Goal: Information Seeking & Learning: Find specific fact

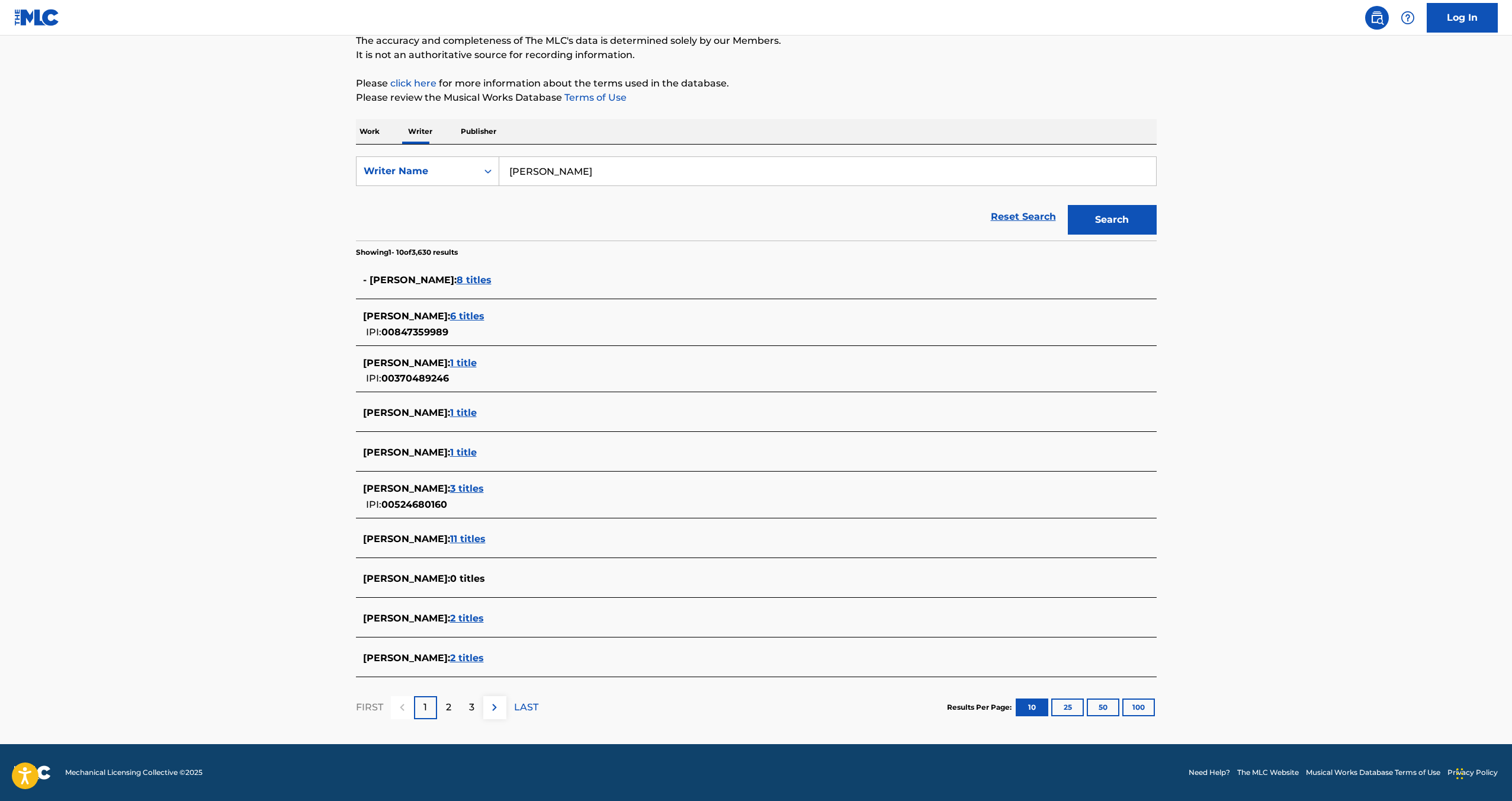
click at [1103, 706] on button "50" at bounding box center [1103, 707] width 33 height 17
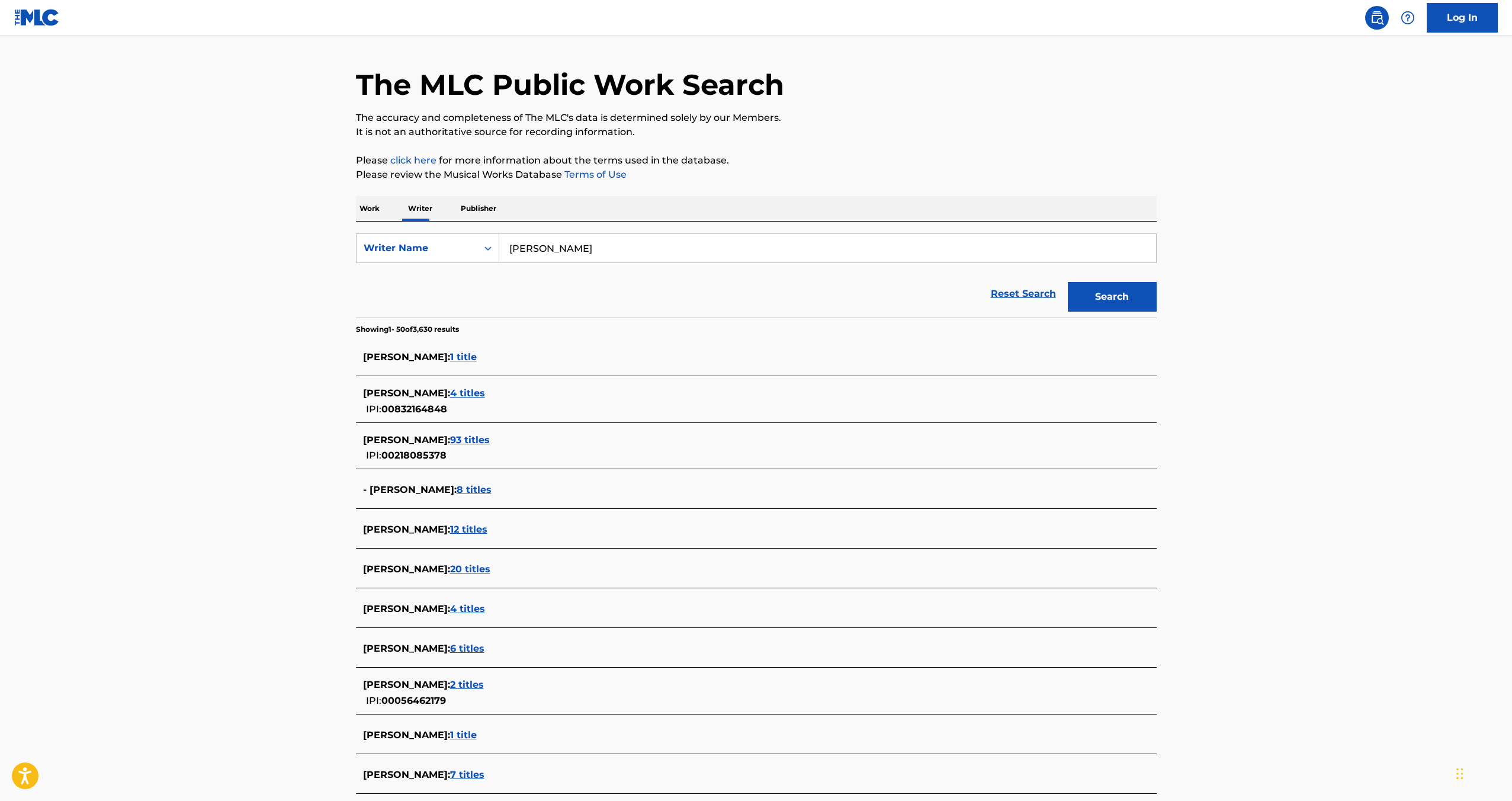
scroll to position [29, 0]
click at [1005, 297] on link "Reset Search" at bounding box center [1024, 295] width 77 height 26
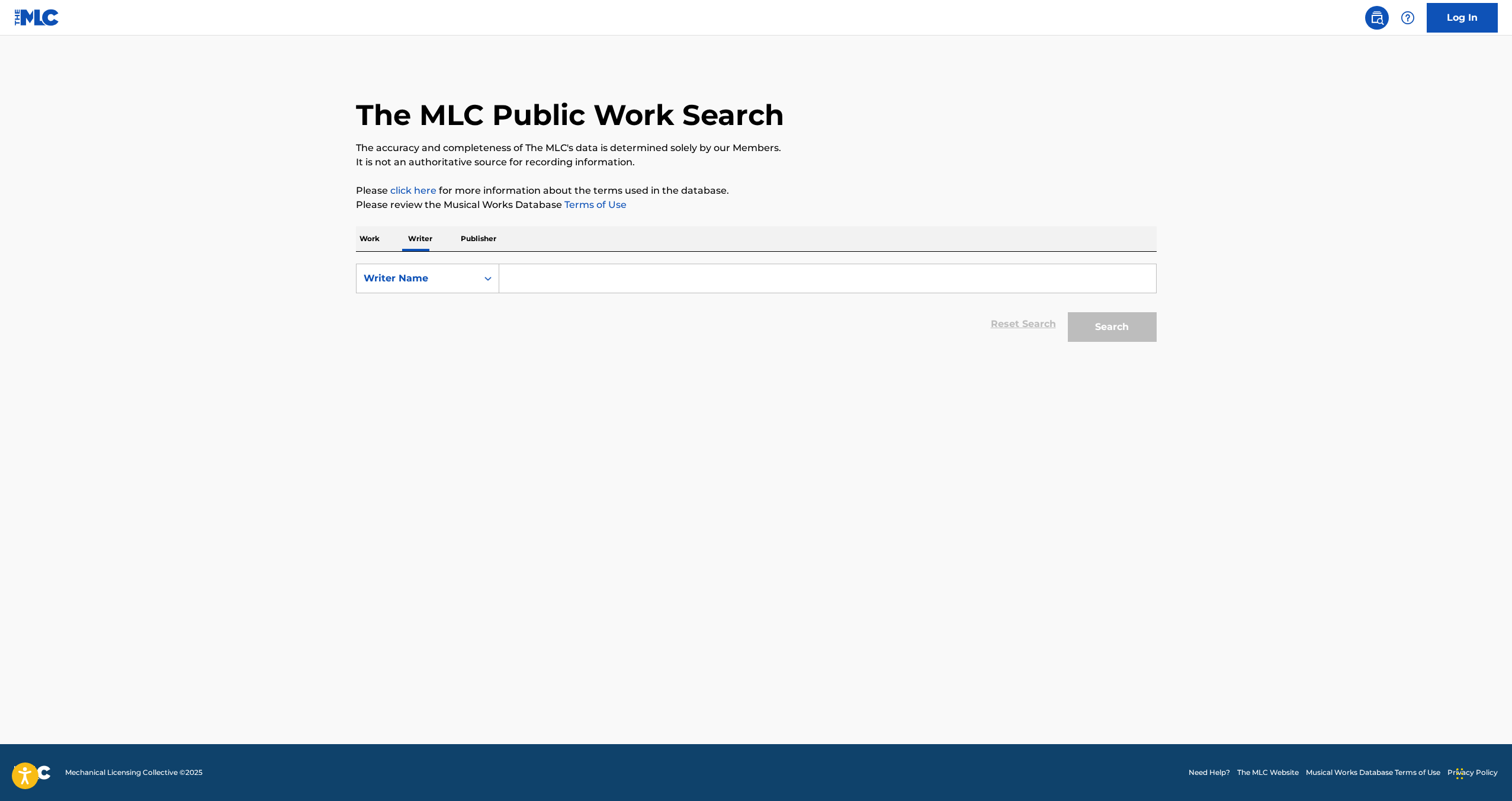
scroll to position [0, 0]
click at [471, 238] on p "Publisher" at bounding box center [478, 238] width 42 height 25
click at [527, 279] on input "Search Form" at bounding box center [828, 279] width 657 height 29
type input "[PERSON_NAME]"
click at [1068, 313] on button "Search" at bounding box center [1112, 327] width 89 height 30
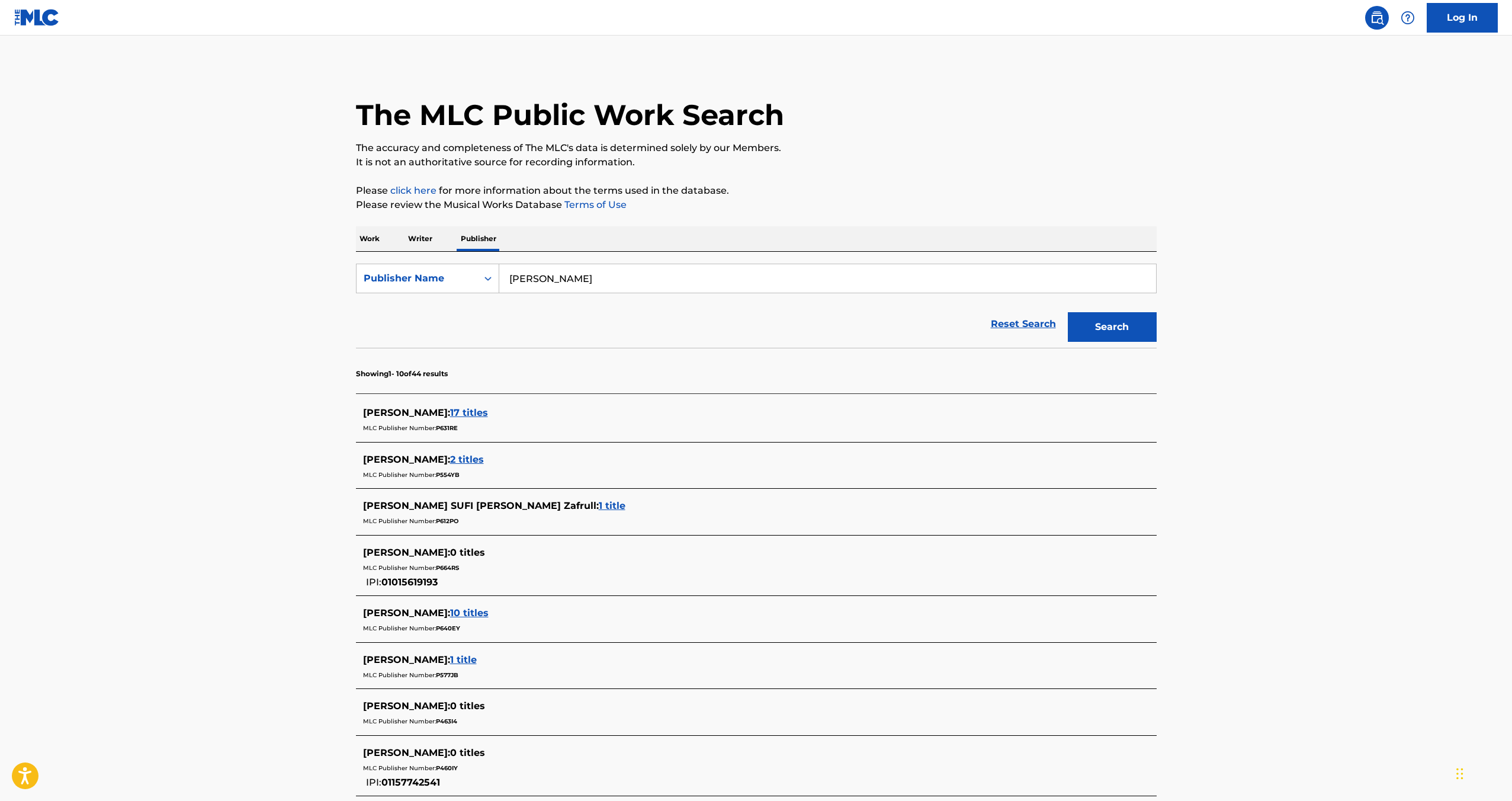
click at [423, 245] on p "Writer" at bounding box center [420, 238] width 31 height 25
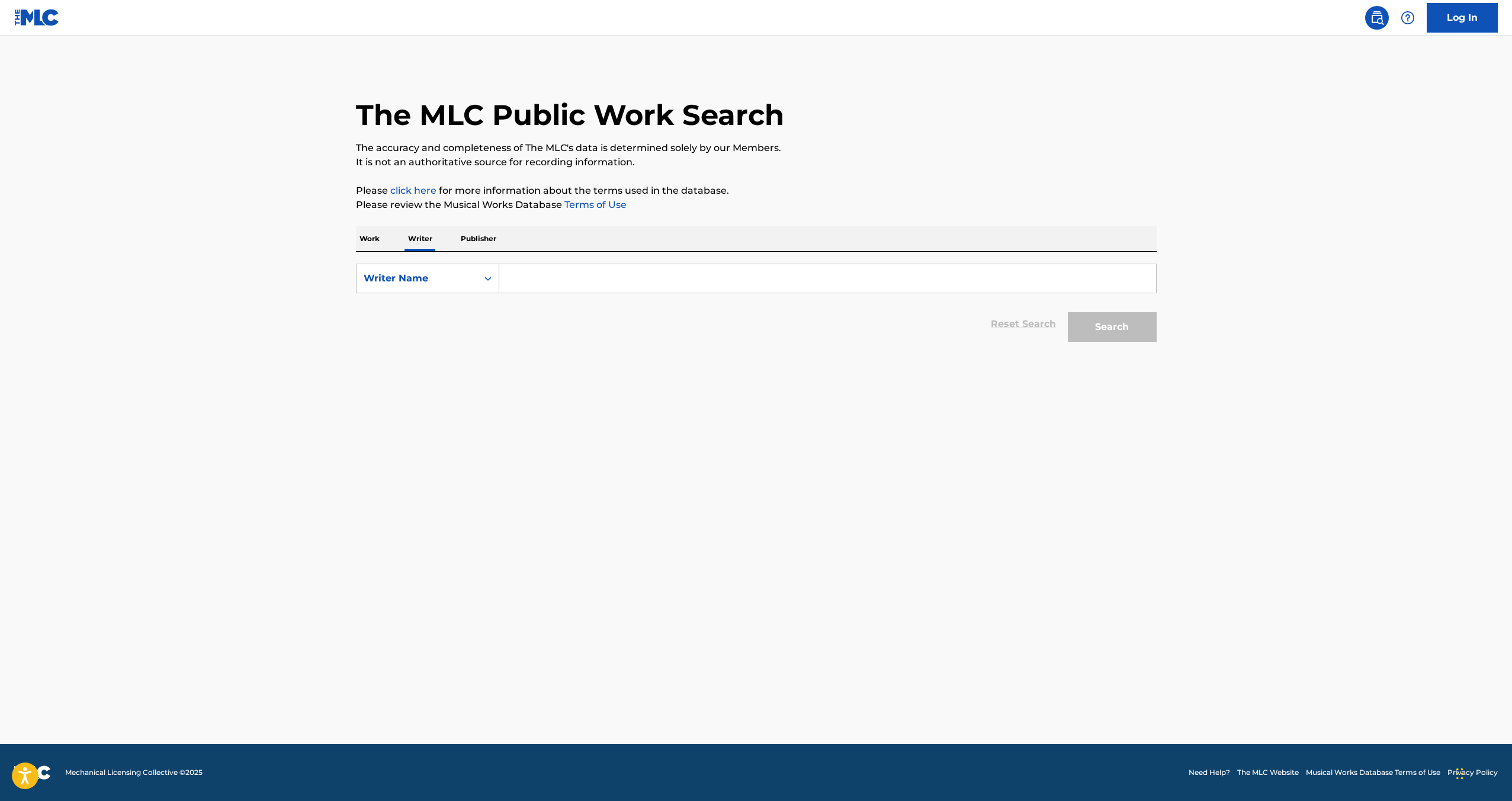
click at [562, 279] on input "Search Form" at bounding box center [828, 279] width 657 height 29
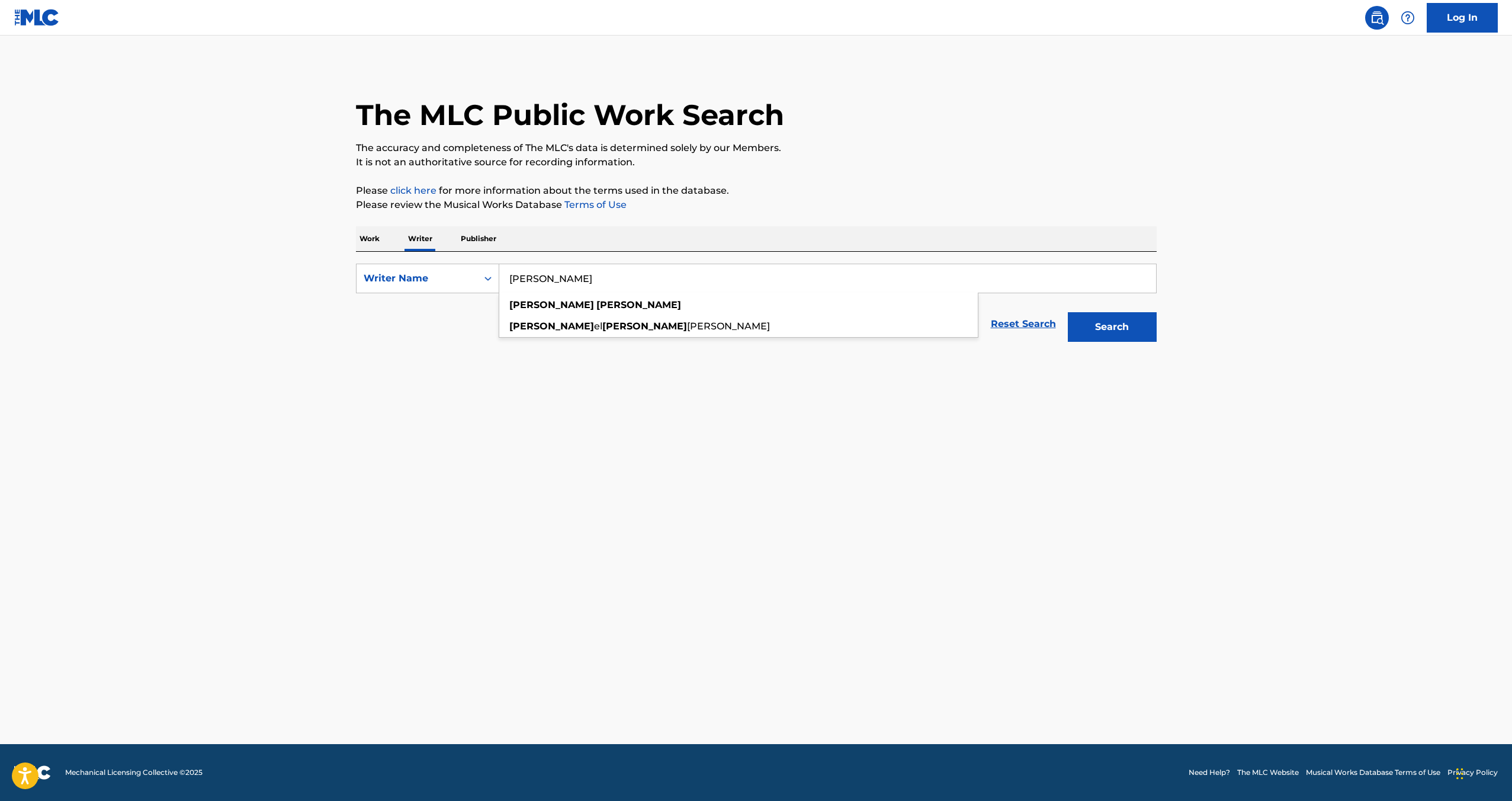
type input "[PERSON_NAME]"
click at [1068, 313] on button "Search" at bounding box center [1112, 327] width 89 height 30
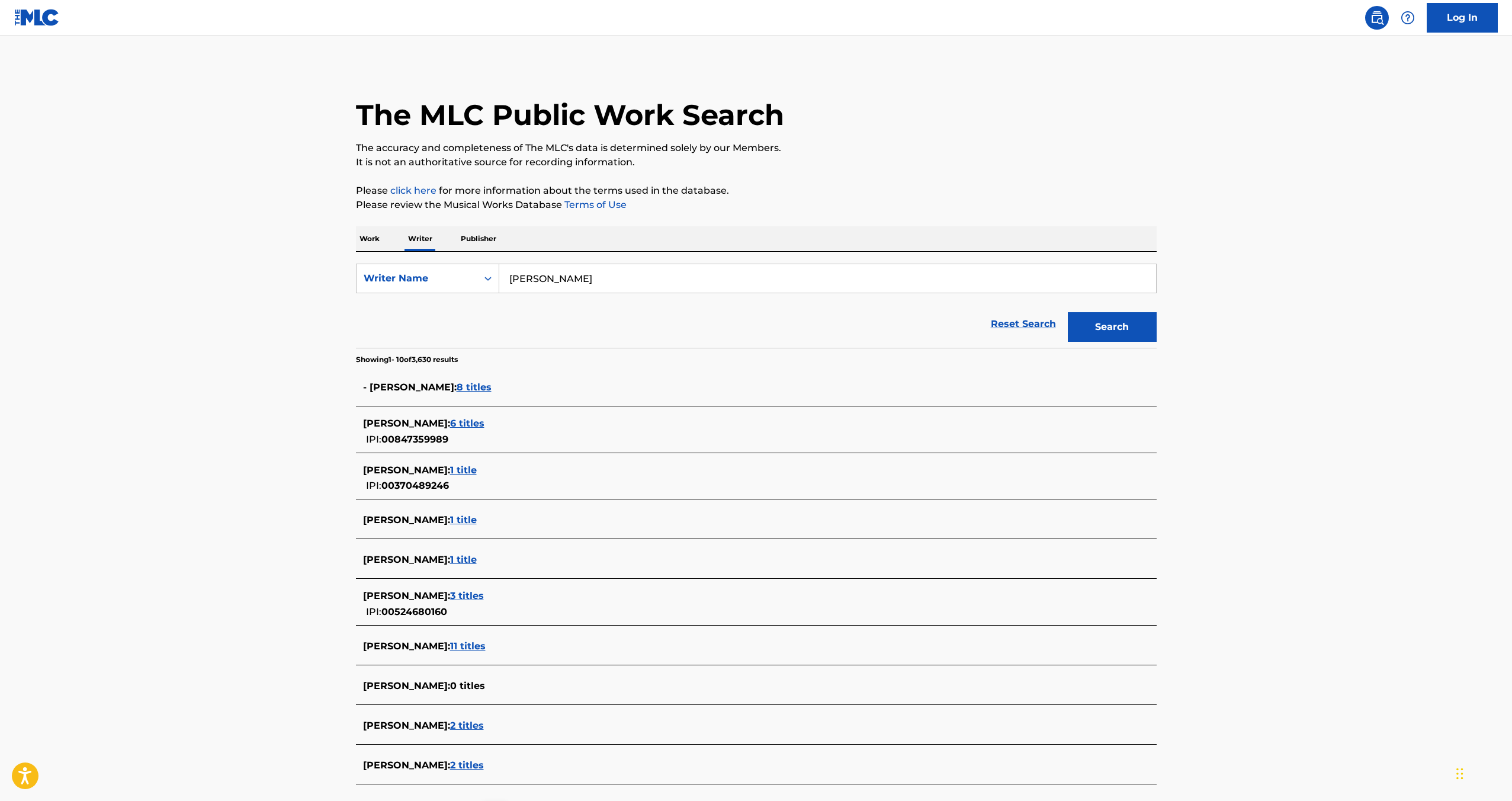
click at [468, 423] on span "6 titles" at bounding box center [467, 423] width 34 height 11
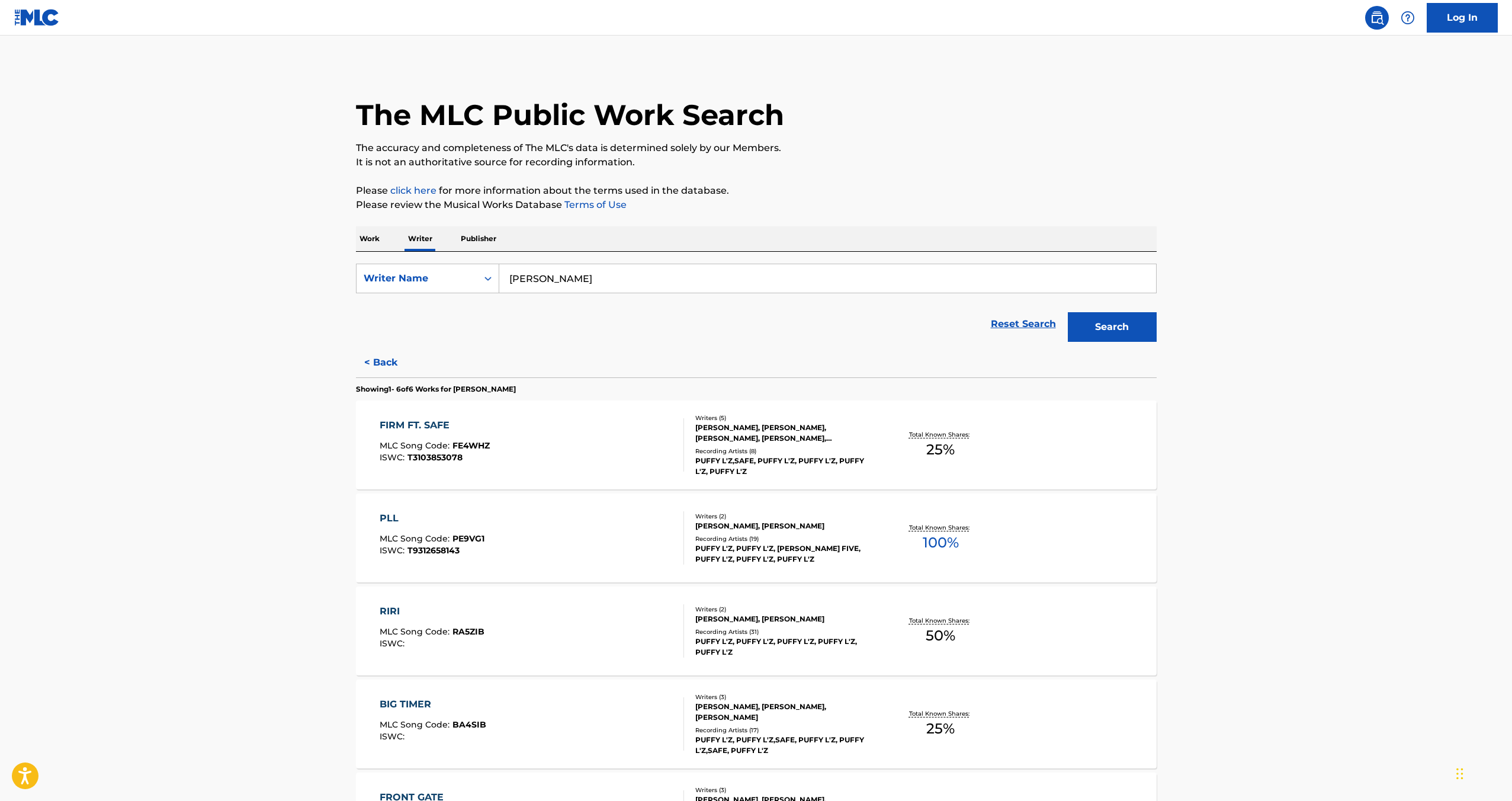
click at [515, 408] on div "FIRM FT. SAFE MLC Song Code : FE4WHZ ISWC : T3103853078 Writers ( 5 ) [PERSON_N…" at bounding box center [756, 444] width 801 height 89
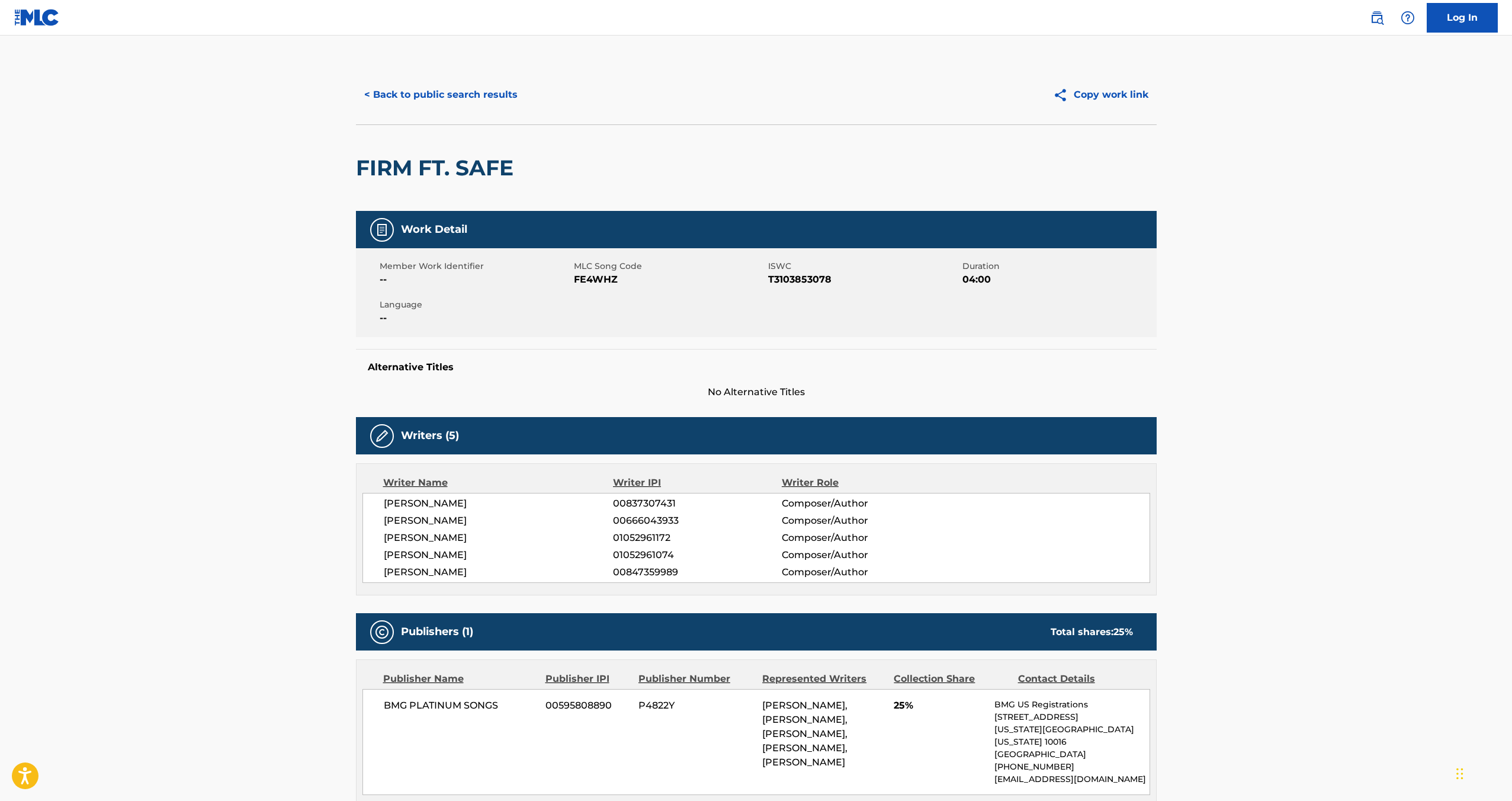
click at [436, 92] on button "< Back to public search results" at bounding box center [440, 95] width 170 height 30
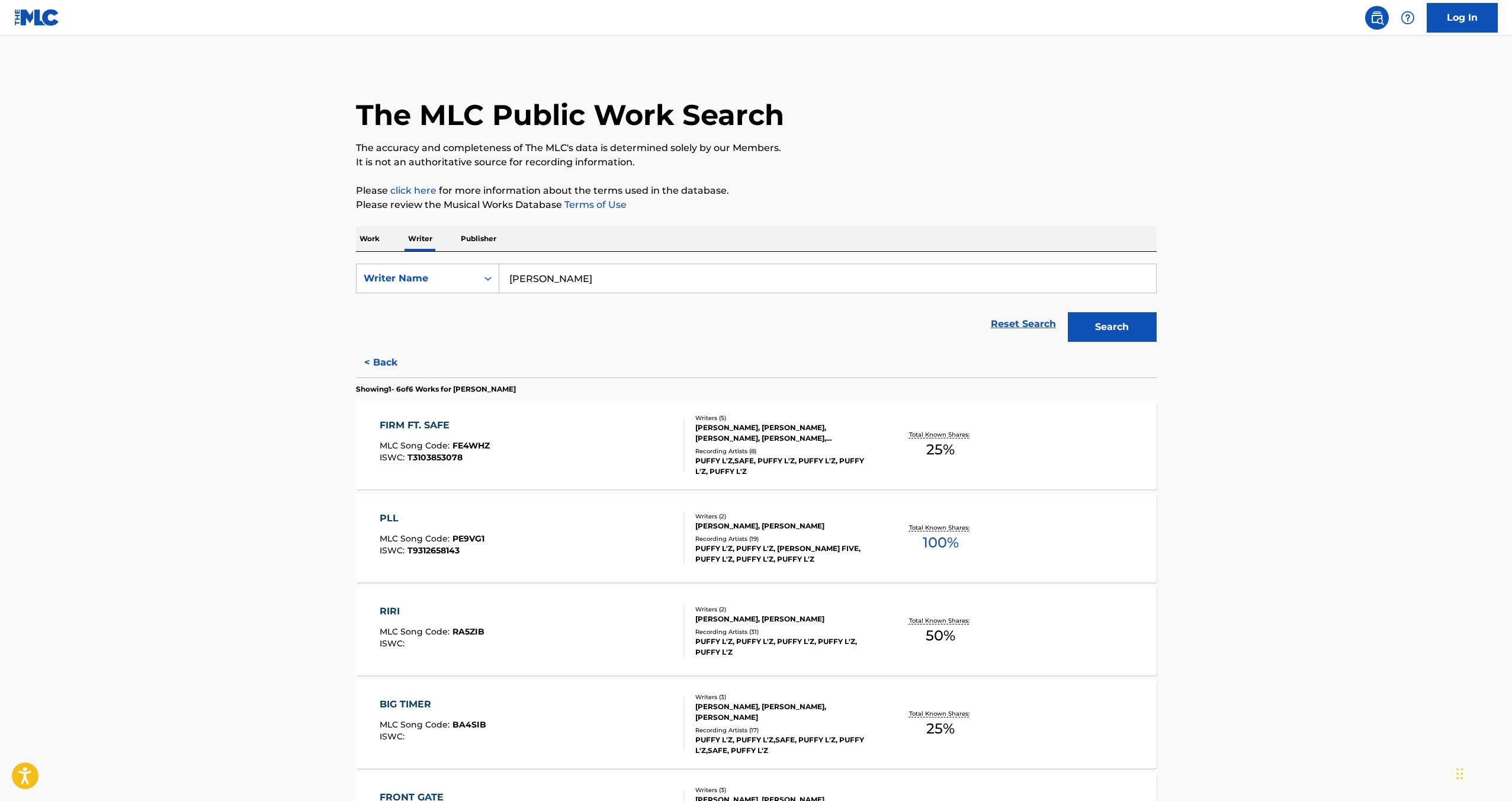
click at [376, 371] on button "< Back" at bounding box center [391, 363] width 71 height 30
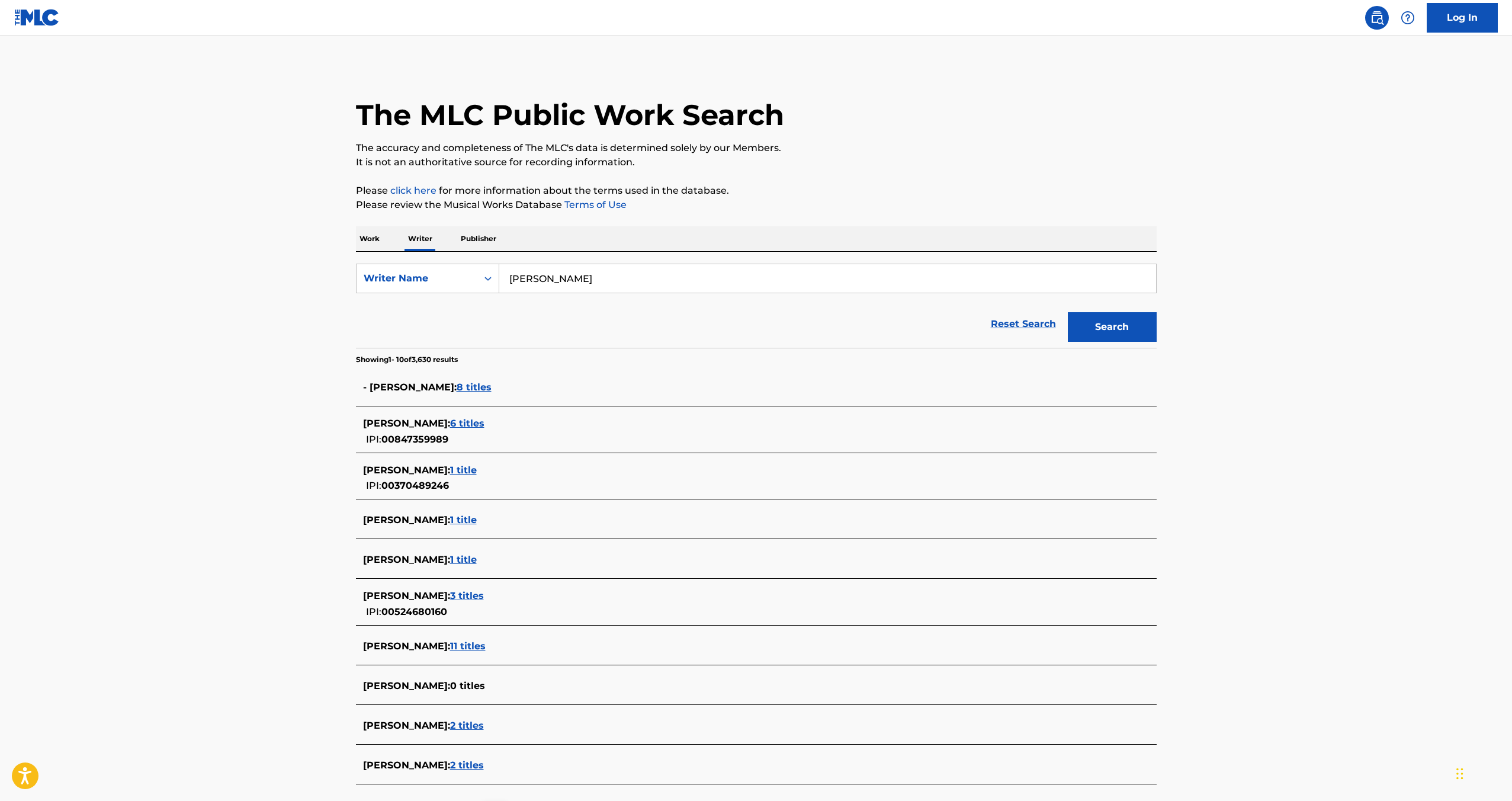
click at [466, 463] on div "[PERSON_NAME] : 1 title" at bounding box center [741, 470] width 756 height 14
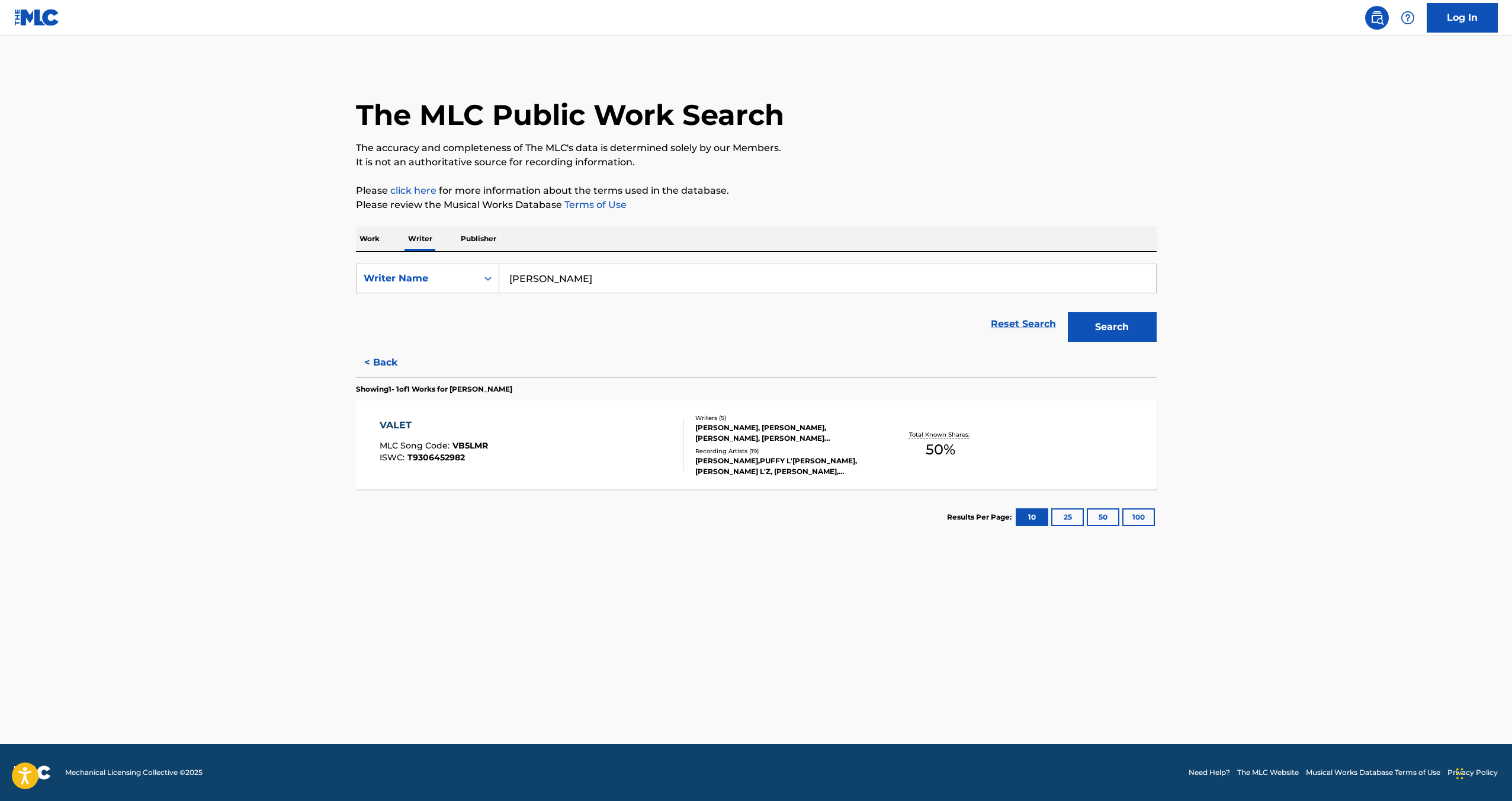
click at [383, 372] on button "< Back" at bounding box center [391, 363] width 71 height 30
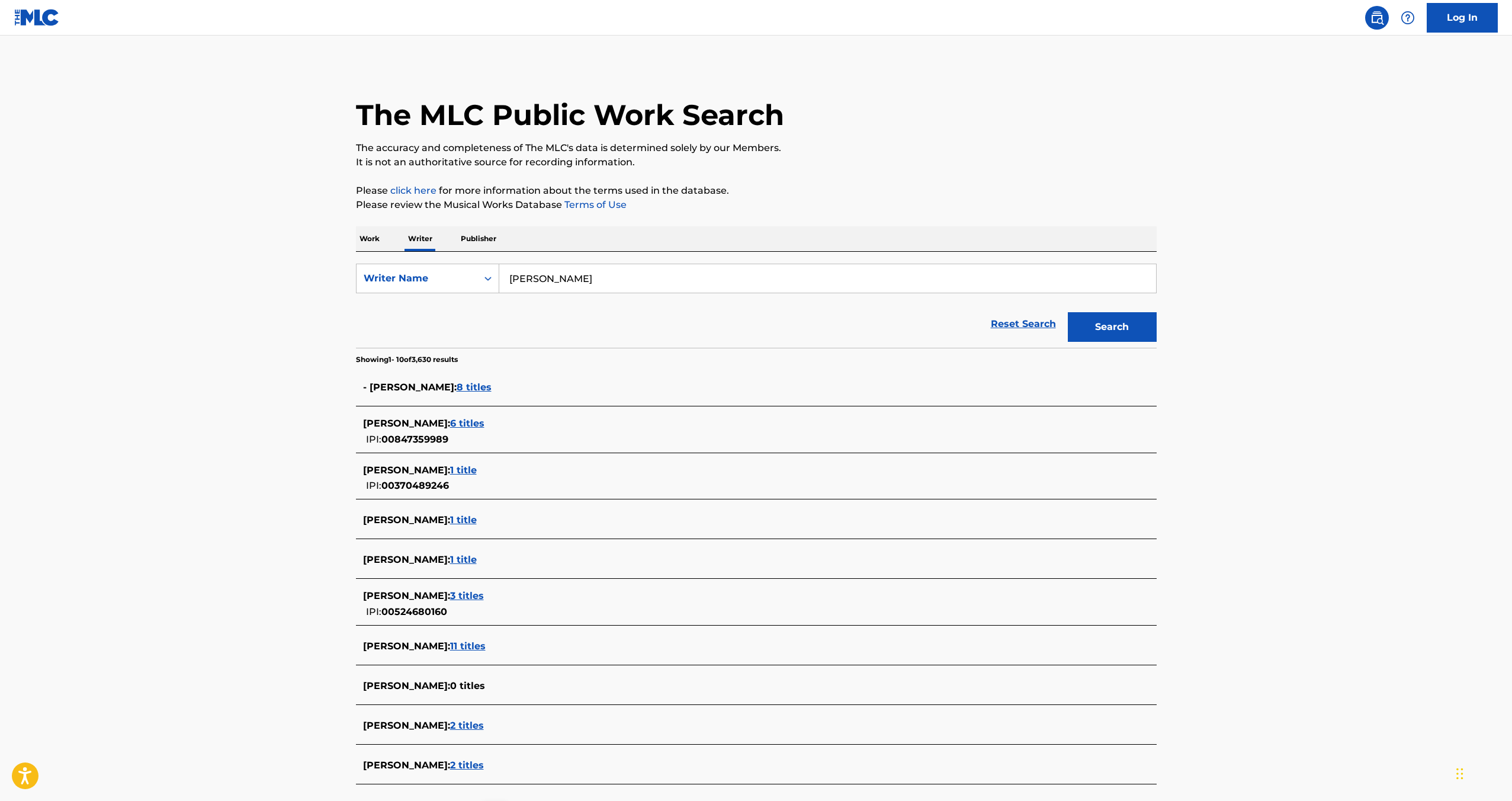
click at [454, 600] on span "3 titles" at bounding box center [467, 596] width 34 height 11
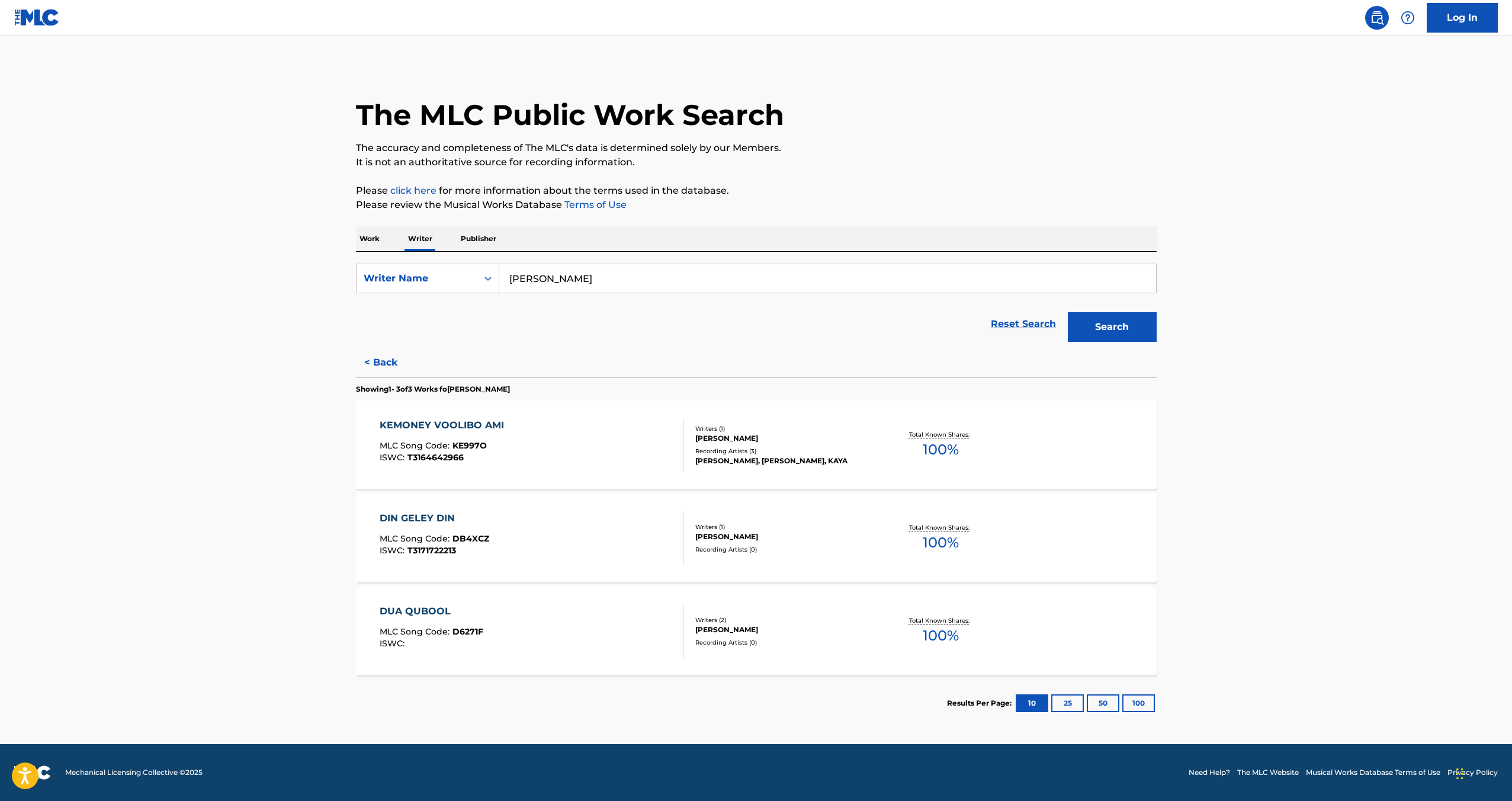
click at [384, 356] on button "< Back" at bounding box center [391, 363] width 71 height 30
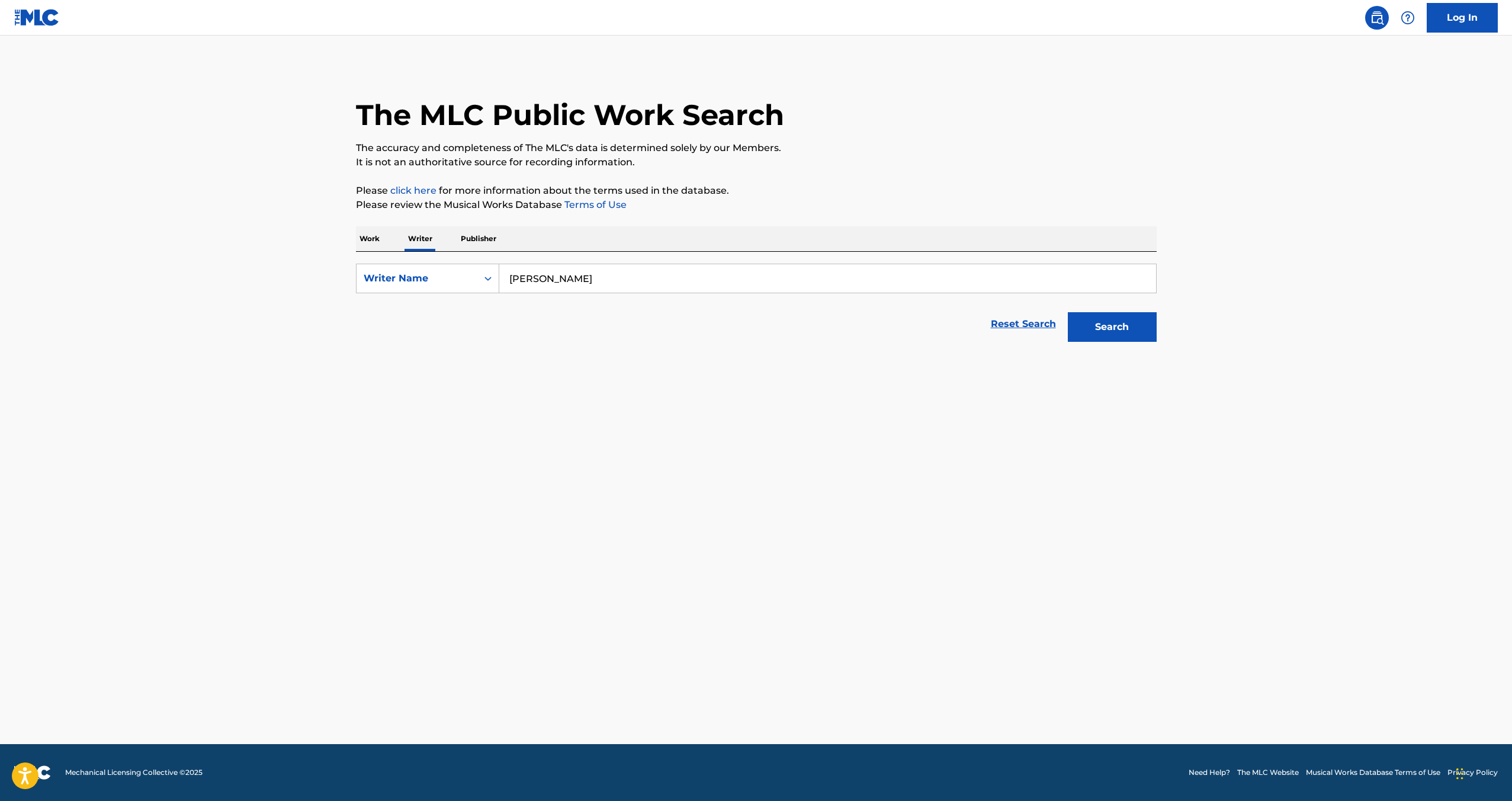
click at [384, 356] on button "< Back" at bounding box center [391, 363] width 71 height 30
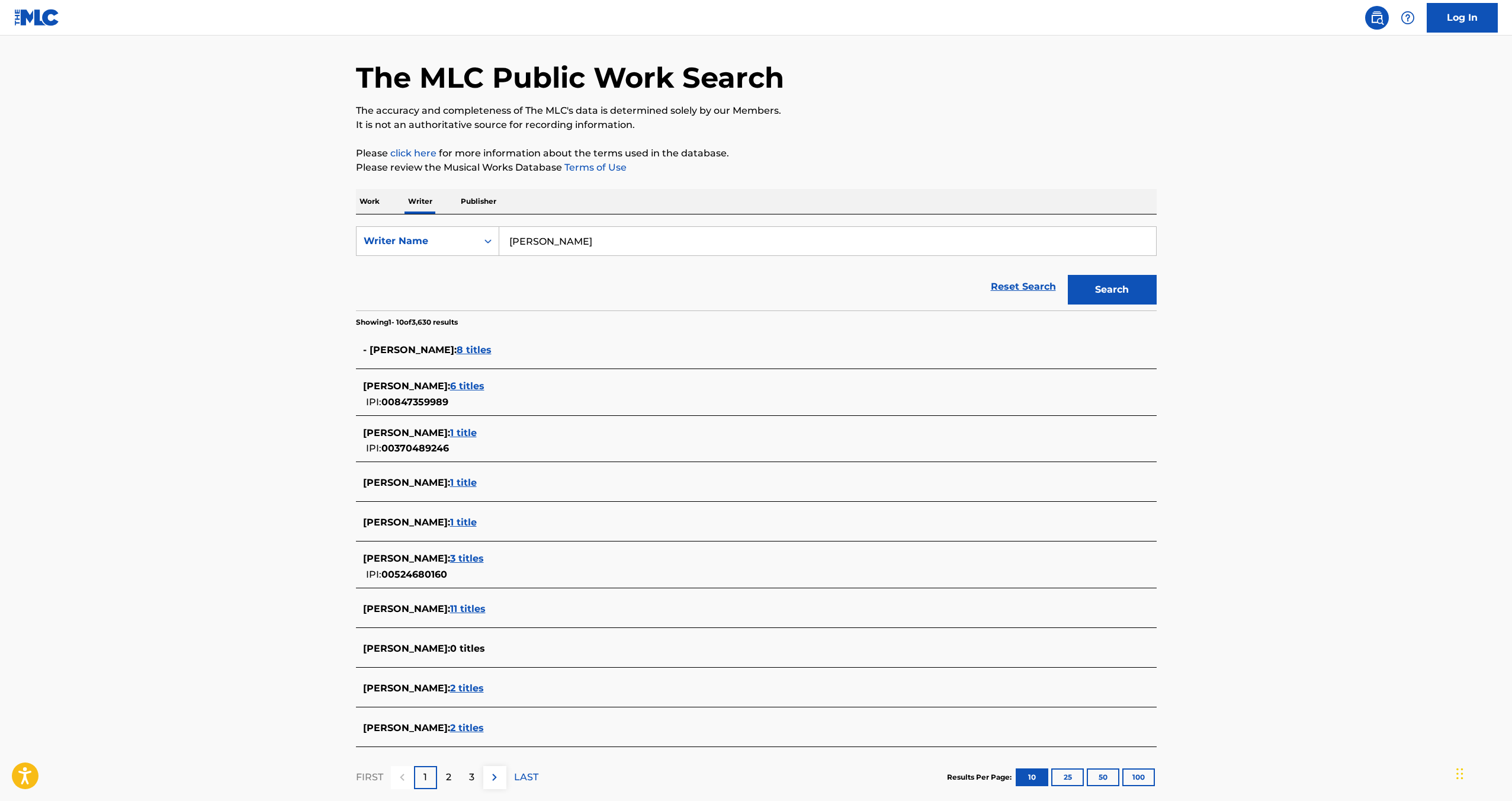
scroll to position [108, 0]
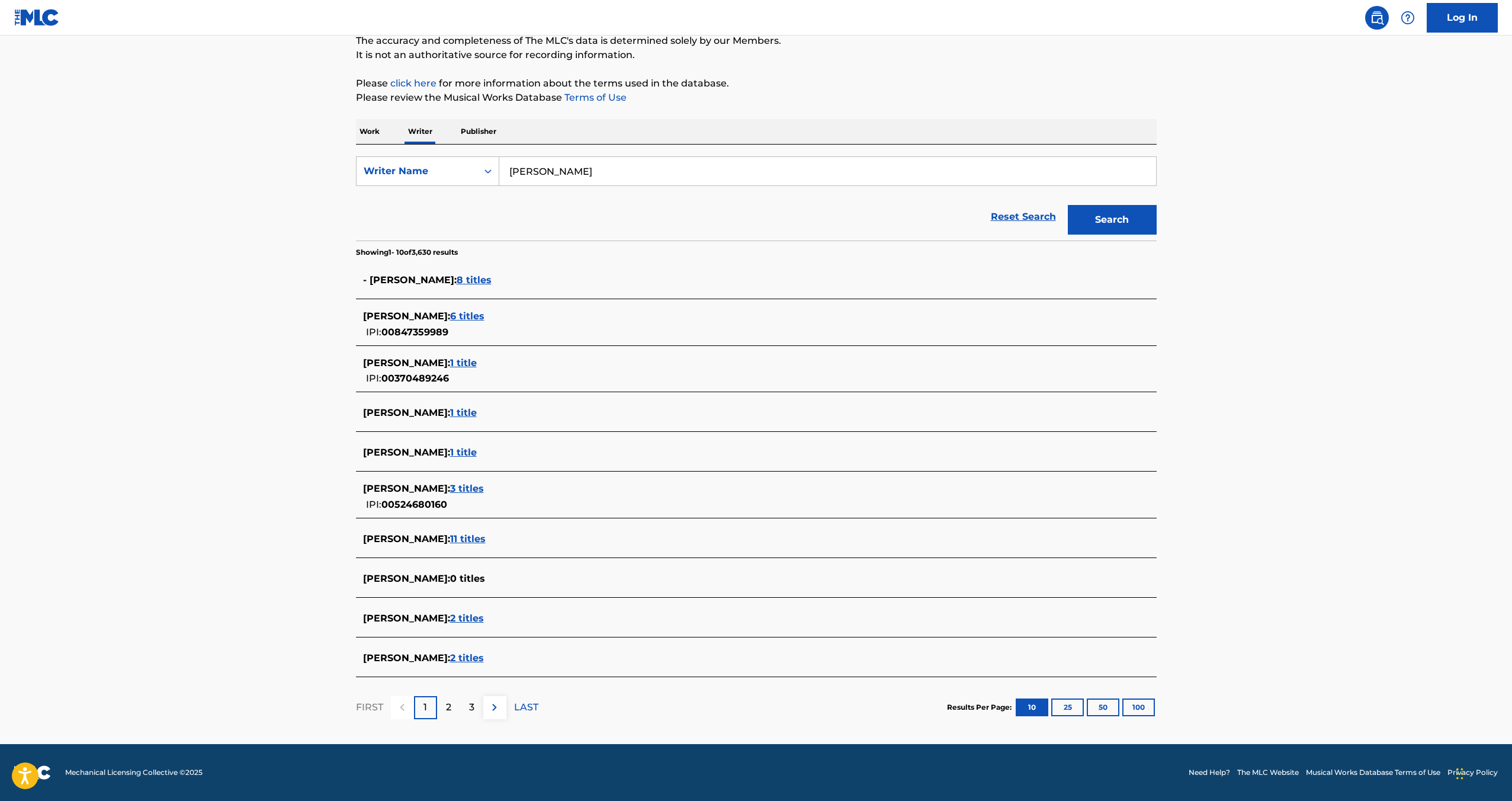
click at [453, 618] on span "2 titles" at bounding box center [467, 618] width 34 height 11
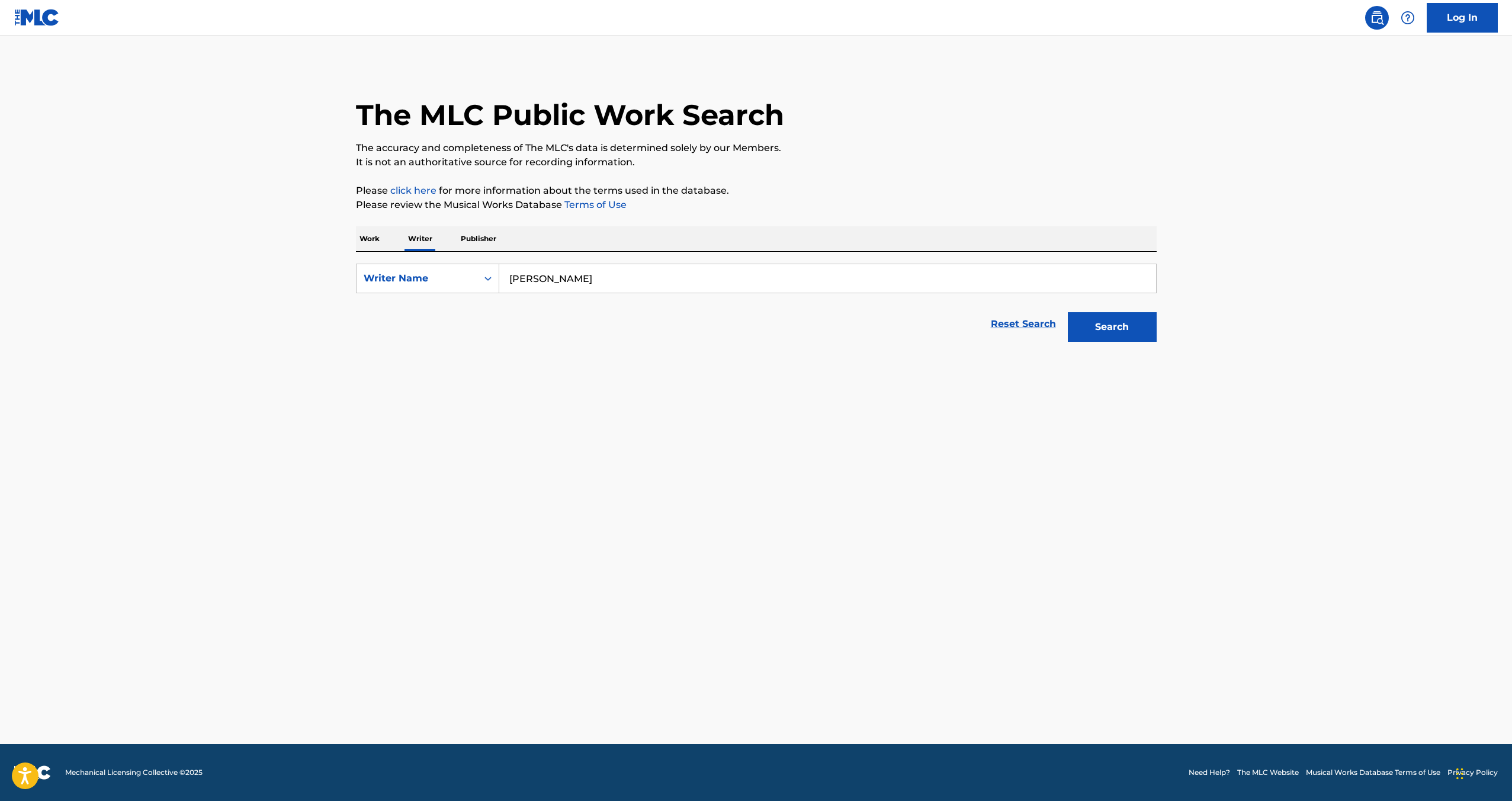
scroll to position [0, 0]
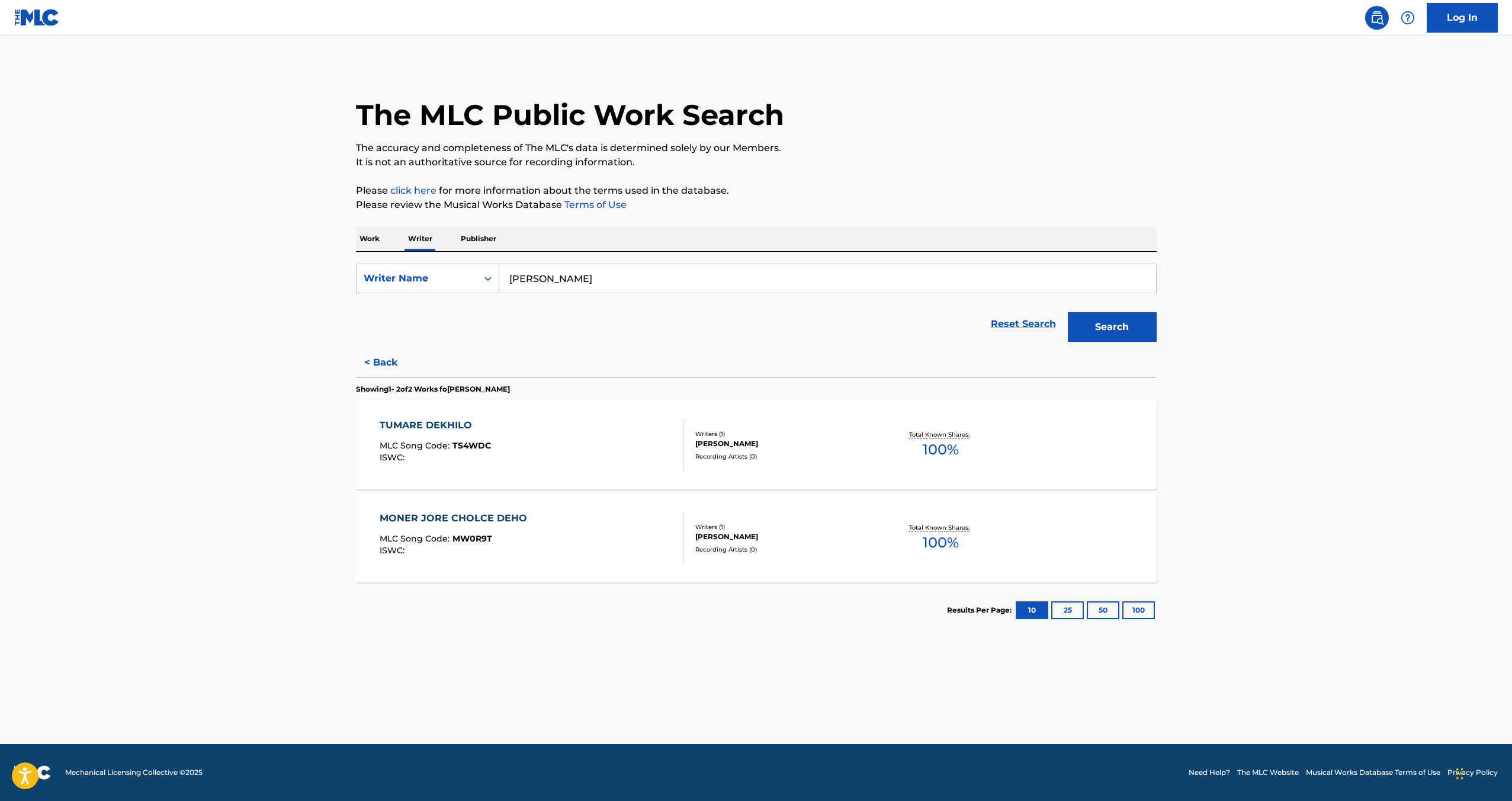
click at [378, 364] on button "< Back" at bounding box center [391, 363] width 71 height 30
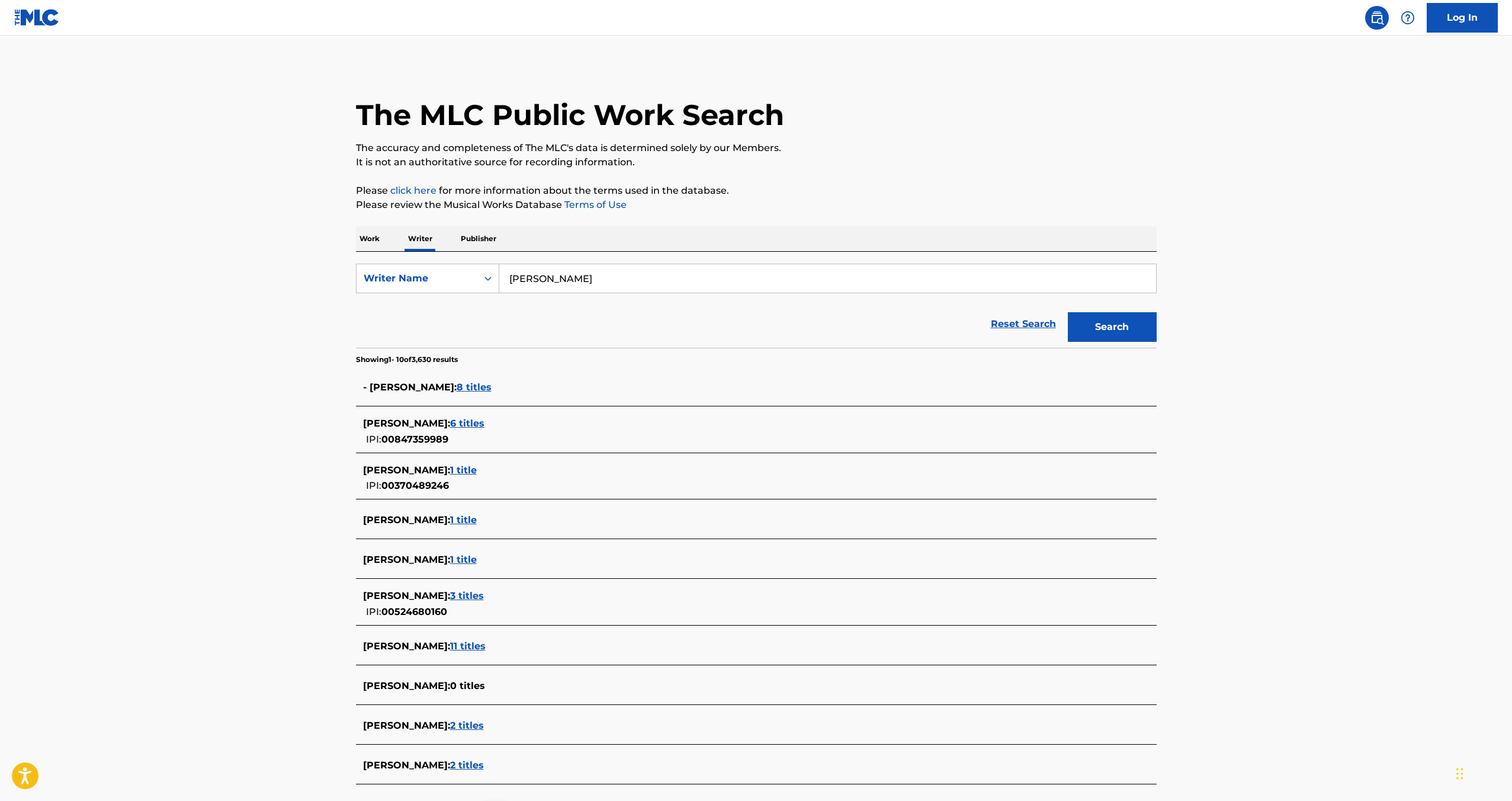
click at [465, 424] on span "6 titles" at bounding box center [467, 423] width 34 height 11
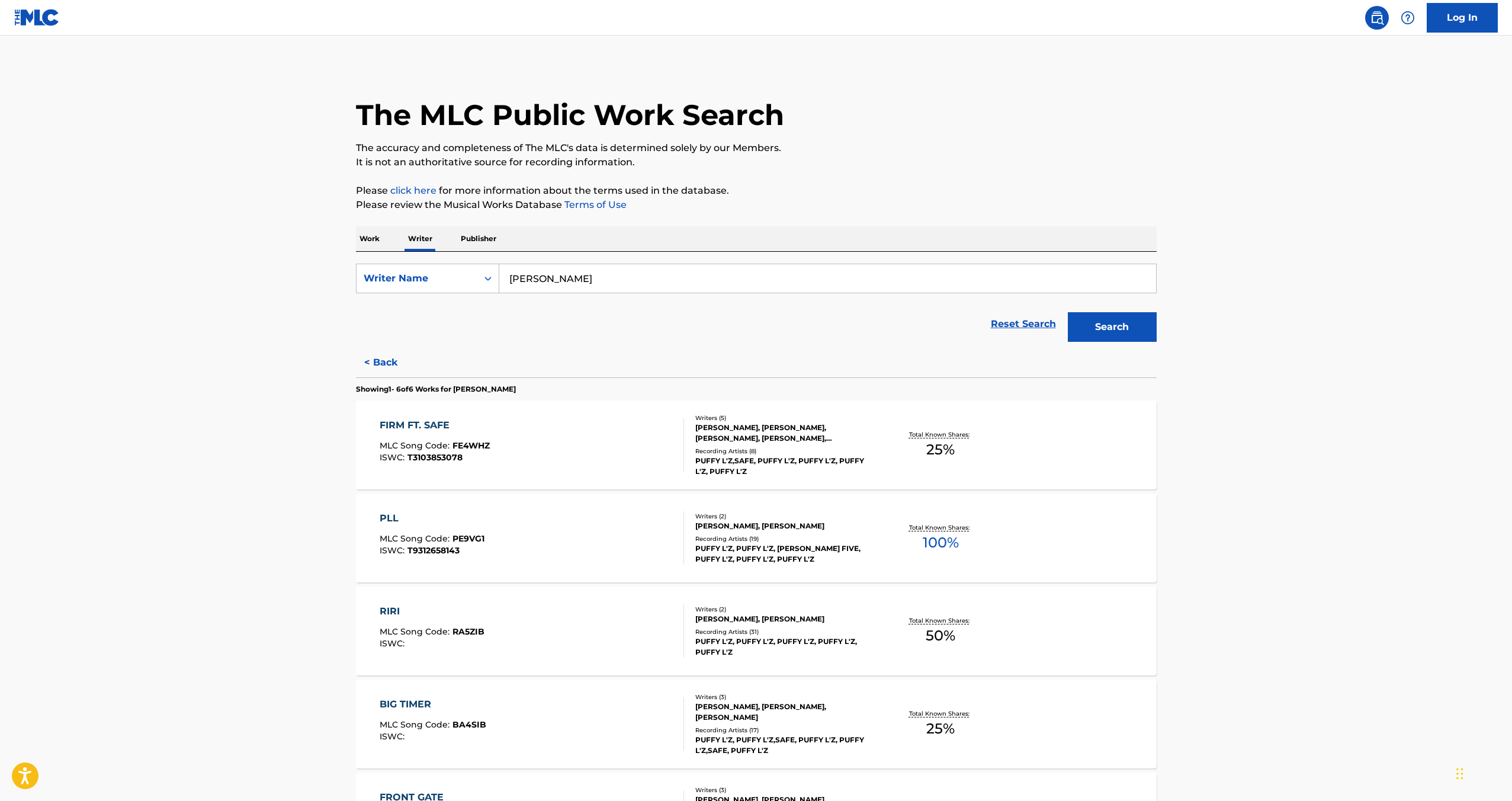
click at [366, 365] on button "< Back" at bounding box center [391, 363] width 71 height 30
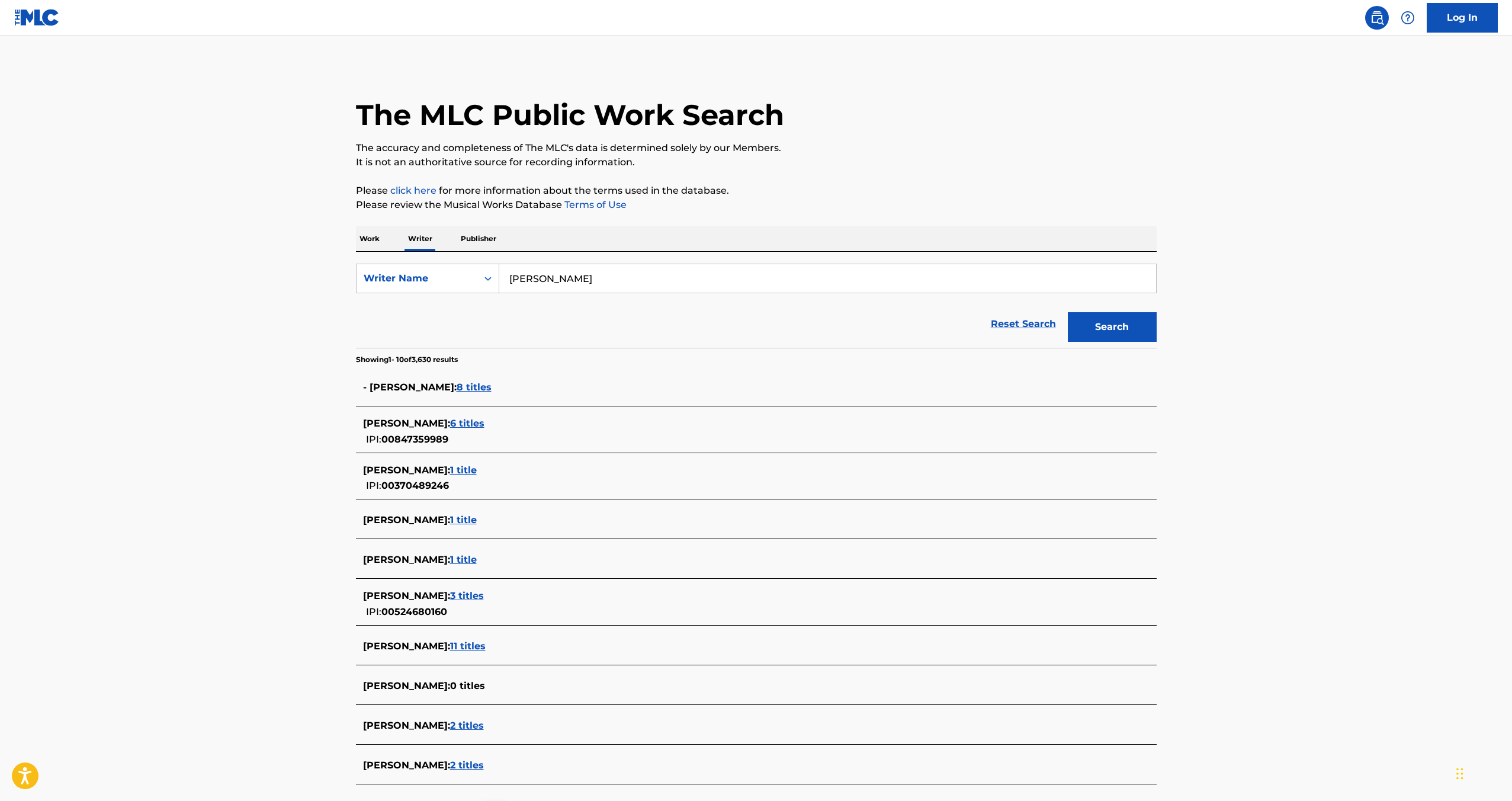
click at [472, 418] on span "6 titles" at bounding box center [467, 423] width 34 height 11
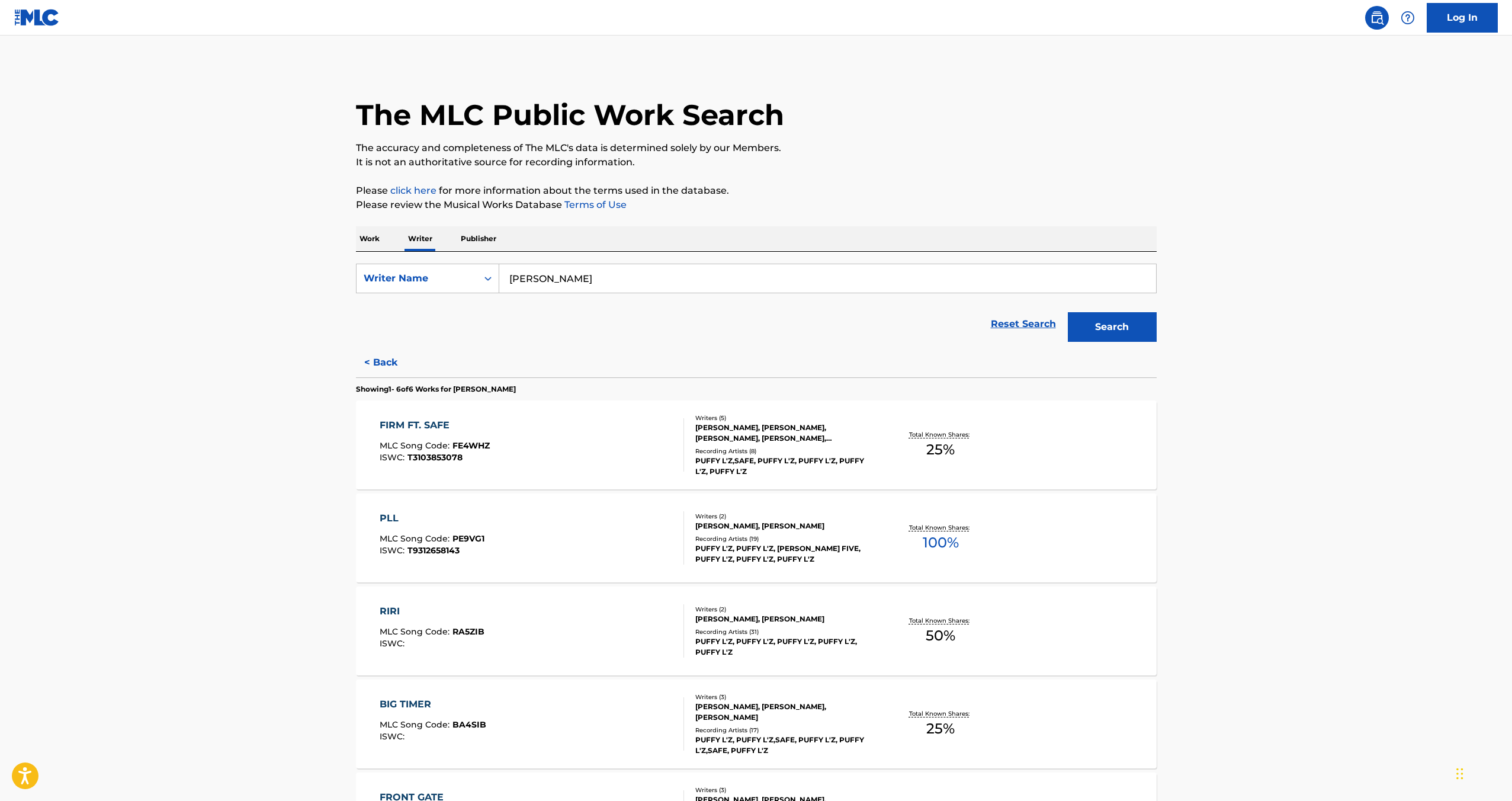
click at [421, 423] on div "FIRM FT. SAFE" at bounding box center [435, 425] width 110 height 14
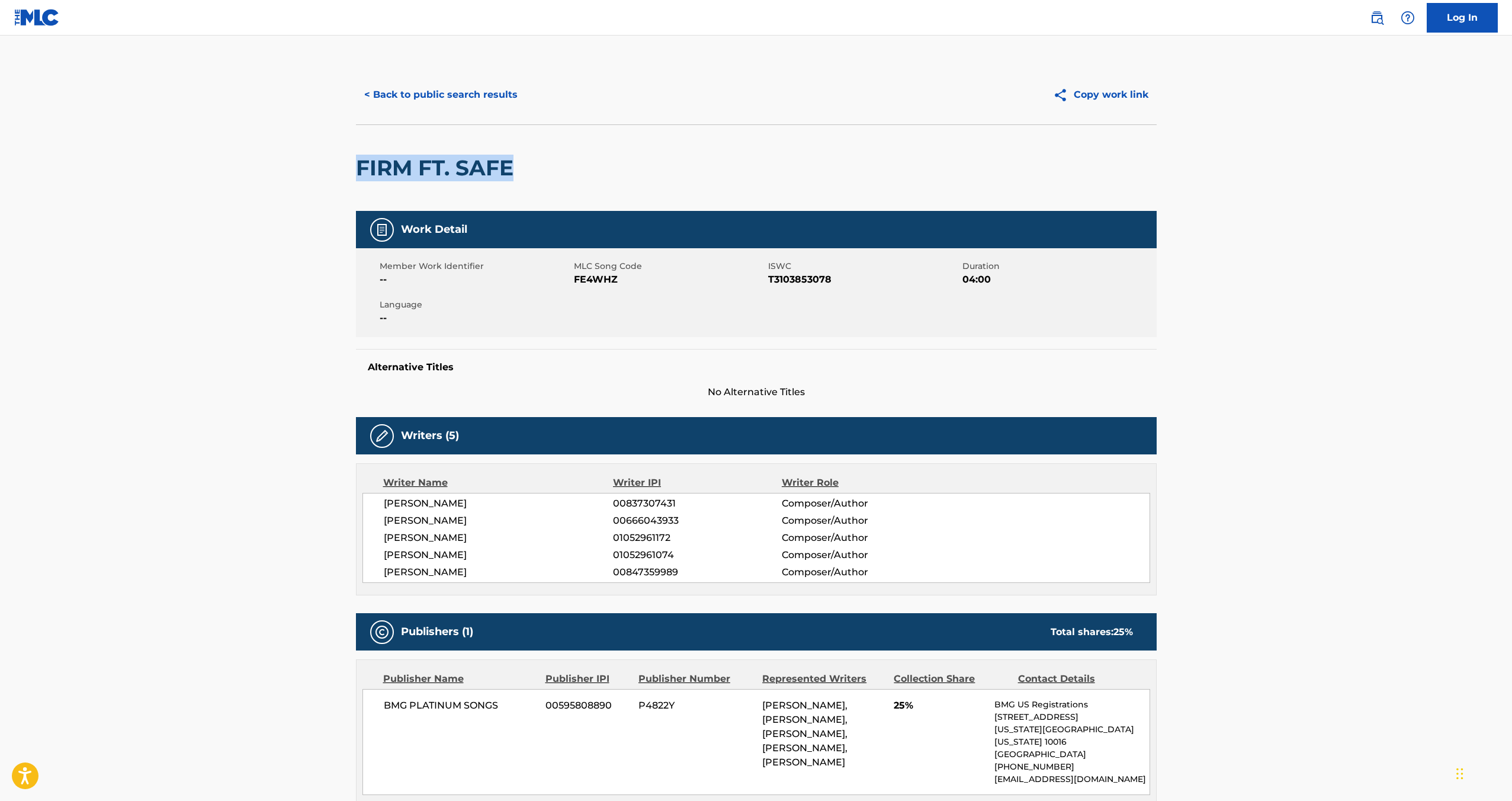
drag, startPoint x: 346, startPoint y: 167, endPoint x: 557, endPoint y: 178, distance: 211.3
click at [557, 178] on div "< Back to public search results Copy work link FIRM FT. SAFE Work Detail Member…" at bounding box center [757, 606] width 829 height 1082
copy h2 "FIRM FT. SAFE"
click at [574, 277] on span "FE4WHZ" at bounding box center [670, 279] width 191 height 14
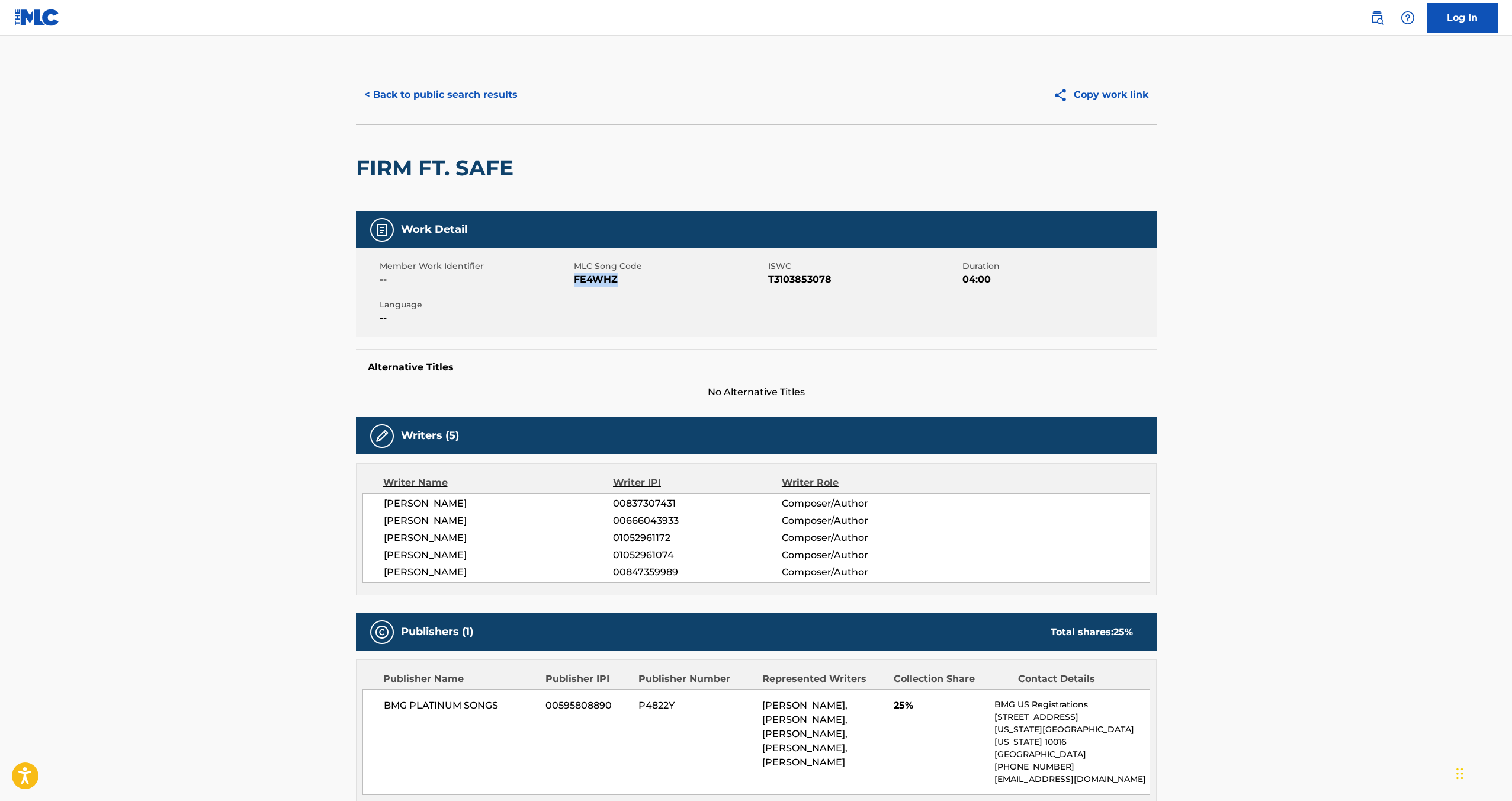
copy span "FE4WHZ"
click at [828, 279] on span "T3103853078" at bounding box center [863, 279] width 191 height 14
drag, startPoint x: 767, startPoint y: 279, endPoint x: 820, endPoint y: 278, distance: 53.0
click at [820, 278] on span "T3103853078" at bounding box center [863, 279] width 191 height 14
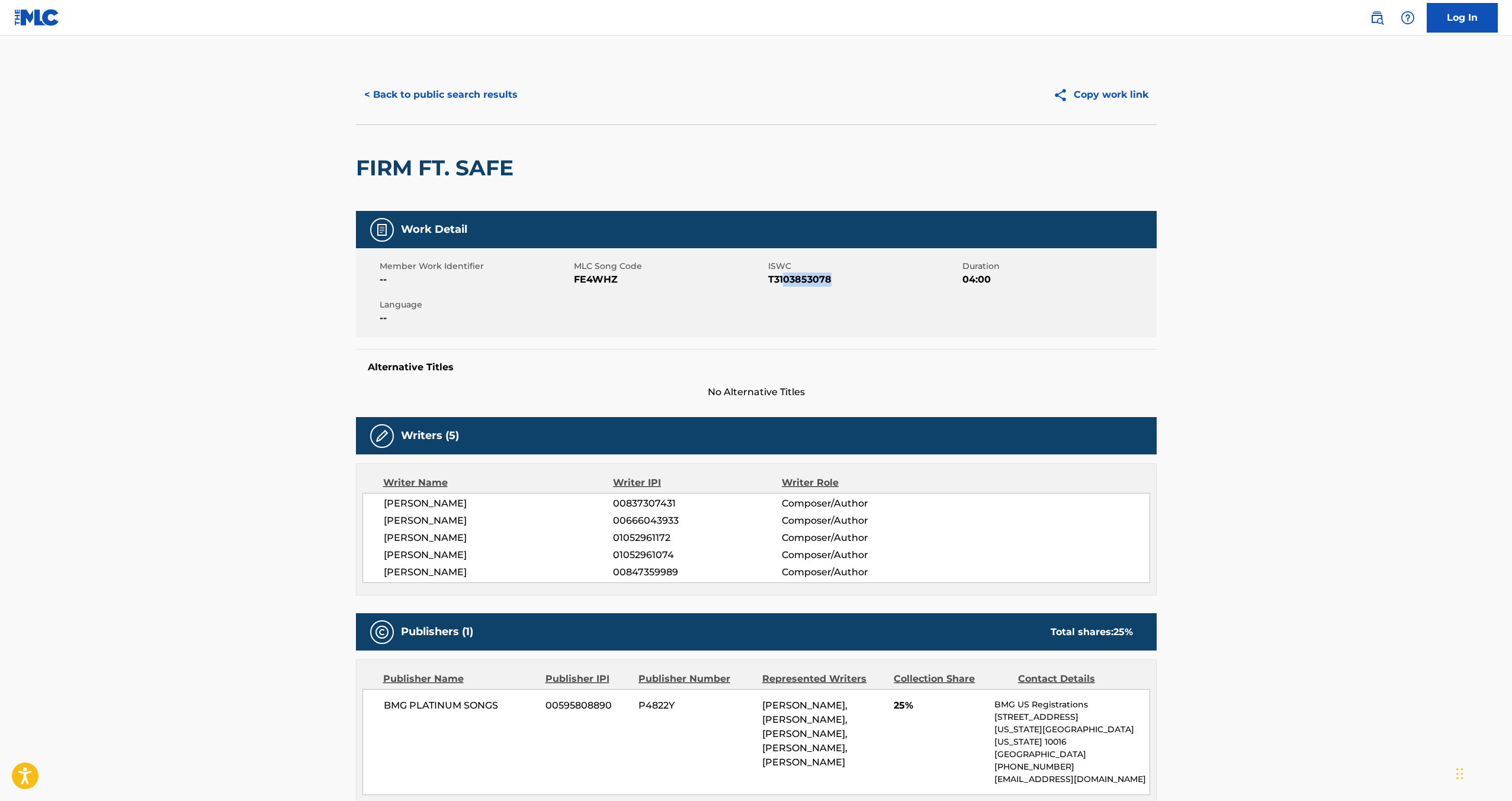
drag, startPoint x: 830, startPoint y: 279, endPoint x: 782, endPoint y: 279, distance: 48.0
click at [782, 279] on span "T3103853078" at bounding box center [863, 279] width 191 height 14
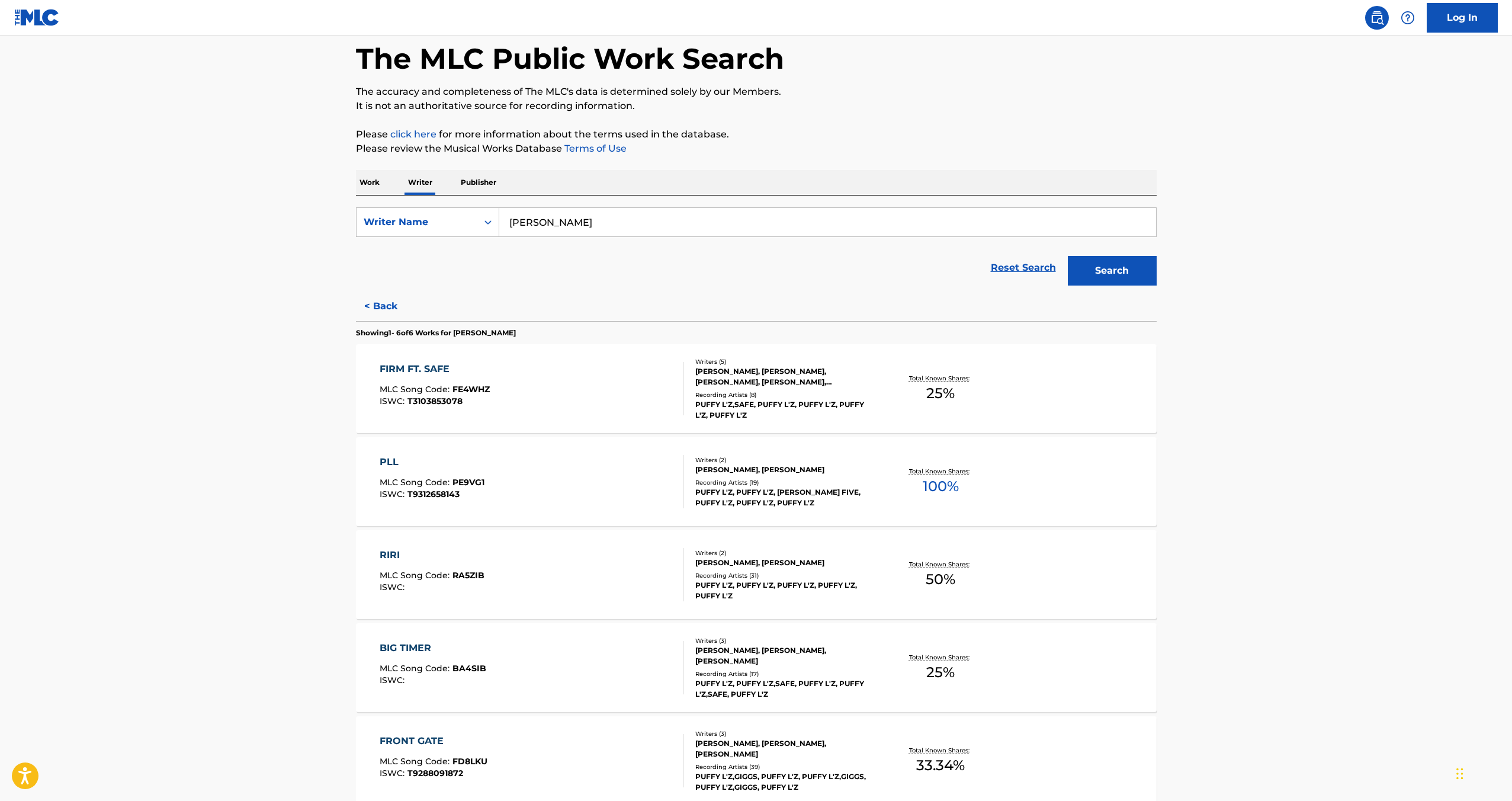
scroll to position [57, 0]
click at [430, 364] on div "FIRM FT. SAFE" at bounding box center [435, 369] width 110 height 14
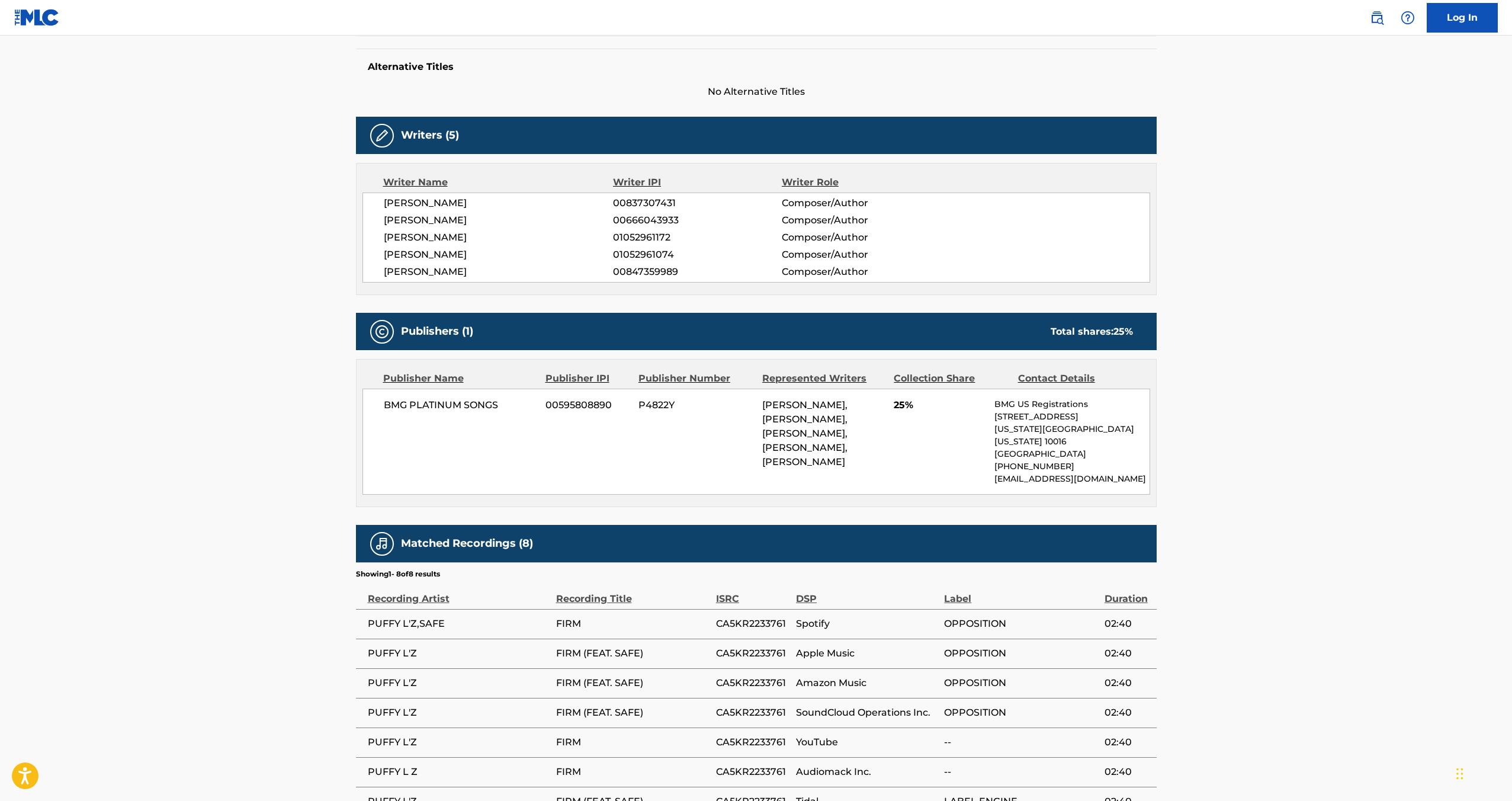
scroll to position [316, 0]
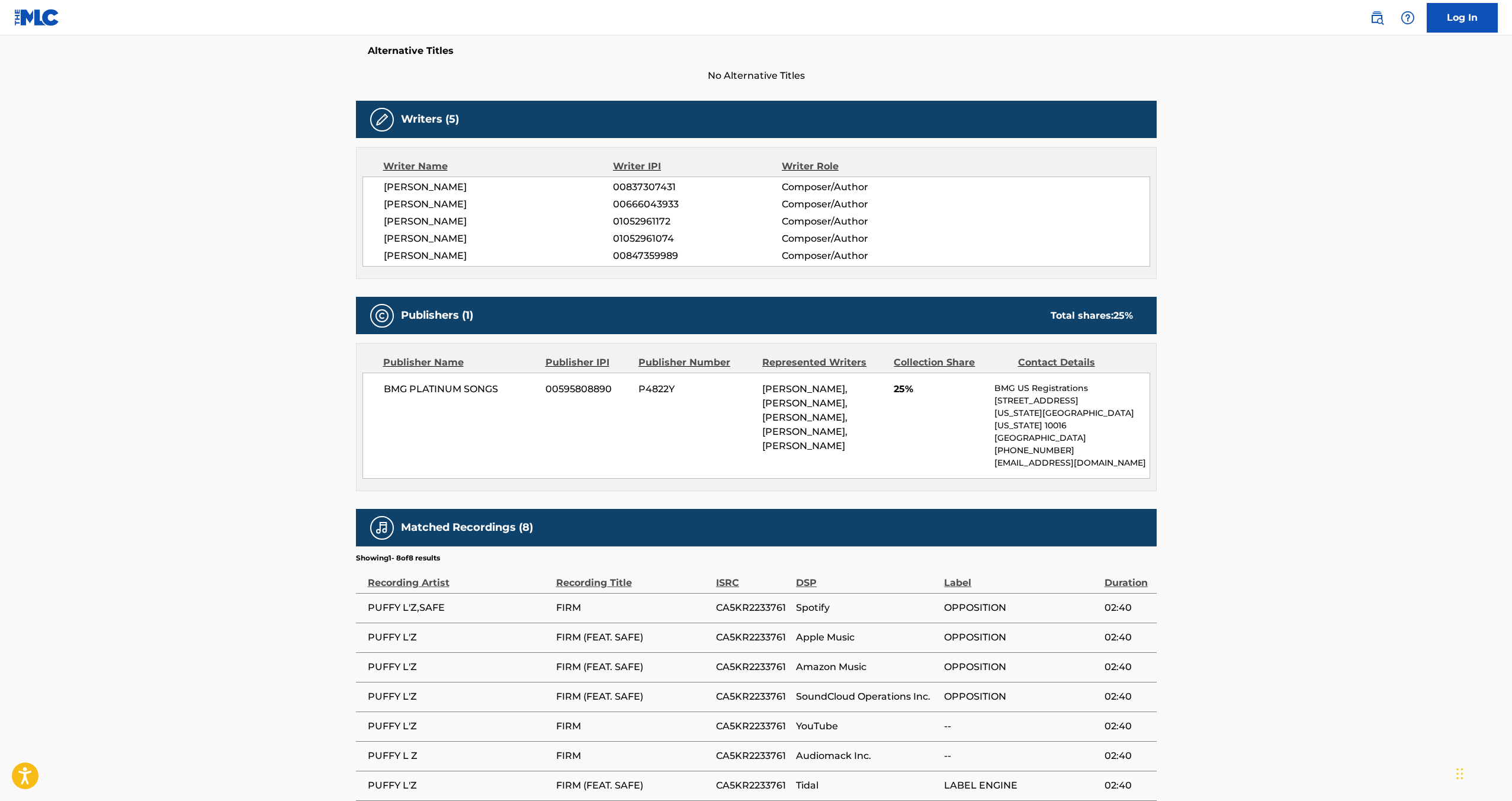
click at [452, 257] on span "[PERSON_NAME]" at bounding box center [499, 256] width 230 height 14
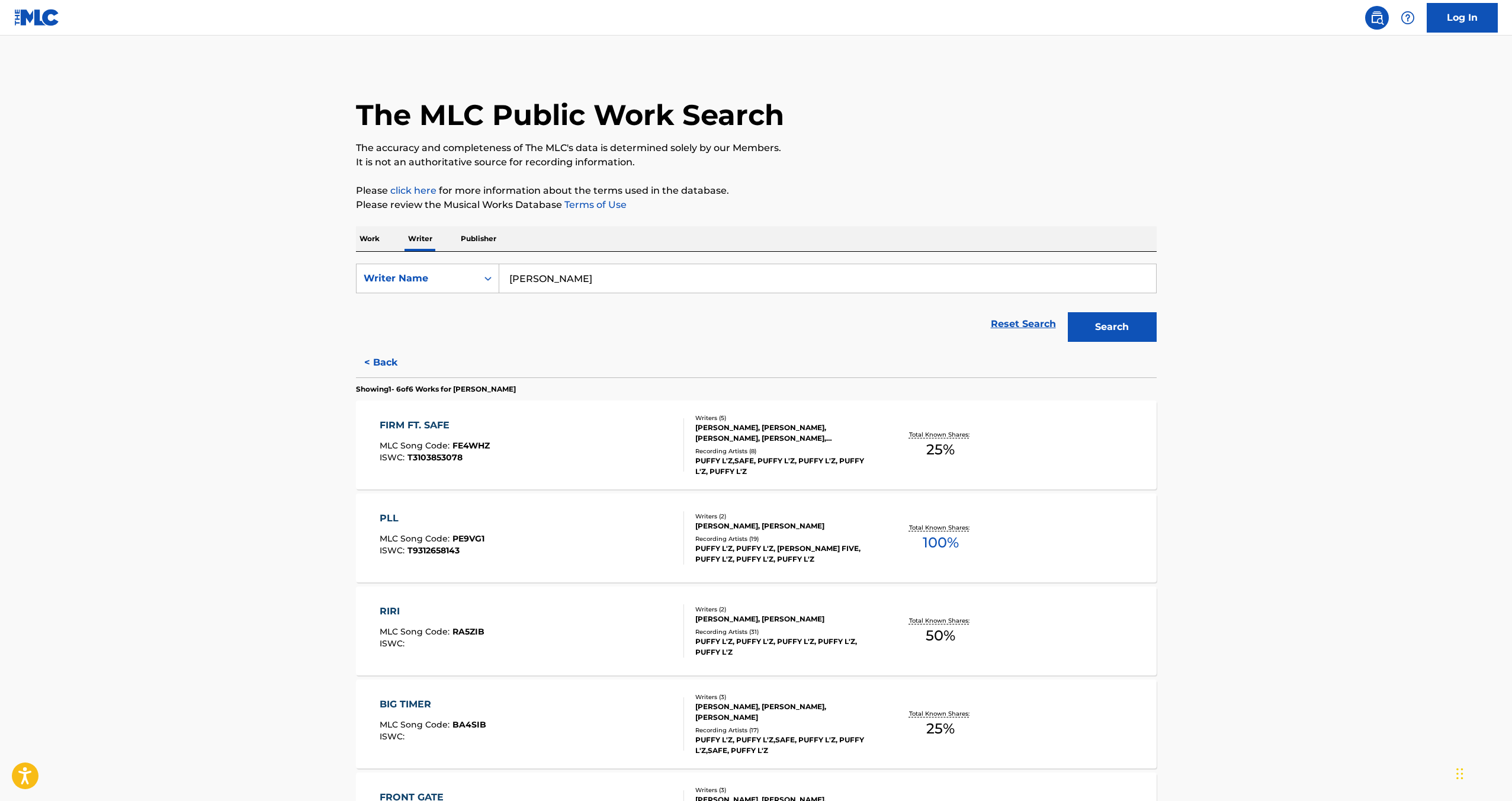
click at [451, 457] on span "T3103853078" at bounding box center [435, 457] width 55 height 11
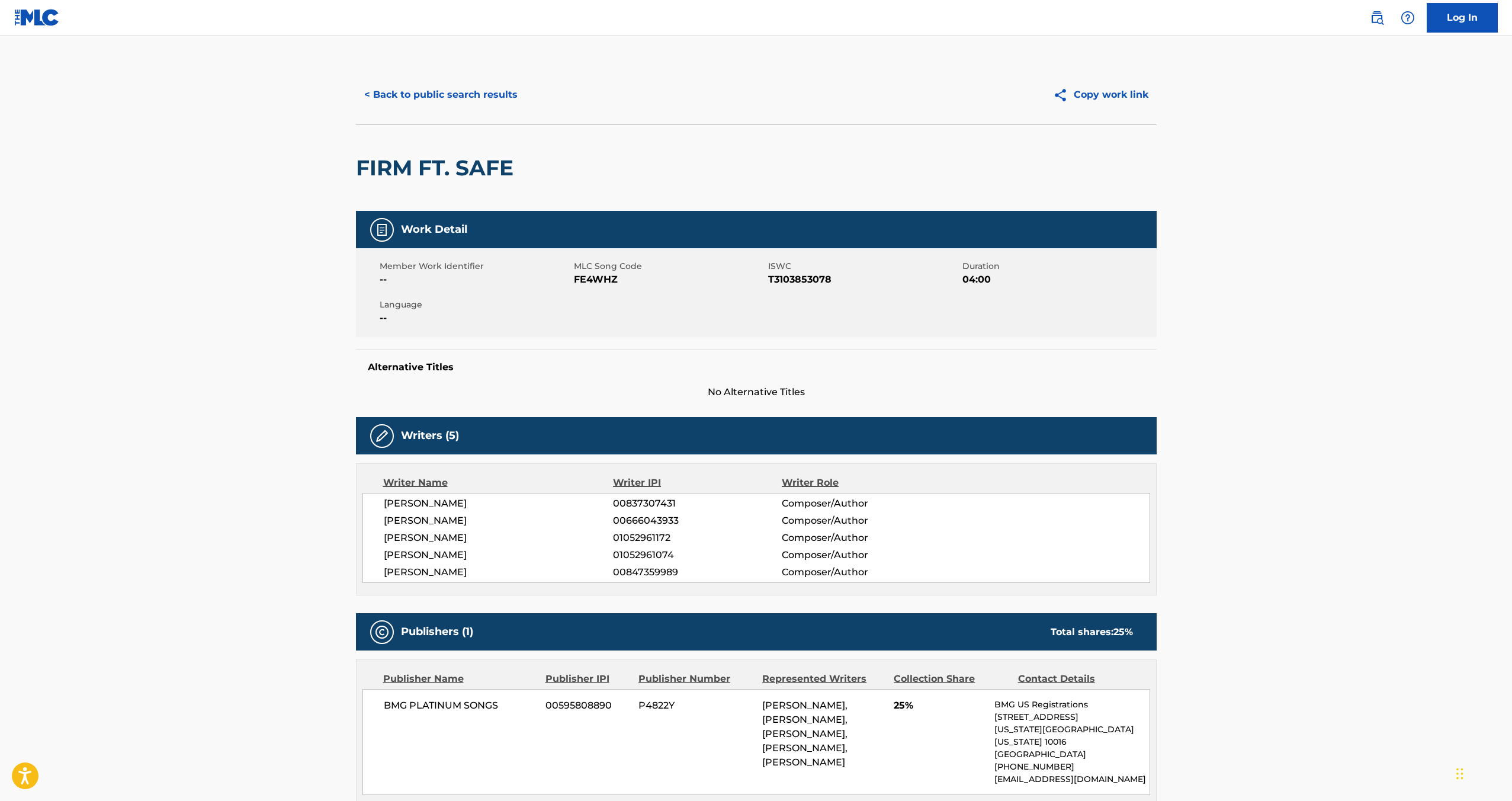
click at [383, 224] on img at bounding box center [382, 229] width 14 height 14
click at [418, 485] on div "Writer Name" at bounding box center [498, 483] width 231 height 14
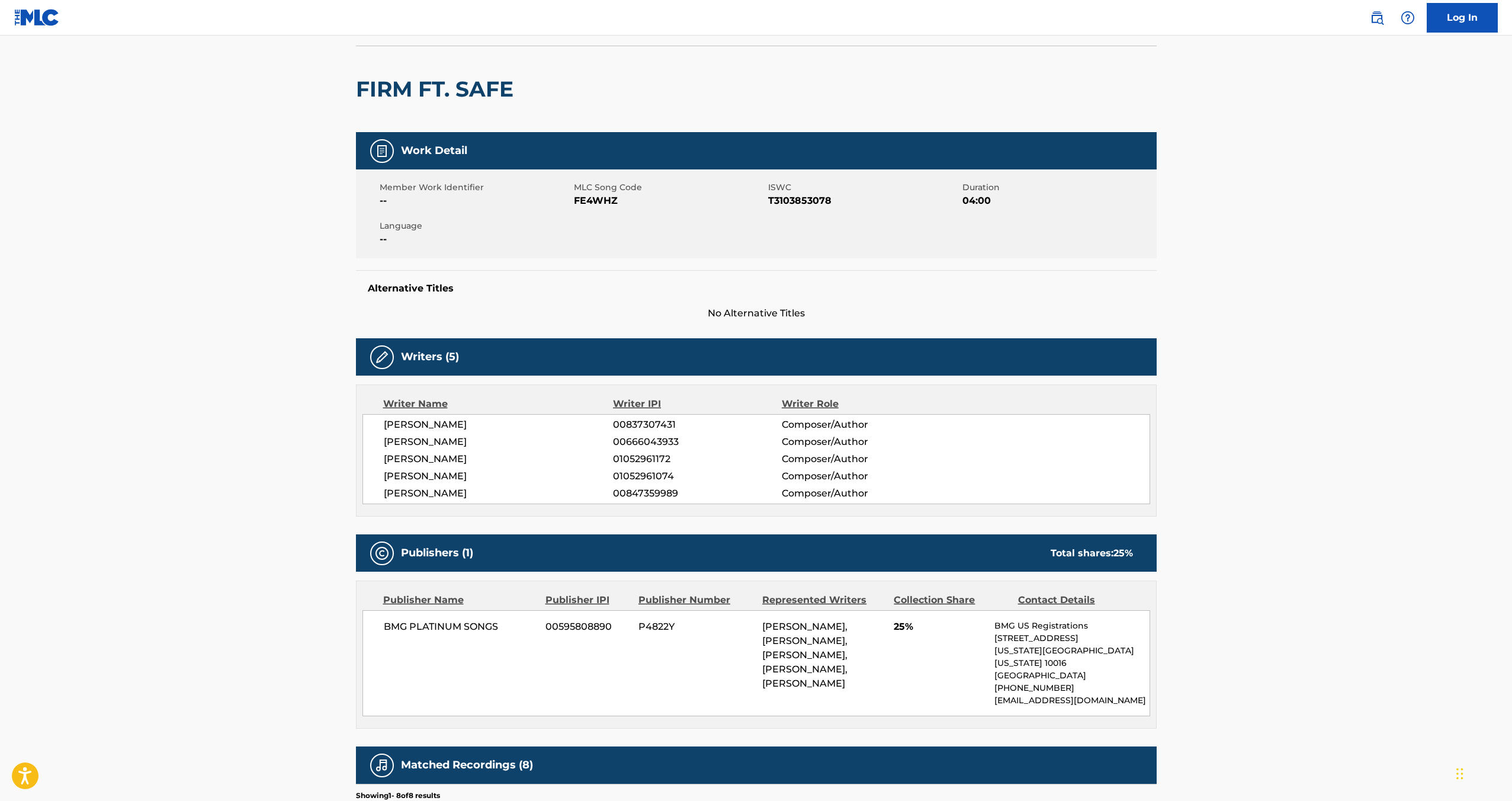
scroll to position [248, 0]
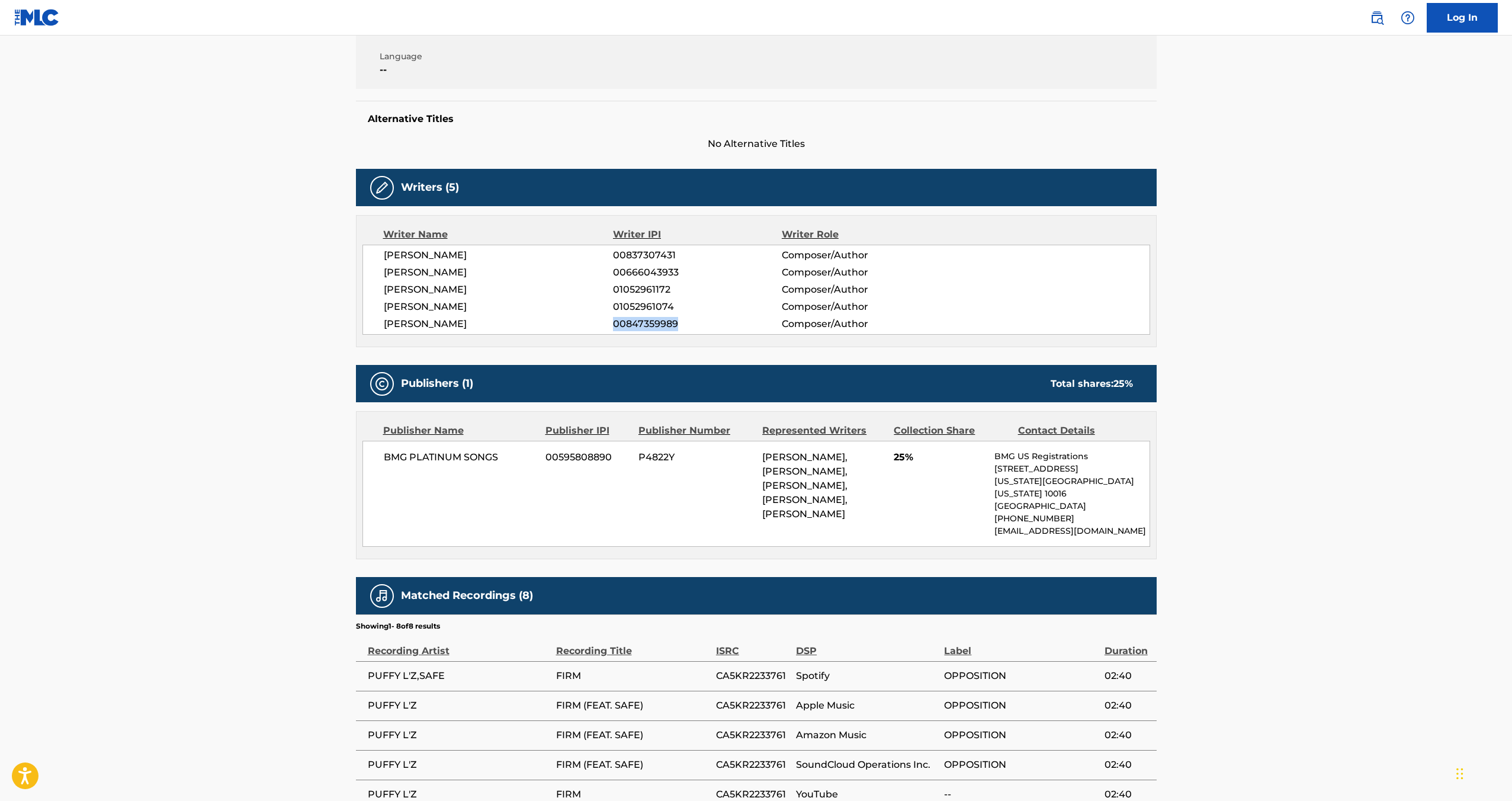
drag, startPoint x: 612, startPoint y: 323, endPoint x: 686, endPoint y: 324, distance: 74.0
click at [686, 324] on div "[PERSON_NAME] 00847359989 Composer/Author" at bounding box center [767, 324] width 766 height 14
click at [686, 324] on span "00847359989" at bounding box center [697, 324] width 168 height 14
drag, startPoint x: 680, startPoint y: 321, endPoint x: 602, endPoint y: 323, distance: 78.0
click at [602, 323] on div "[PERSON_NAME] 00847359989 Composer/Author" at bounding box center [767, 324] width 766 height 14
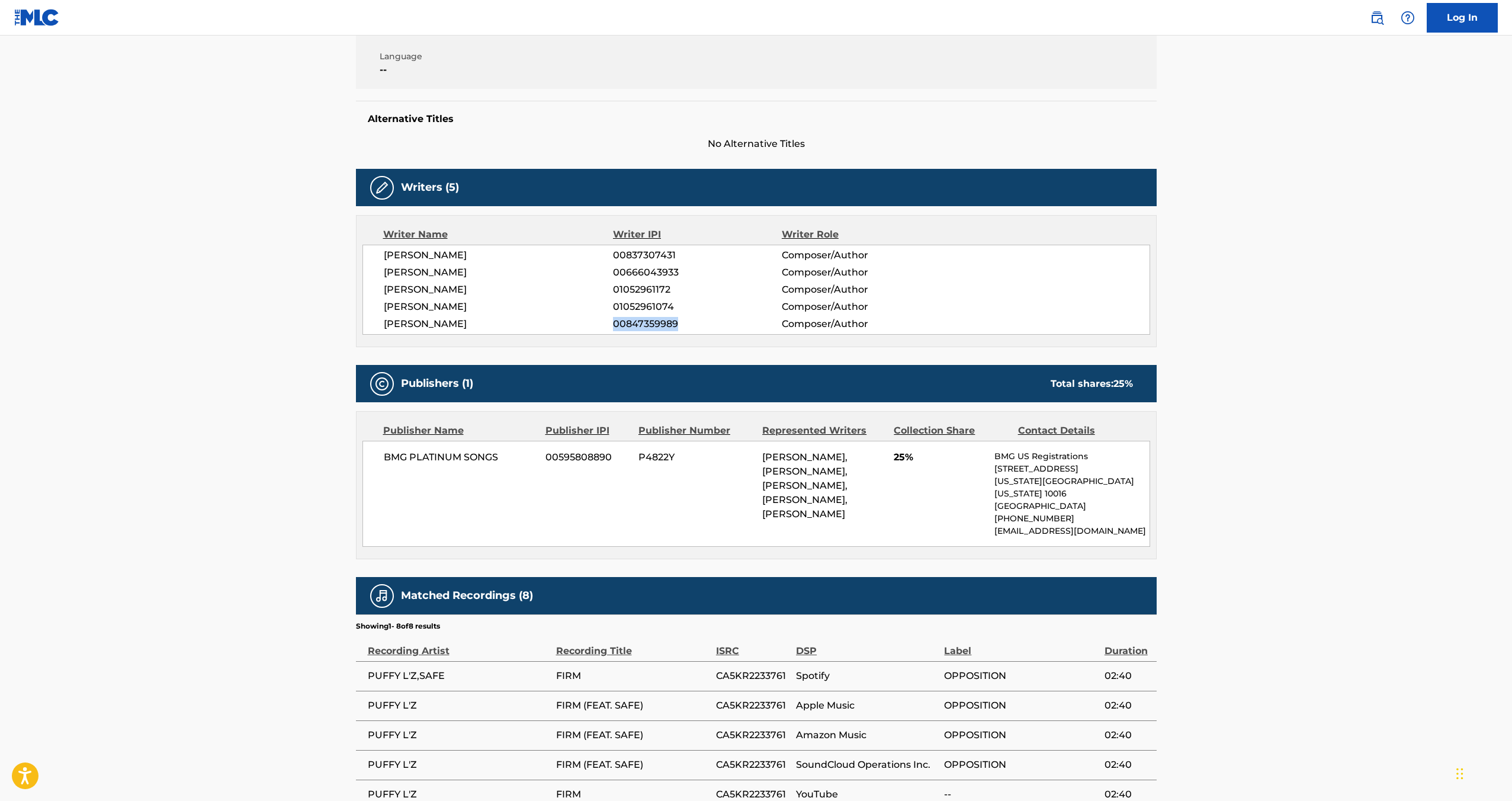
copy div "00847359989"
drag, startPoint x: 381, startPoint y: 322, endPoint x: 506, endPoint y: 323, distance: 125.0
click at [506, 323] on div "[PERSON_NAME] 00837307431 Composer/Author [PERSON_NAME] 00666043933 Composer/Au…" at bounding box center [756, 289] width 788 height 90
copy span "[PERSON_NAME]"
drag, startPoint x: 613, startPoint y: 324, endPoint x: 686, endPoint y: 324, distance: 73.0
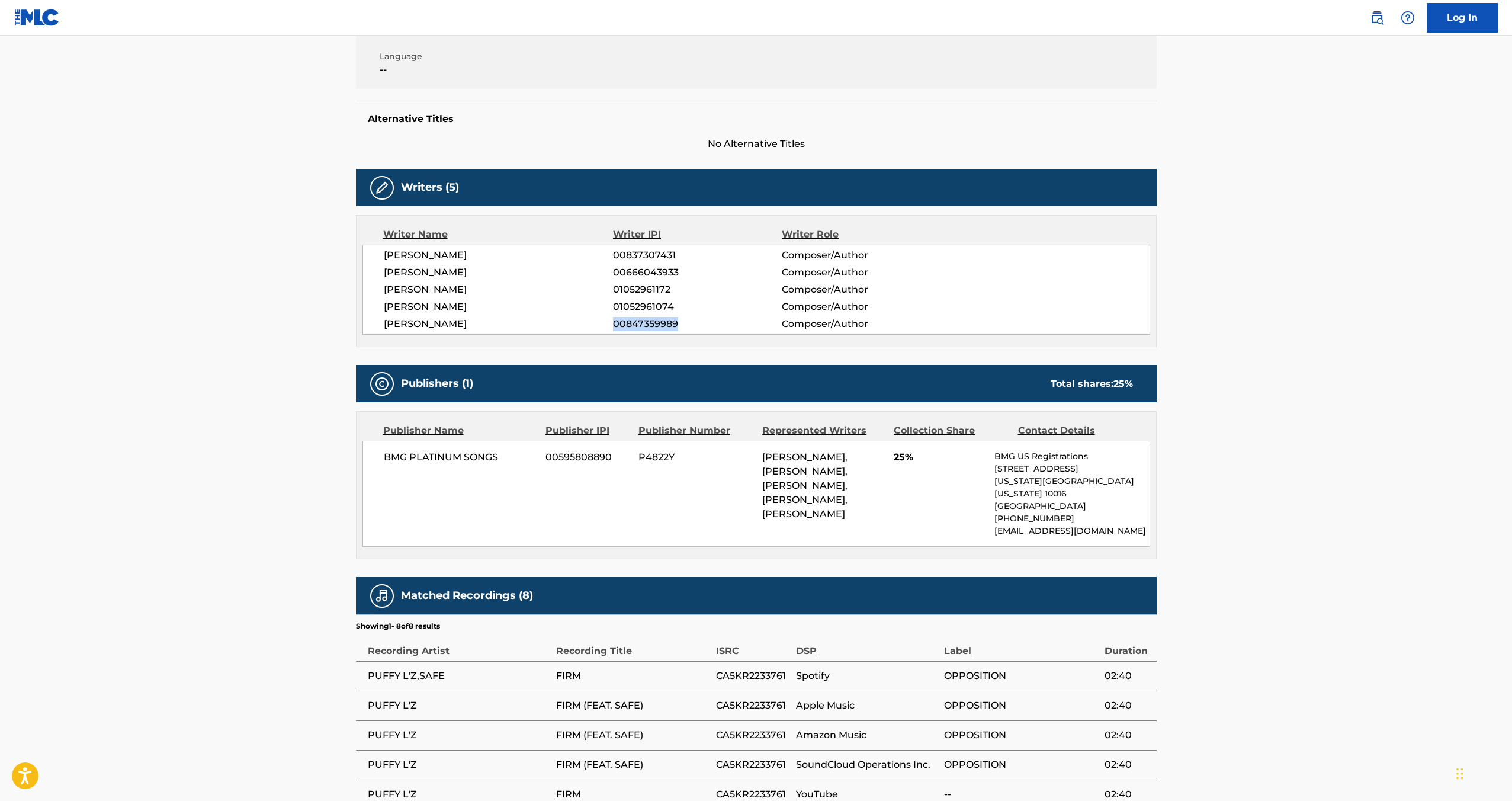
click at [686, 324] on span "00847359989" at bounding box center [697, 324] width 168 height 14
copy span "00847359989"
drag, startPoint x: 547, startPoint y: 457, endPoint x: 614, endPoint y: 457, distance: 67.0
click at [614, 457] on span "00595808890" at bounding box center [587, 457] width 84 height 14
copy span "00595808890"
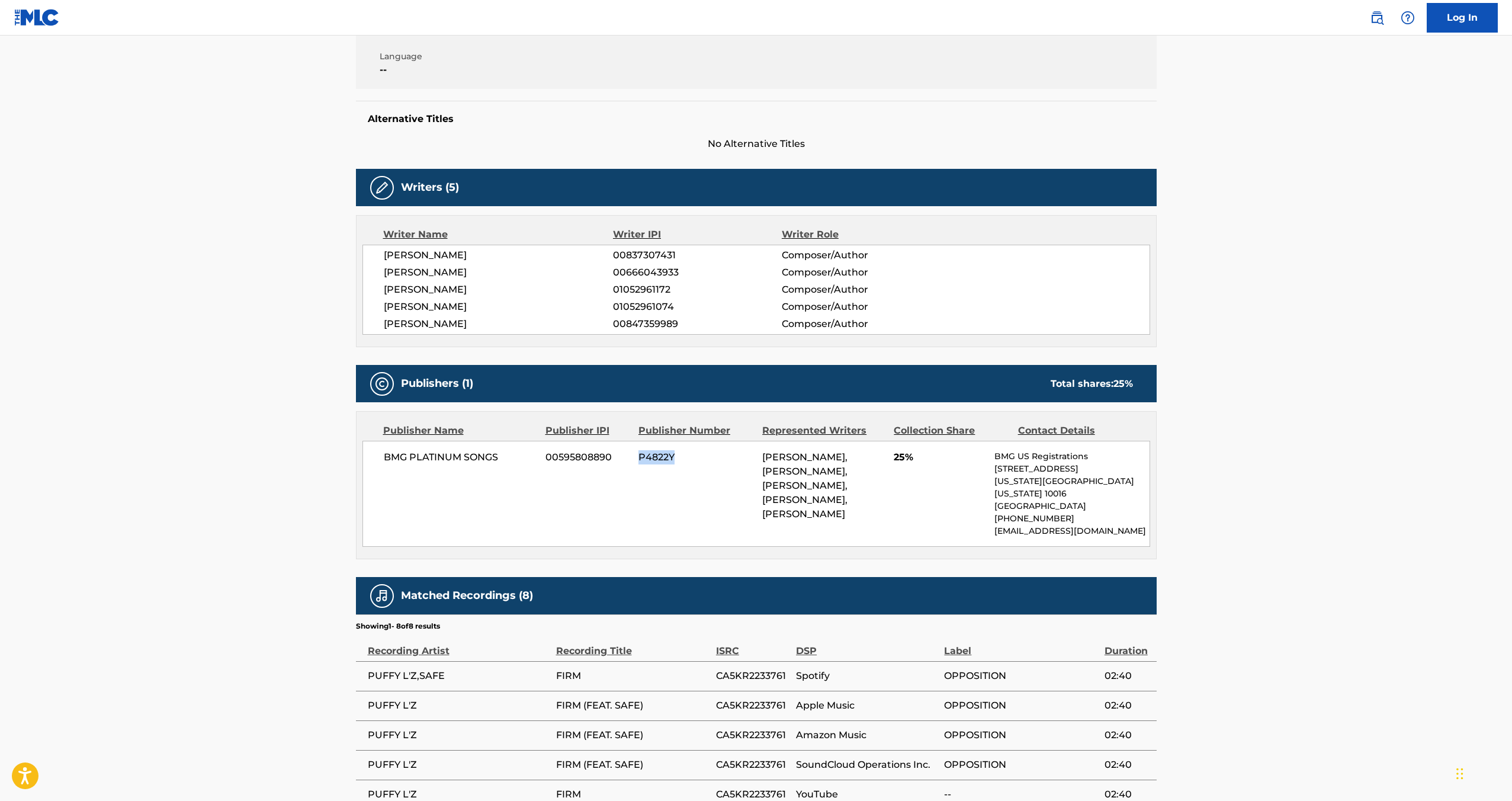
drag, startPoint x: 634, startPoint y: 456, endPoint x: 684, endPoint y: 457, distance: 50.0
click at [684, 457] on div "BMG PLATINUM SONGS 00595808890 P4822Y [PERSON_NAME], [PERSON_NAME], [PERSON_NAM…" at bounding box center [756, 494] width 788 height 106
copy span "P4822Y"
drag, startPoint x: 382, startPoint y: 457, endPoint x: 503, endPoint y: 461, distance: 121.1
click at [503, 461] on div "BMG PLATINUM SONGS 00595808890 P4822Y [PERSON_NAME], [PERSON_NAME], [PERSON_NAM…" at bounding box center [756, 494] width 788 height 106
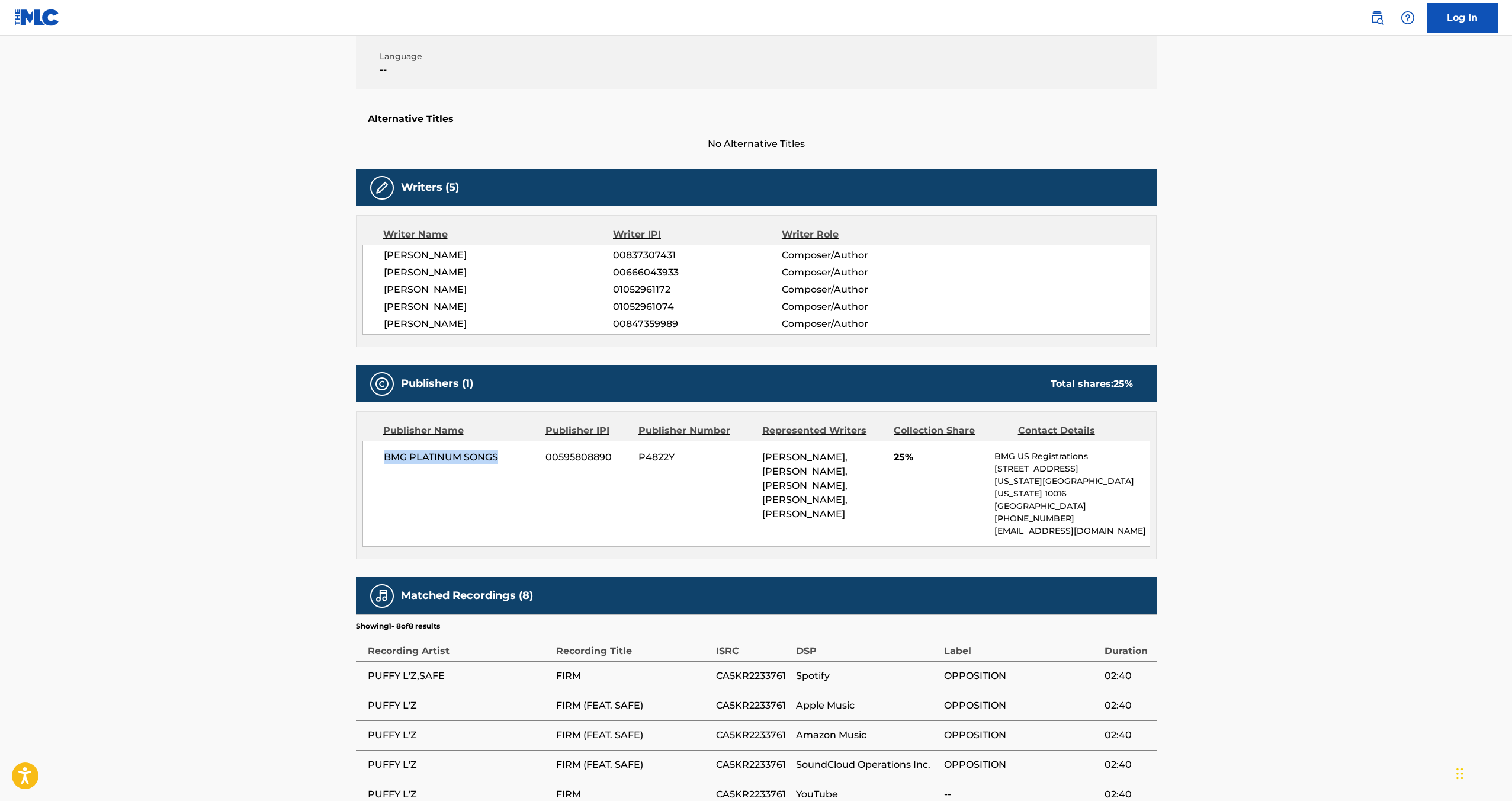
copy span "BMG PLATINUM SONGS"
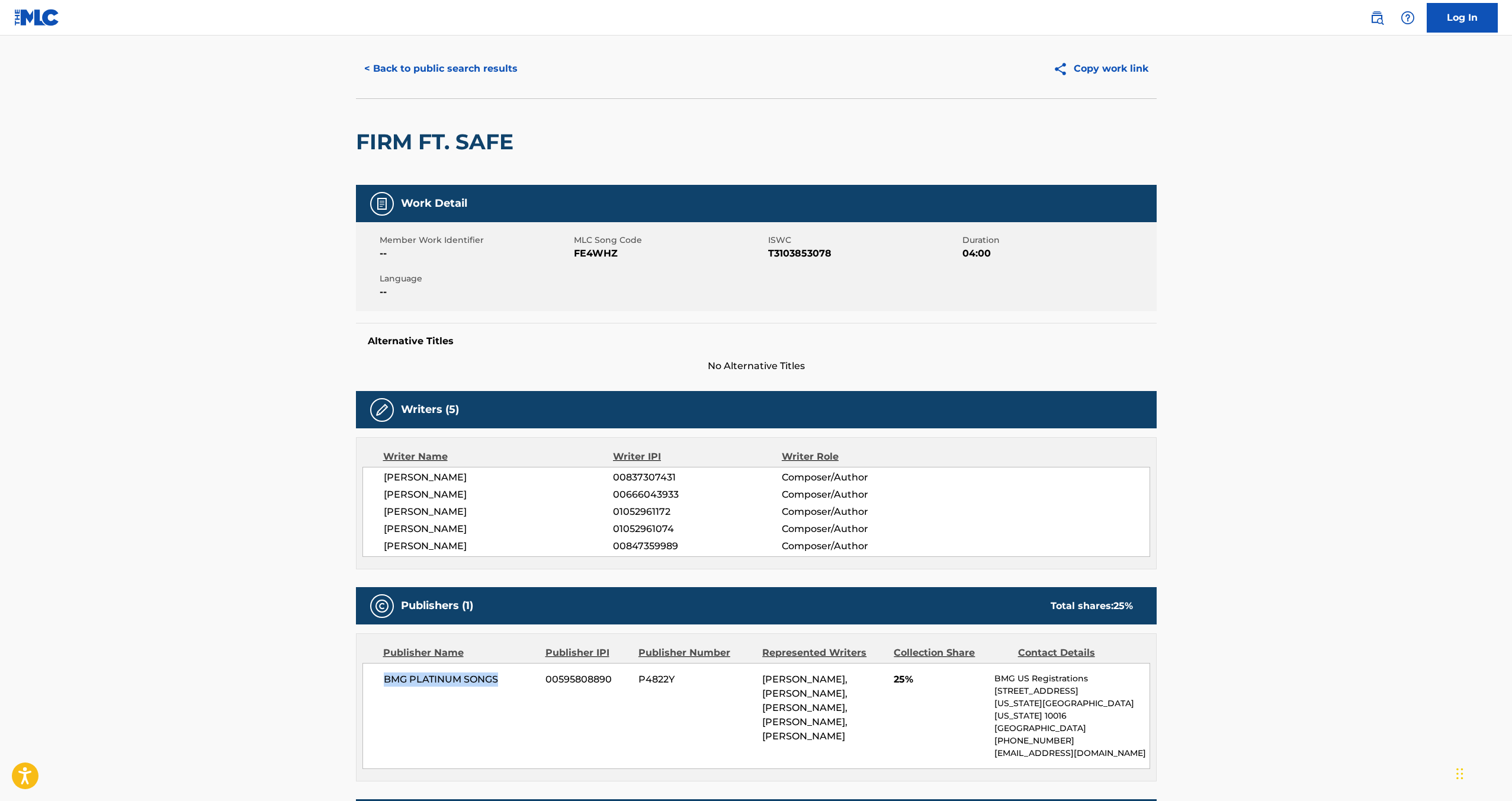
scroll to position [0, 0]
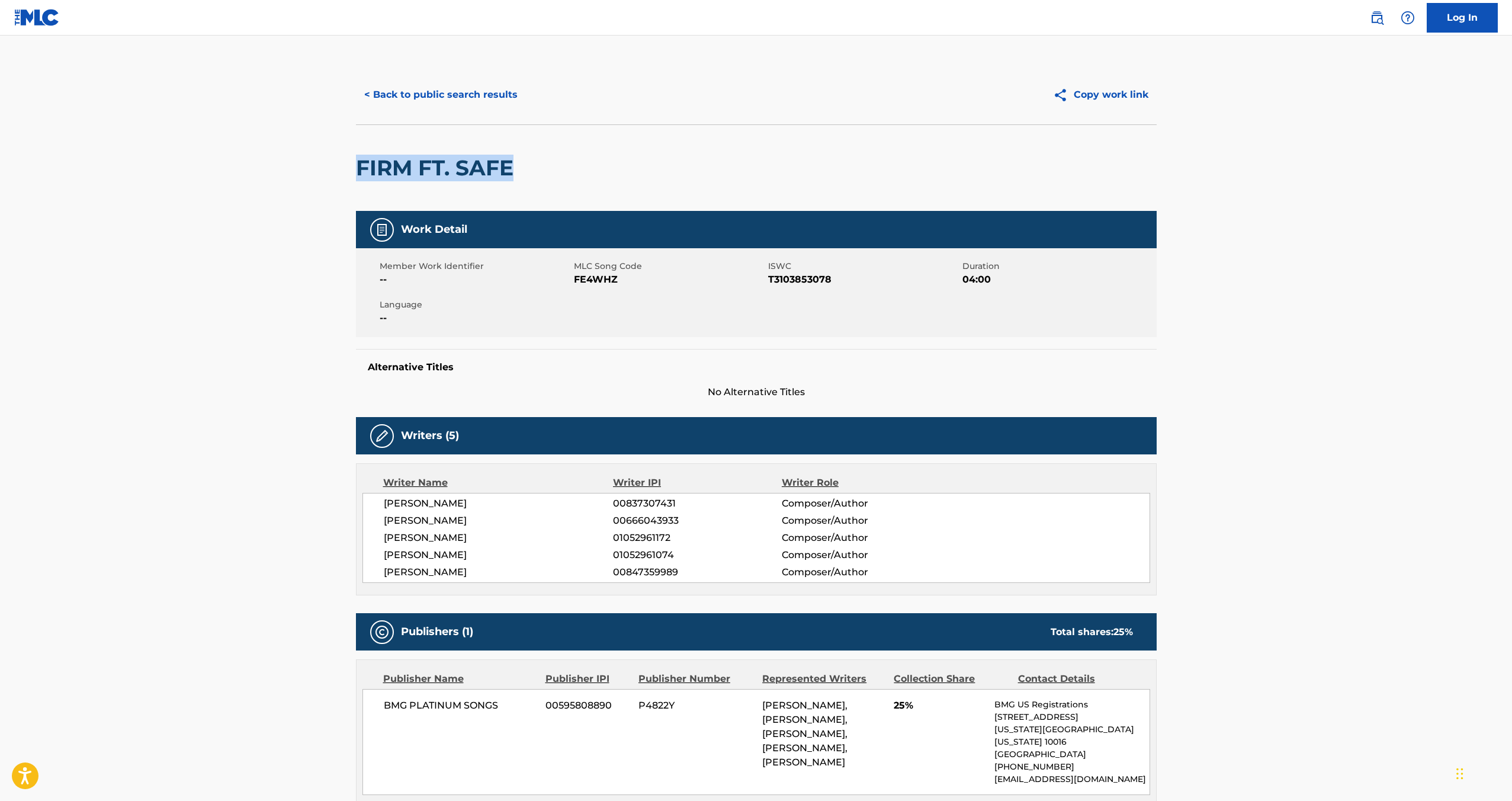
drag, startPoint x: 353, startPoint y: 164, endPoint x: 520, endPoint y: 178, distance: 167.6
click at [520, 178] on div "< Back to public search results Copy work link FIRM FT. SAFE Work Detail Member…" at bounding box center [757, 606] width 829 height 1082
copy h2 "FIRM FT. SAFE"
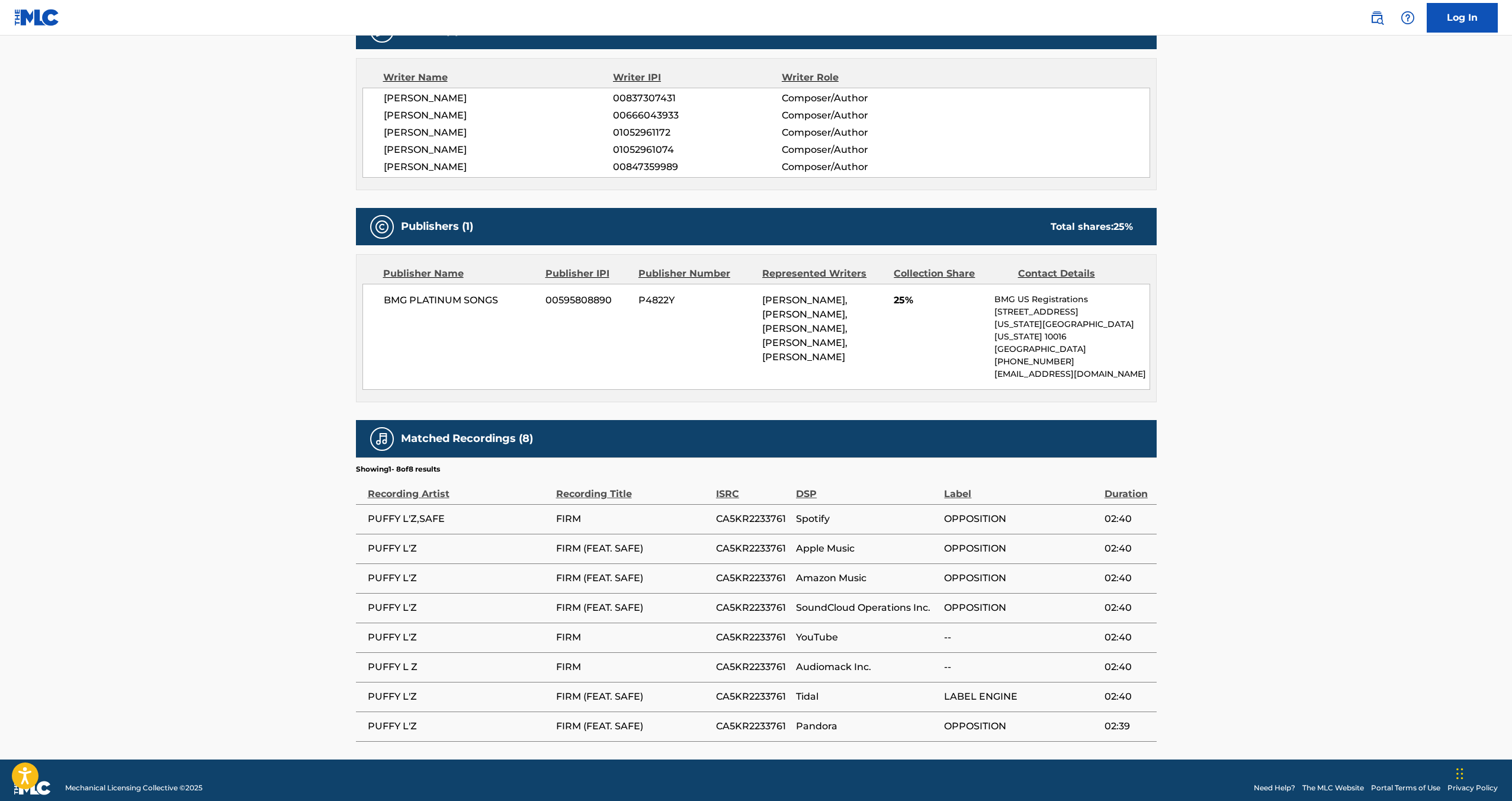
scroll to position [408, 0]
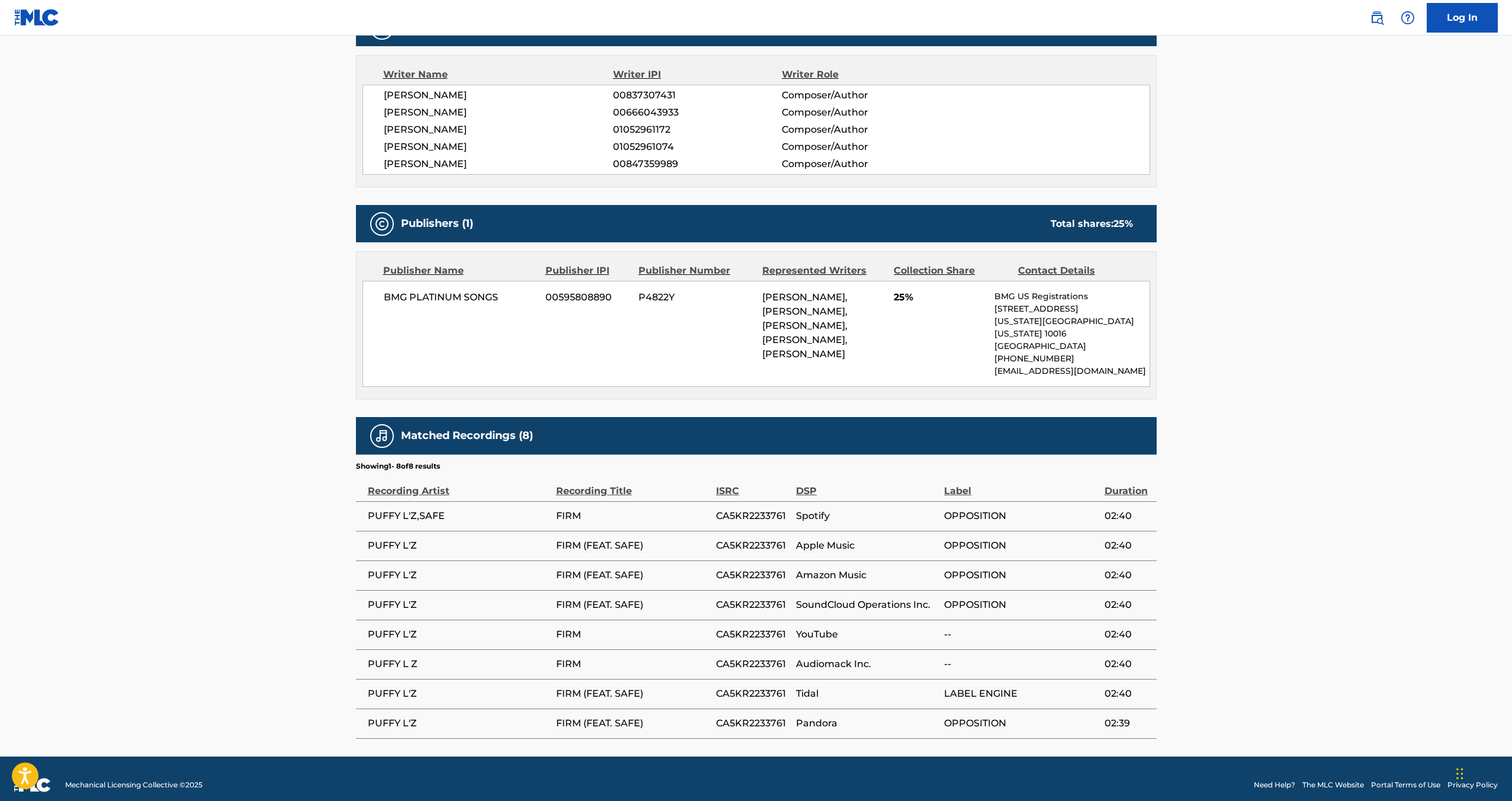
click at [798, 539] on span "Apple Music" at bounding box center [867, 546] width 142 height 14
drag, startPoint x: 714, startPoint y: 531, endPoint x: 786, endPoint y: 530, distance: 72.0
click at [786, 531] on tr "PUFFY L'Z FIRM (FEAT. SAFE) CA5KR2233761 Apple Music OPPOSITION 02:40" at bounding box center [756, 545] width 801 height 30
copy tr "CA5KR2233761"
drag, startPoint x: 939, startPoint y: 530, endPoint x: 1011, endPoint y: 531, distance: 72.0
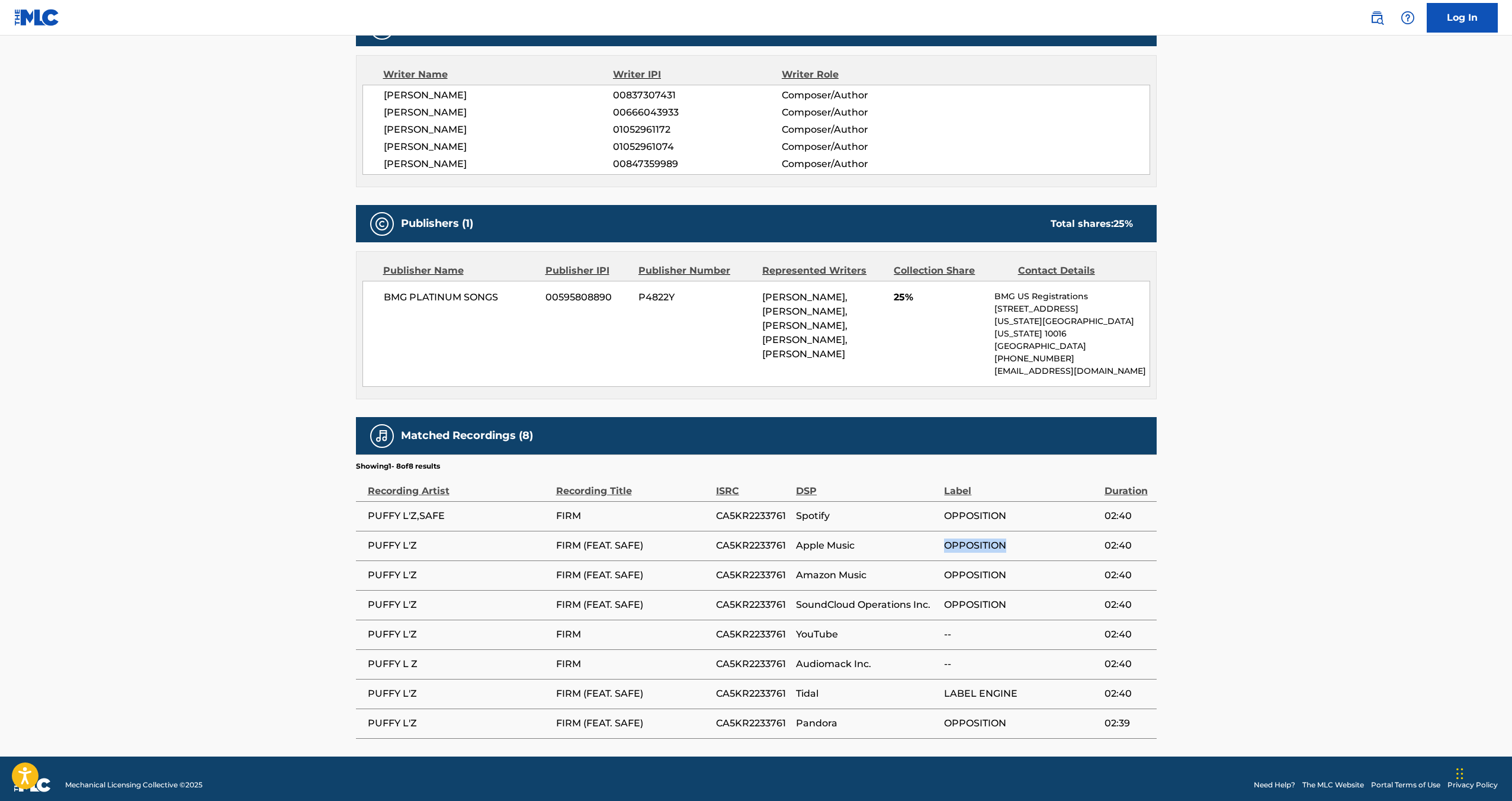
click at [1011, 531] on tr "PUFFY L'Z FIRM (FEAT. SAFE) CA5KR2233761 Apple Music OPPOSITION 02:40" at bounding box center [756, 545] width 801 height 30
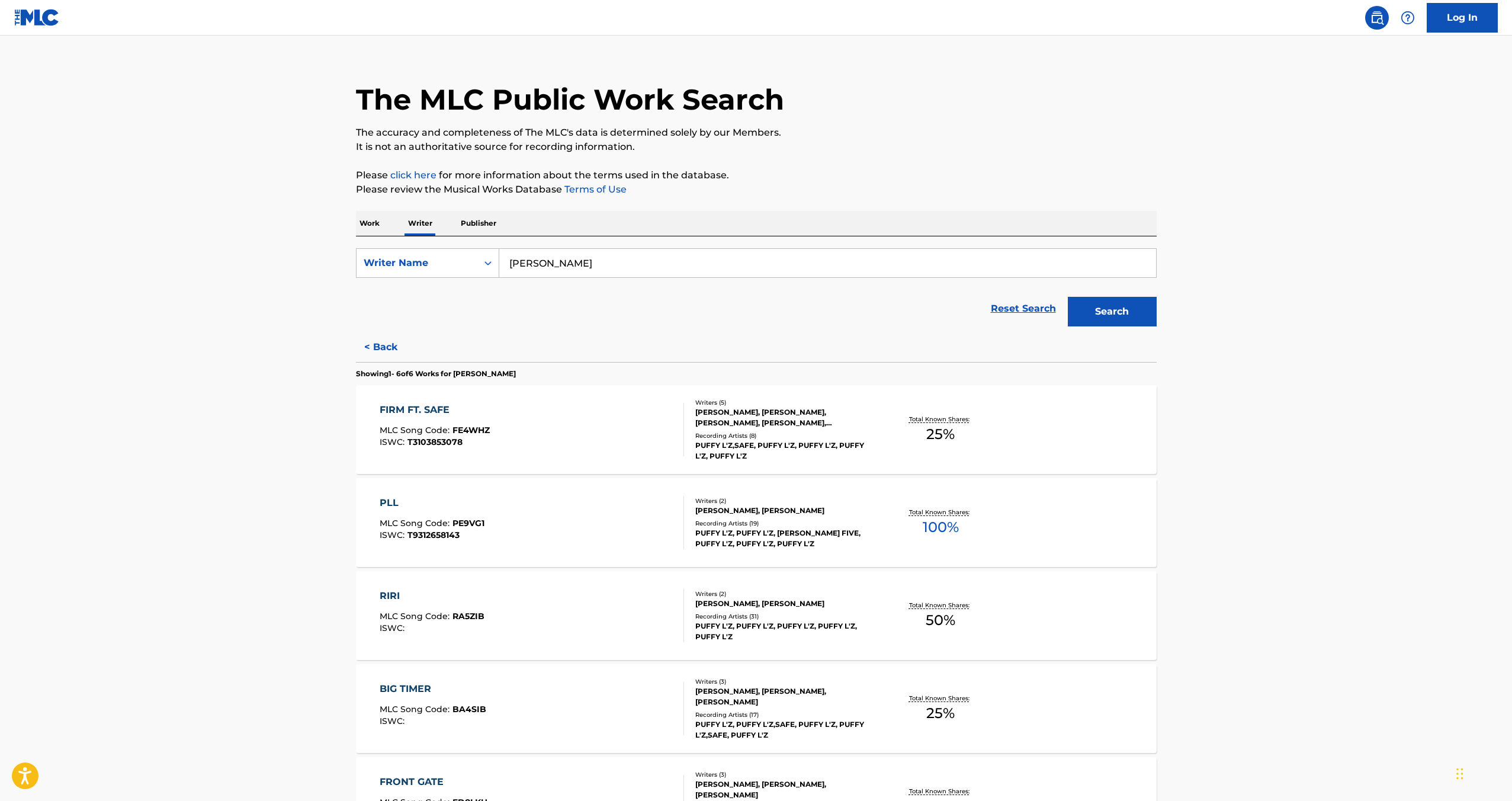
scroll to position [17, 0]
click at [382, 341] on button "< Back" at bounding box center [391, 345] width 71 height 30
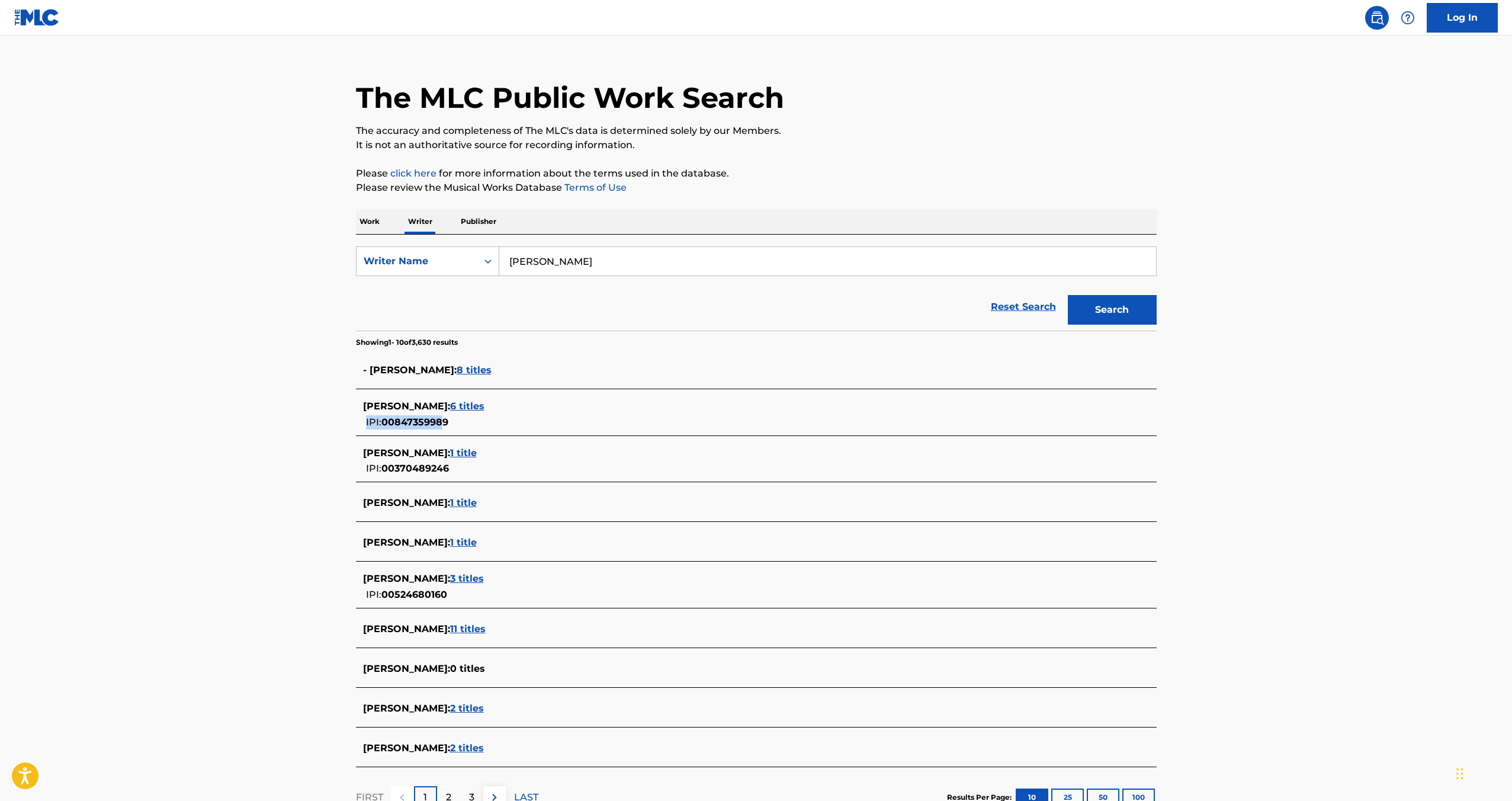
drag, startPoint x: 453, startPoint y: 420, endPoint x: 443, endPoint y: 419, distance: 10.0
click at [443, 419] on div "[PERSON_NAME] : 6 titles IPI: 00847359989" at bounding box center [741, 415] width 756 height 30
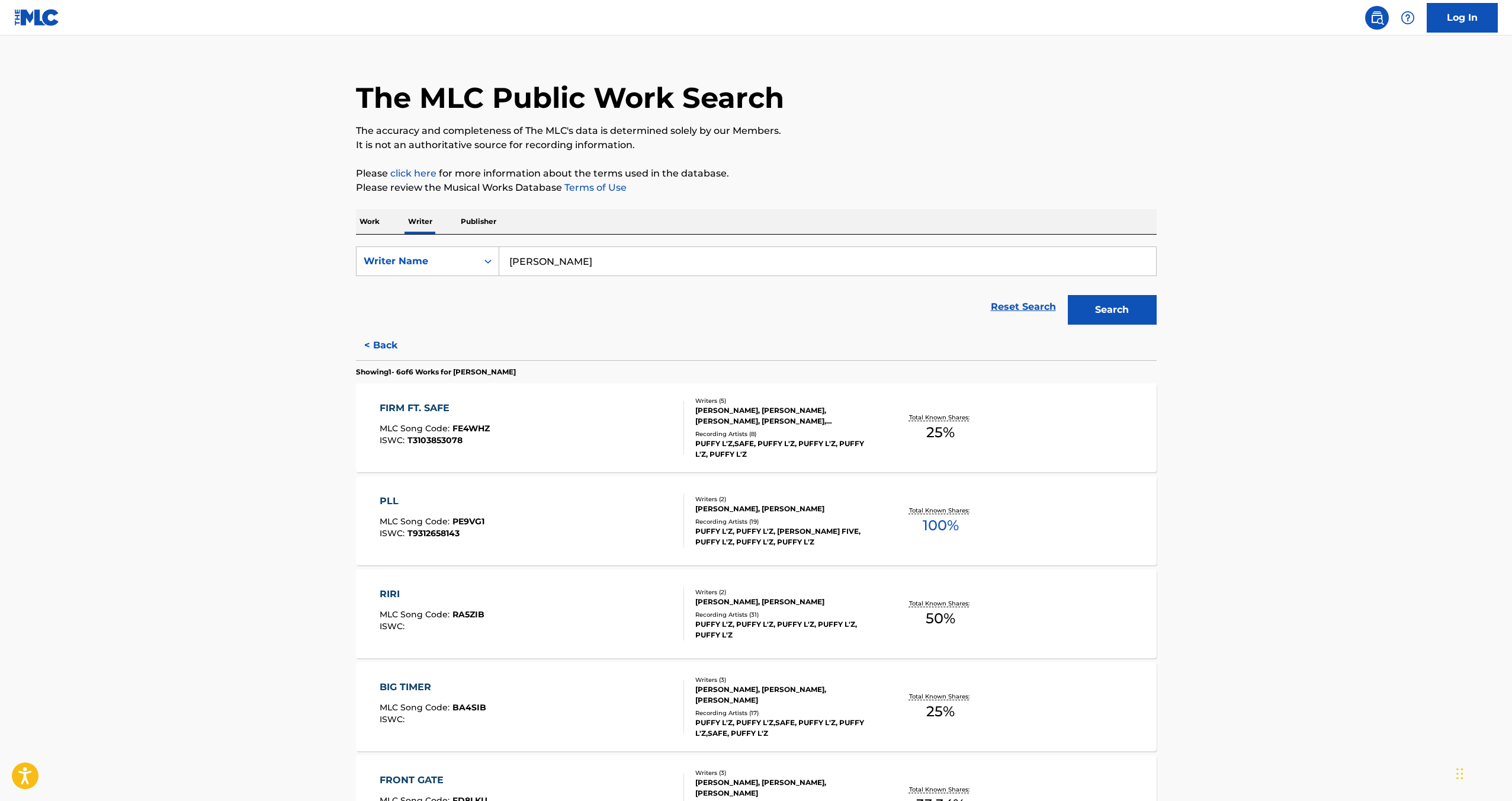
click at [424, 406] on div "FIRM FT. SAFE" at bounding box center [435, 408] width 110 height 14
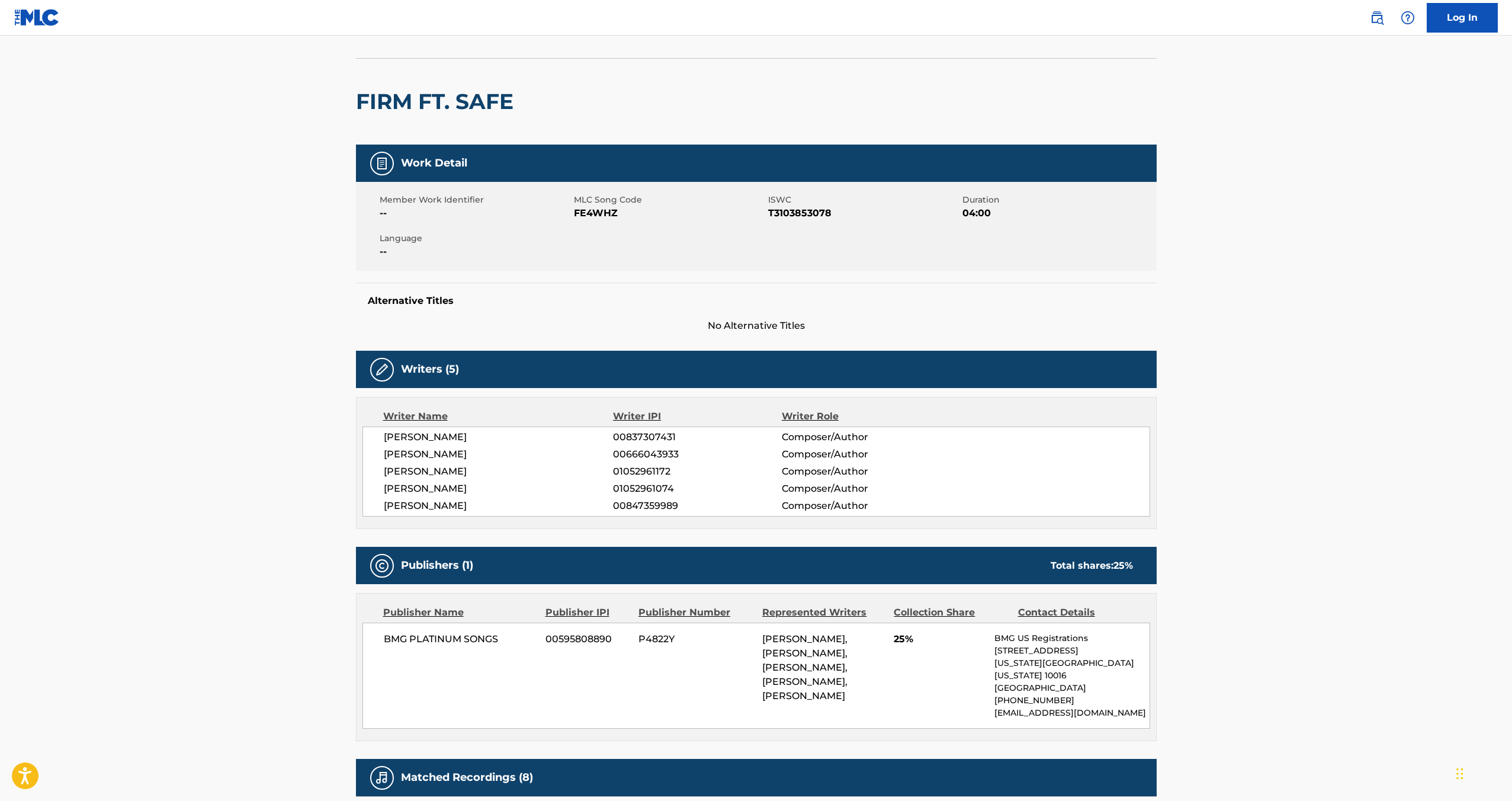
scroll to position [89, 0]
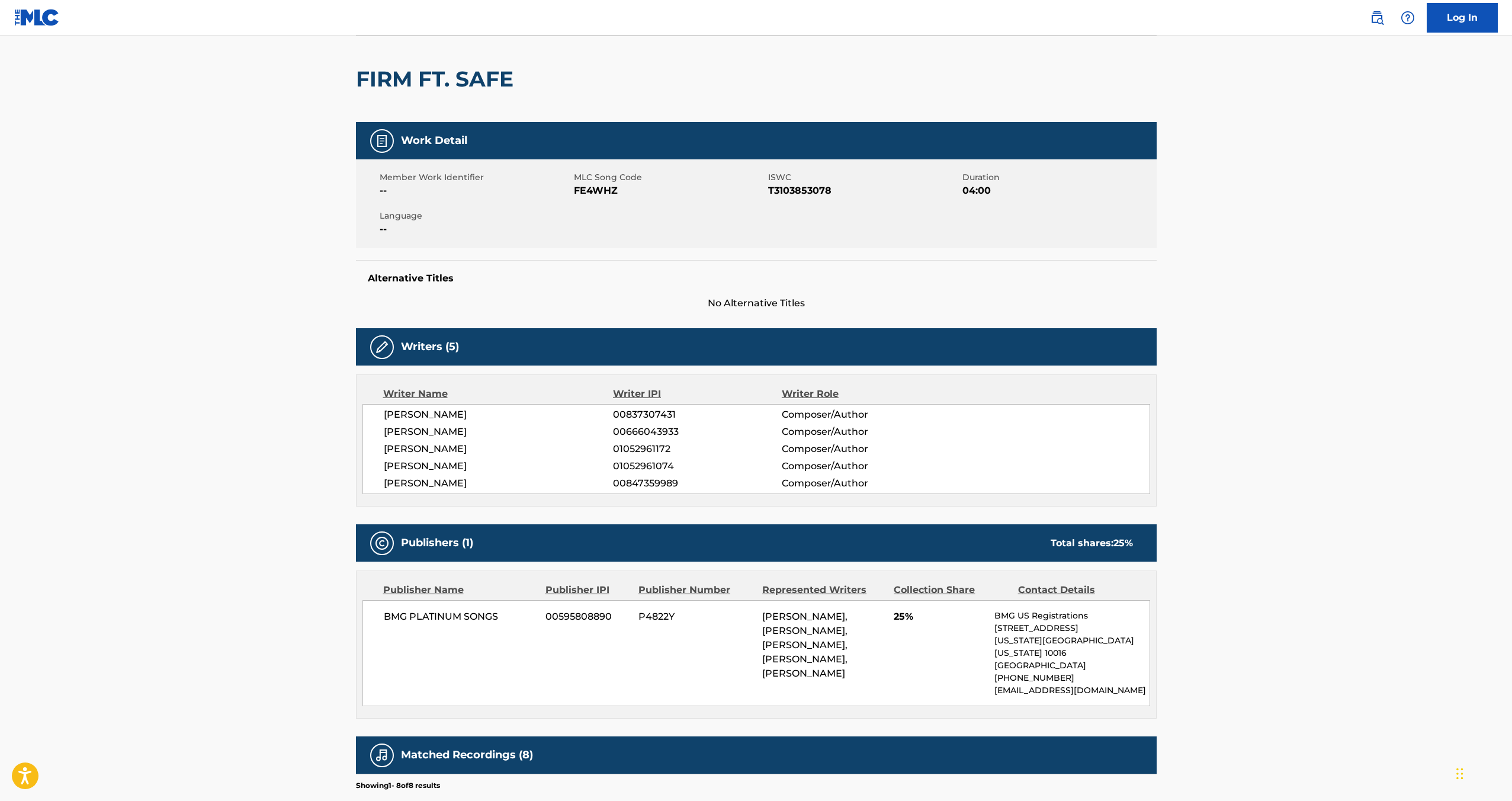
drag, startPoint x: 612, startPoint y: 487, endPoint x: 702, endPoint y: 484, distance: 90.0
click at [702, 484] on span "00847359989" at bounding box center [697, 483] width 168 height 14
drag, startPoint x: 683, startPoint y: 484, endPoint x: 608, endPoint y: 484, distance: 75.0
click at [608, 484] on div "[PERSON_NAME] 00847359989 Composer/Author" at bounding box center [767, 483] width 766 height 14
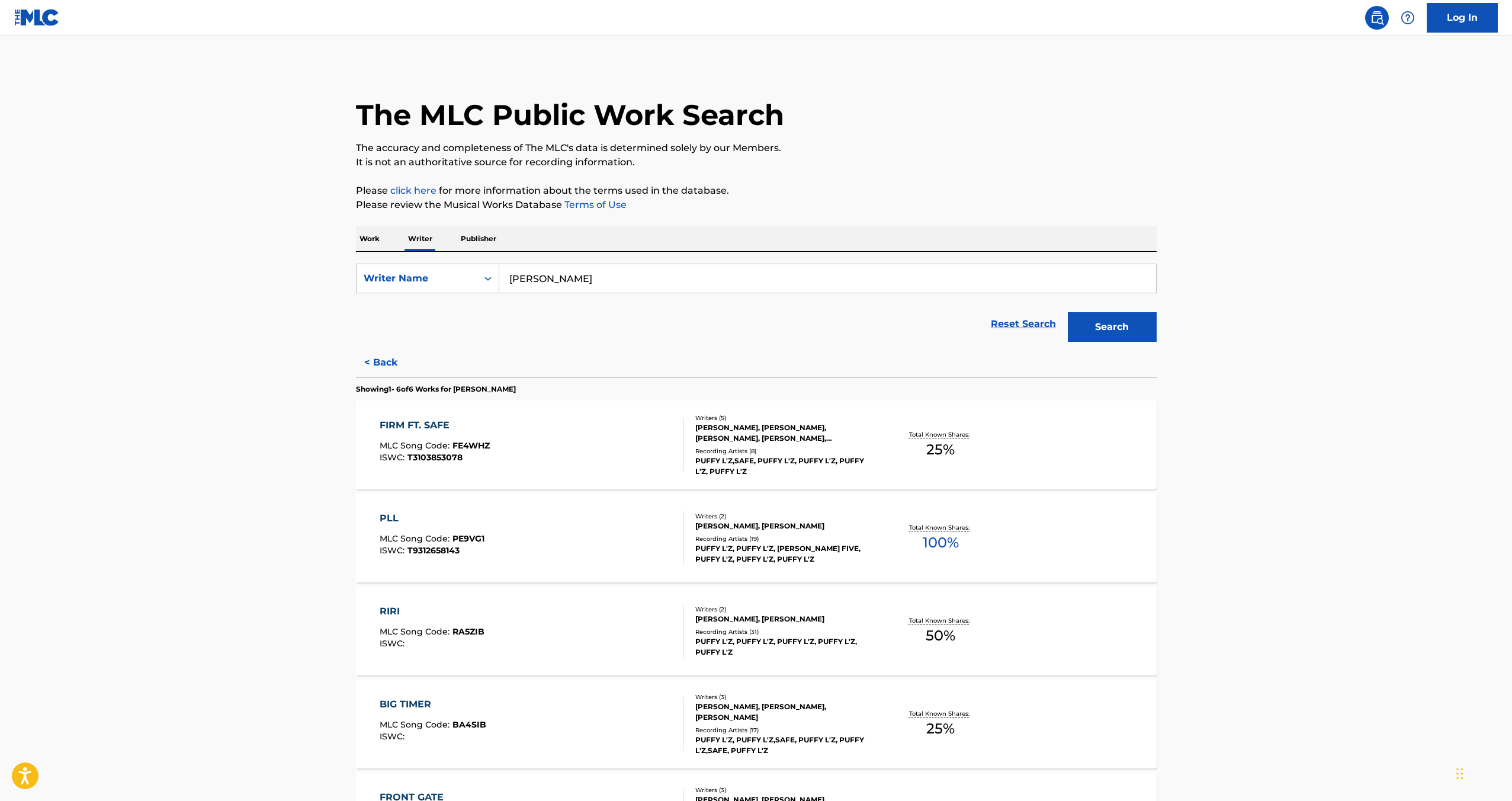
click at [384, 516] on div "PLL" at bounding box center [432, 519] width 105 height 14
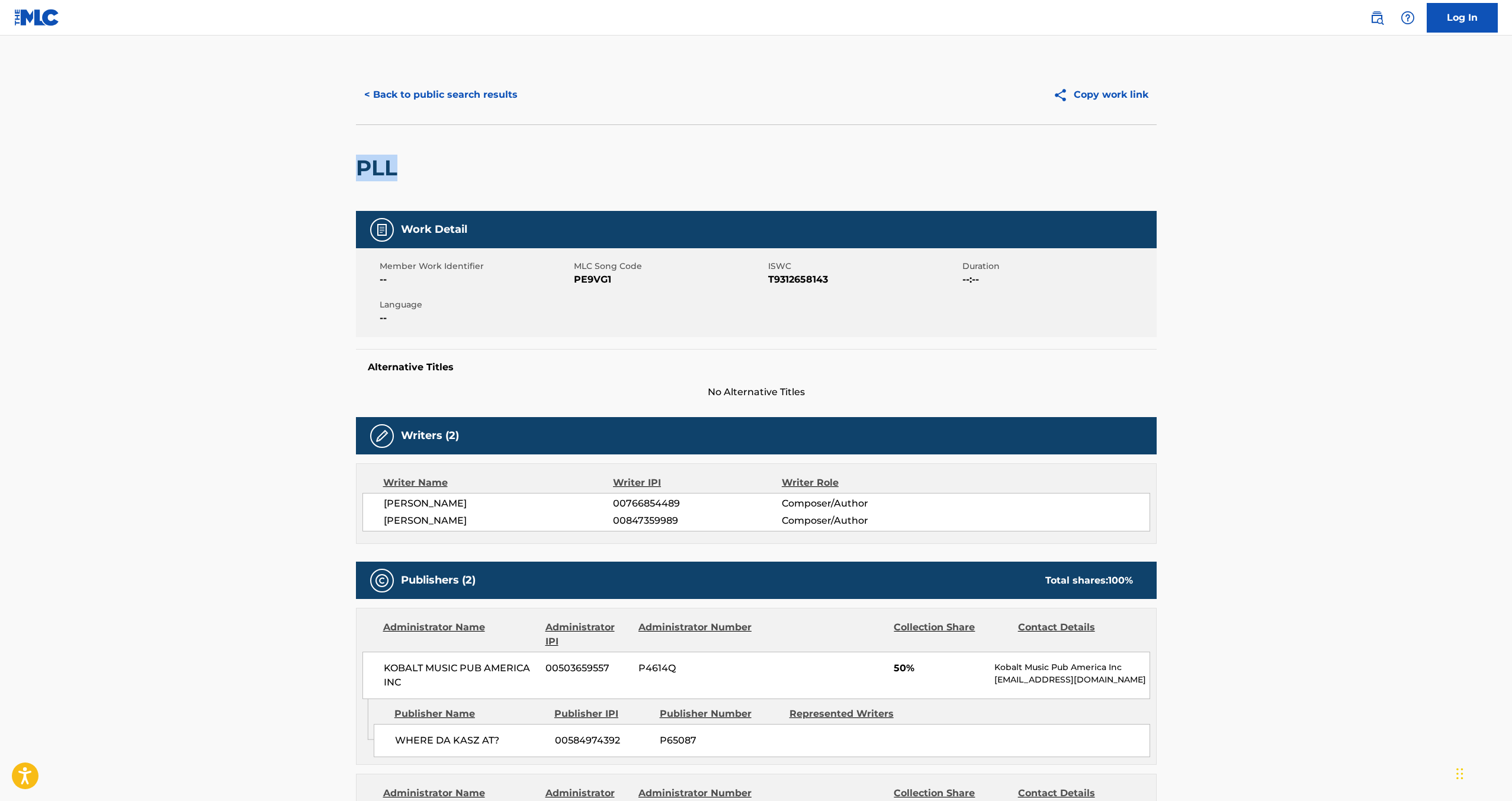
drag, startPoint x: 351, startPoint y: 168, endPoint x: 429, endPoint y: 166, distance: 78.0
click at [429, 166] on div "< Back to public search results Copy work link PLL Work Detail Member Work Iden…" at bounding box center [757, 753] width 829 height 1376
drag, startPoint x: 570, startPoint y: 278, endPoint x: 615, endPoint y: 277, distance: 45.0
click at [625, 281] on div "Member Work Identifier -- MLC Song Code PE9VG1 ISWC T9312658143 Duration --:-- …" at bounding box center [756, 292] width 801 height 89
click at [570, 278] on span "--" at bounding box center [475, 279] width 191 height 14
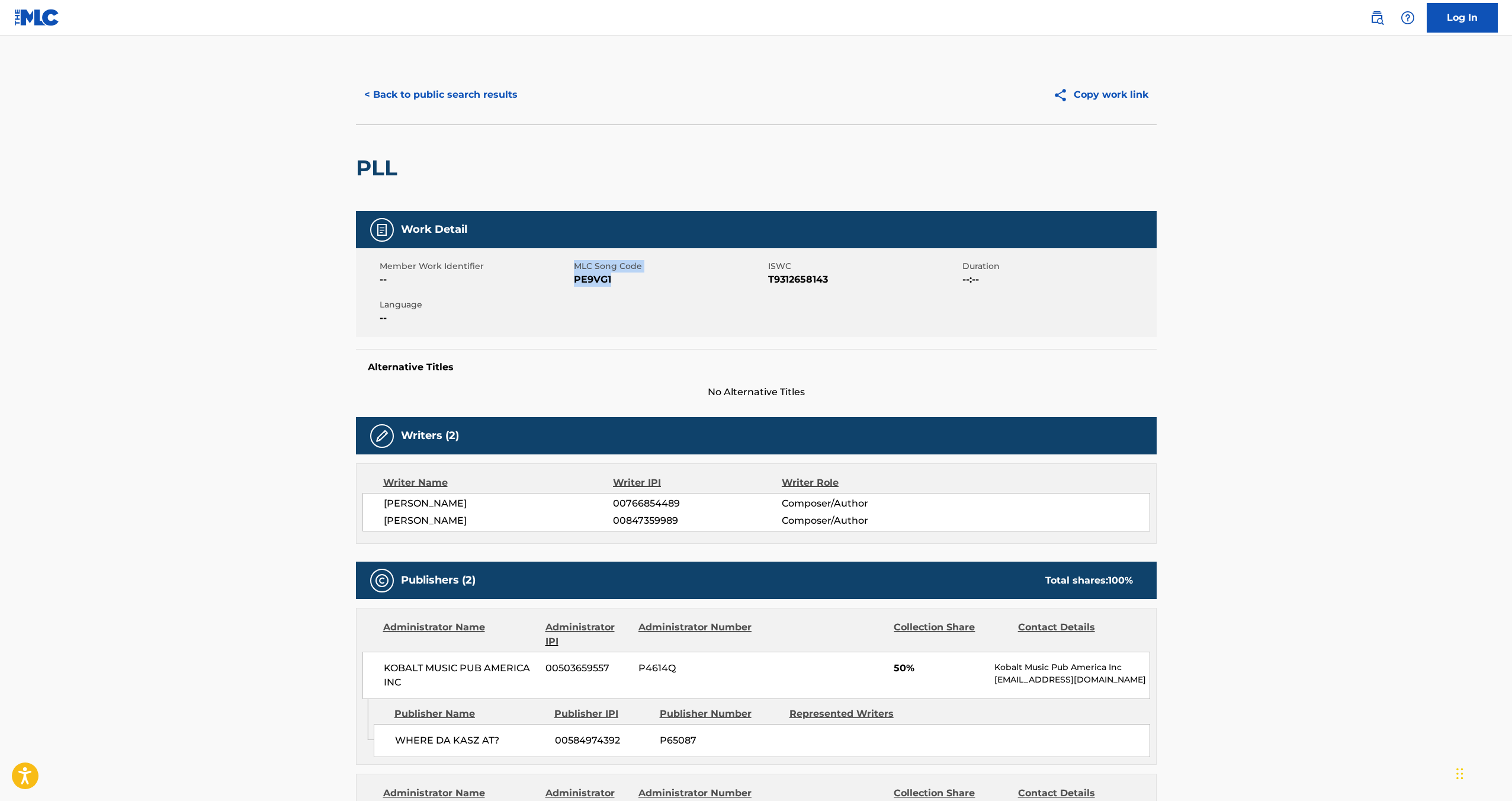
drag, startPoint x: 571, startPoint y: 278, endPoint x: 608, endPoint y: 282, distance: 37.2
click at [608, 282] on div "Member Work Identifier -- MLC Song Code PE9VG1 ISWC T9312658143 Duration --:-- …" at bounding box center [756, 292] width 801 height 89
click at [604, 282] on span "PE9VG1" at bounding box center [670, 279] width 191 height 14
click at [809, 281] on span "T9312658143" at bounding box center [863, 279] width 191 height 14
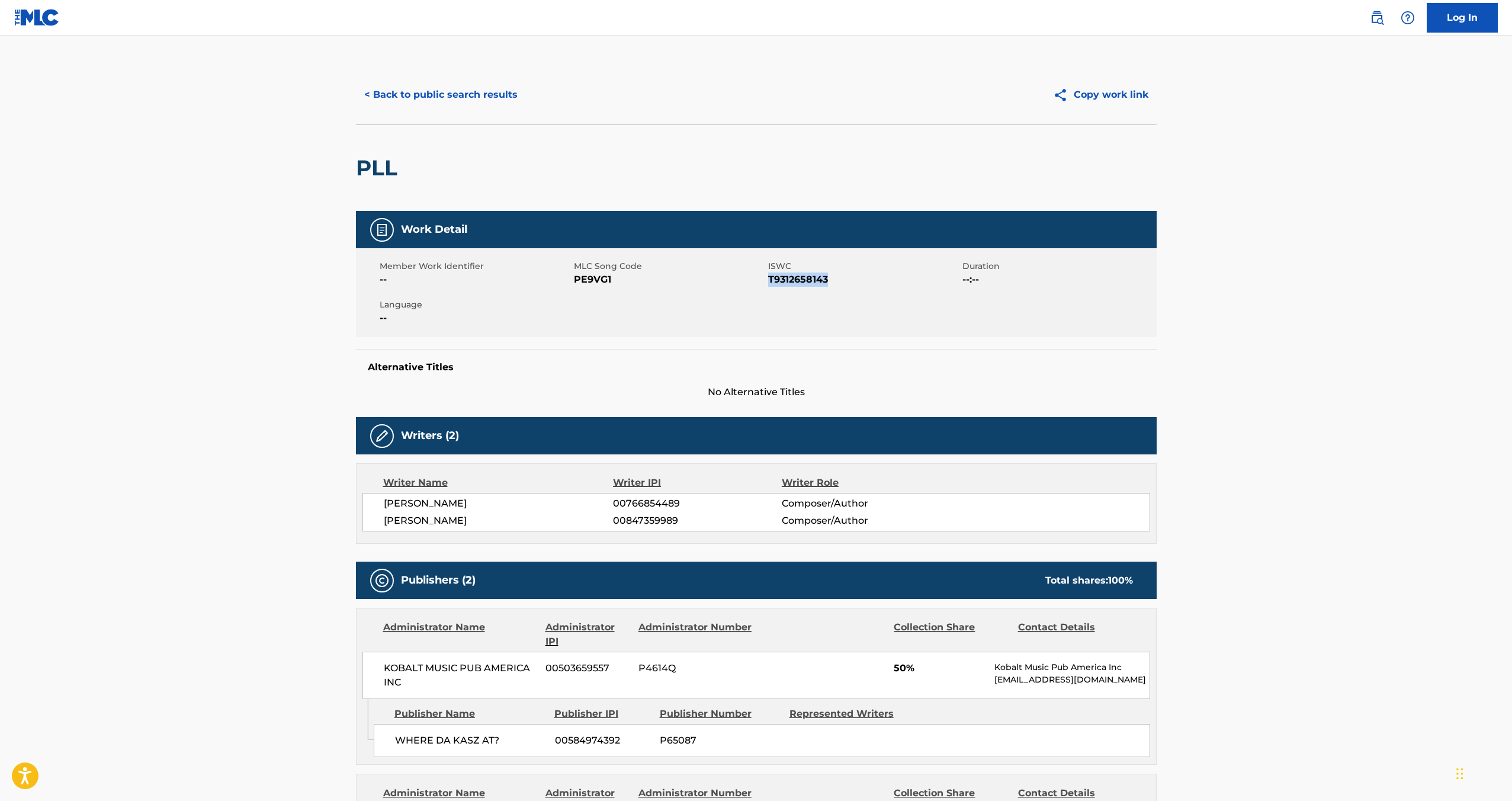
click at [809, 281] on span "T9312658143" at bounding box center [863, 279] width 191 height 14
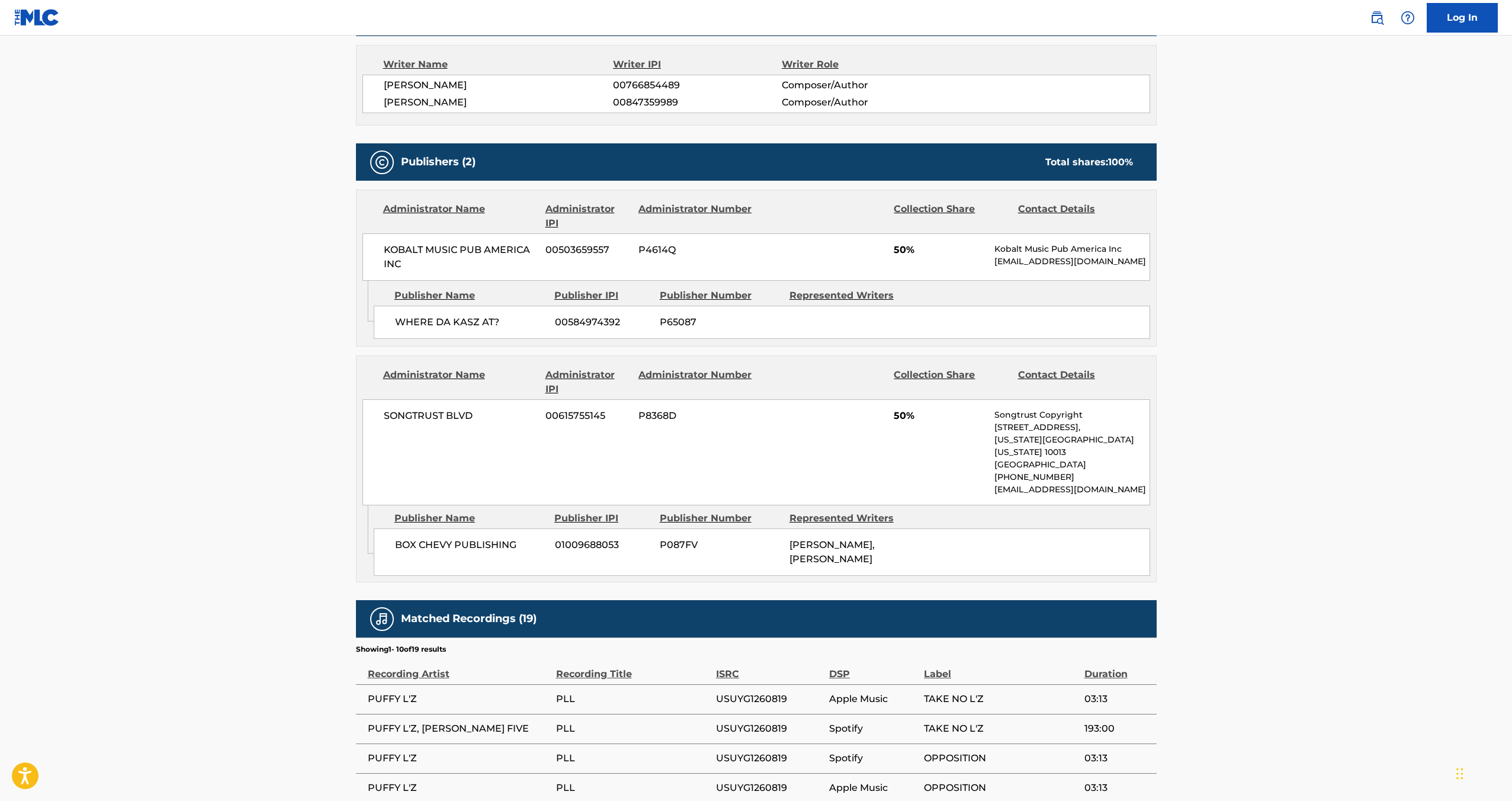
scroll to position [432, 0]
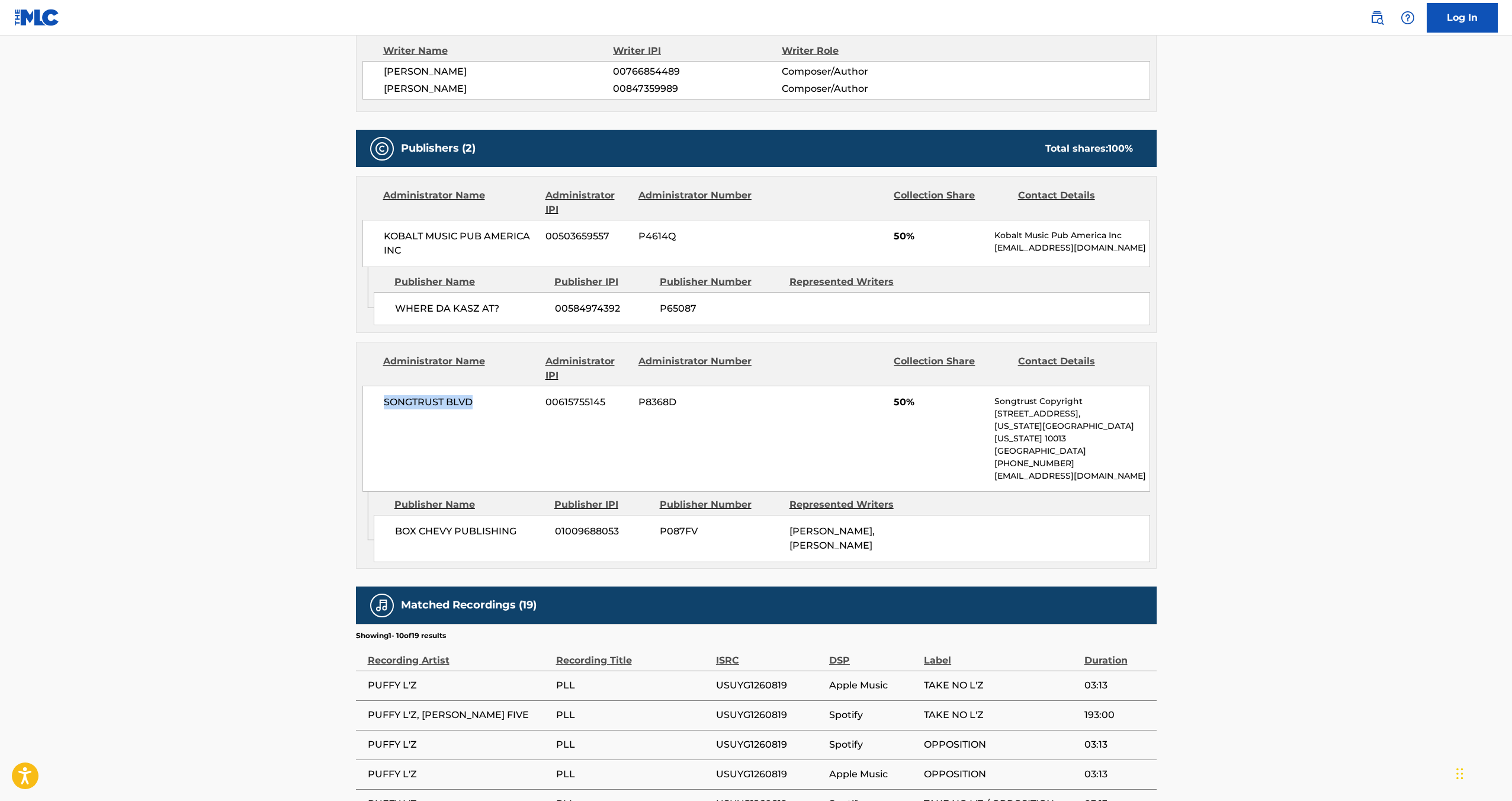
drag, startPoint x: 484, startPoint y: 402, endPoint x: 381, endPoint y: 404, distance: 103.0
click at [381, 404] on div "SONGTRUST BLVD 00615755145 P8368D 50% Songtrust Copyright [STREET_ADDRESS][US_S…" at bounding box center [756, 439] width 788 height 106
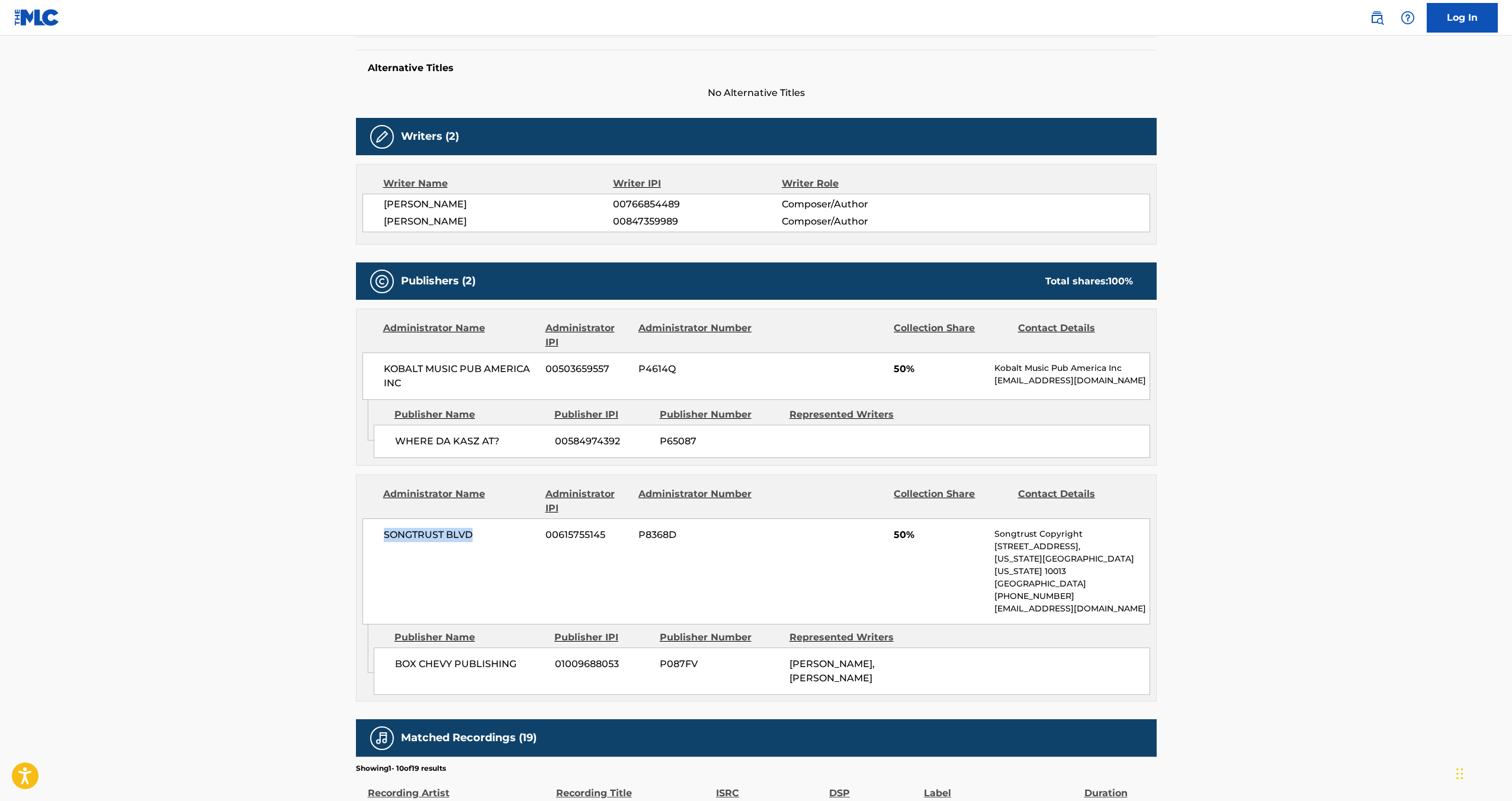
scroll to position [323, 0]
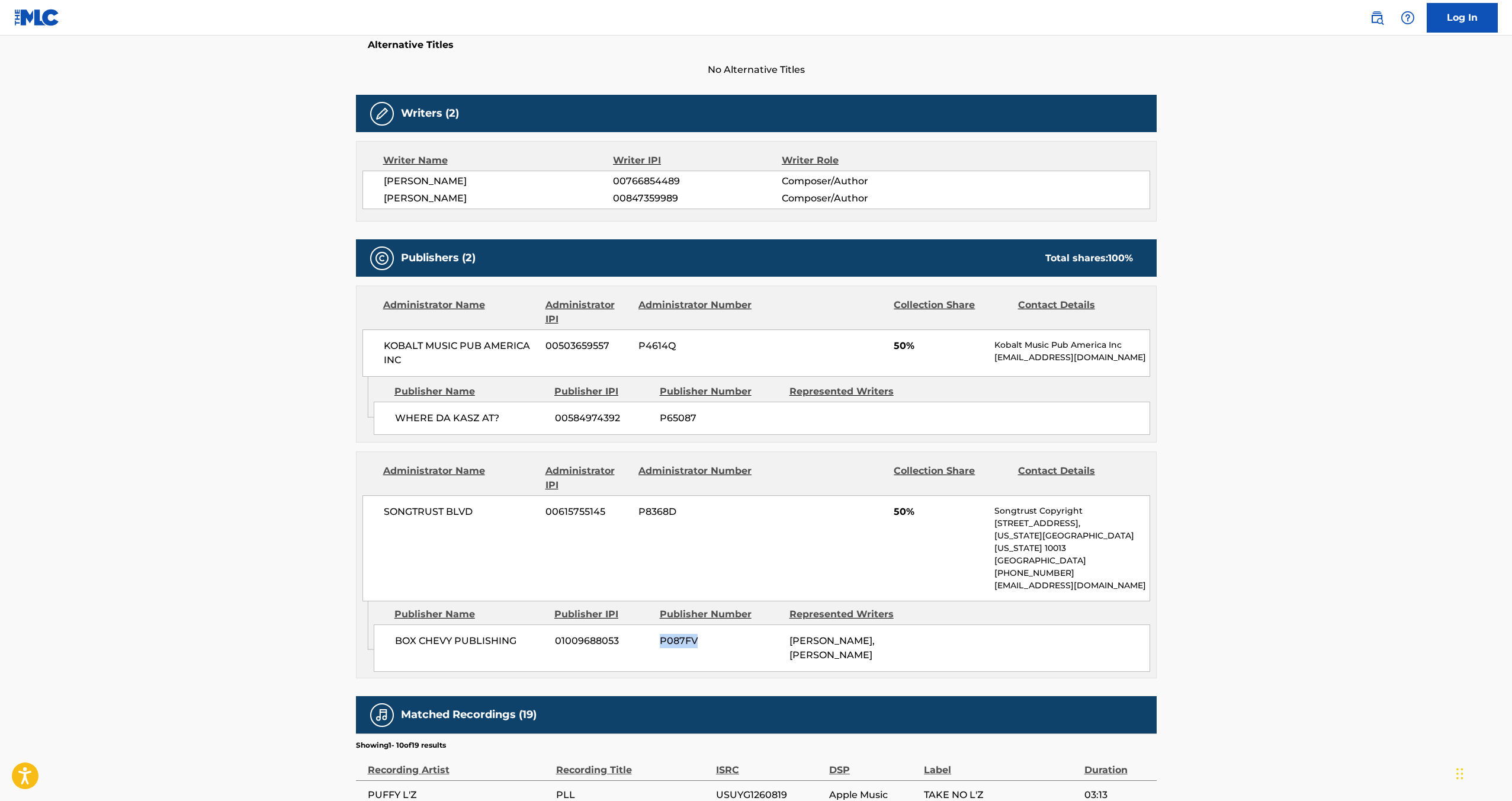
drag, startPoint x: 656, startPoint y: 629, endPoint x: 716, endPoint y: 630, distance: 60.0
click at [716, 630] on div "BOX CHEVY PUBLISHING 01009688053 P087FV [PERSON_NAME], [PERSON_NAME]" at bounding box center [762, 648] width 776 height 48
drag, startPoint x: 392, startPoint y: 625, endPoint x: 520, endPoint y: 628, distance: 128.0
click at [520, 628] on div "BOX CHEVY PUBLISHING 01009688053 P087FV [PERSON_NAME], [PERSON_NAME]" at bounding box center [762, 648] width 776 height 48
drag, startPoint x: 549, startPoint y: 629, endPoint x: 631, endPoint y: 631, distance: 82.0
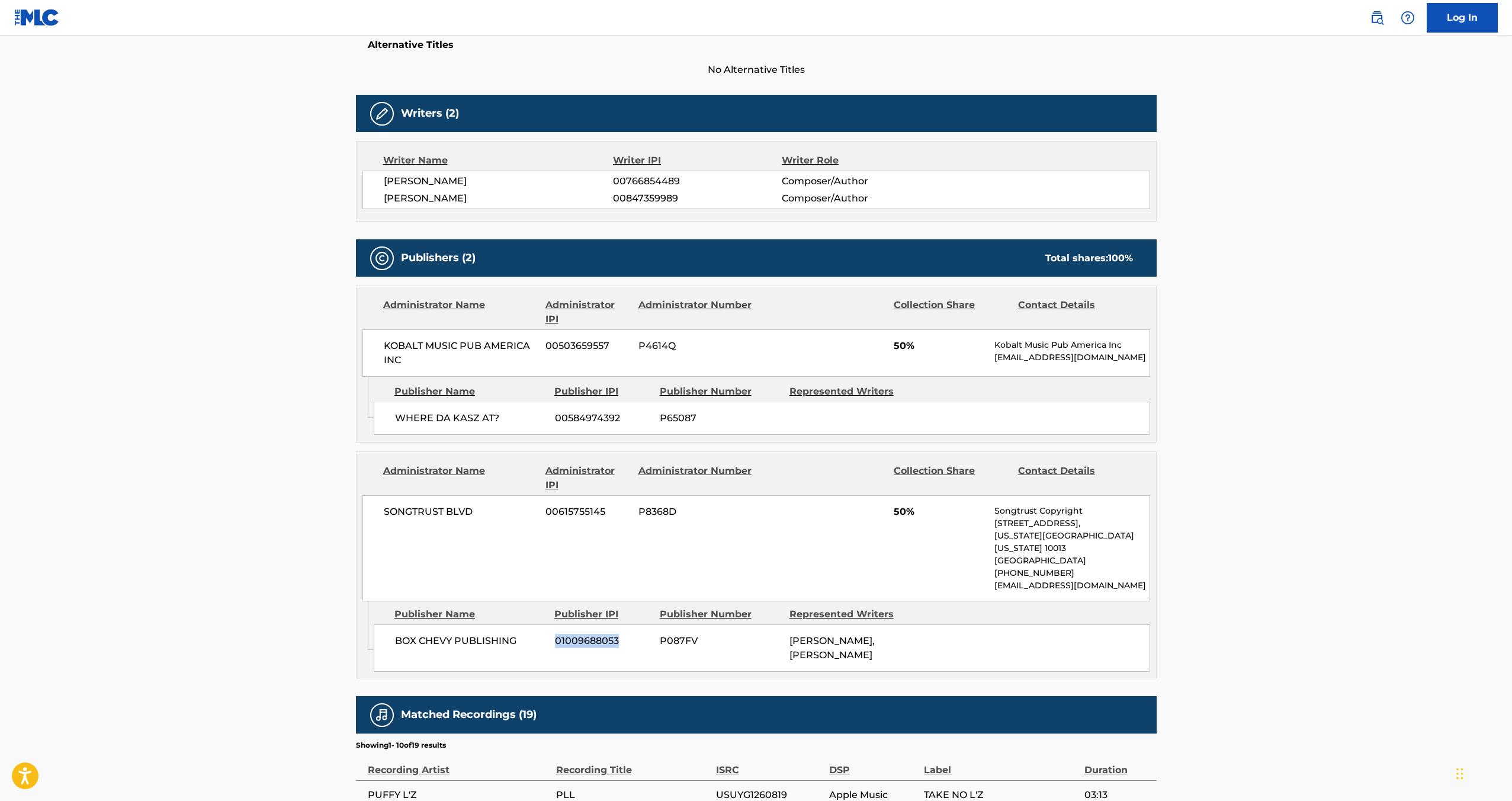
click at [631, 631] on div "BOX CHEVY PUBLISHING 01009688053 P087FV [PERSON_NAME], [PERSON_NAME]" at bounding box center [762, 648] width 776 height 48
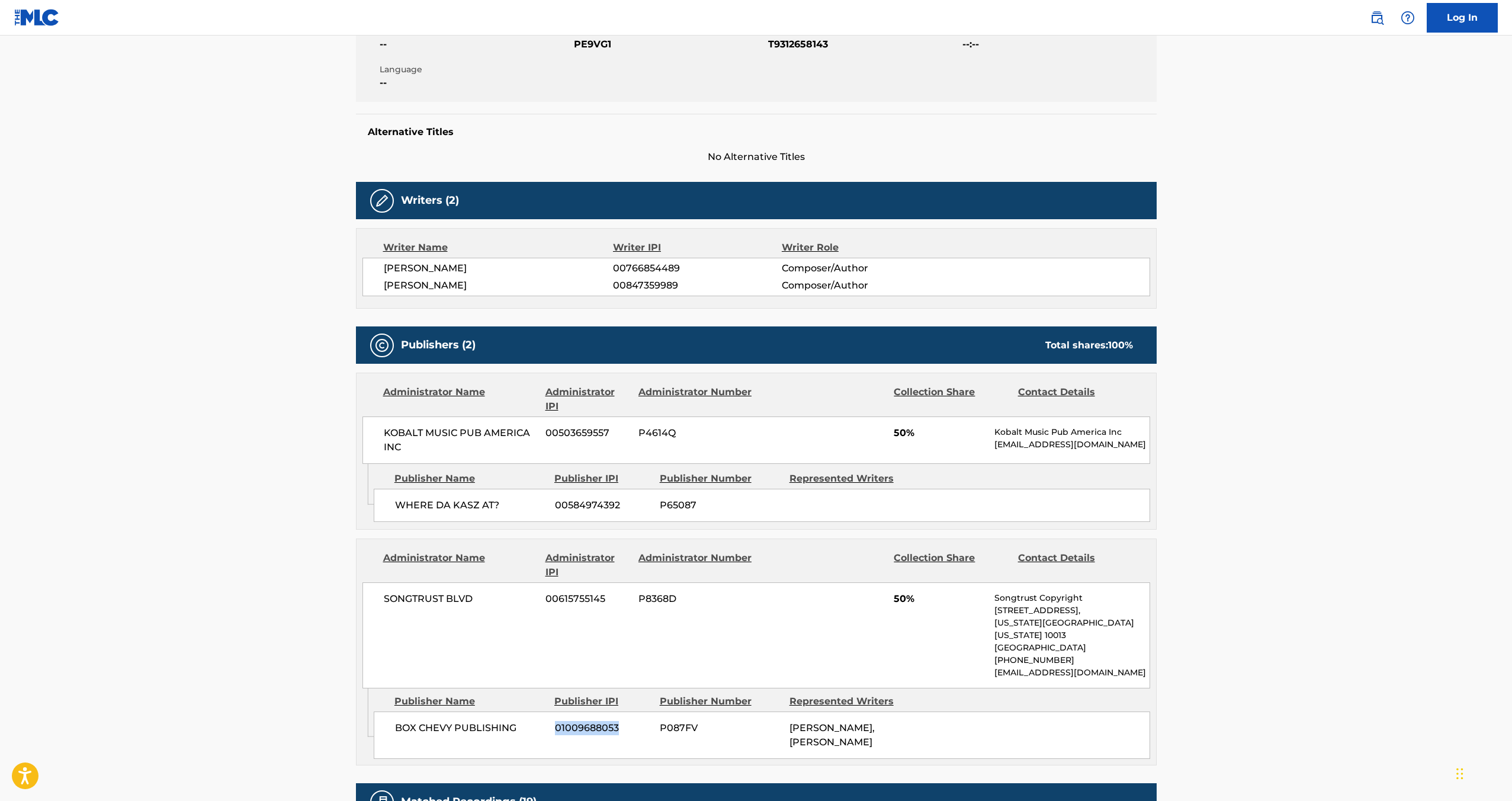
scroll to position [0, 0]
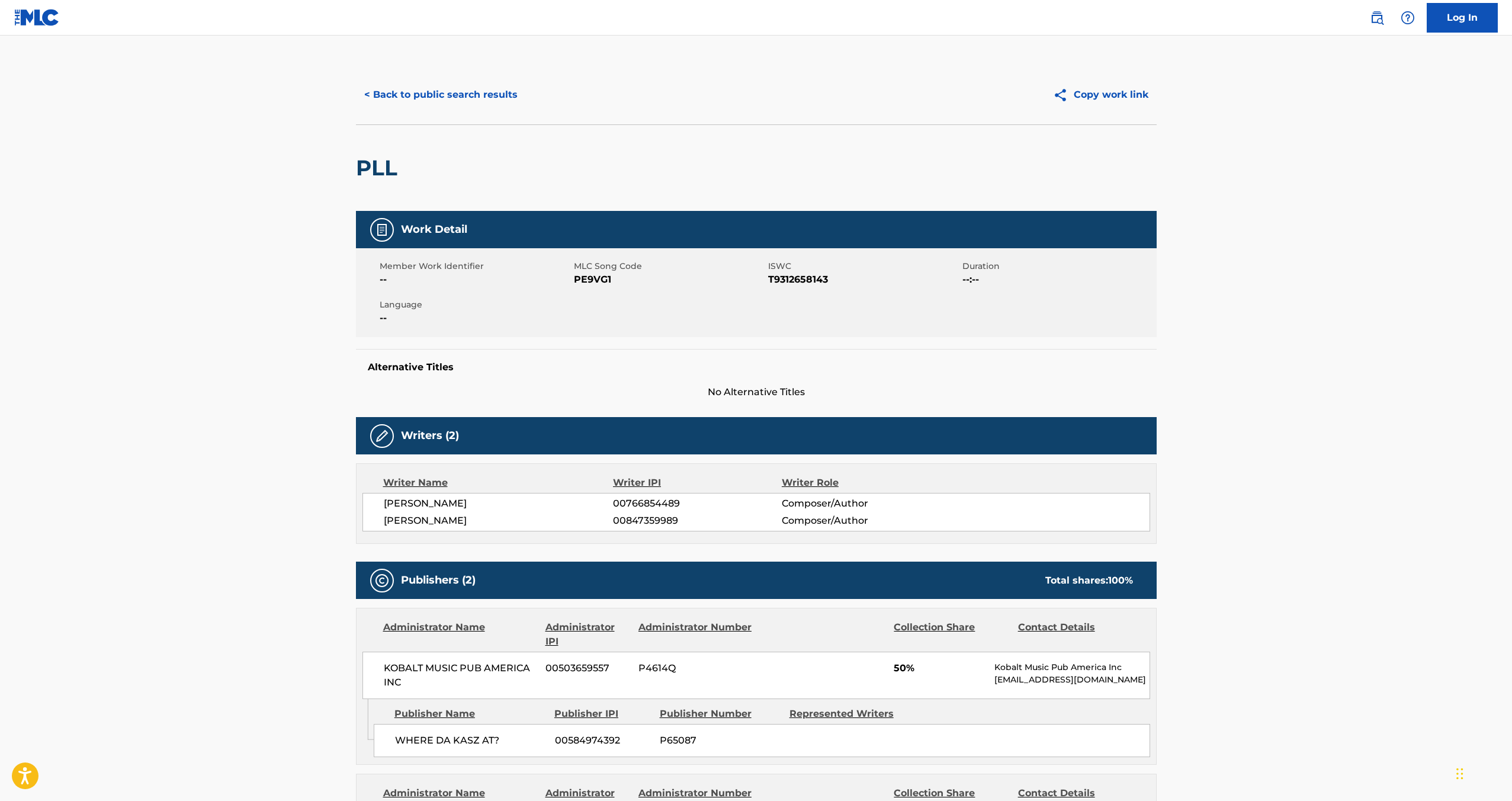
click at [443, 96] on button "< Back to public search results" at bounding box center [440, 95] width 170 height 30
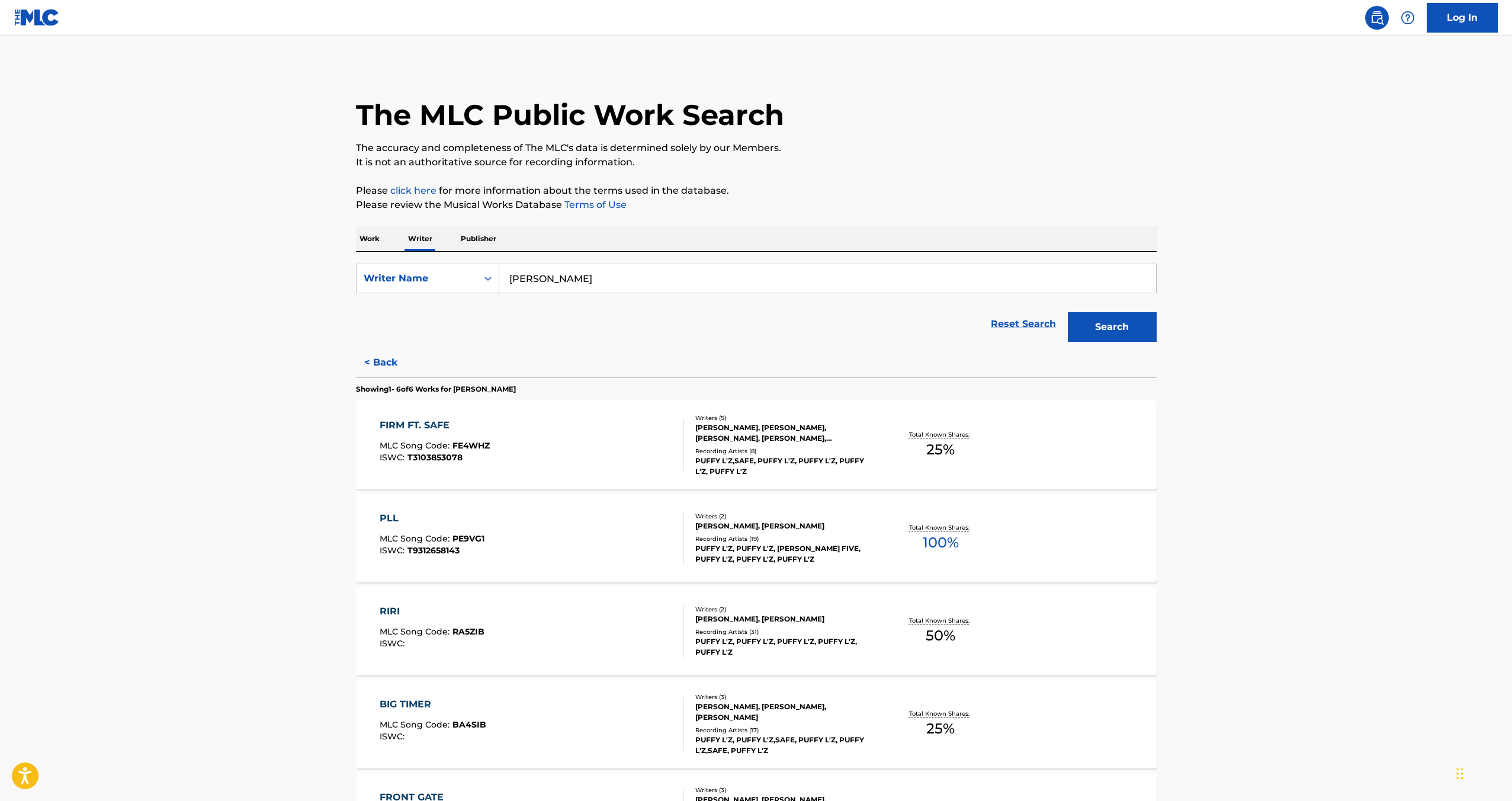
click at [419, 422] on div "FIRM FT. SAFE" at bounding box center [435, 425] width 110 height 14
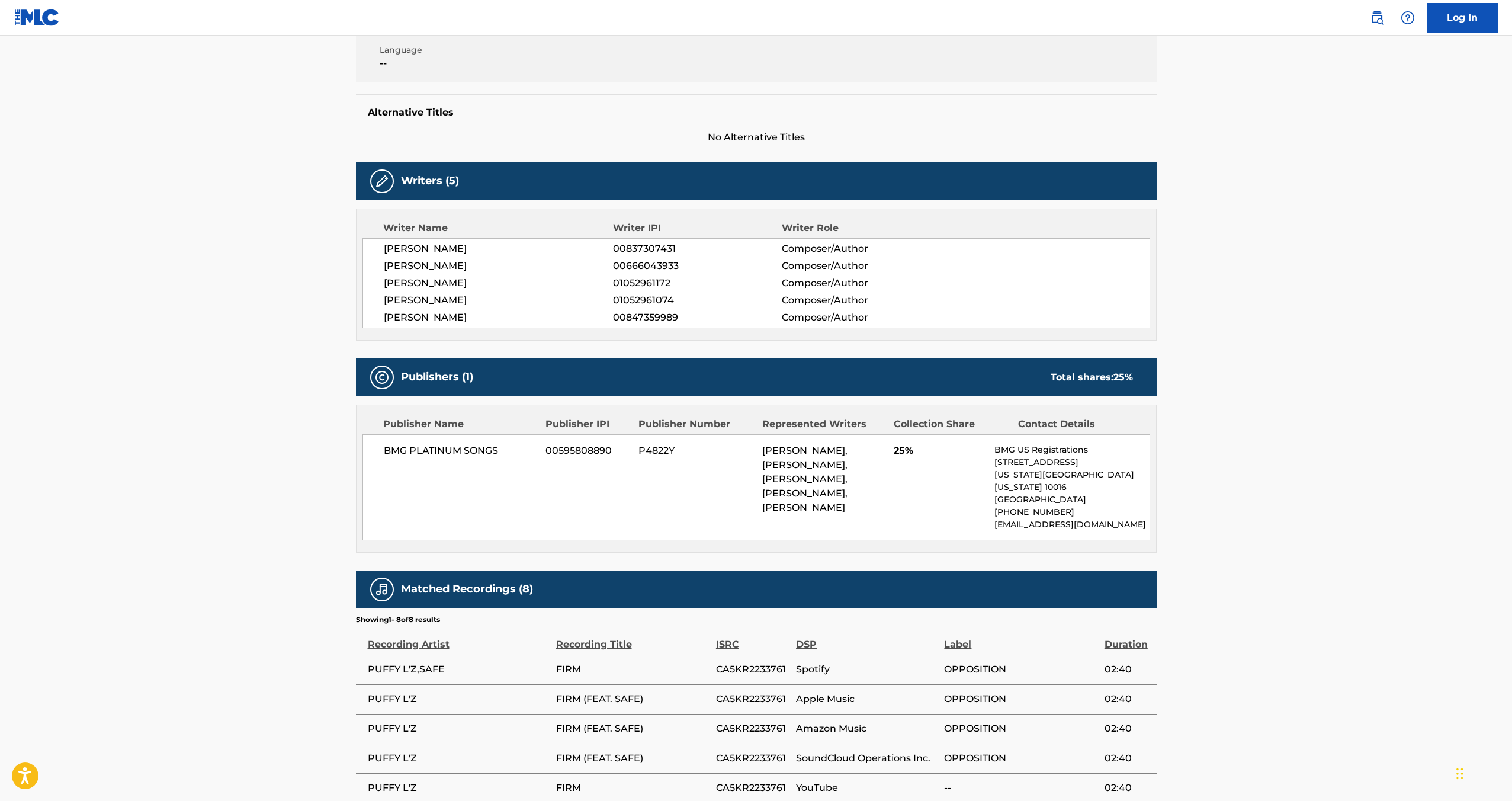
scroll to position [408, 0]
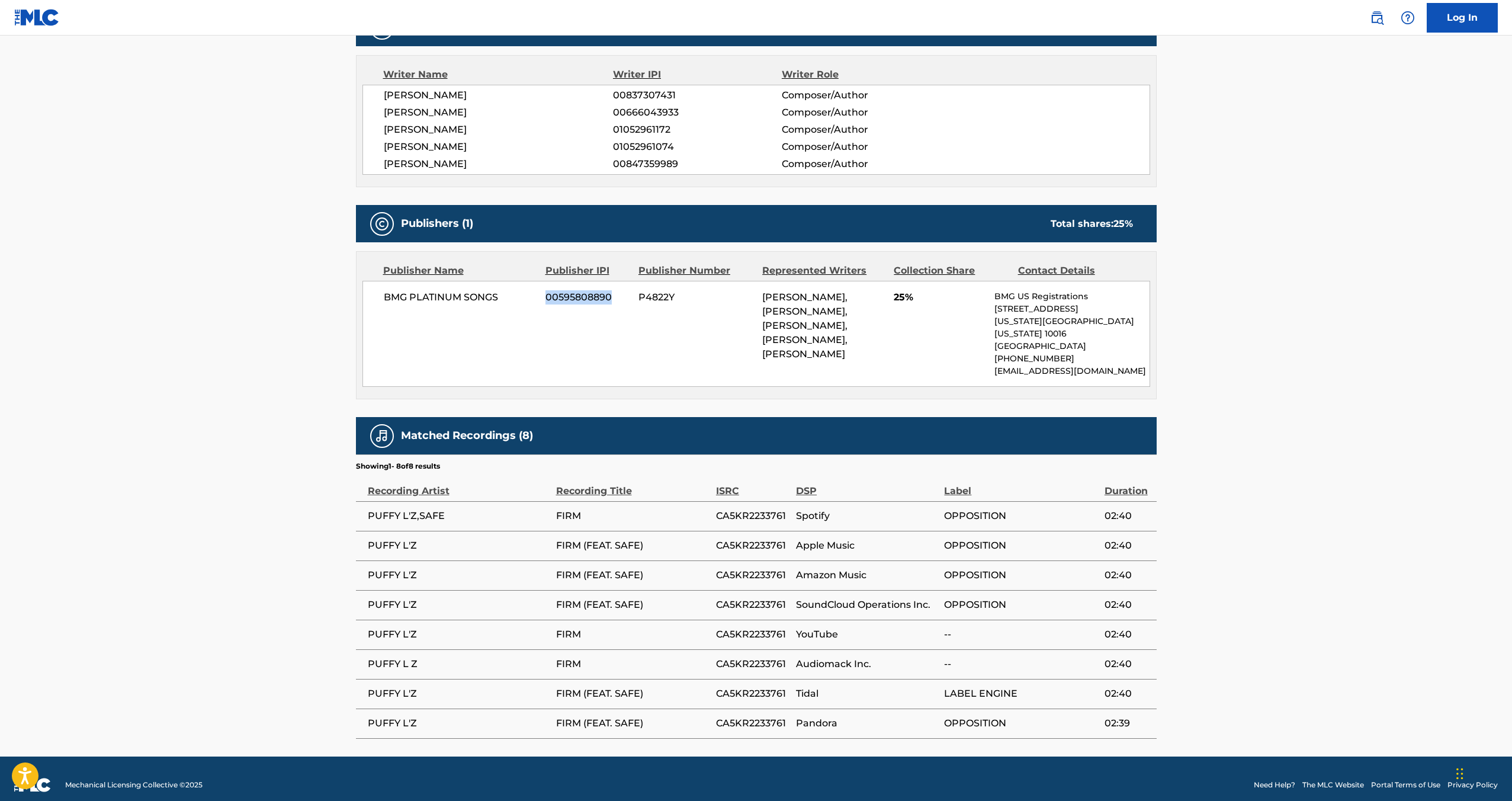
drag, startPoint x: 543, startPoint y: 295, endPoint x: 629, endPoint y: 301, distance: 86.2
click at [629, 301] on div "BMG PLATINUM SONGS 00595808890 P4822Y [PERSON_NAME], [PERSON_NAME], [PERSON_NAM…" at bounding box center [756, 334] width 788 height 106
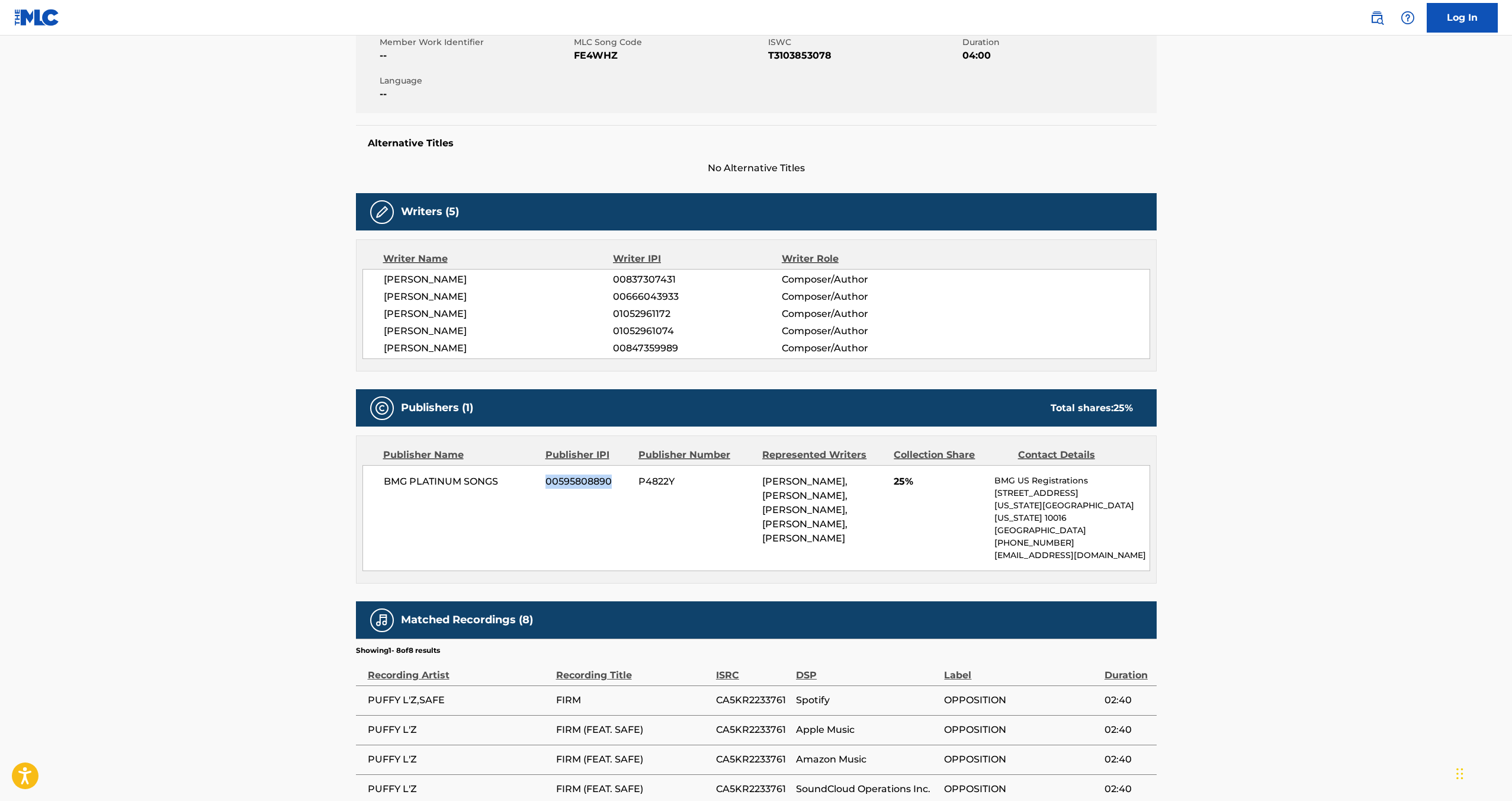
scroll to position [12, 0]
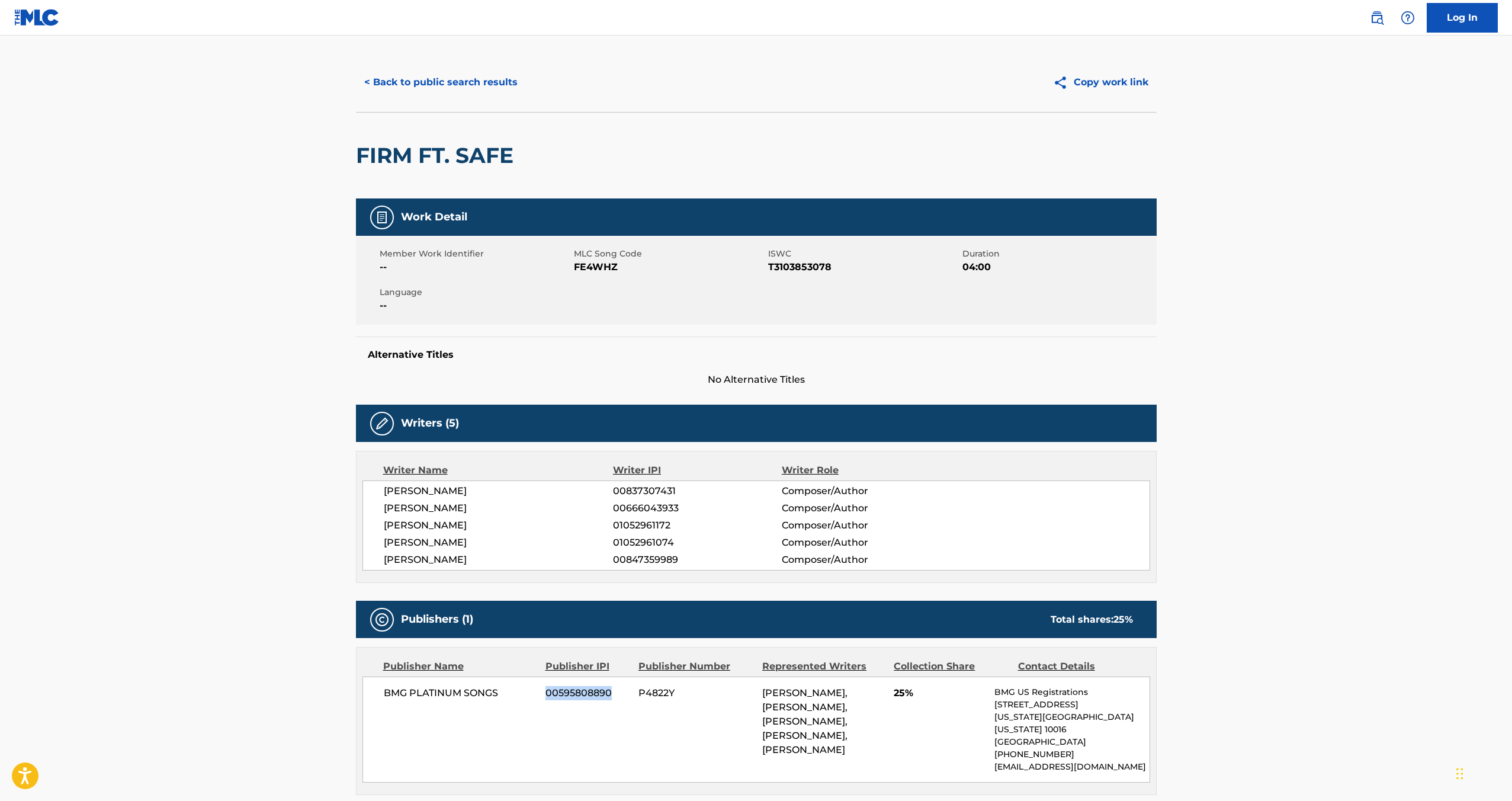
click at [388, 83] on button "< Back to public search results" at bounding box center [440, 82] width 170 height 30
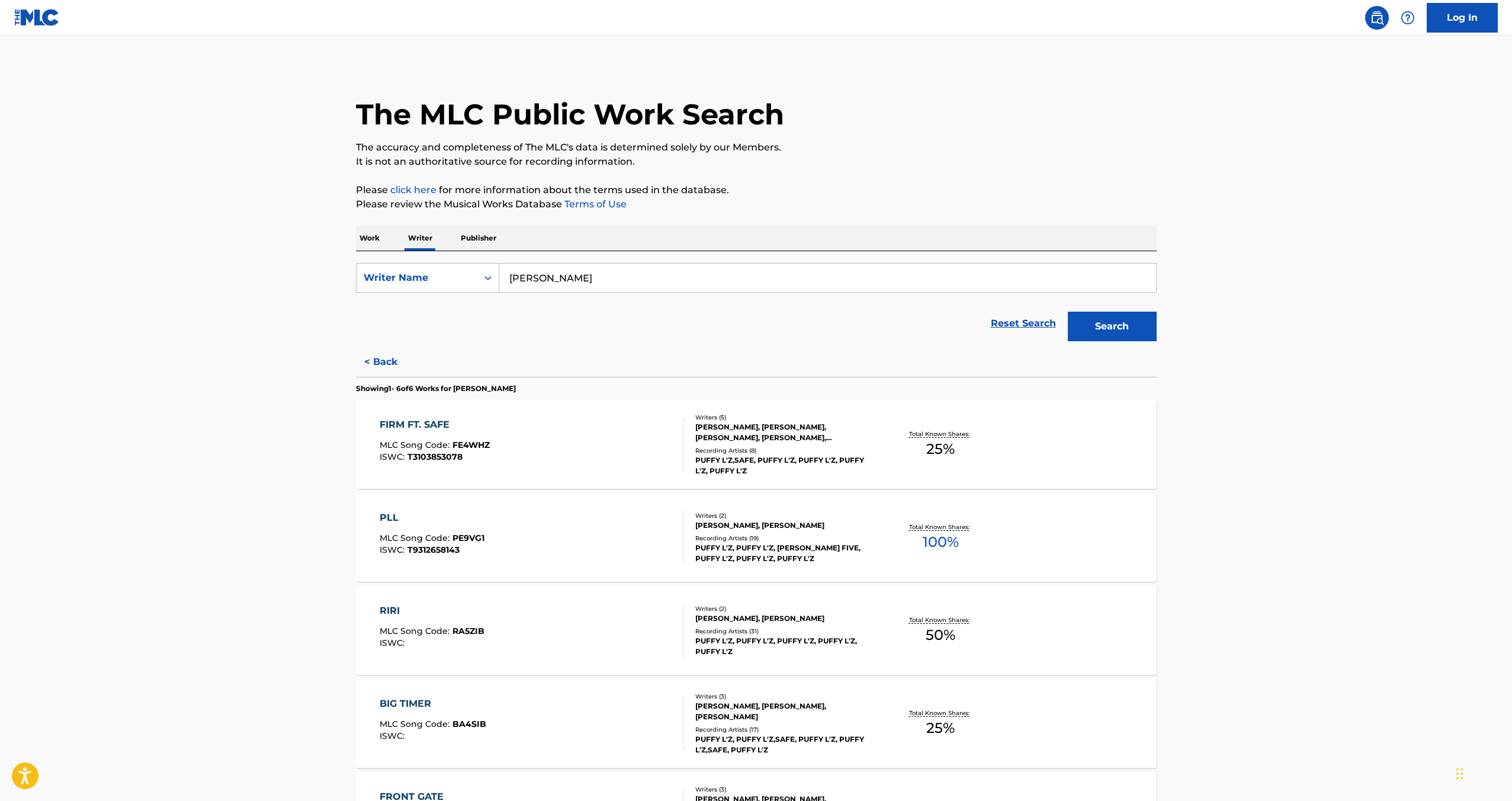
scroll to position [2, 0]
click at [385, 514] on div "PLL" at bounding box center [432, 516] width 105 height 14
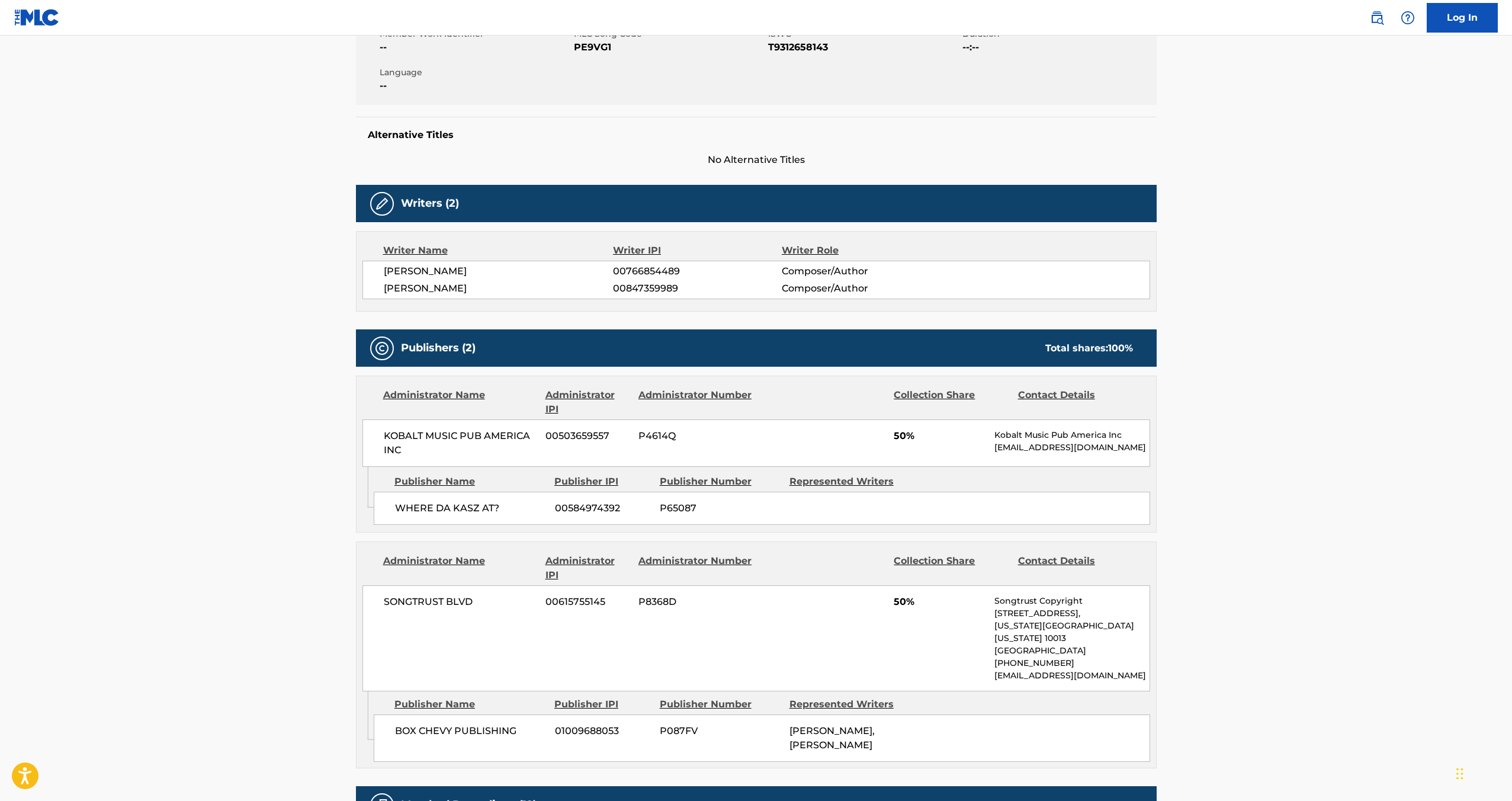
scroll to position [310, 0]
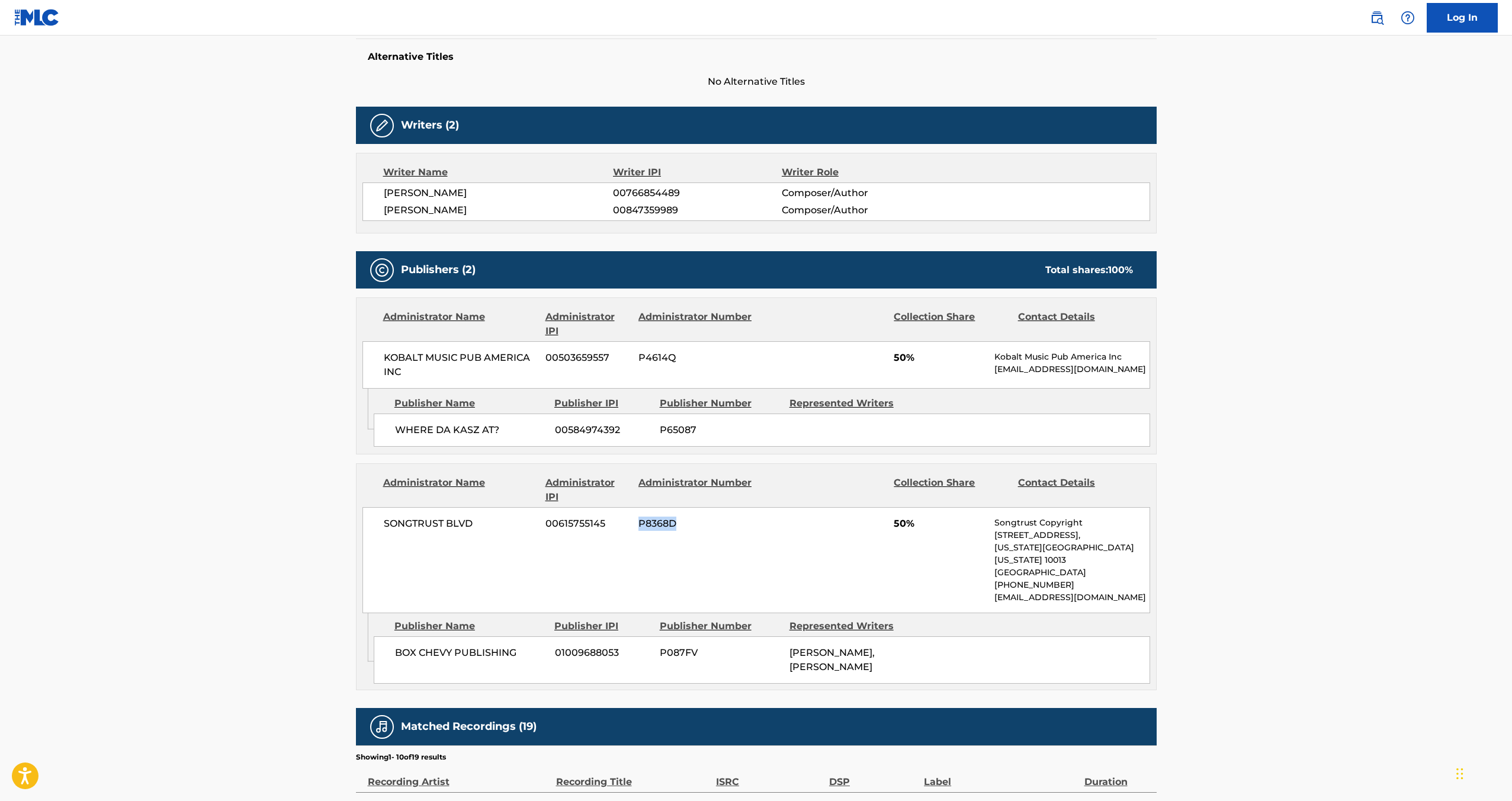
drag, startPoint x: 637, startPoint y: 522, endPoint x: 680, endPoint y: 525, distance: 43.1
click at [680, 525] on div "SONGTRUST BLVD 00615755145 P8368D 50% Songtrust Copyright [STREET_ADDRESS][US_S…" at bounding box center [756, 560] width 788 height 106
drag, startPoint x: 383, startPoint y: 522, endPoint x: 496, endPoint y: 524, distance: 113.0
click at [496, 524] on span "SONGTRUST BLVD" at bounding box center [460, 524] width 154 height 14
click at [587, 517] on span "00615755145" at bounding box center [587, 524] width 84 height 14
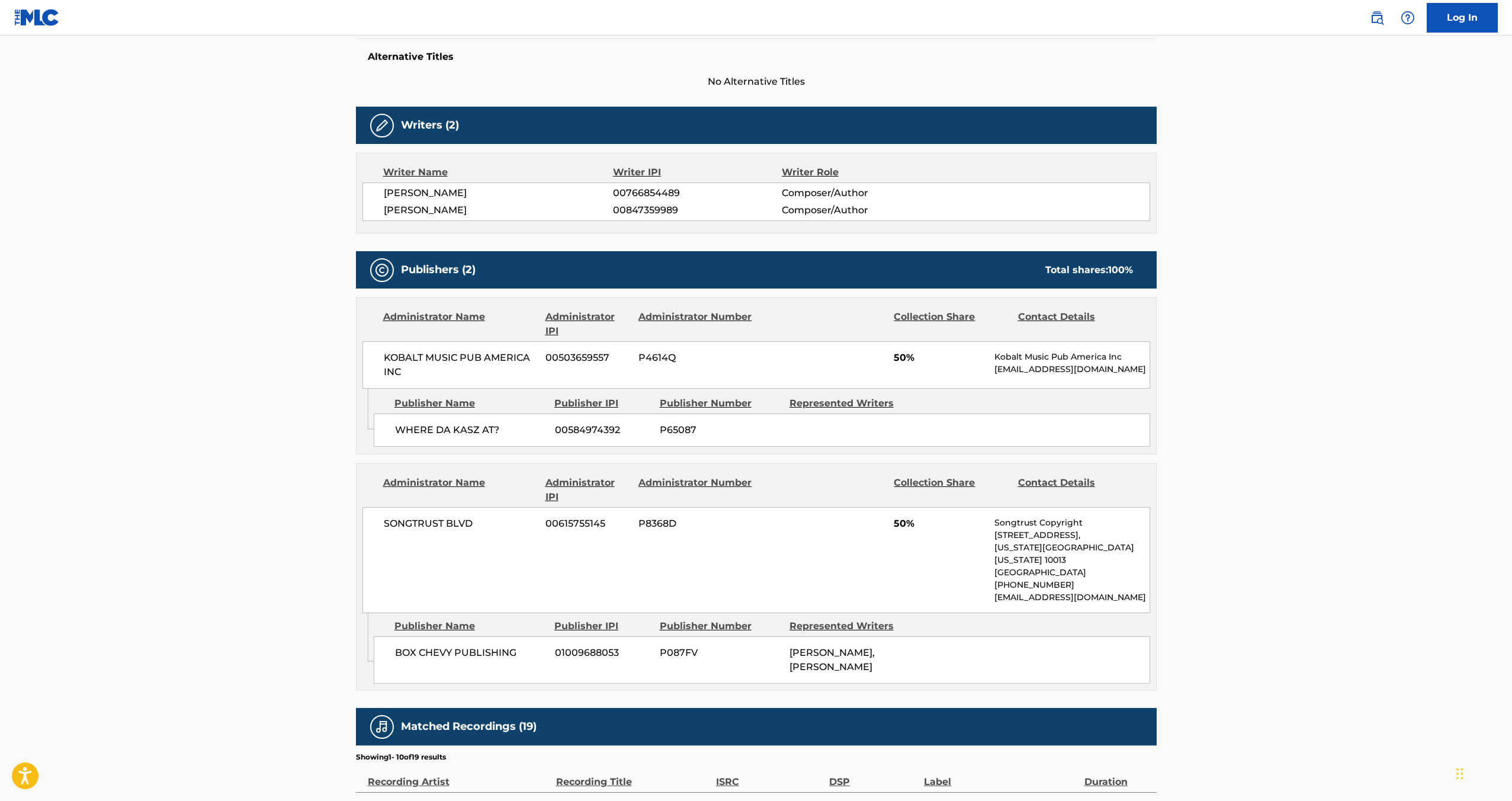
click at [586, 526] on span "00615755145" at bounding box center [587, 524] width 84 height 14
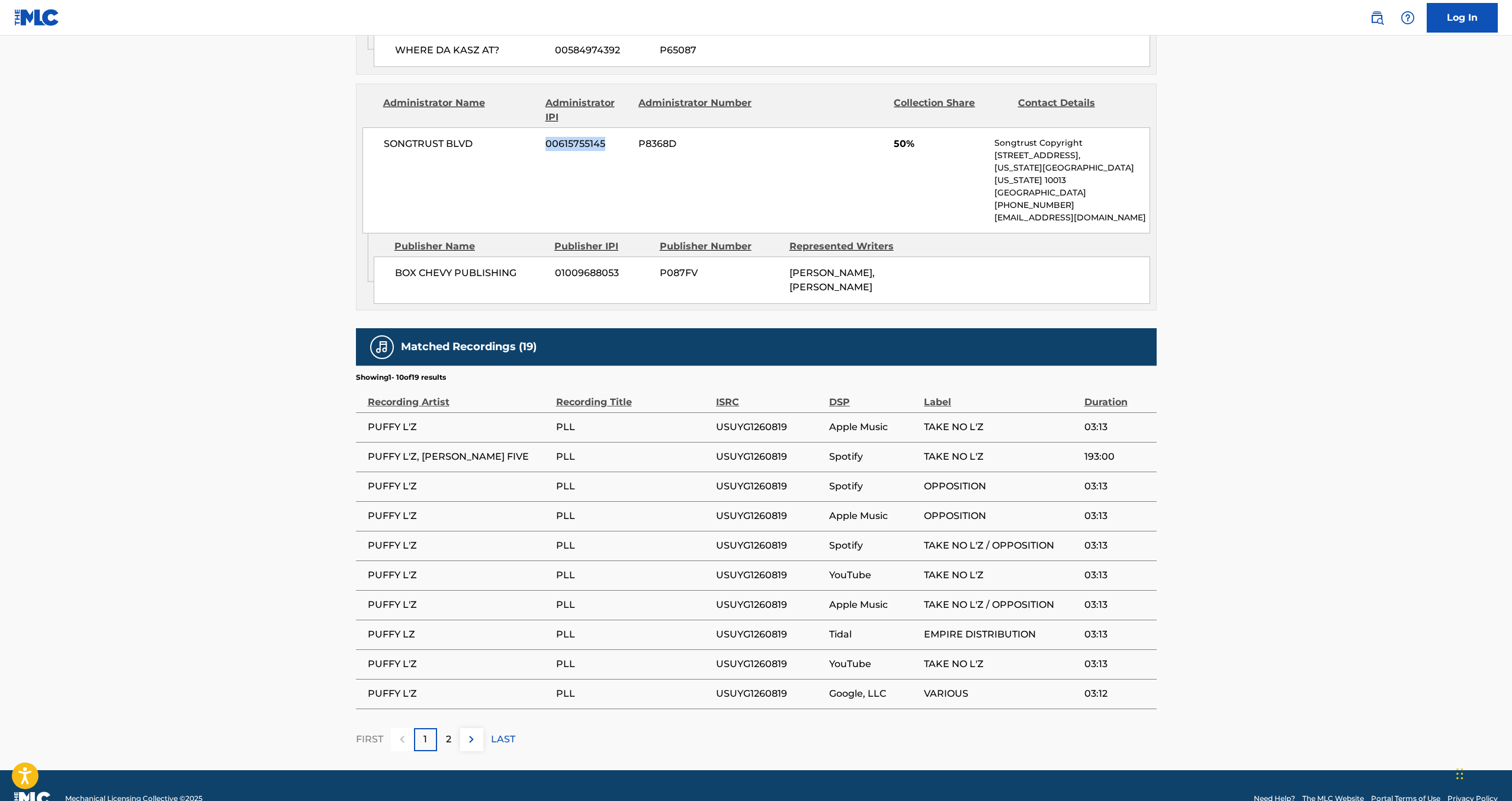
scroll to position [704, 0]
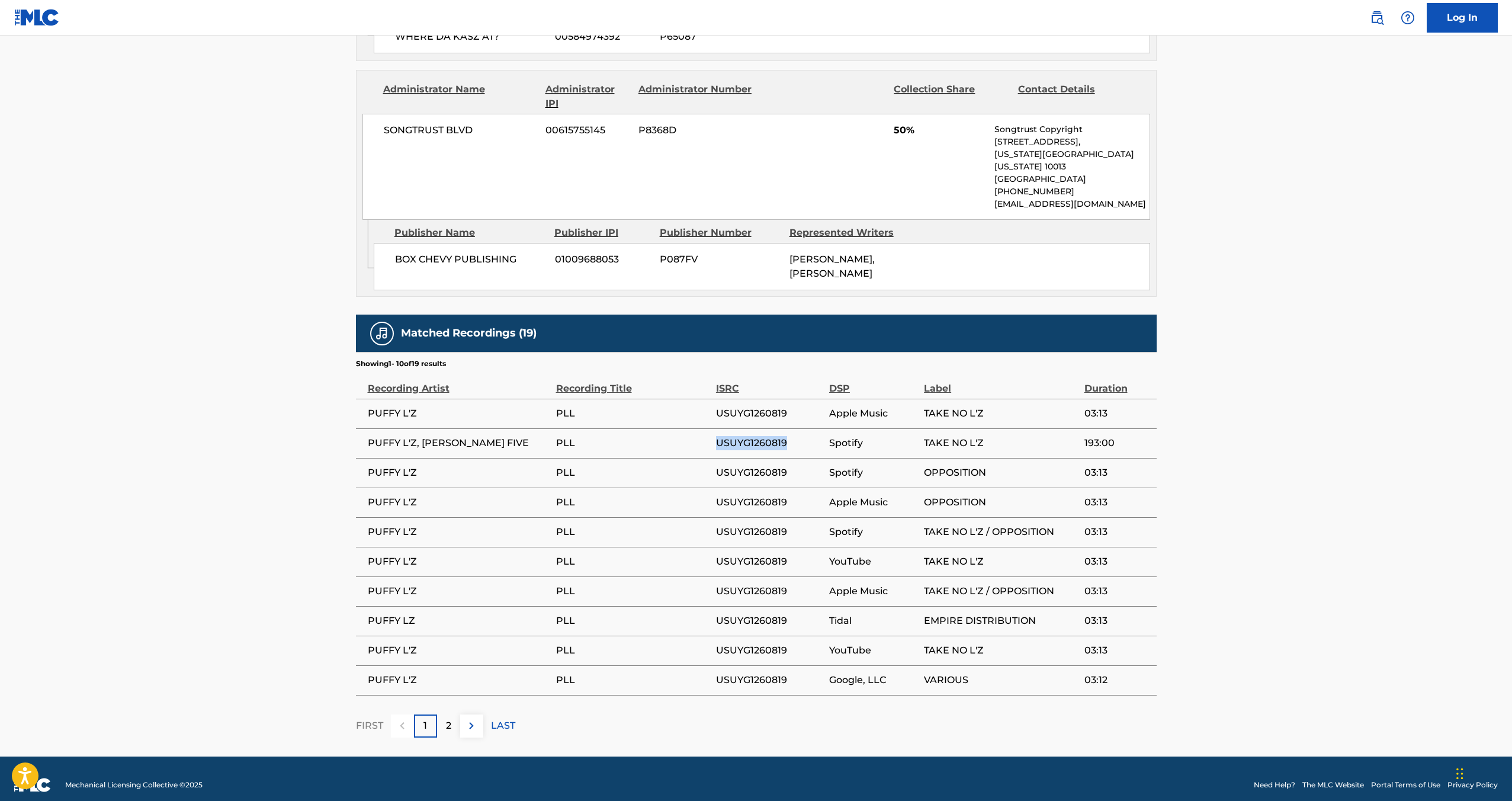
drag, startPoint x: 715, startPoint y: 430, endPoint x: 789, endPoint y: 434, distance: 74.1
click at [789, 434] on tr "PUFFY L'Z, [PERSON_NAME] FIVE PLL USUYG1260819 Spotify TAKE NO L'Z 193:00" at bounding box center [756, 443] width 801 height 30
click at [789, 436] on span "USUYG1260819" at bounding box center [770, 443] width 107 height 14
click at [759, 436] on span "USUYG1260819" at bounding box center [770, 443] width 107 height 14
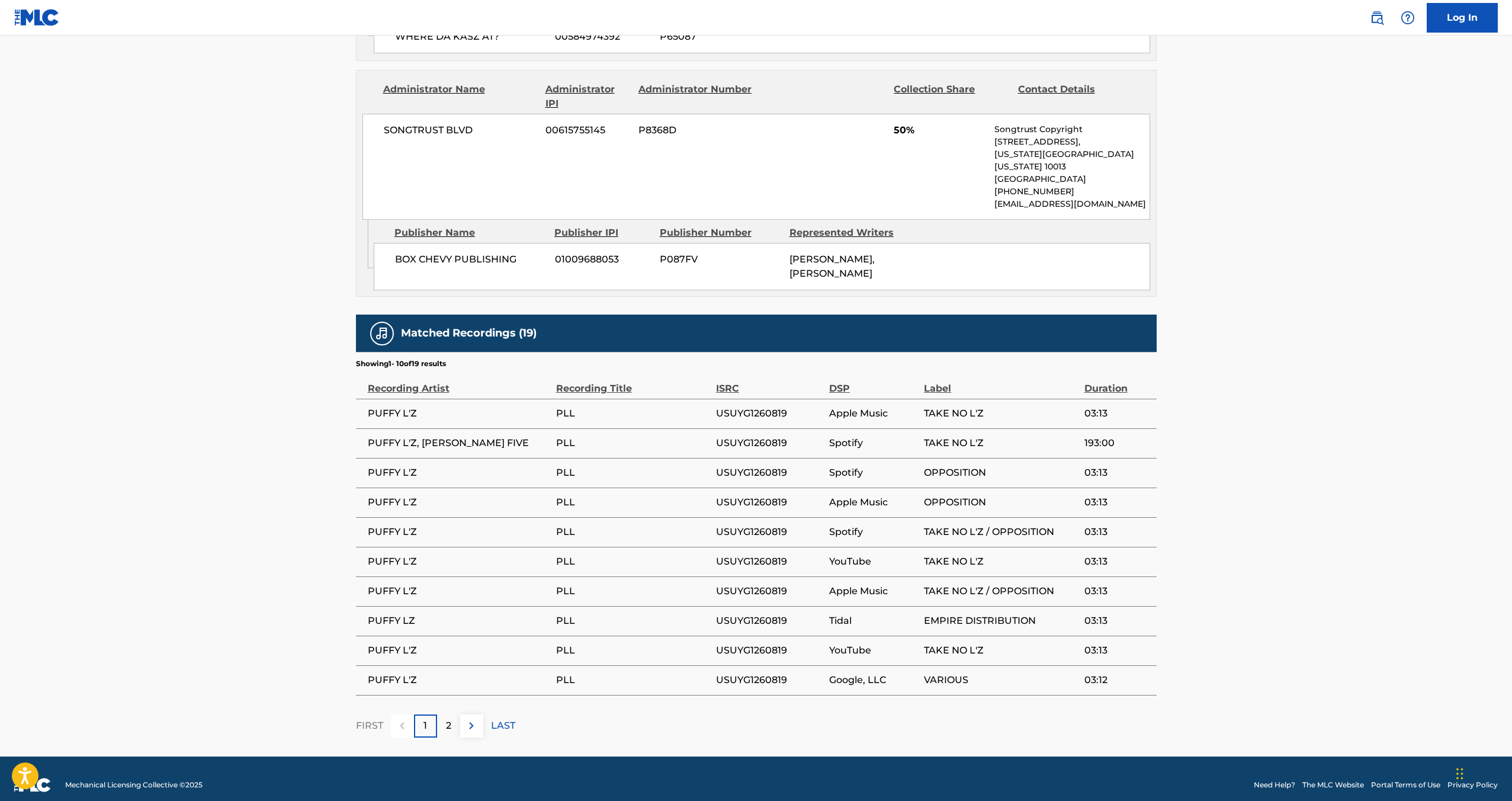
click at [756, 466] on span "USUYG1260819" at bounding box center [770, 472] width 107 height 14
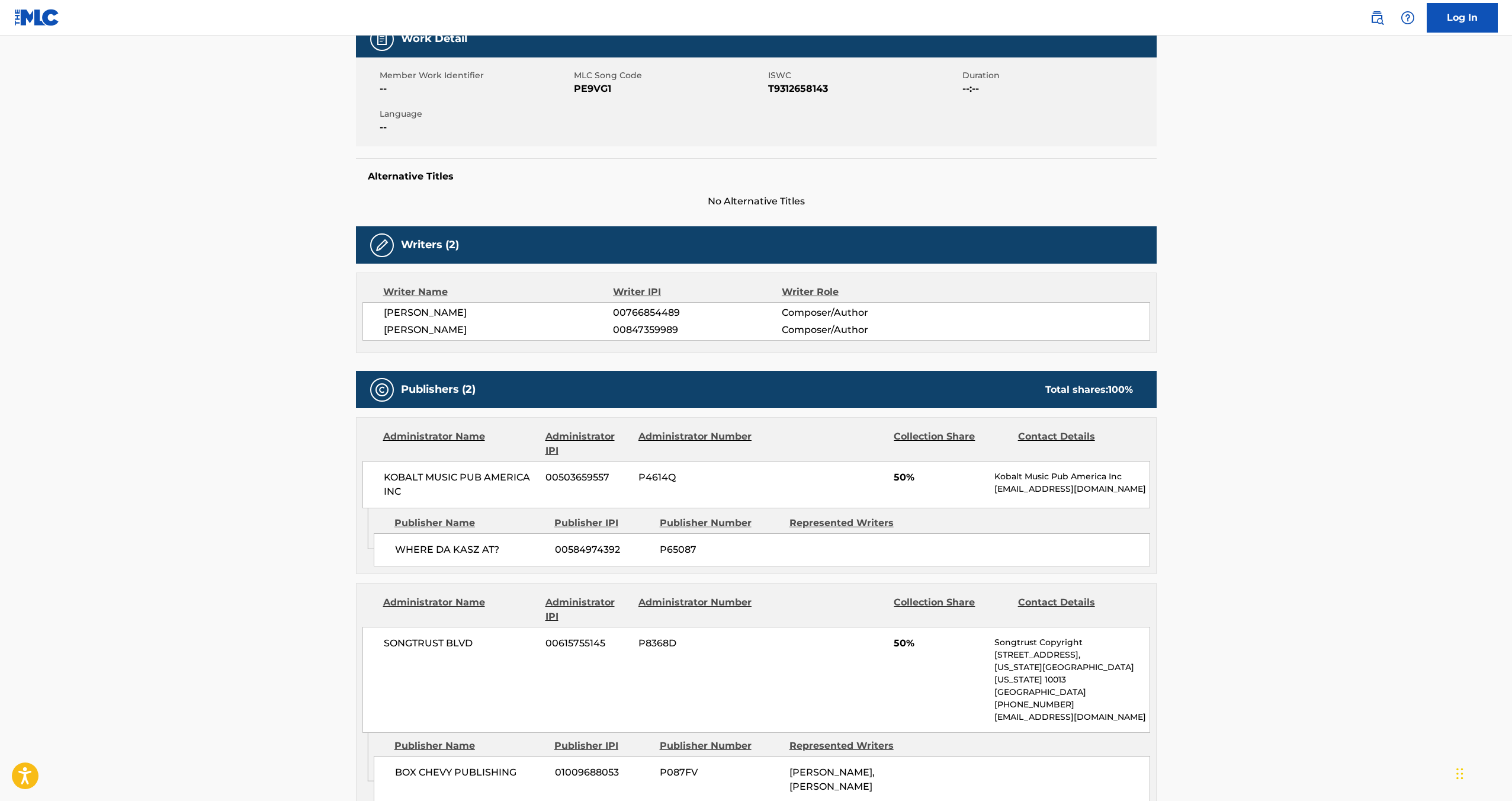
scroll to position [0, 0]
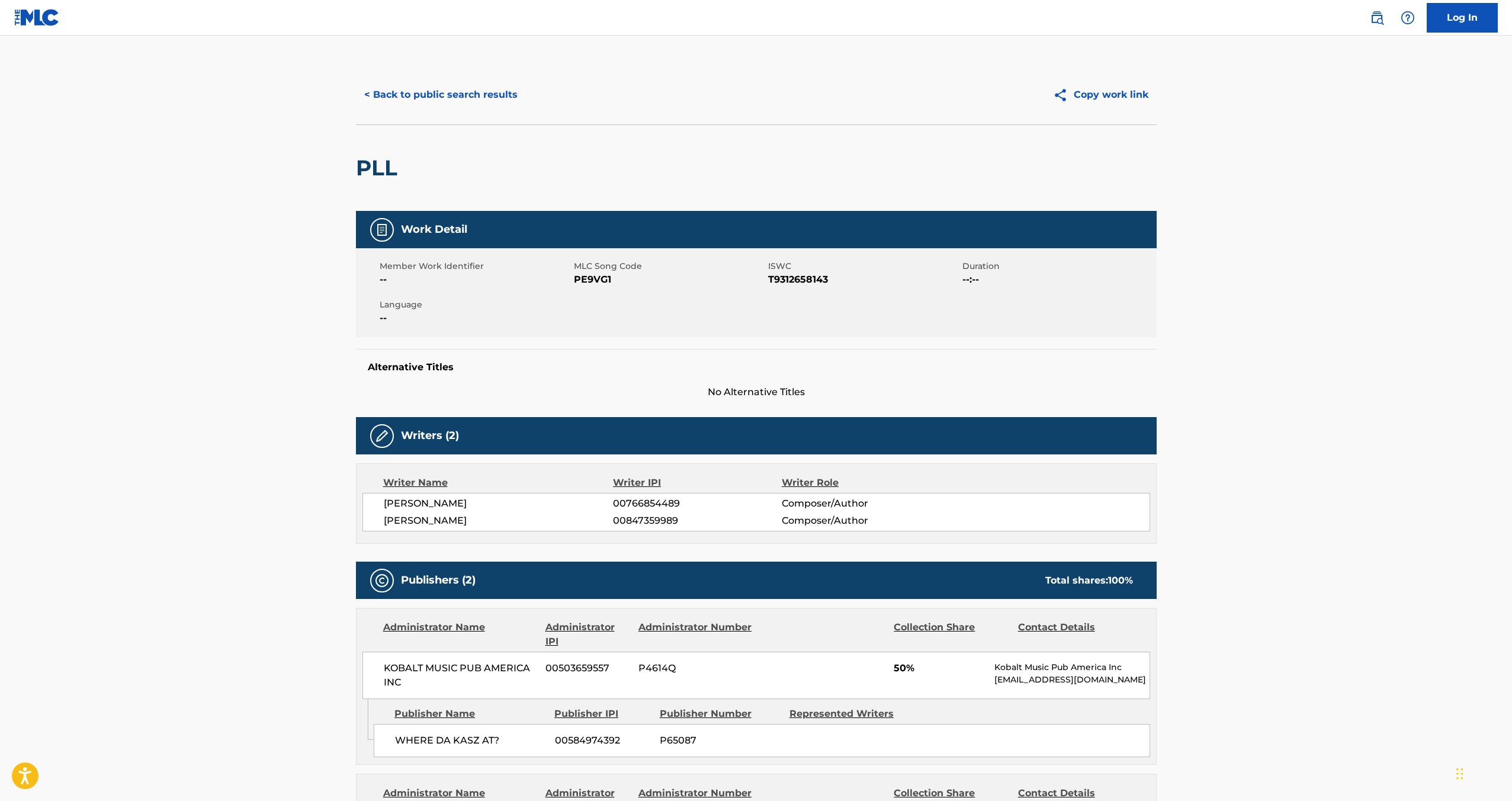
click at [436, 91] on button "< Back to public search results" at bounding box center [440, 95] width 170 height 30
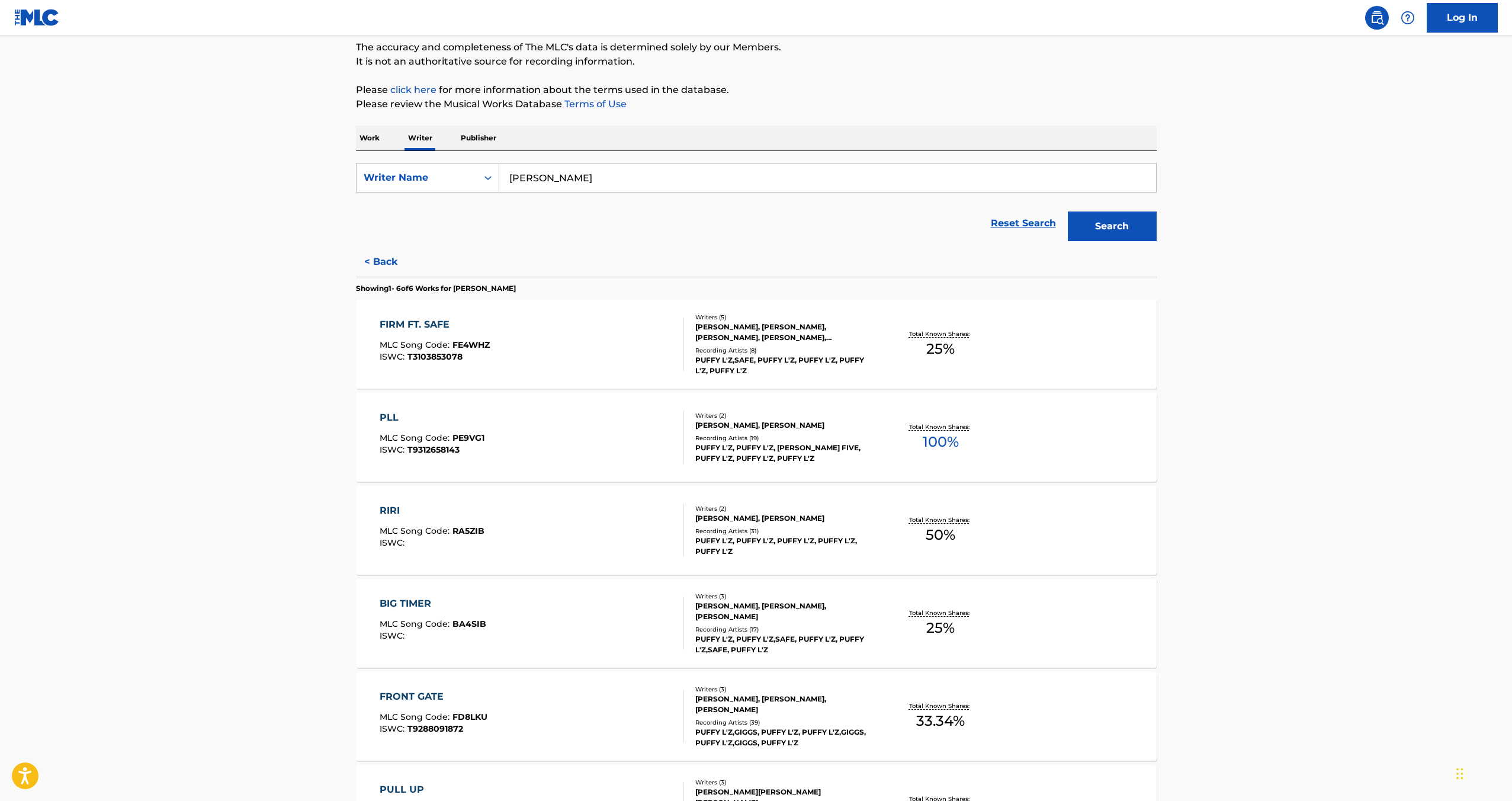
scroll to position [101, 0]
click at [393, 509] on div "RIRI" at bounding box center [432, 510] width 105 height 14
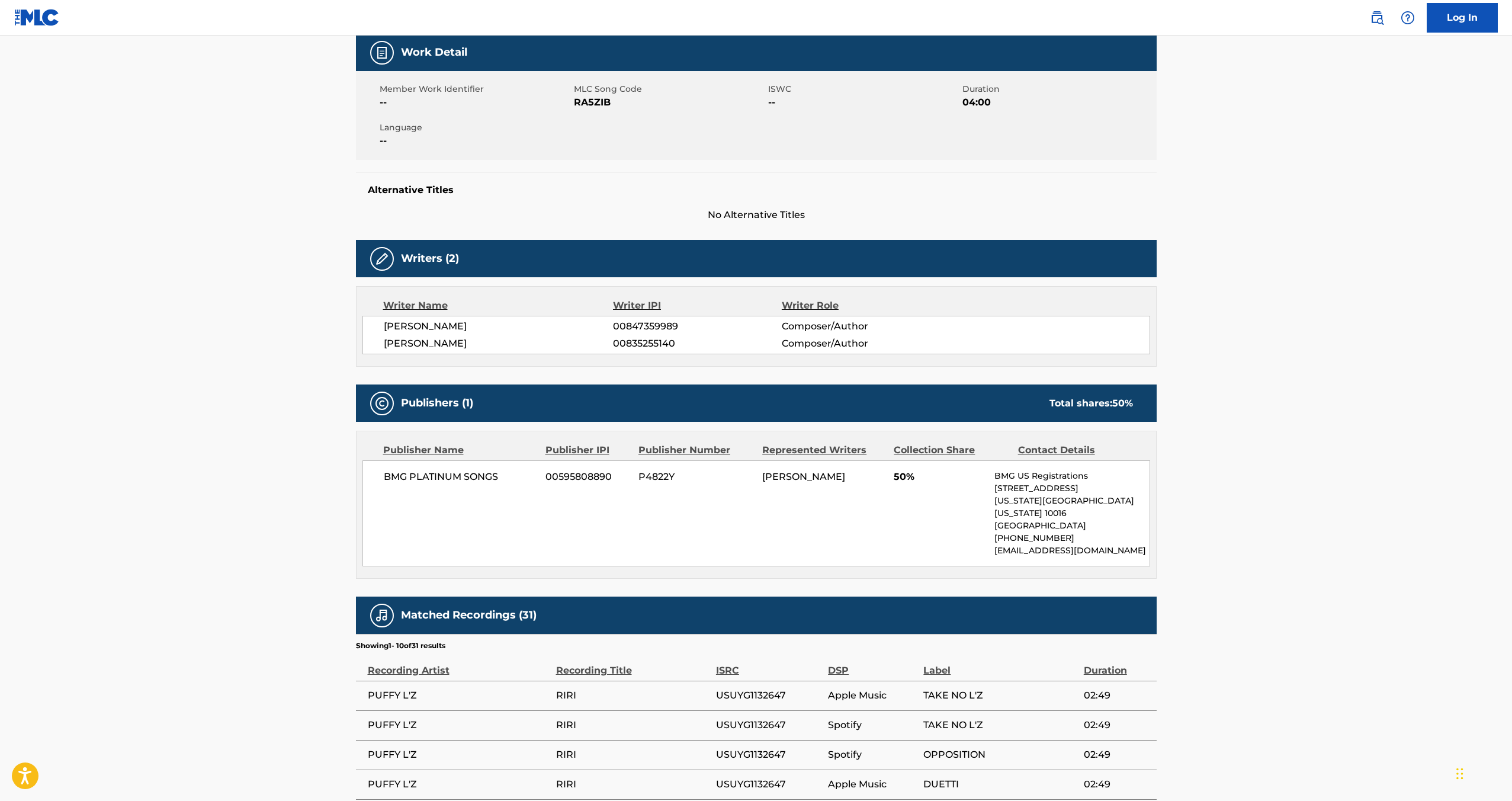
scroll to position [166, 0]
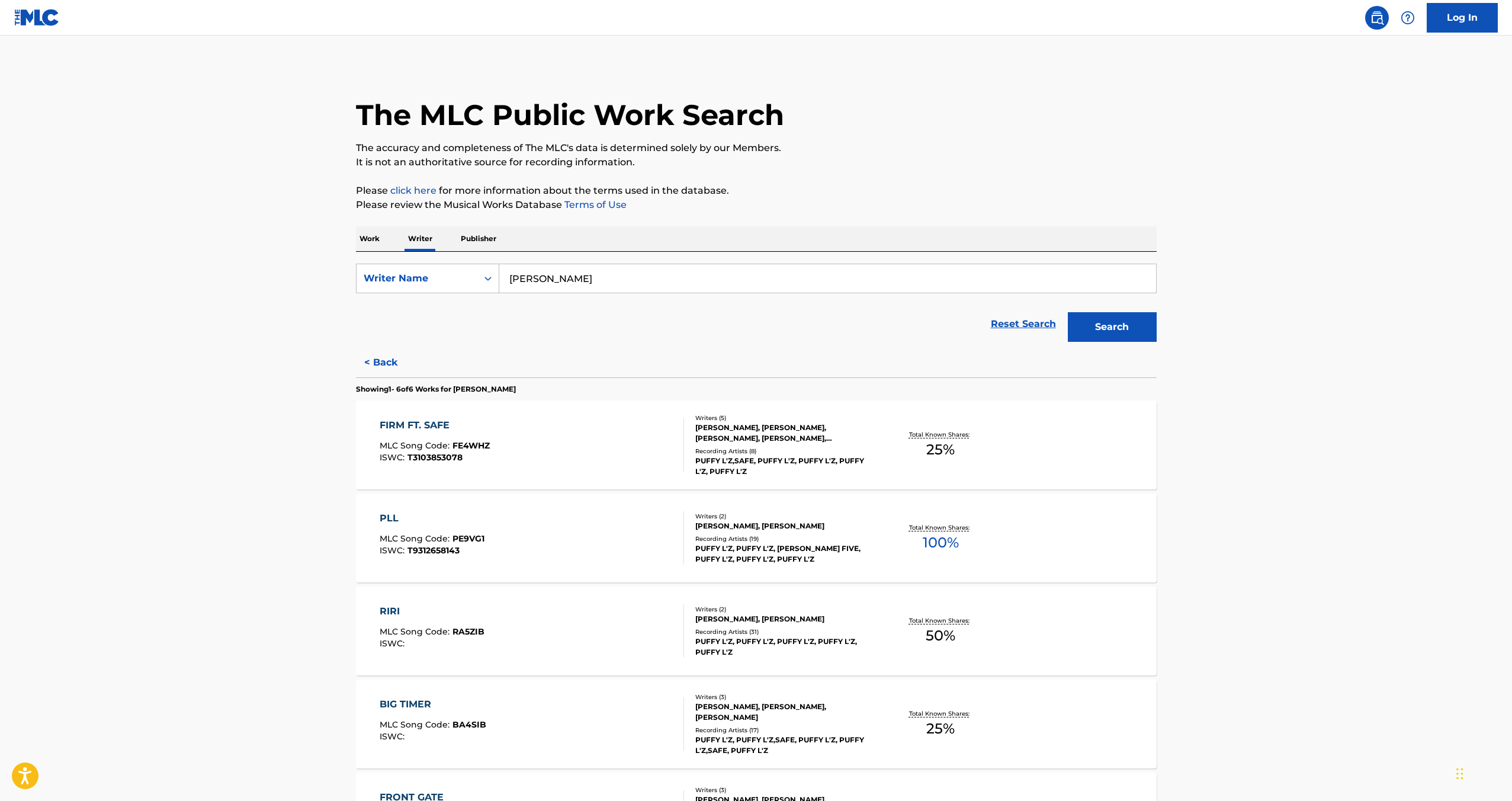
click at [432, 422] on div "FIRM FT. SAFE" at bounding box center [435, 425] width 110 height 14
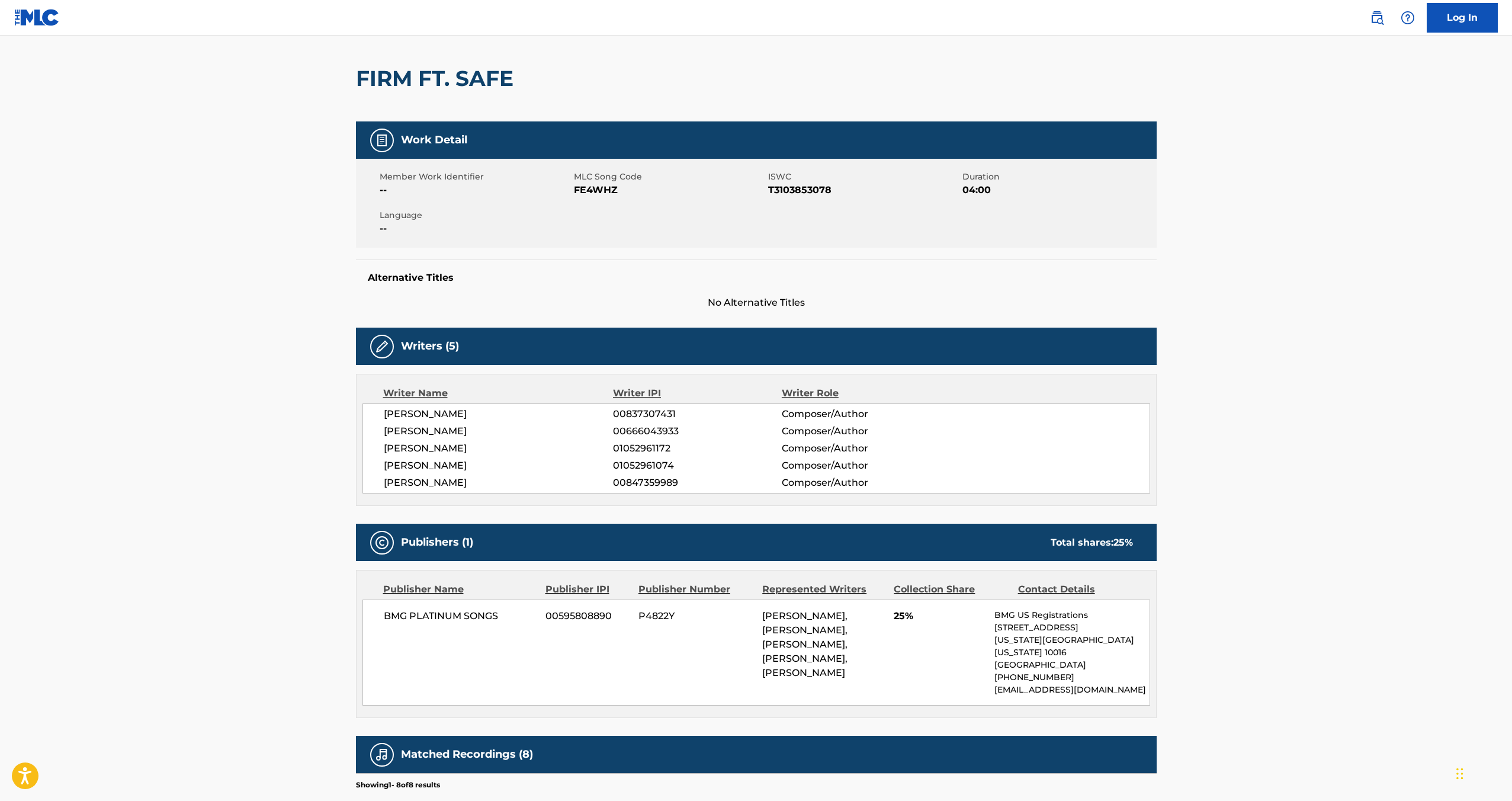
scroll to position [101, 0]
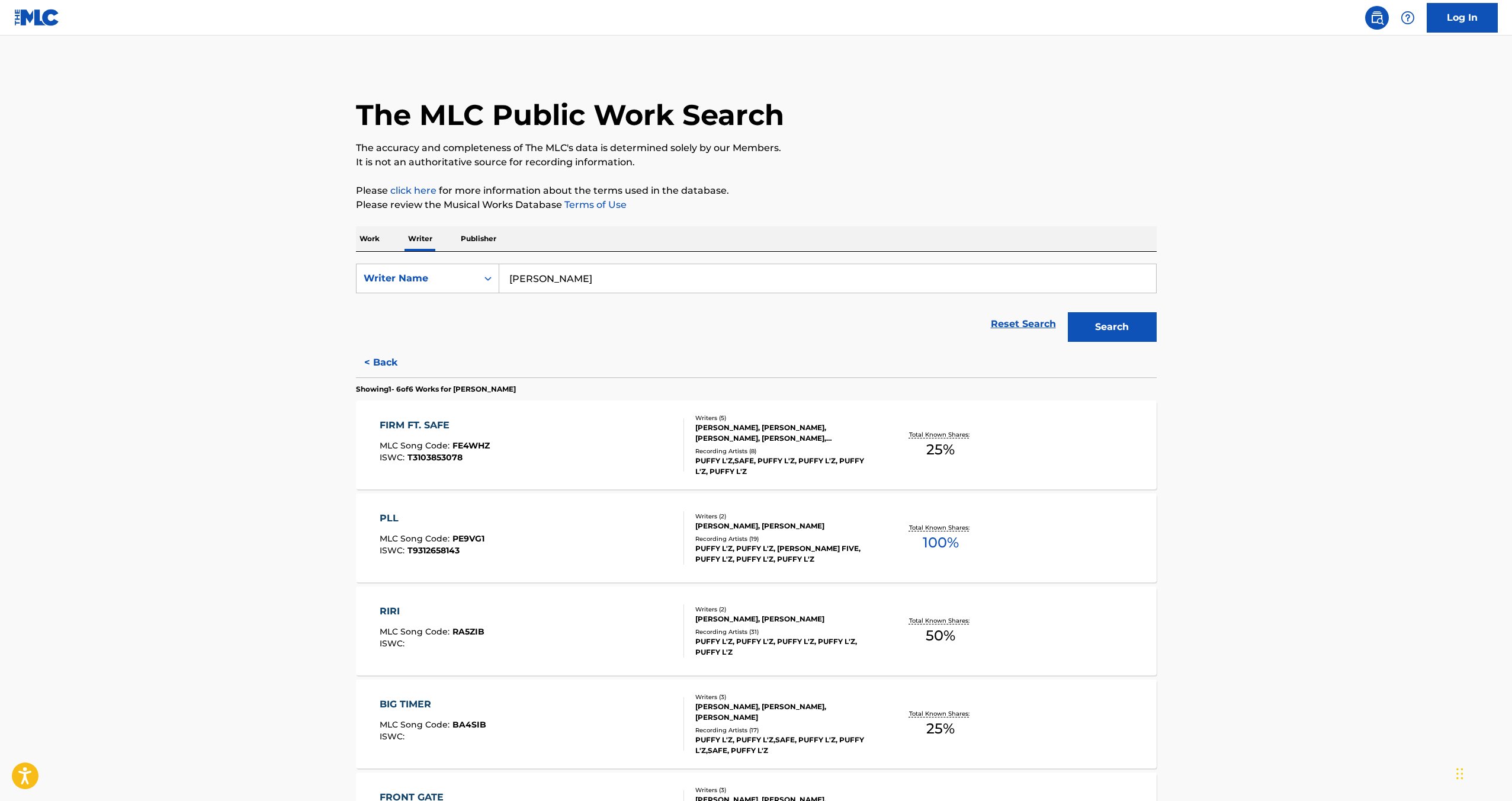
click at [399, 609] on div "RIRI" at bounding box center [432, 611] width 105 height 14
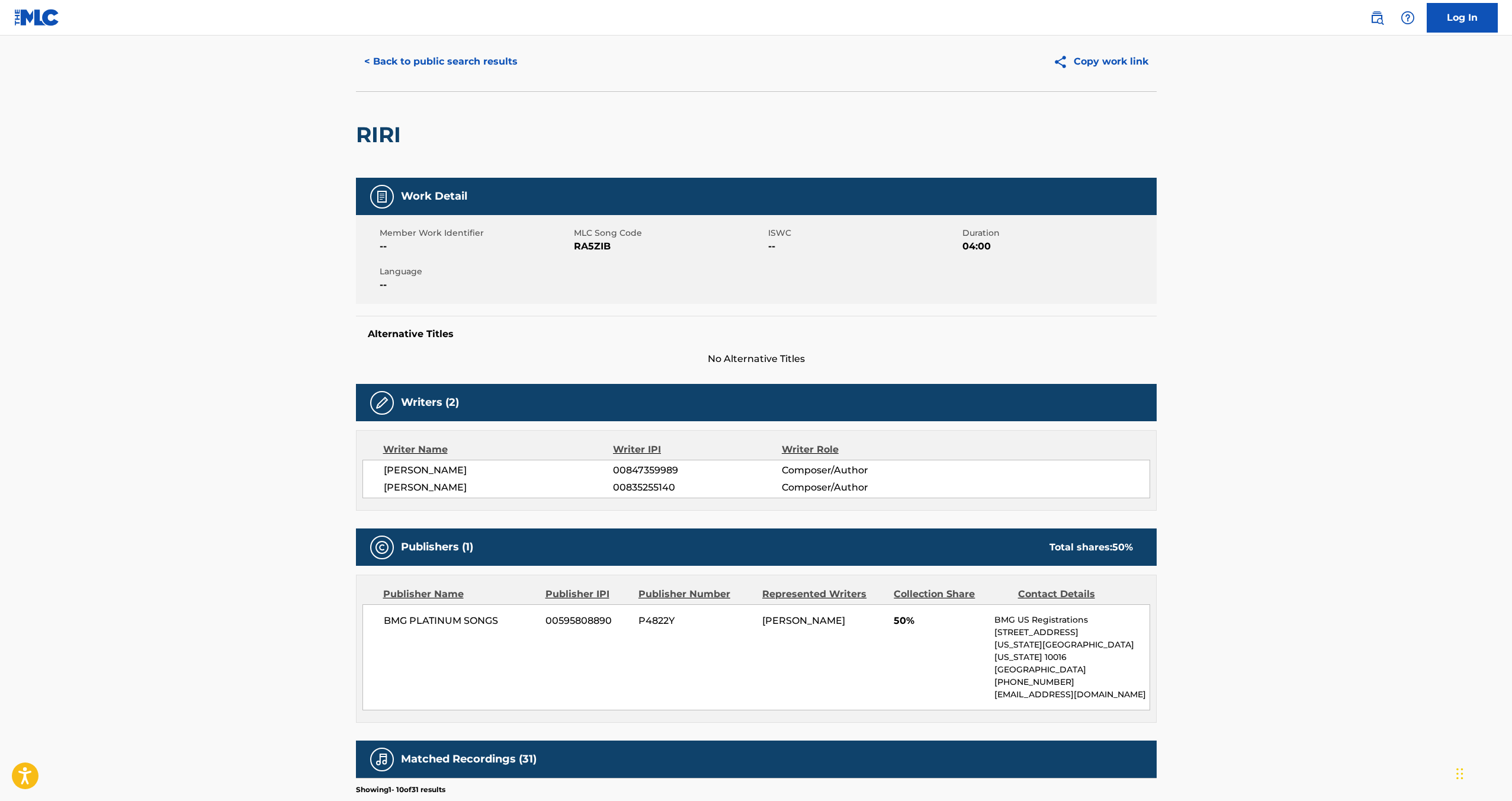
scroll to position [61, 0]
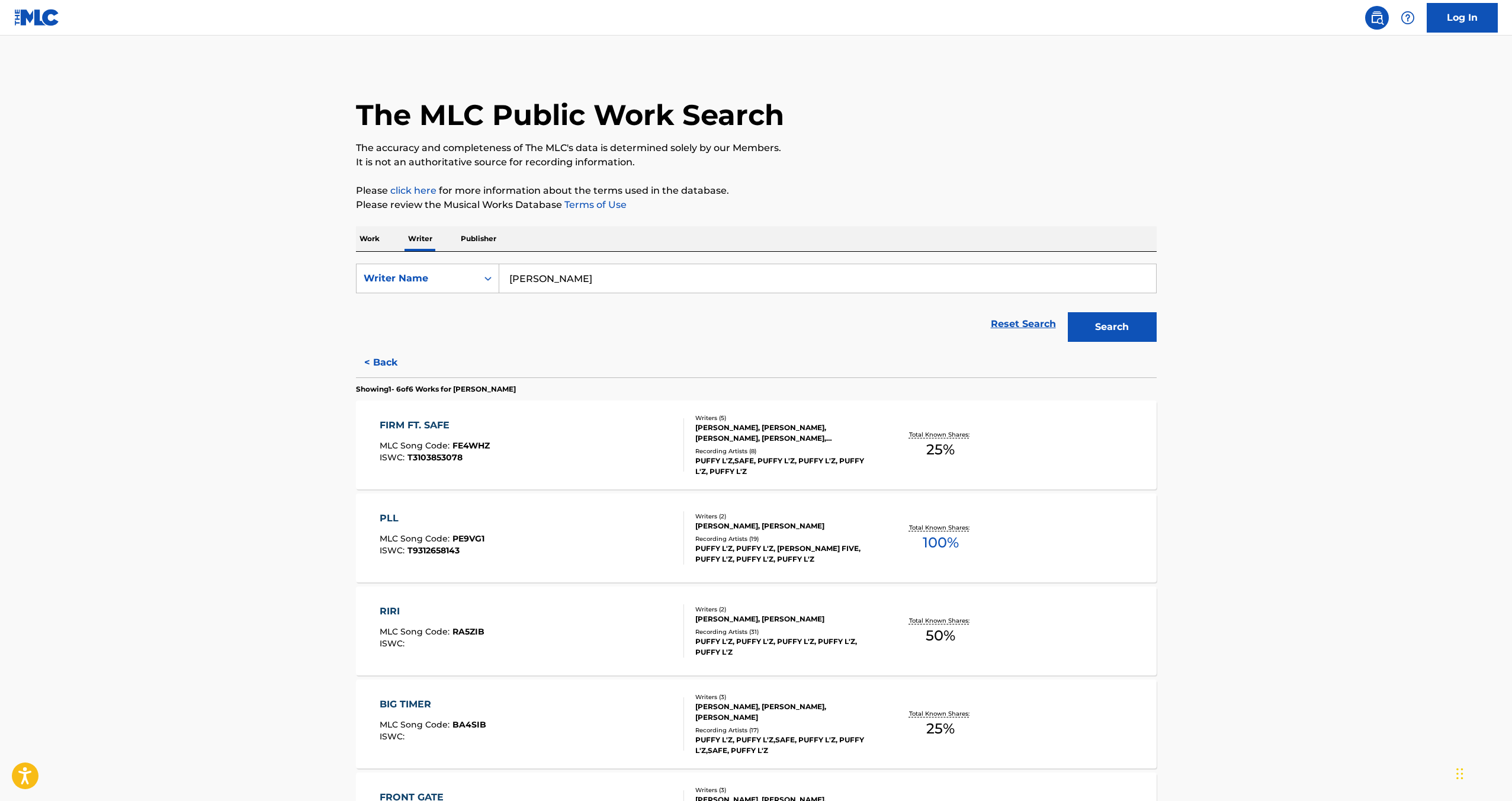
click at [383, 519] on div "PLL" at bounding box center [432, 519] width 105 height 14
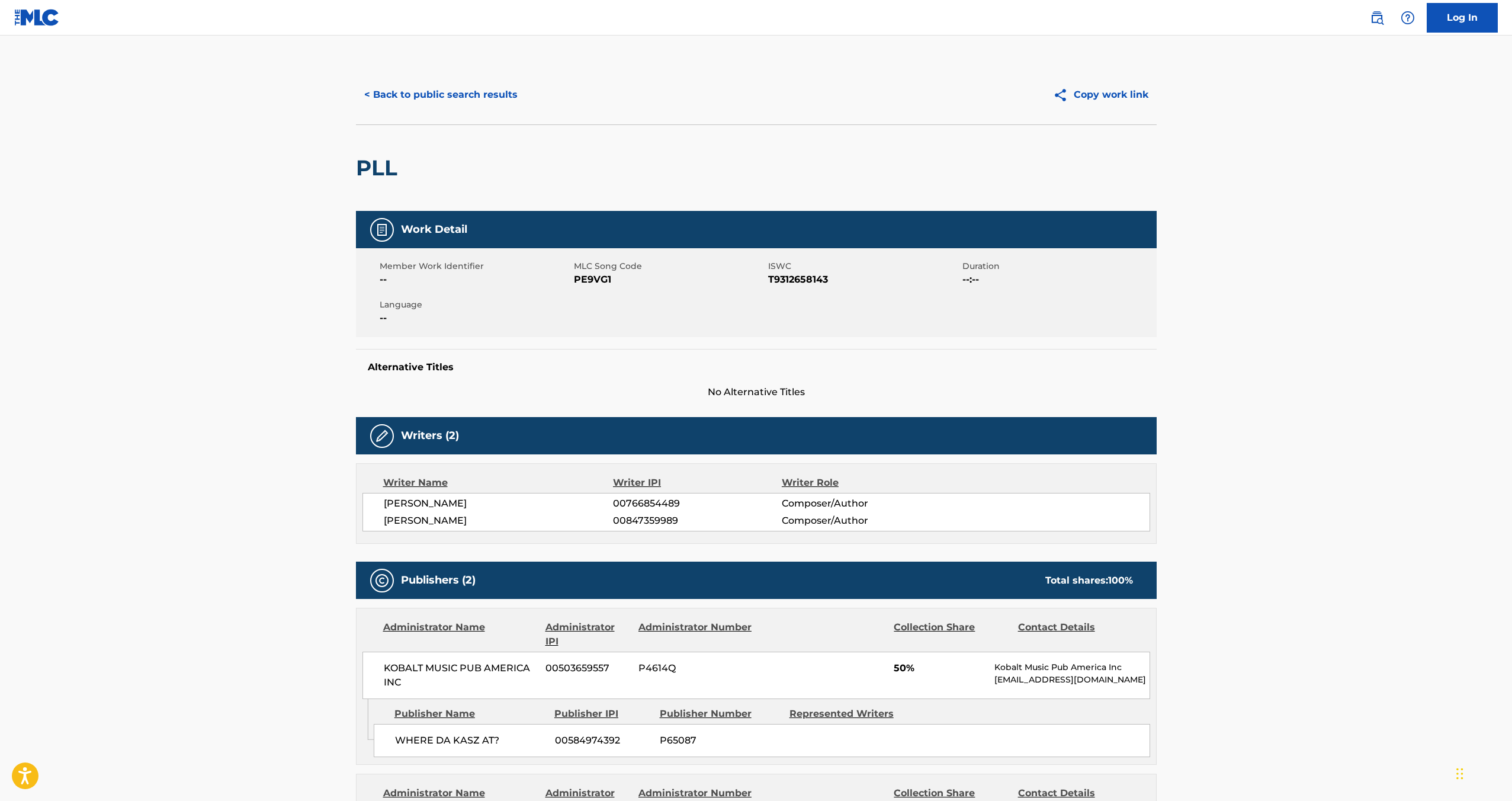
click at [421, 89] on button "< Back to public search results" at bounding box center [440, 95] width 170 height 30
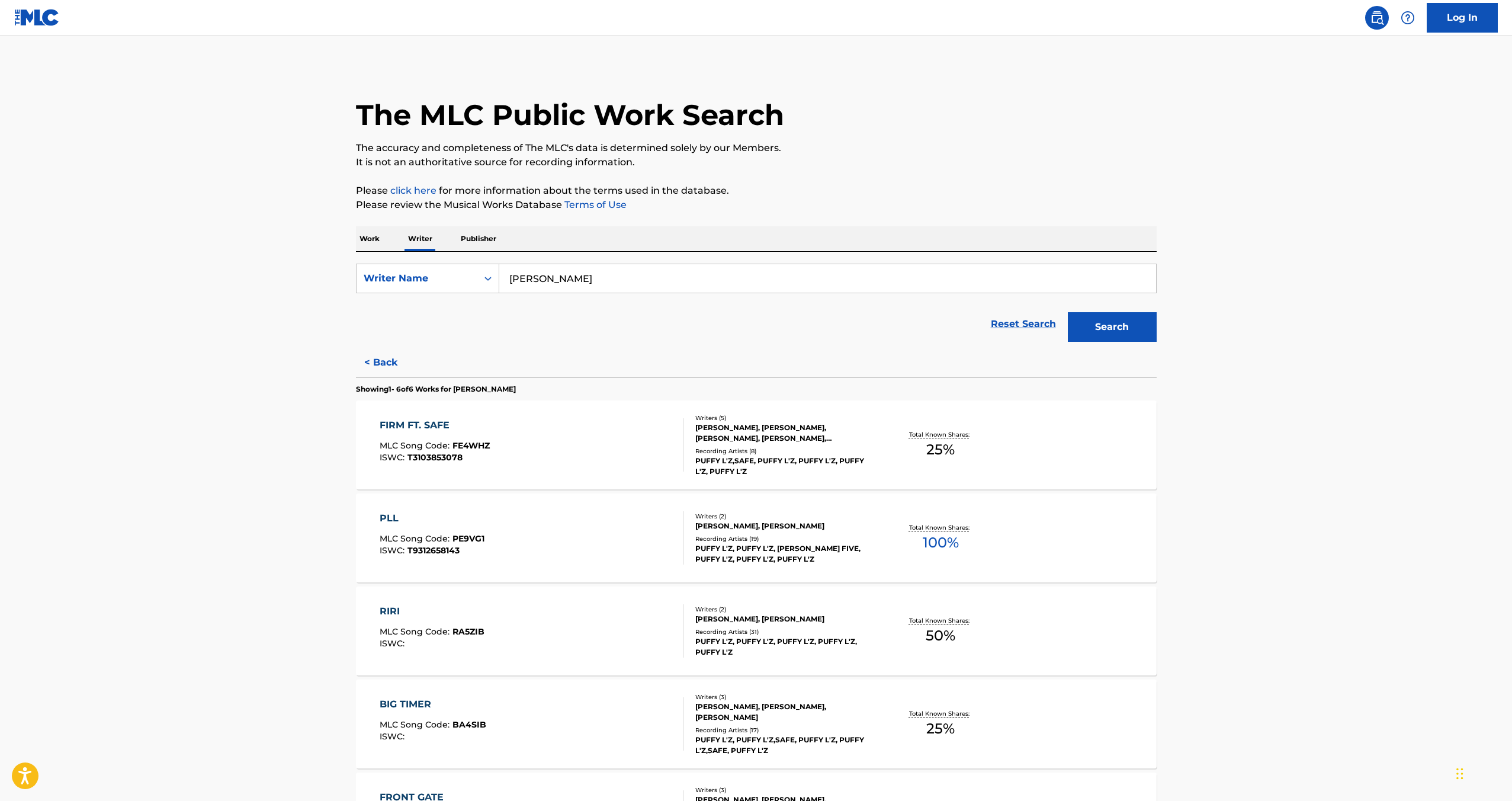
click at [401, 615] on div "RIRI" at bounding box center [432, 611] width 105 height 14
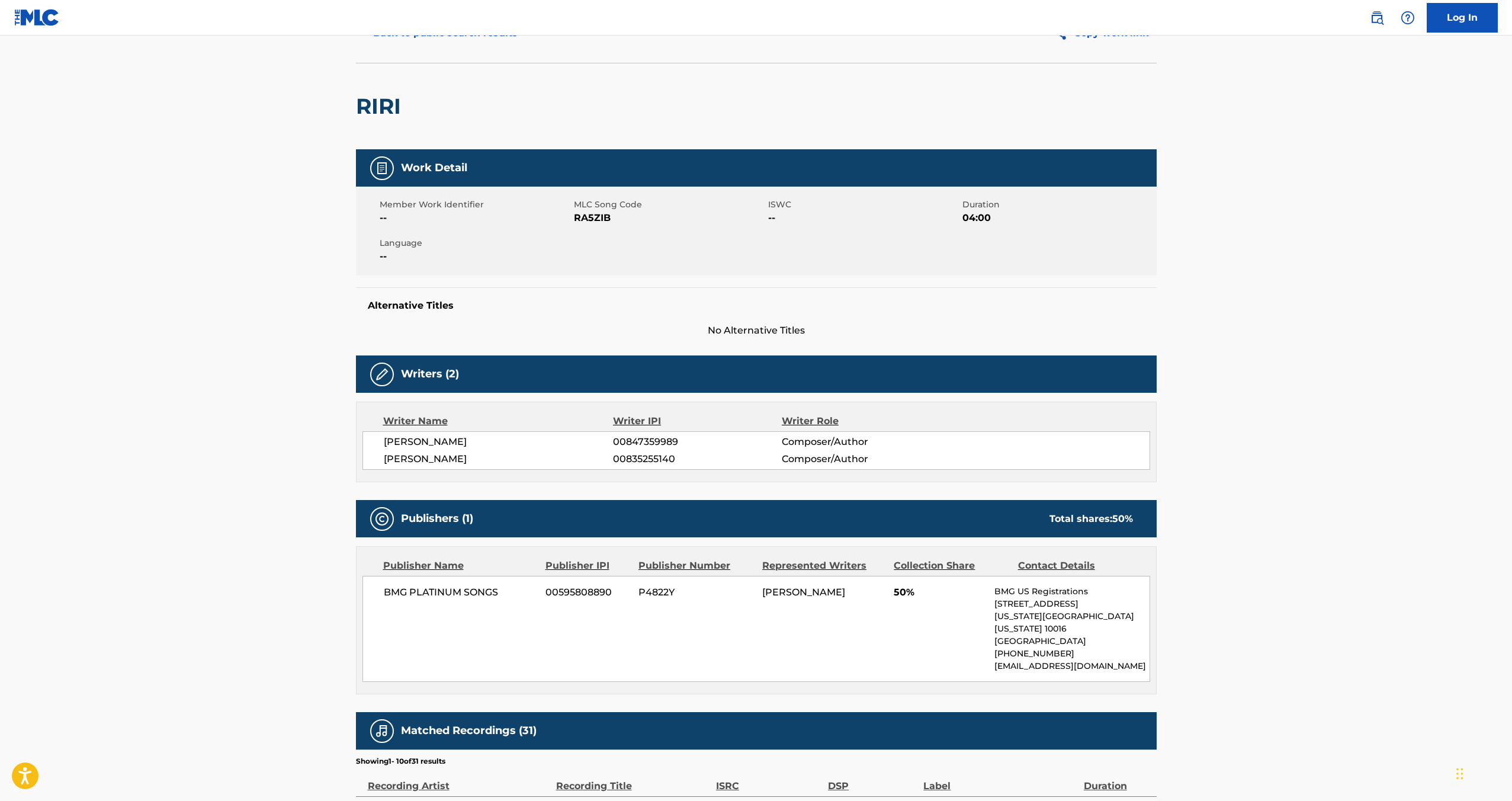
scroll to position [34, 0]
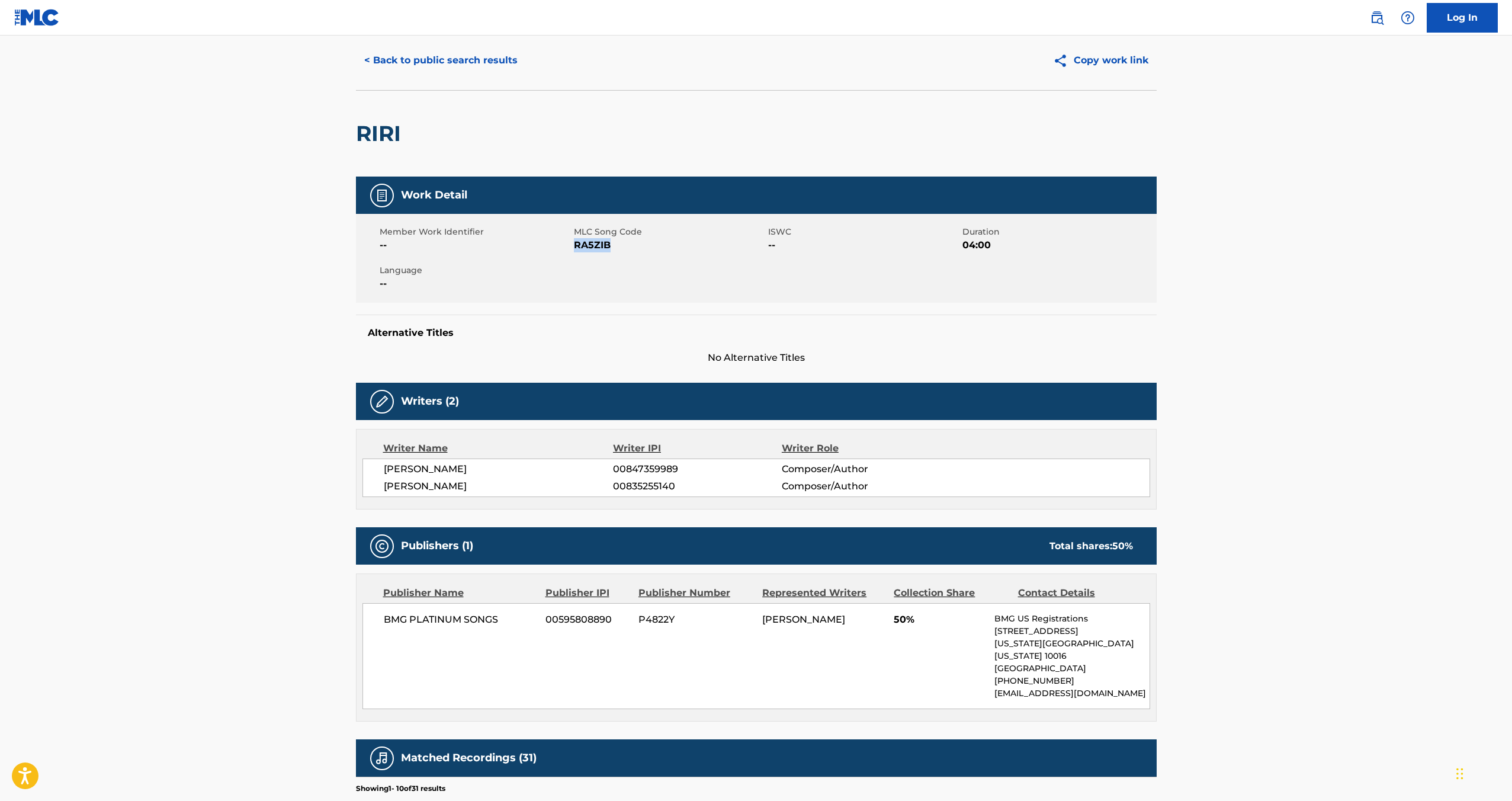
drag, startPoint x: 574, startPoint y: 245, endPoint x: 637, endPoint y: 244, distance: 63.0
click at [637, 244] on span "RA5ZIB" at bounding box center [670, 245] width 191 height 14
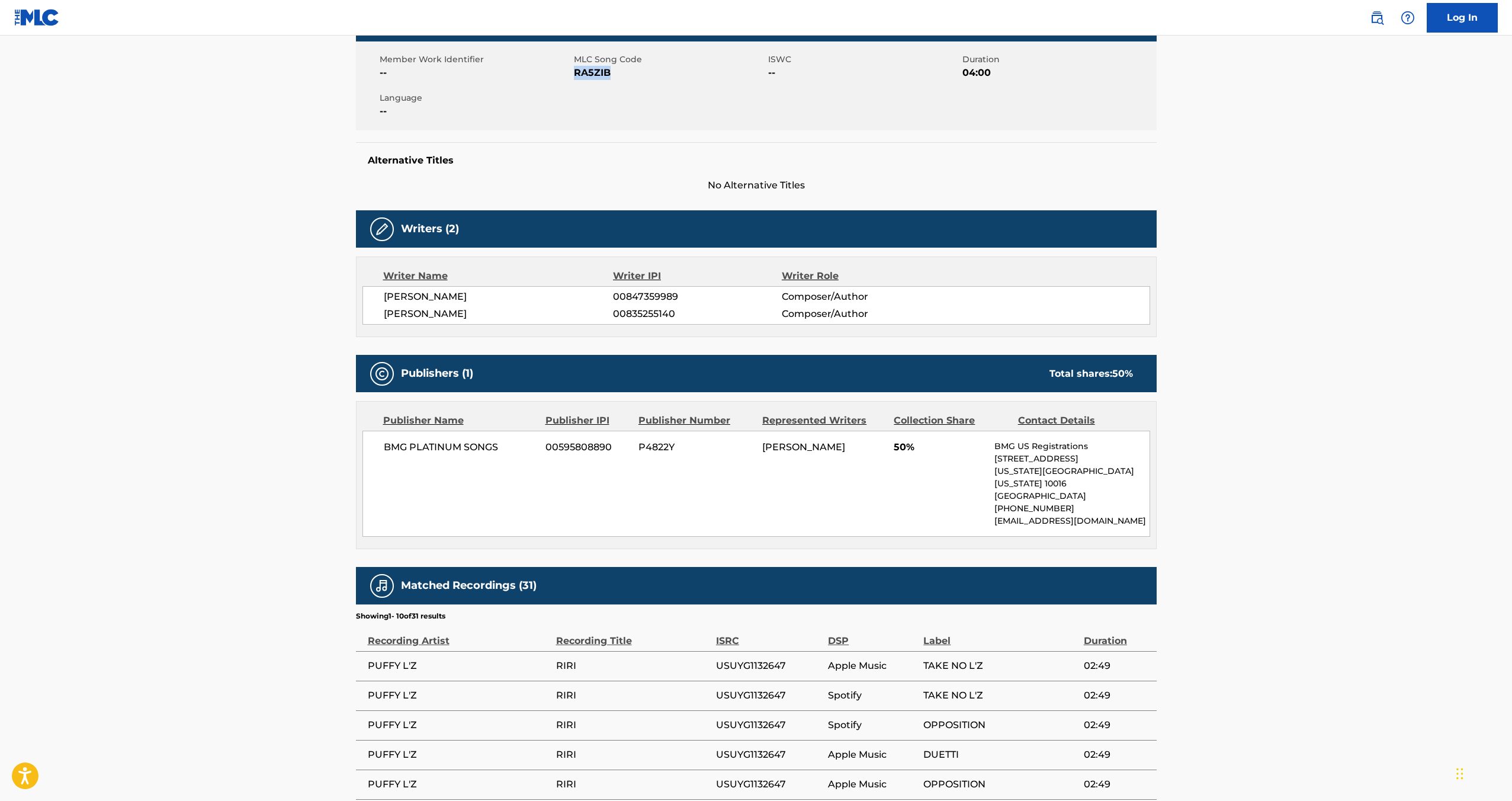
scroll to position [228, 0]
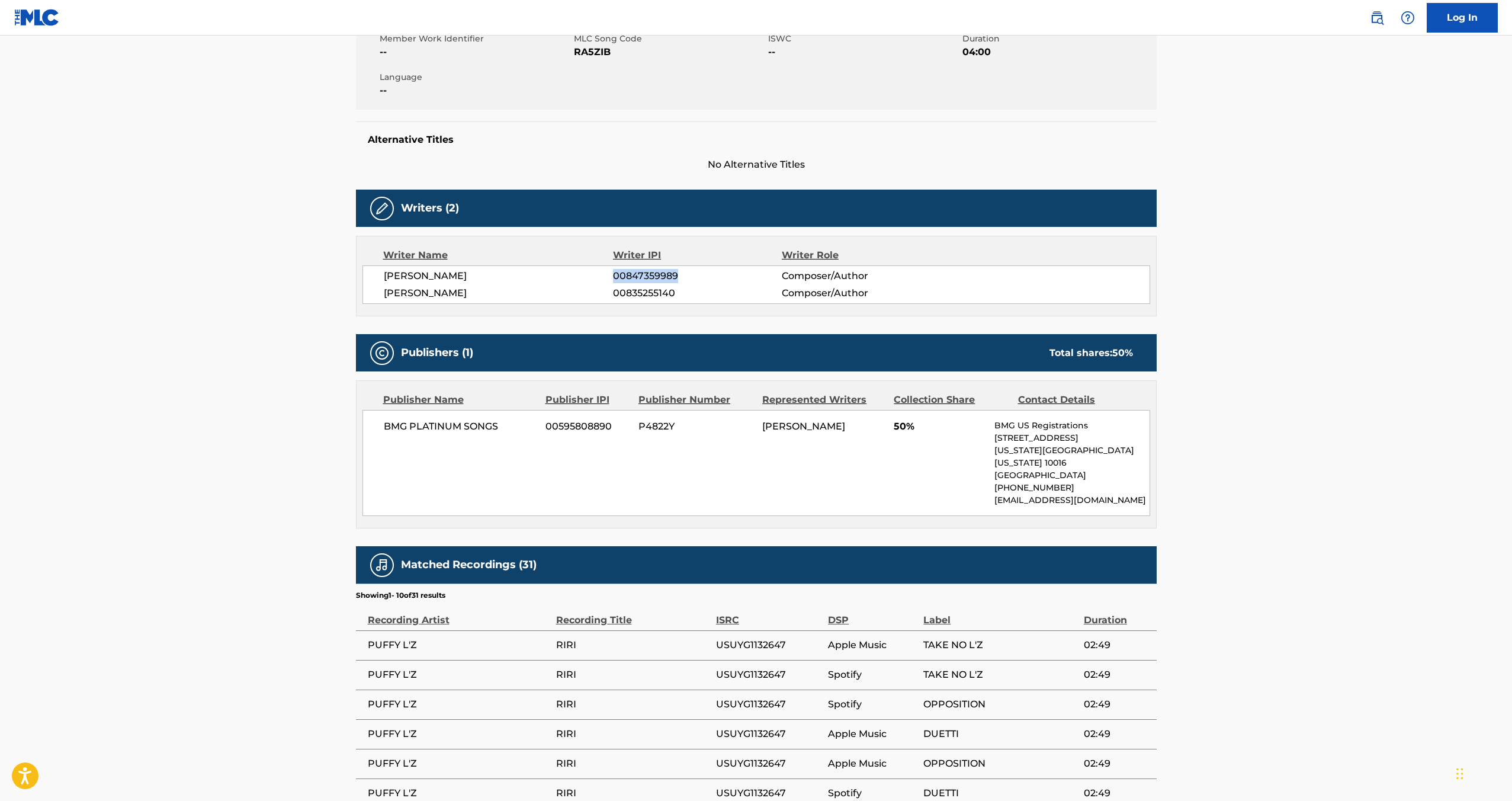
drag, startPoint x: 606, startPoint y: 277, endPoint x: 686, endPoint y: 272, distance: 80.2
click at [686, 272] on div "[PERSON_NAME] 00847359989 Composer/Author" at bounding box center [767, 276] width 766 height 14
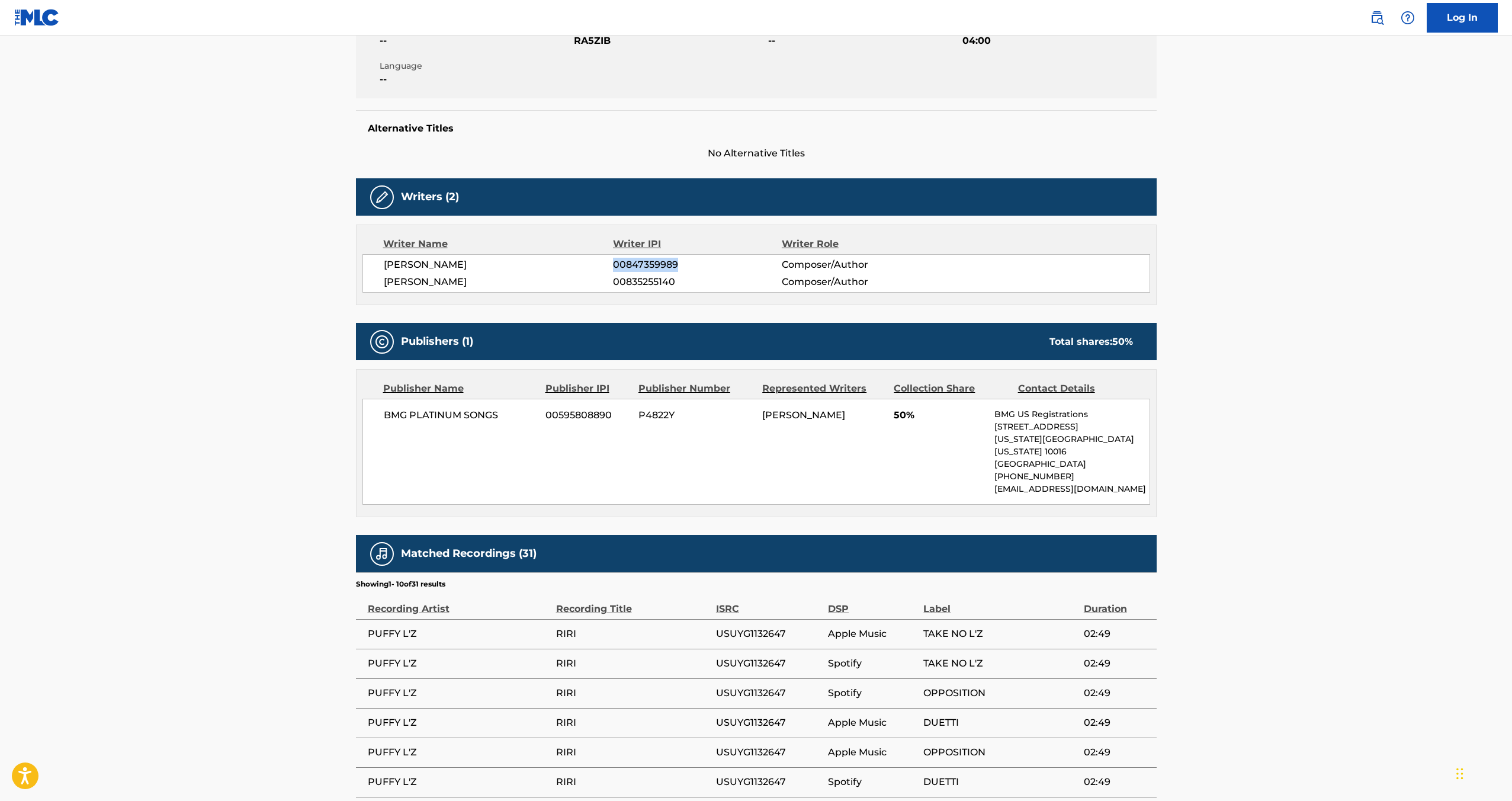
scroll to position [242, 0]
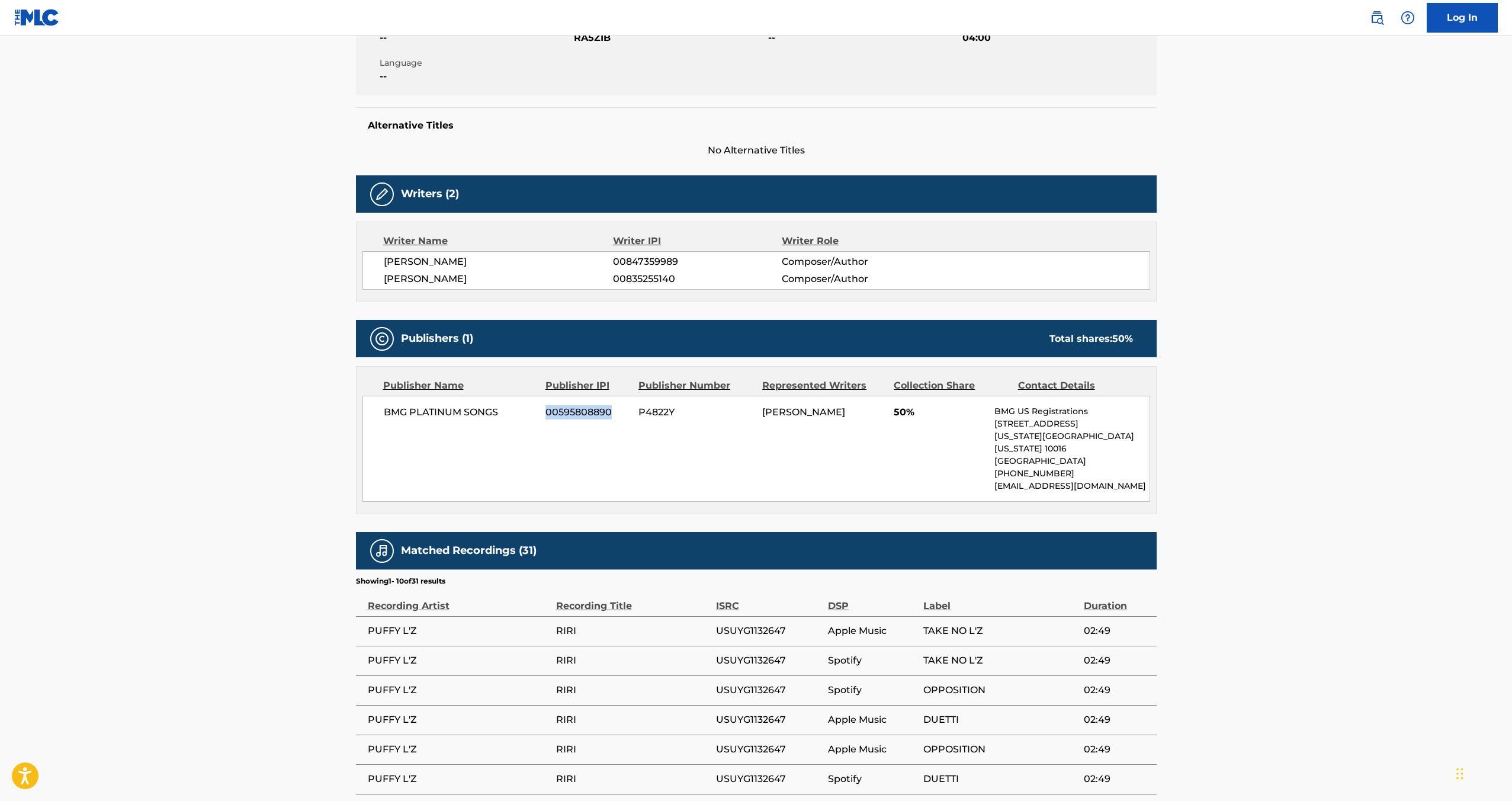
drag, startPoint x: 539, startPoint y: 412, endPoint x: 610, endPoint y: 414, distance: 71.0
click at [610, 414] on div "BMG PLATINUM SONGS 00595808890 P4822Y MOHKOM BHANGAL 50% BMG US Registrations […" at bounding box center [756, 449] width 788 height 106
drag, startPoint x: 639, startPoint y: 414, endPoint x: 697, endPoint y: 413, distance: 58.0
click at [697, 413] on span "P4822Y" at bounding box center [696, 412] width 115 height 14
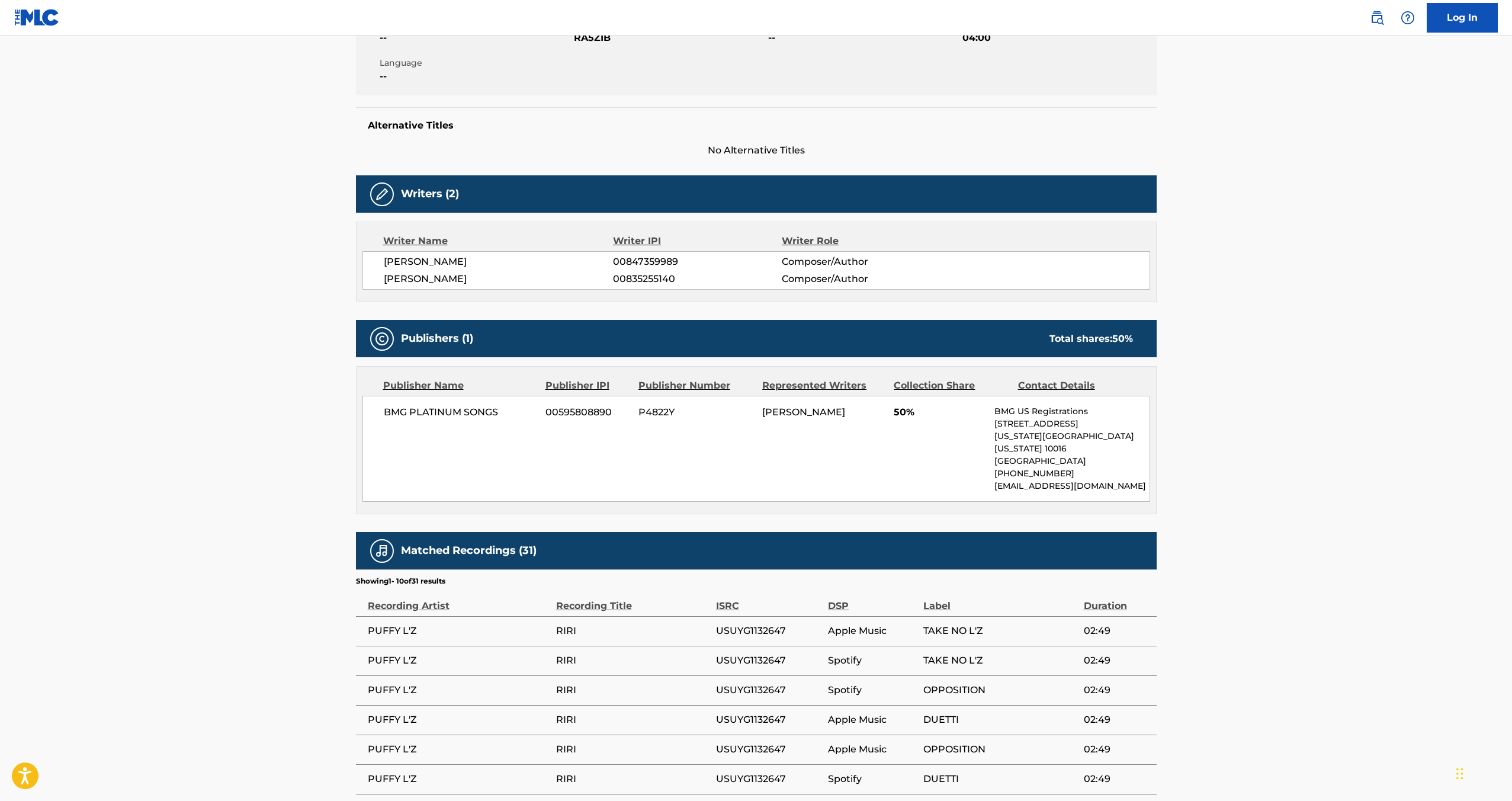
click at [652, 415] on span "P4822Y" at bounding box center [696, 412] width 115 height 14
click at [453, 409] on span "BMG PLATINUM SONGS" at bounding box center [460, 412] width 154 height 14
click at [465, 416] on span "BMG PLATINUM SONGS" at bounding box center [460, 412] width 154 height 14
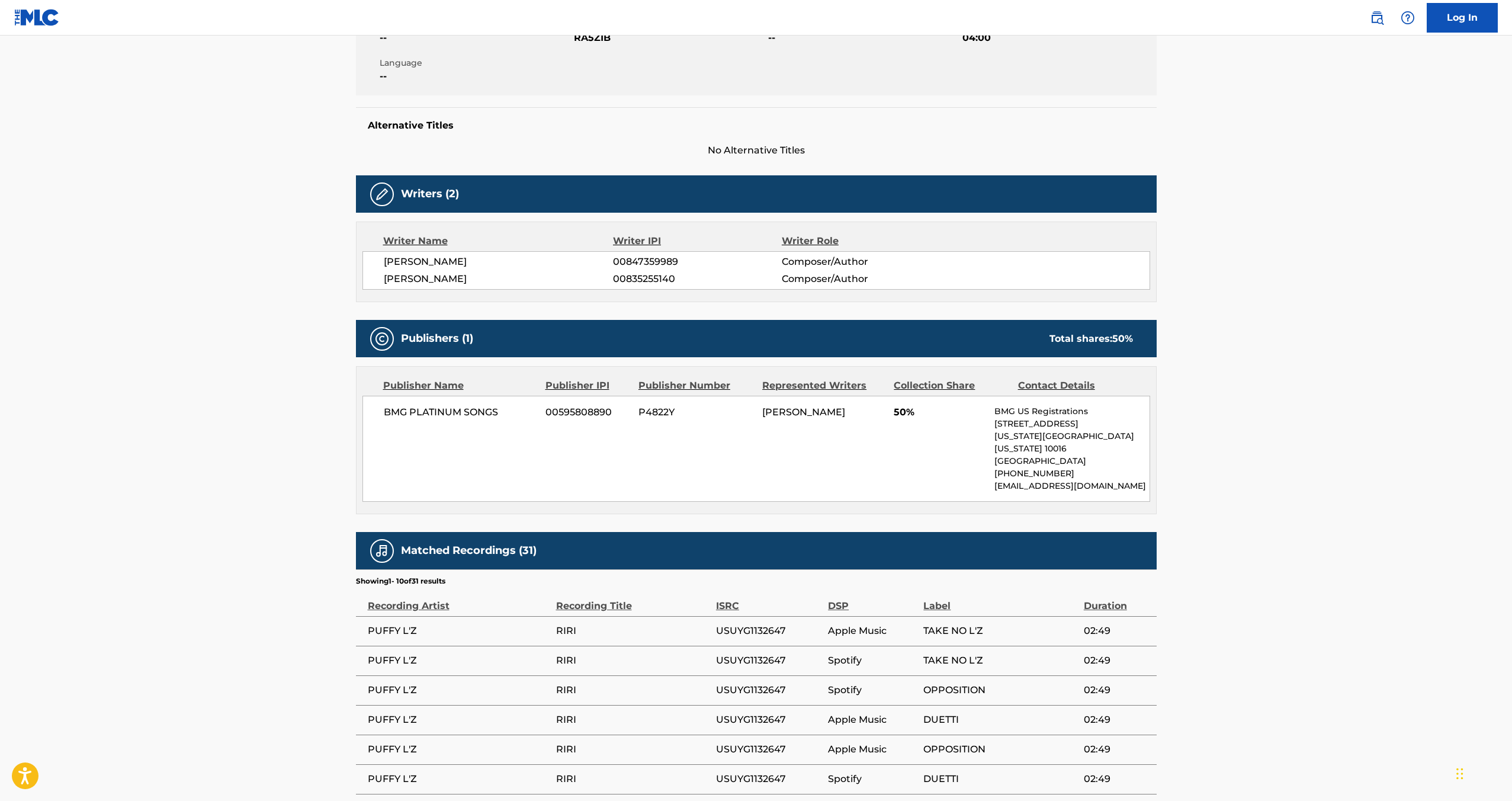
click at [465, 416] on span "BMG PLATINUM SONGS" at bounding box center [460, 412] width 154 height 14
click at [502, 413] on span "BMG PLATINUM SONGS" at bounding box center [460, 412] width 154 height 14
click at [501, 413] on span "BMG PLATINUM SONGS" at bounding box center [460, 412] width 154 height 14
drag, startPoint x: 501, startPoint y: 413, endPoint x: 399, endPoint y: 419, distance: 102.2
click at [399, 419] on span "BMG PLATINUM SONGS" at bounding box center [460, 412] width 154 height 14
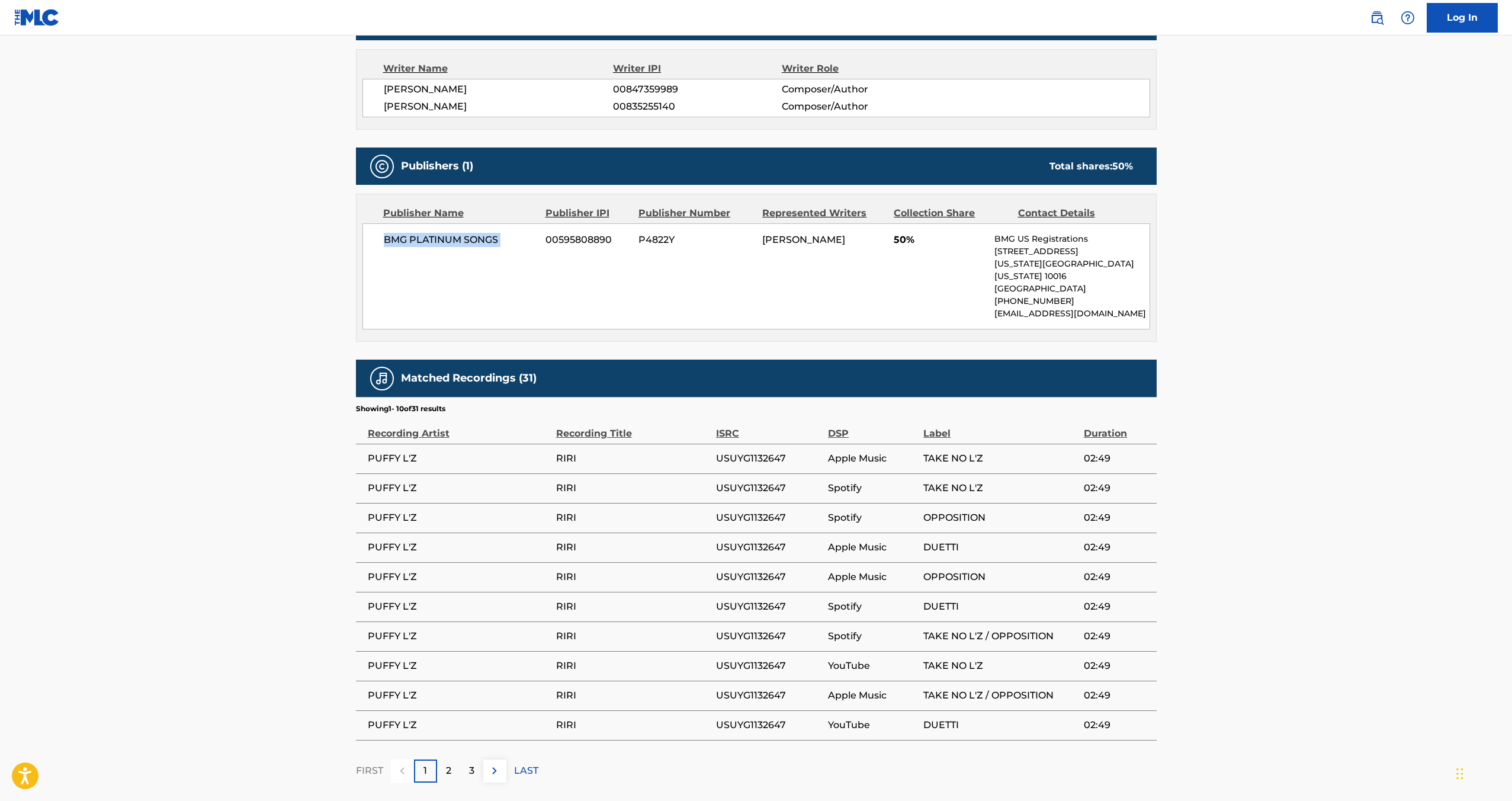
scroll to position [442, 0]
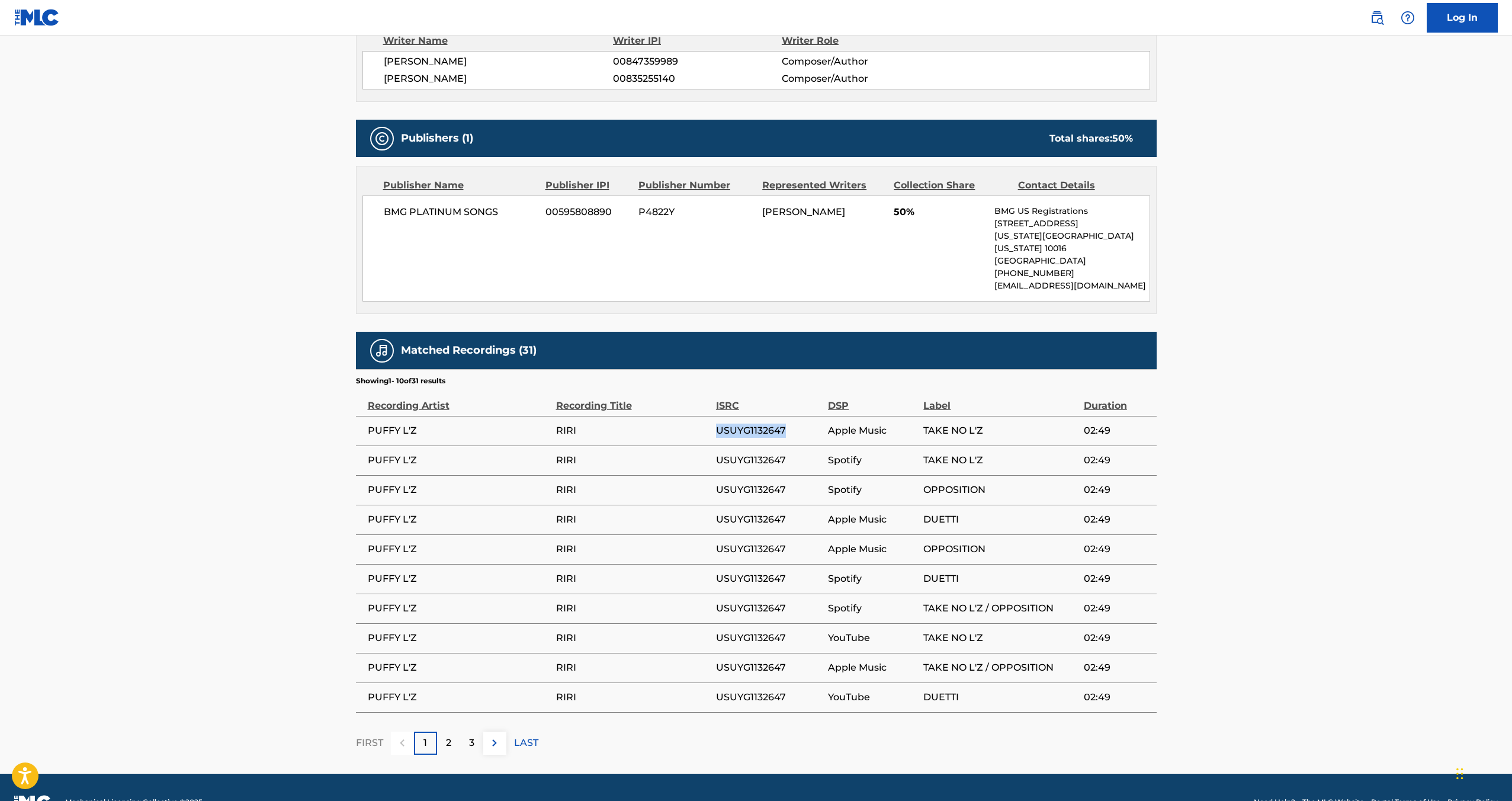
drag, startPoint x: 714, startPoint y: 416, endPoint x: 789, endPoint y: 415, distance: 75.0
click at [789, 416] on tr "PUFFY L'Z RIRI USUYG1132647 Apple Music TAKE NO L'Z 02:49" at bounding box center [756, 431] width 801 height 30
click at [789, 424] on span "USUYG1132647" at bounding box center [769, 431] width 106 height 14
drag, startPoint x: 716, startPoint y: 477, endPoint x: 814, endPoint y: 475, distance: 98.0
click at [814, 483] on span "USUYG1132647" at bounding box center [769, 490] width 106 height 14
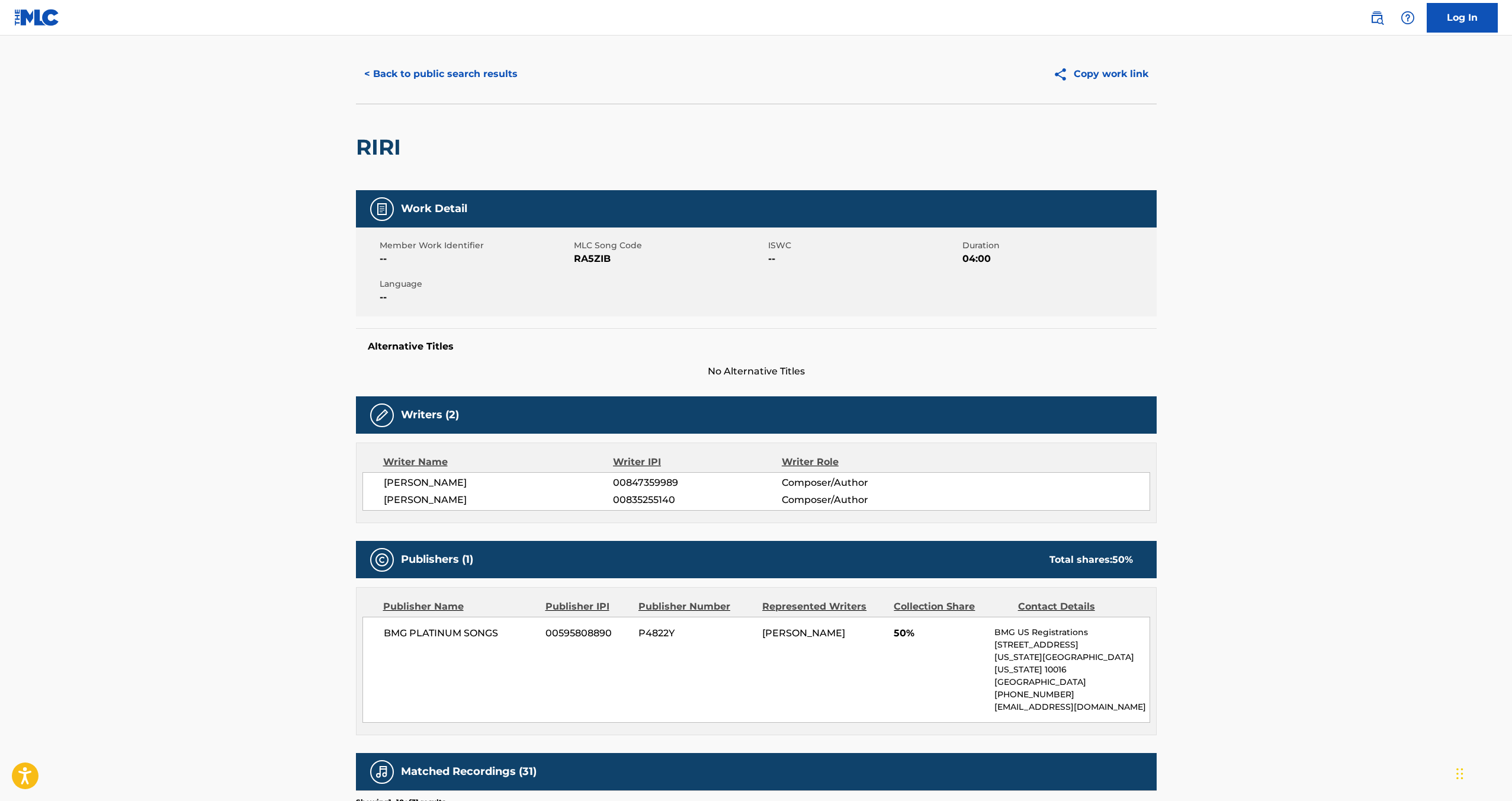
scroll to position [0, 0]
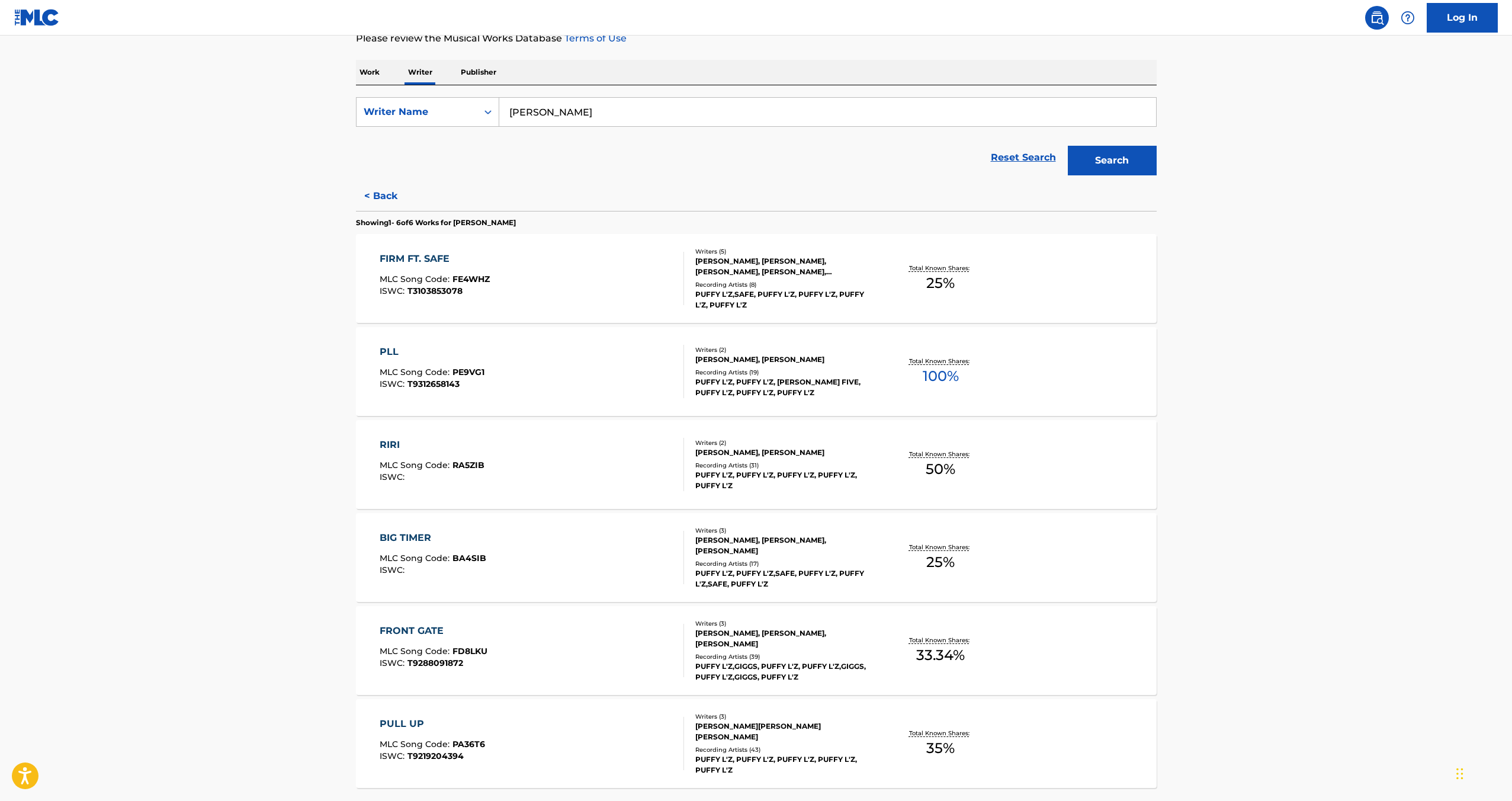
scroll to position [176, 0]
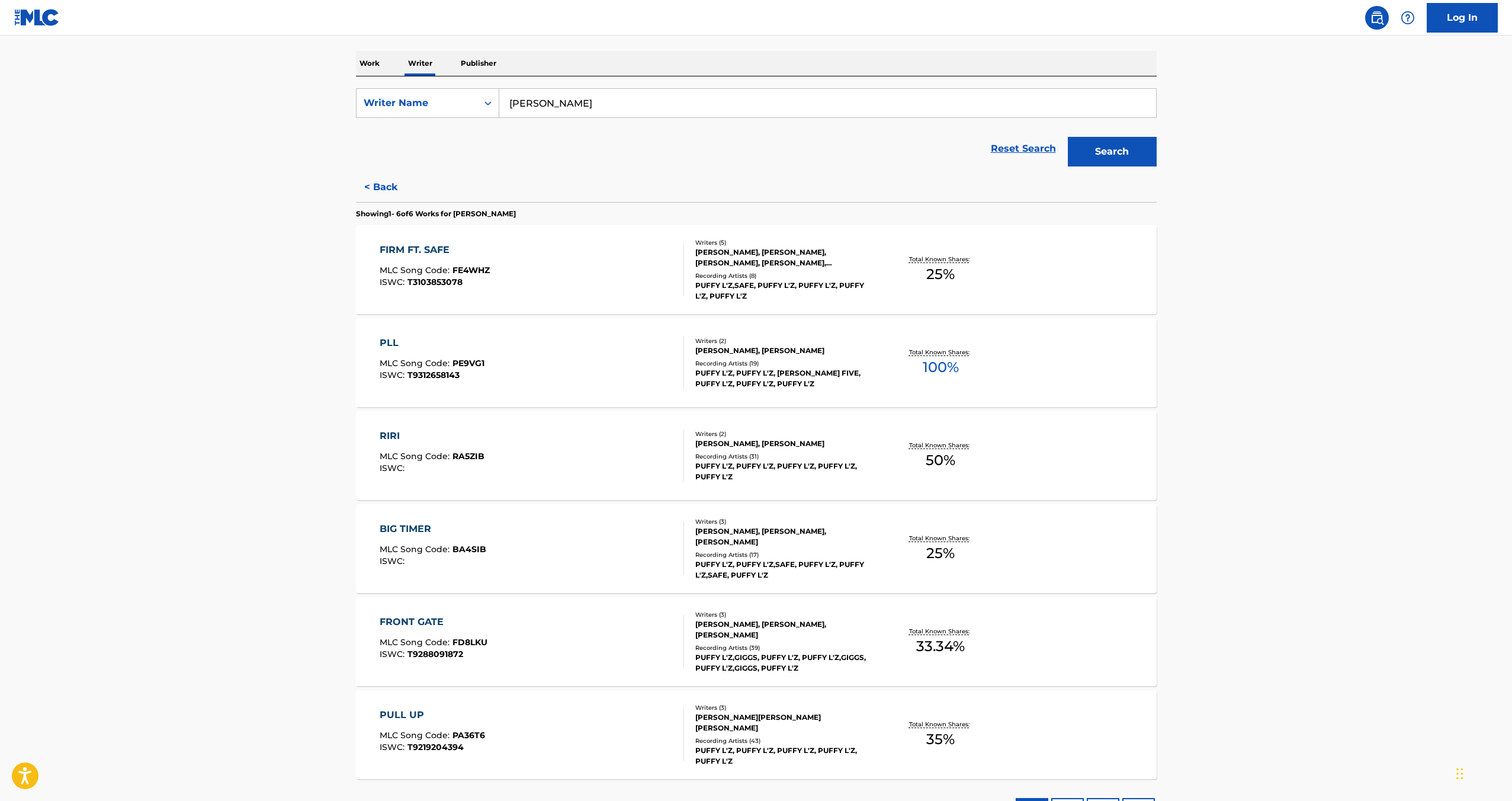
click at [405, 526] on div "BIG TIMER" at bounding box center [433, 529] width 107 height 14
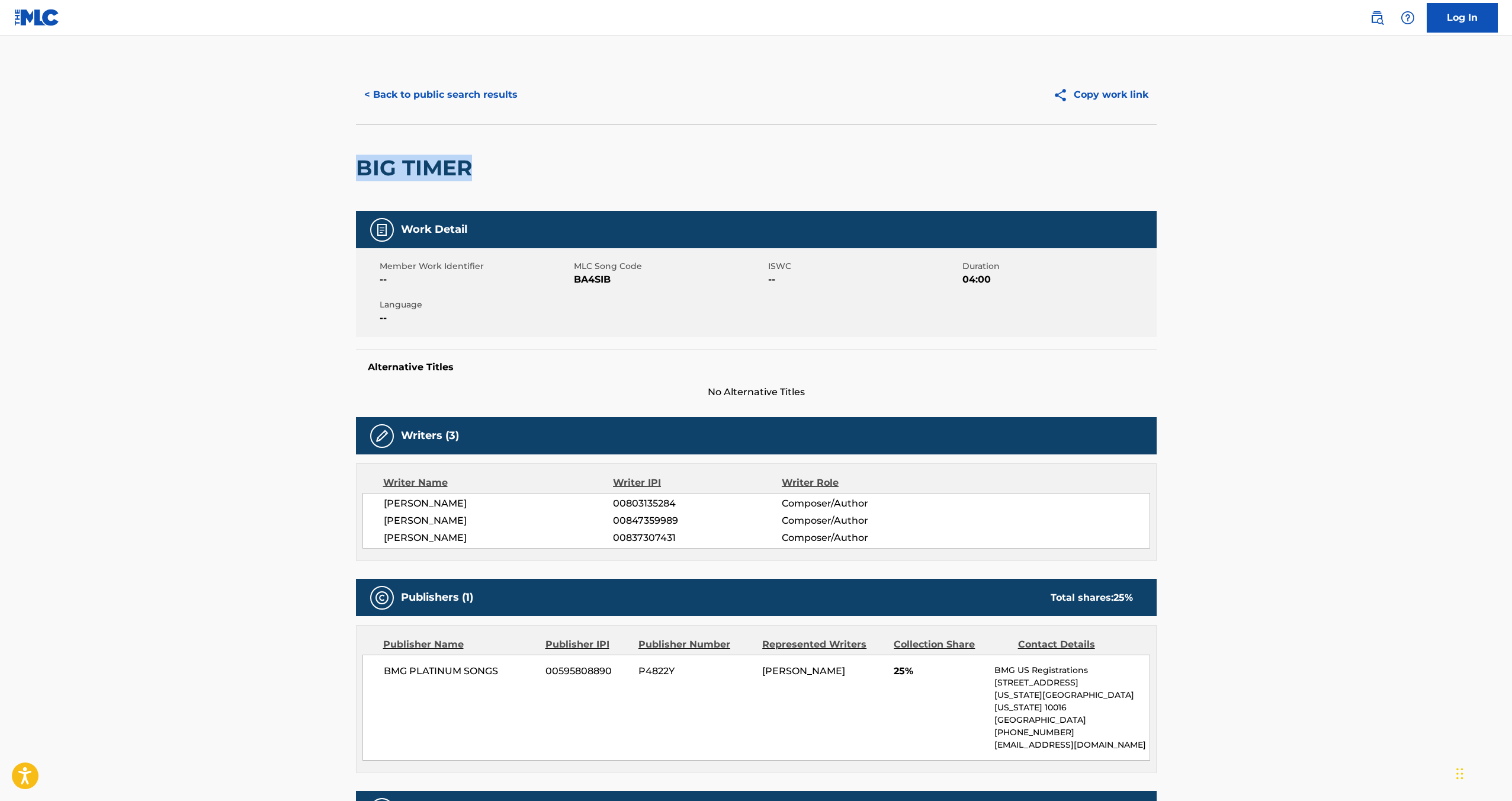
drag, startPoint x: 350, startPoint y: 168, endPoint x: 490, endPoint y: 168, distance: 140.0
click at [490, 168] on div "< Back to public search results Copy work link BIG TIMER Work Detail Member Wor…" at bounding box center [757, 640] width 829 height 1149
click at [580, 281] on span "BA4SIB" at bounding box center [670, 279] width 191 height 14
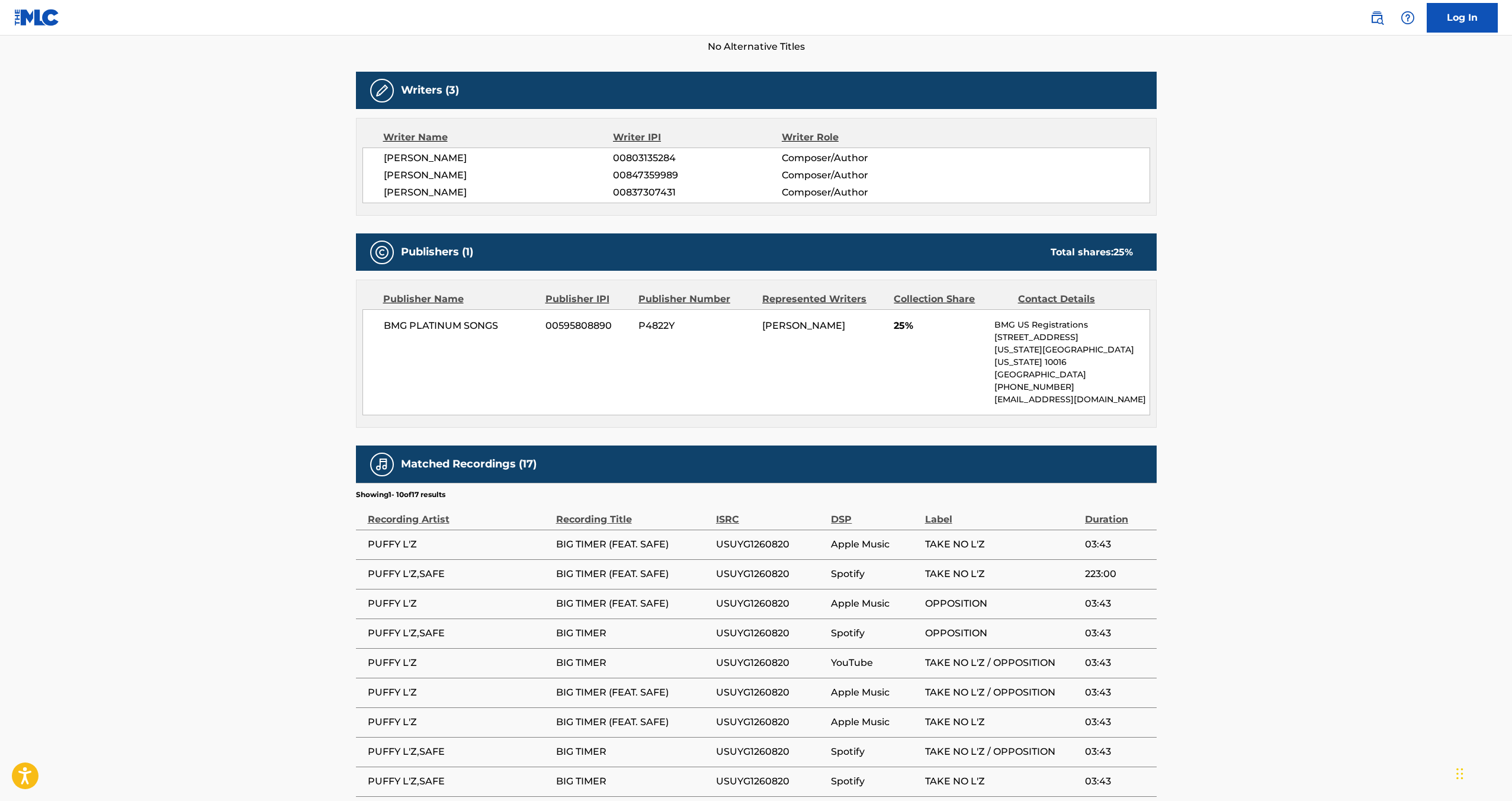
scroll to position [379, 0]
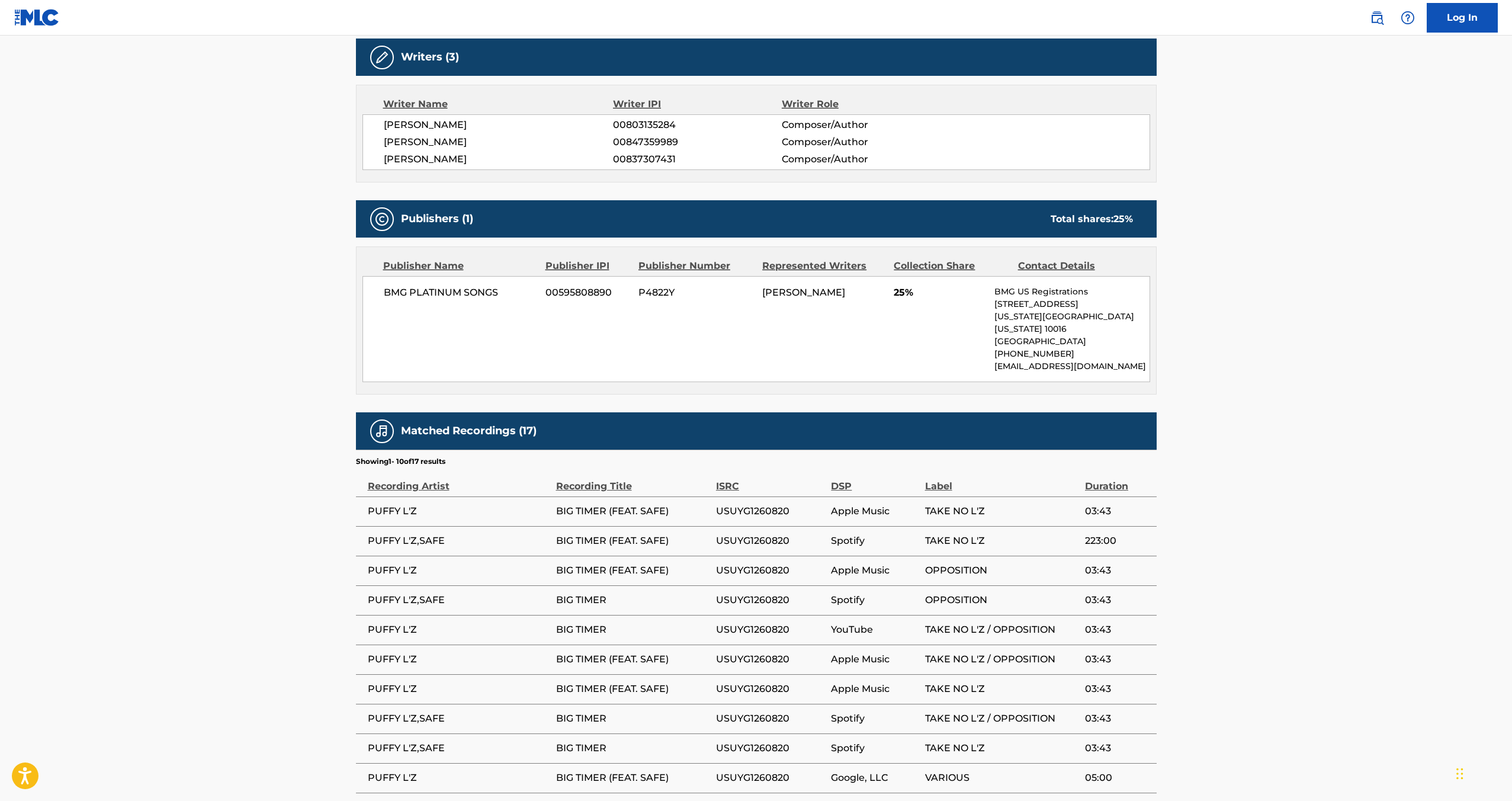
click at [739, 594] on span "USUYG1260820" at bounding box center [770, 600] width 110 height 14
click at [954, 594] on span "OPPOSITION" at bounding box center [1003, 600] width 154 height 14
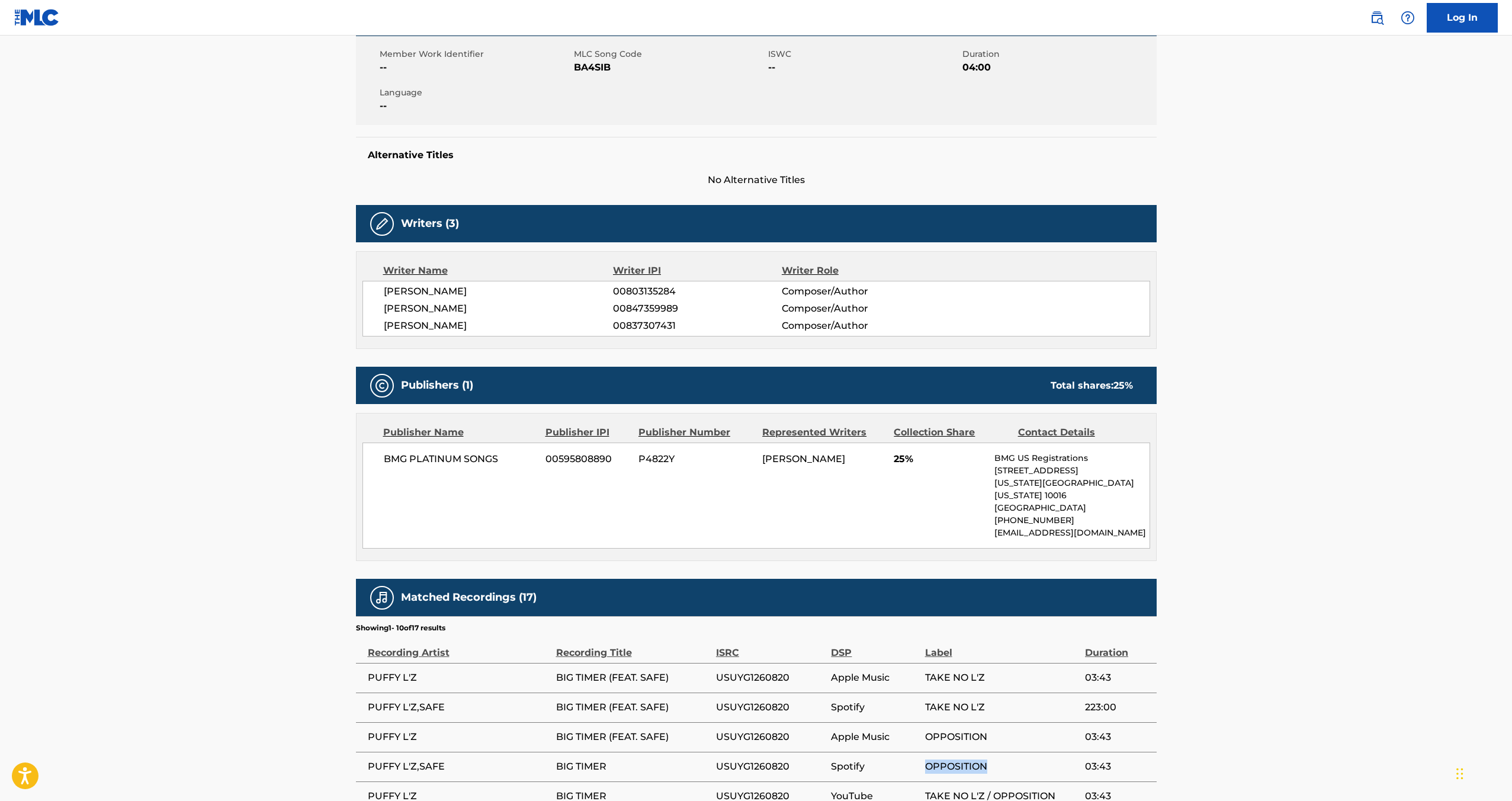
scroll to position [0, 0]
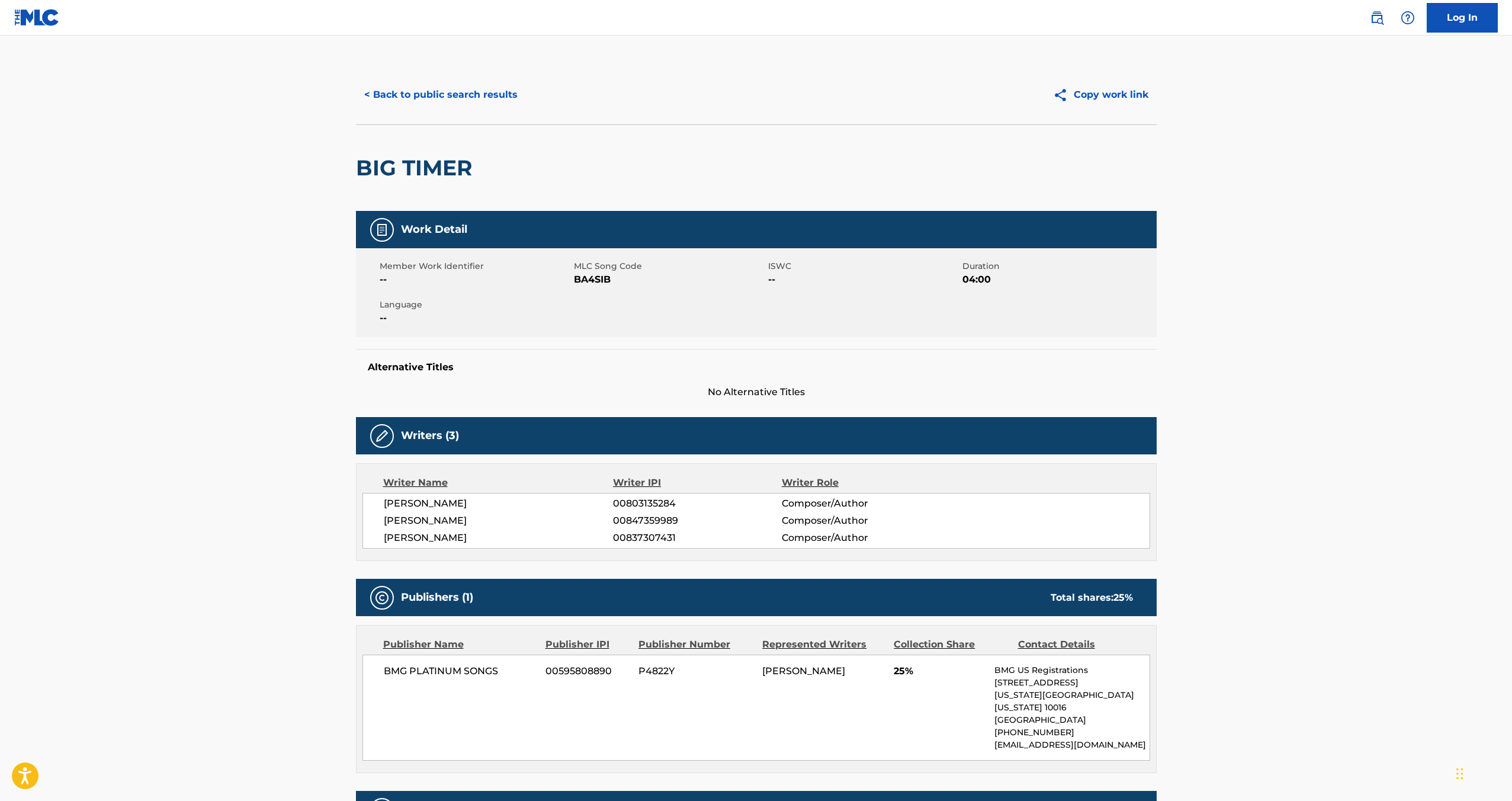
click at [413, 94] on button "< Back to public search results" at bounding box center [440, 95] width 170 height 30
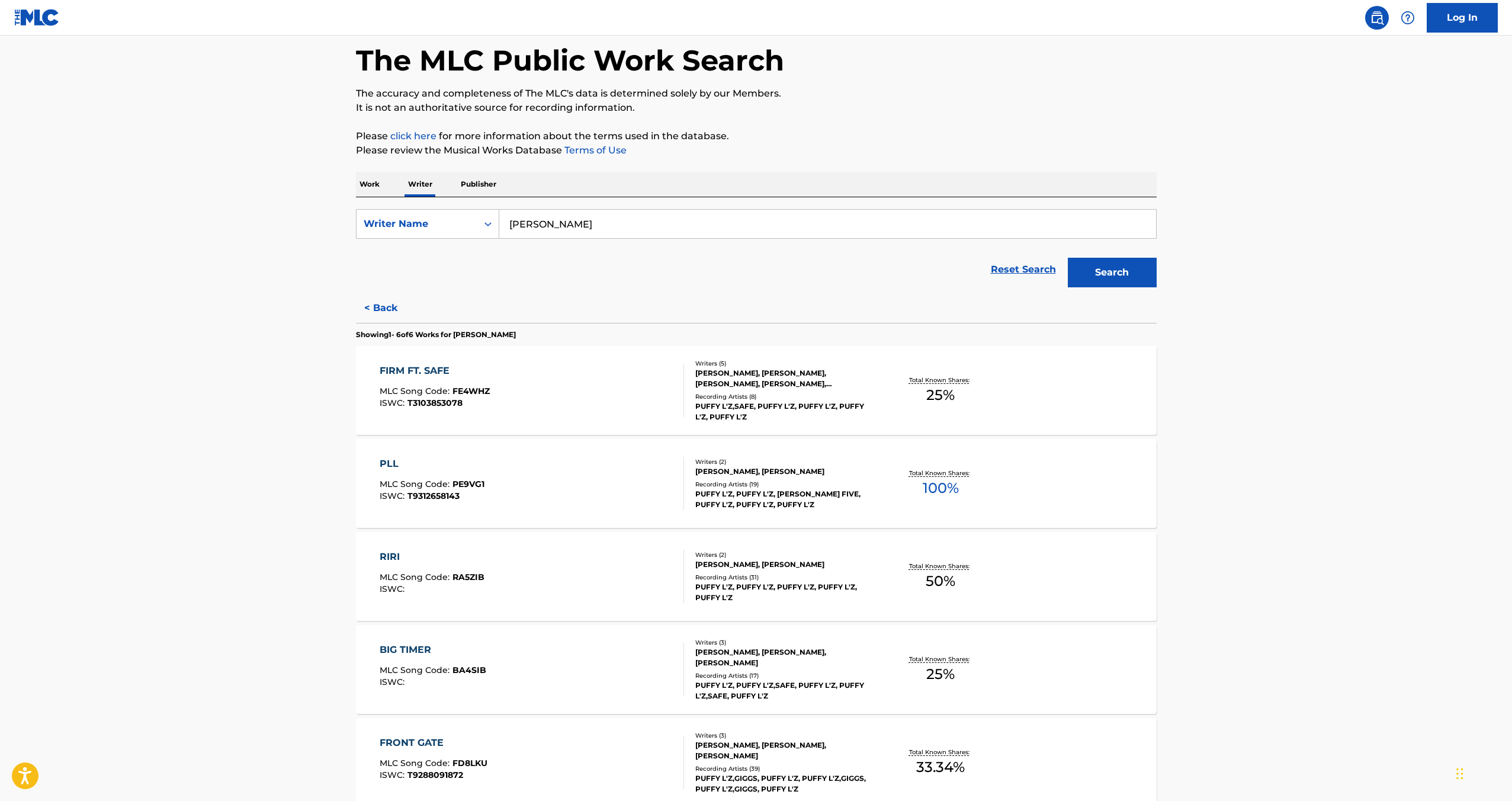
scroll to position [228, 0]
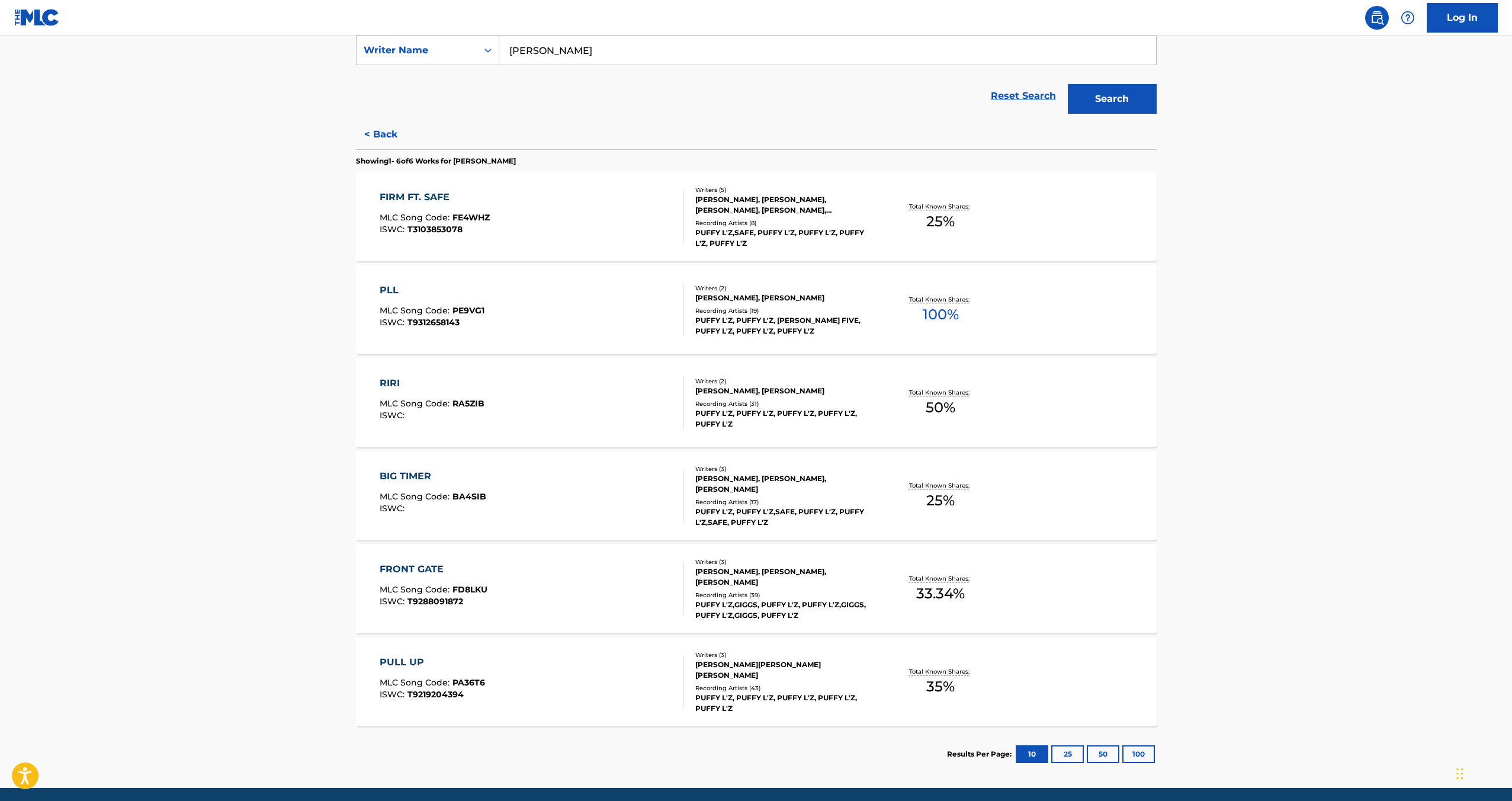
click at [408, 565] on div "FRONT GATE" at bounding box center [434, 569] width 107 height 14
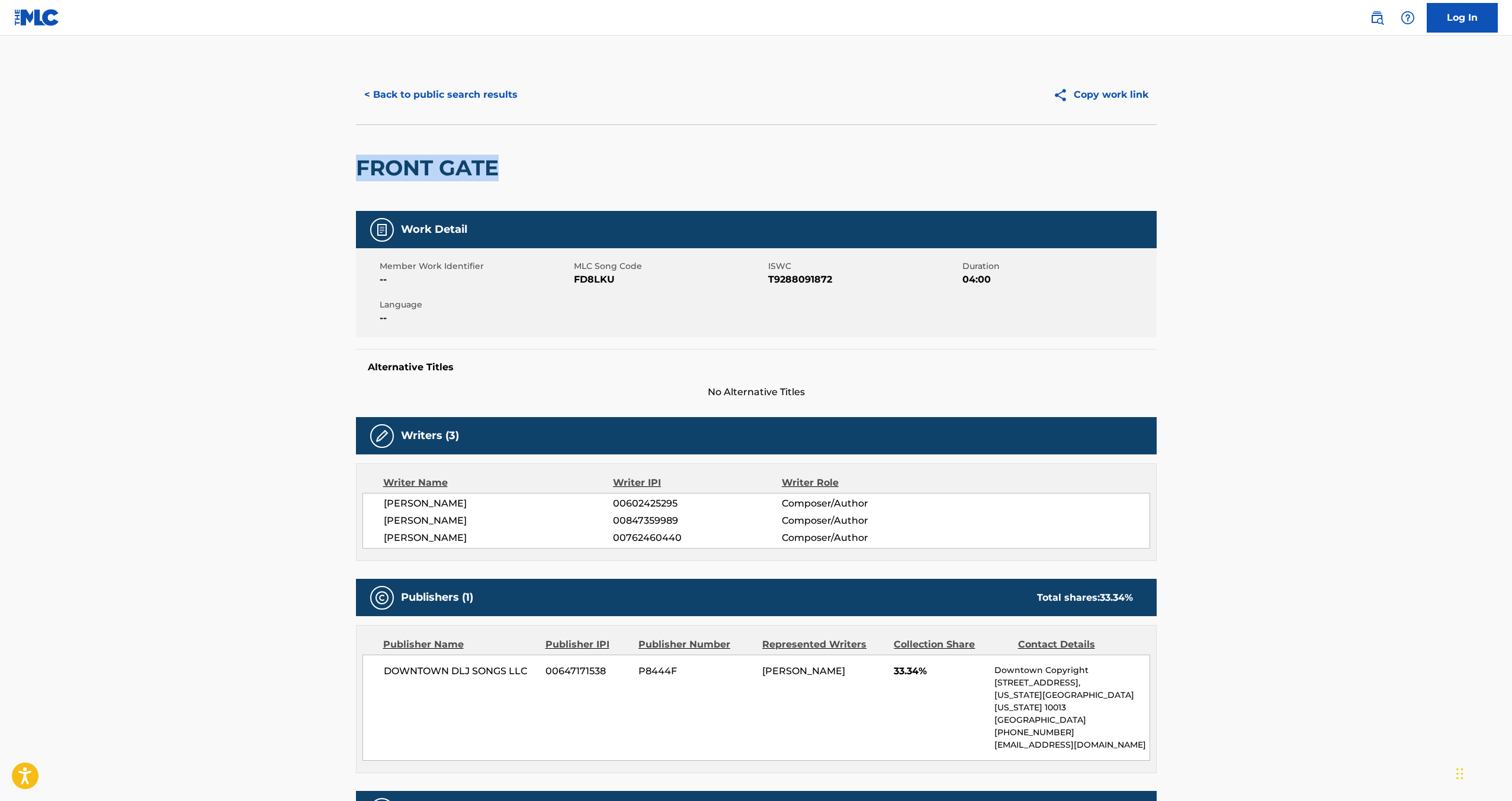
drag, startPoint x: 359, startPoint y: 169, endPoint x: 549, endPoint y: 154, distance: 190.6
click at [549, 154] on div "FRONT GATE" at bounding box center [756, 167] width 801 height 86
drag, startPoint x: 522, startPoint y: 151, endPoint x: 529, endPoint y: 167, distance: 17.5
click at [529, 167] on div "FRONT GATE" at bounding box center [756, 167] width 801 height 86
click at [602, 279] on span "FD8LKU" at bounding box center [670, 279] width 191 height 14
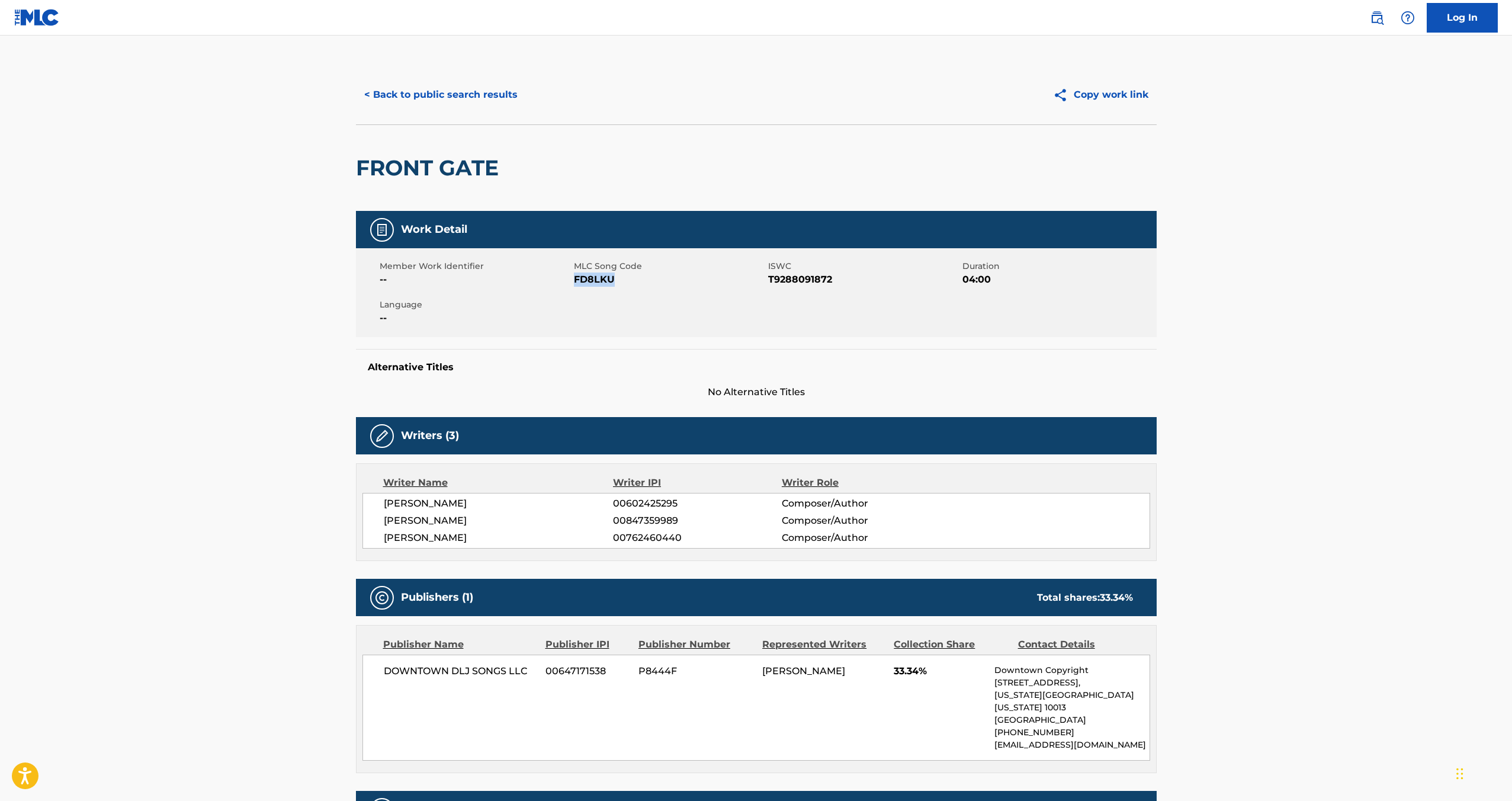
click at [602, 279] on span "FD8LKU" at bounding box center [670, 279] width 191 height 14
click at [818, 279] on span "T9288091872" at bounding box center [863, 279] width 191 height 14
click at [817, 279] on span "T9288091872" at bounding box center [863, 279] width 191 height 14
click at [809, 283] on span "T9288091872" at bounding box center [863, 279] width 191 height 14
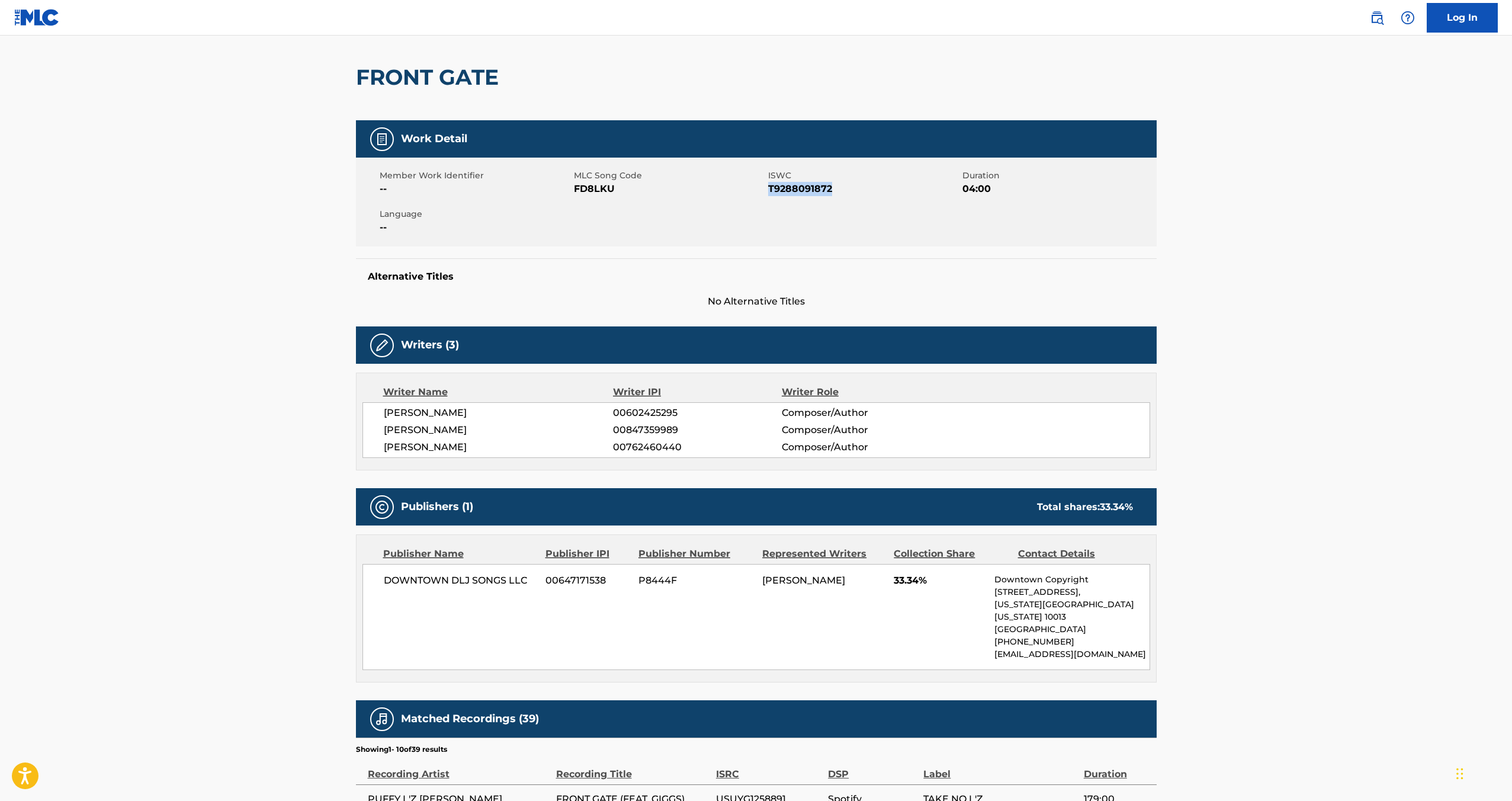
scroll to position [100, 0]
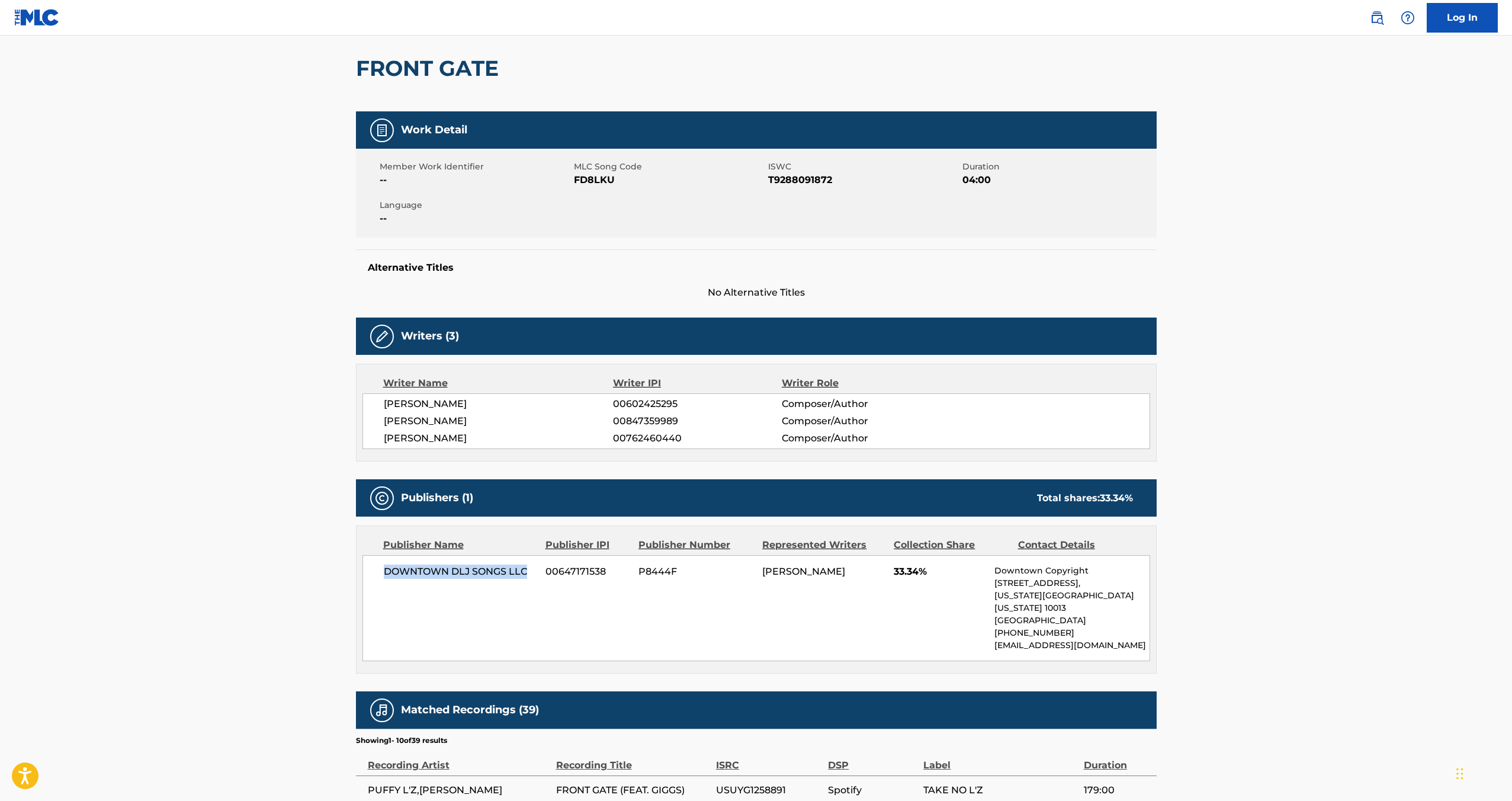
drag, startPoint x: 385, startPoint y: 572, endPoint x: 527, endPoint y: 575, distance: 142.0
click at [527, 575] on span "DOWNTOWN DLJ SONGS LLC" at bounding box center [460, 572] width 154 height 14
click at [568, 572] on span "00647171538" at bounding box center [587, 572] width 84 height 14
click at [653, 569] on span "P8444F" at bounding box center [696, 572] width 115 height 14
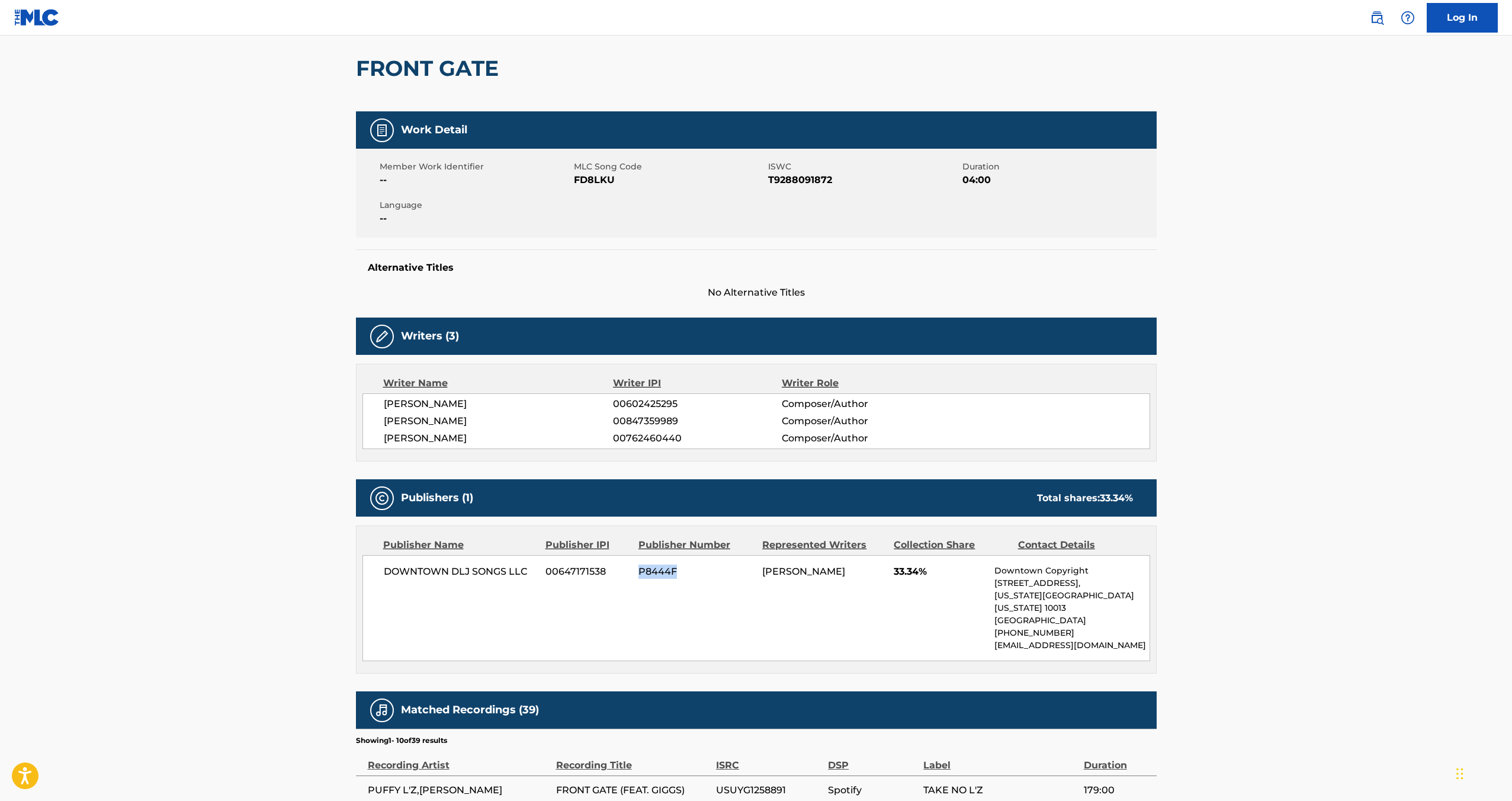
click at [653, 569] on span "P8444F" at bounding box center [696, 572] width 115 height 14
click at [910, 572] on span "33.34%" at bounding box center [939, 572] width 92 height 14
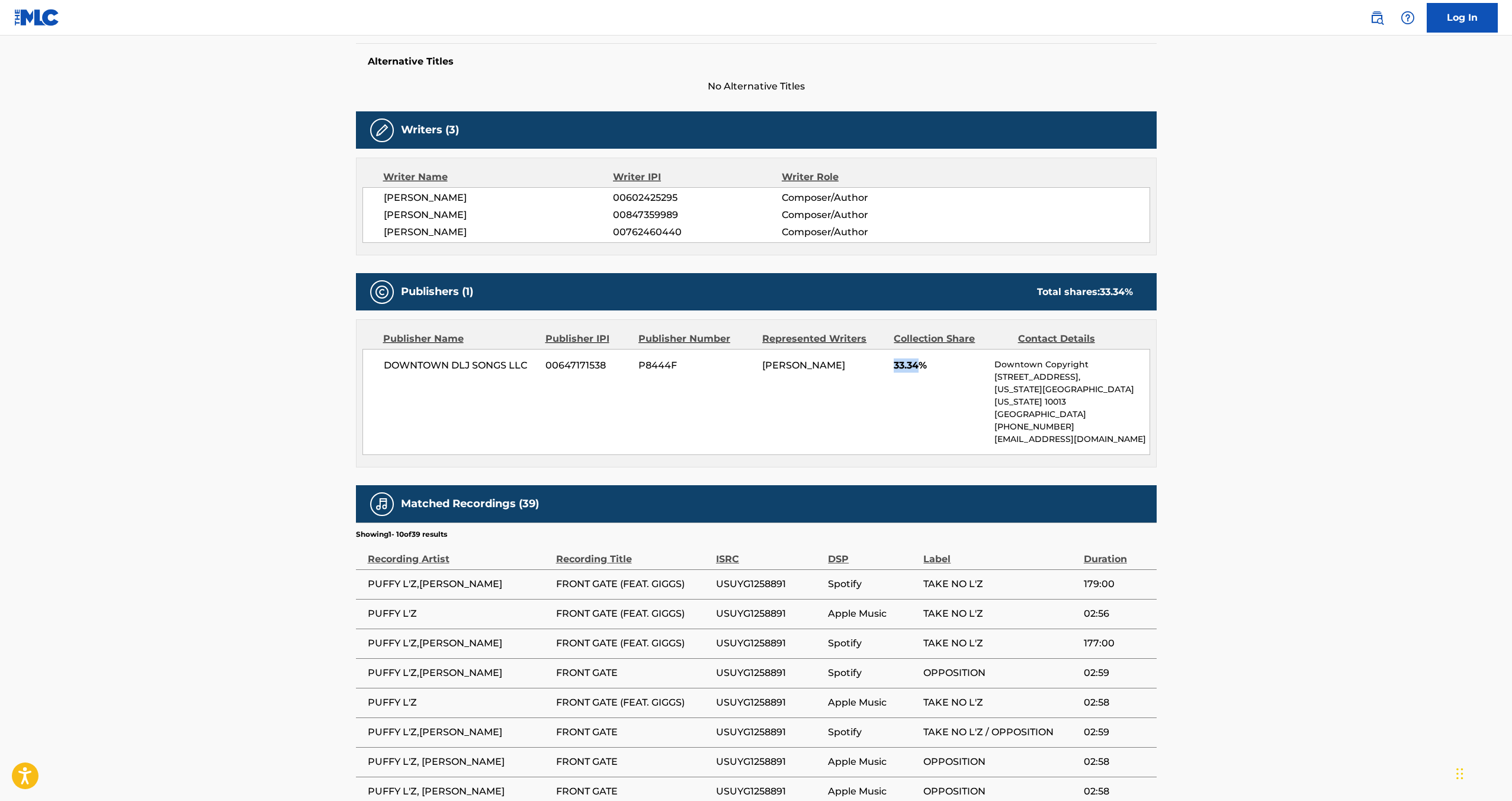
scroll to position [476, 0]
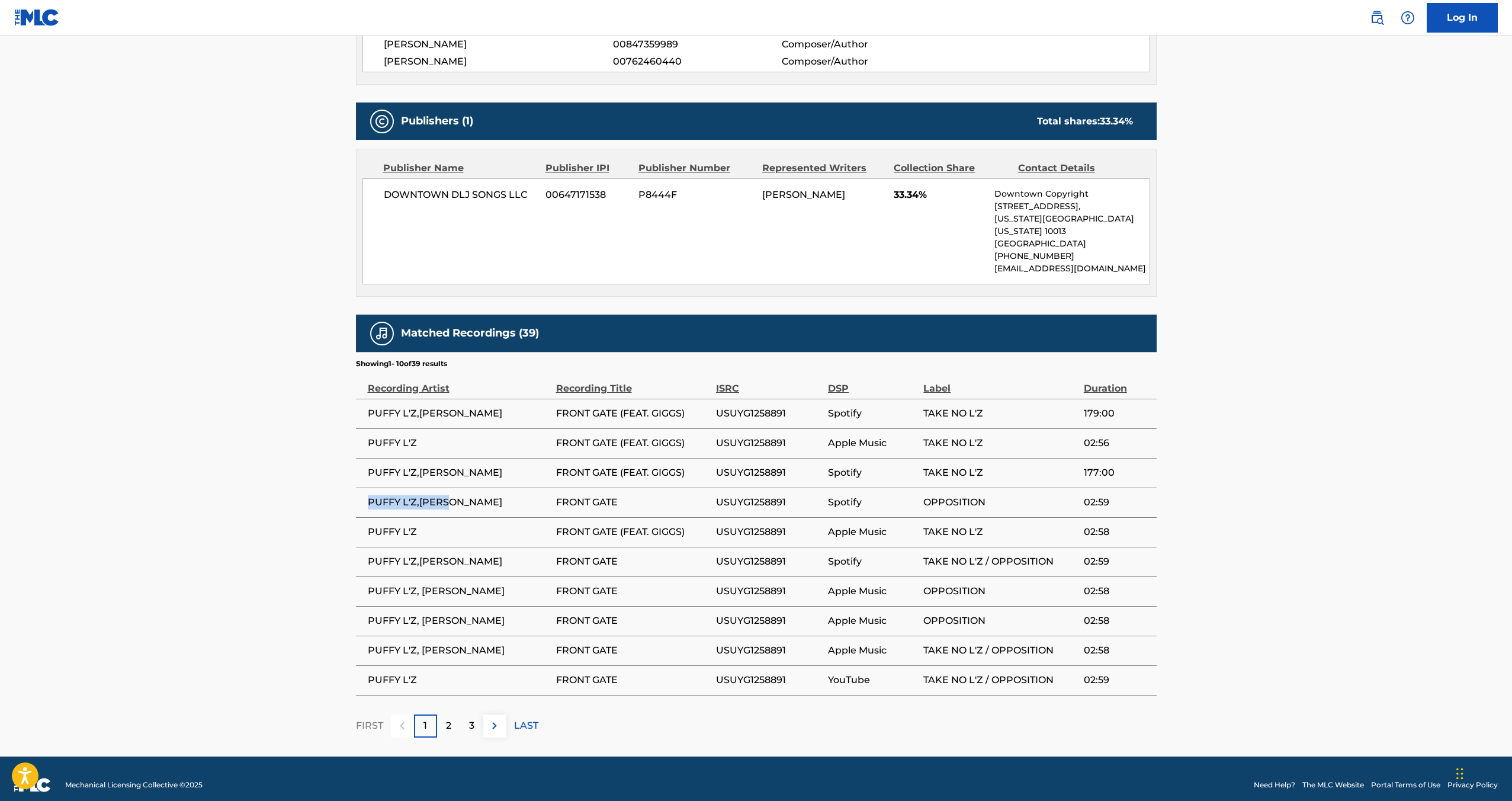
drag, startPoint x: 367, startPoint y: 489, endPoint x: 458, endPoint y: 491, distance: 91.0
click at [458, 495] on span "PUFFY L'Z,[PERSON_NAME]" at bounding box center [459, 502] width 182 height 14
click at [748, 495] on span "USUYG1258891" at bounding box center [769, 502] width 106 height 14
click at [960, 495] on span "OPPOSITION" at bounding box center [1000, 502] width 154 height 14
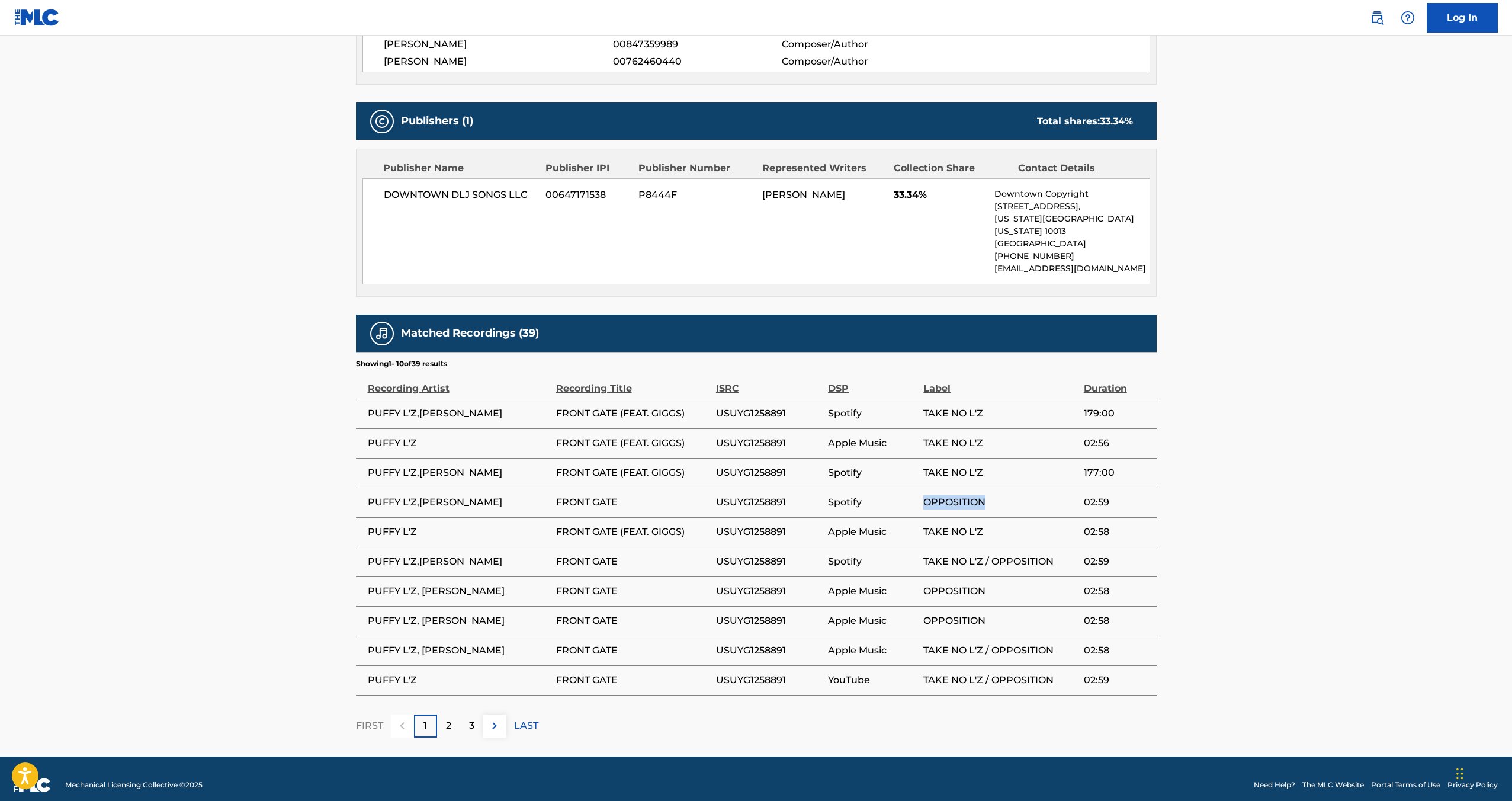
click at [960, 495] on span "OPPOSITION" at bounding box center [1000, 502] width 154 height 14
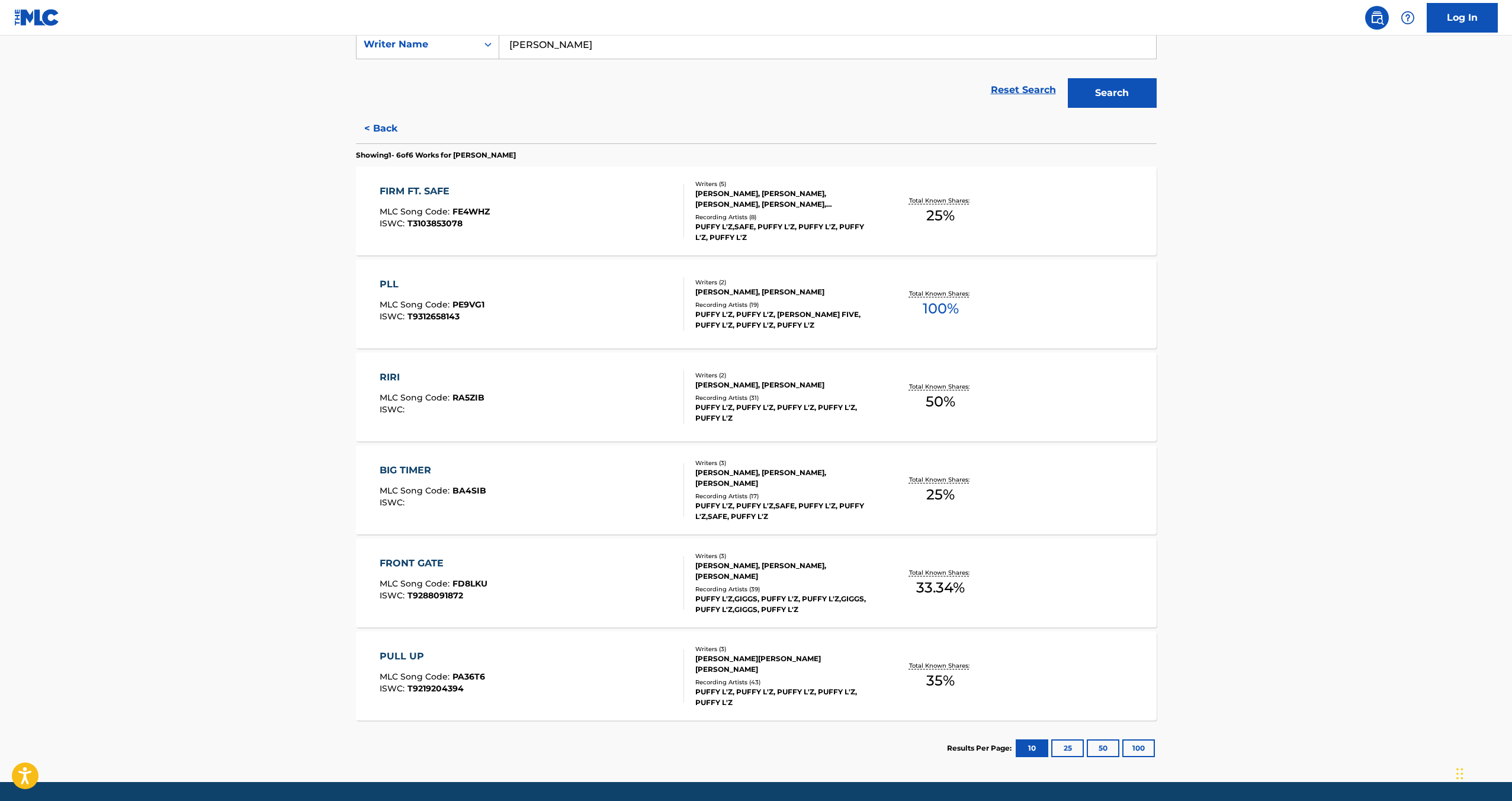
scroll to position [272, 0]
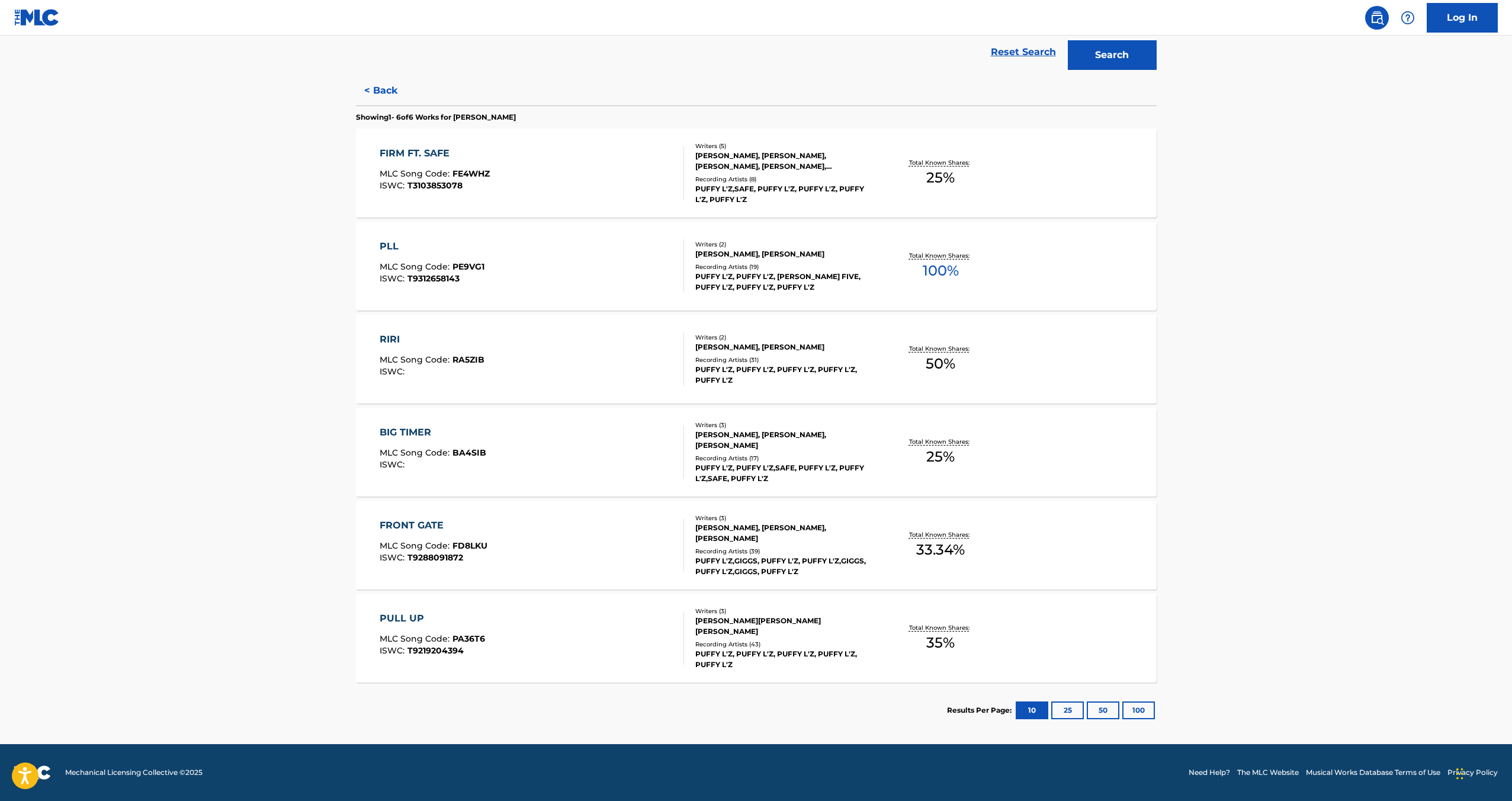
click at [387, 612] on div "PULL UP" at bounding box center [432, 619] width 105 height 14
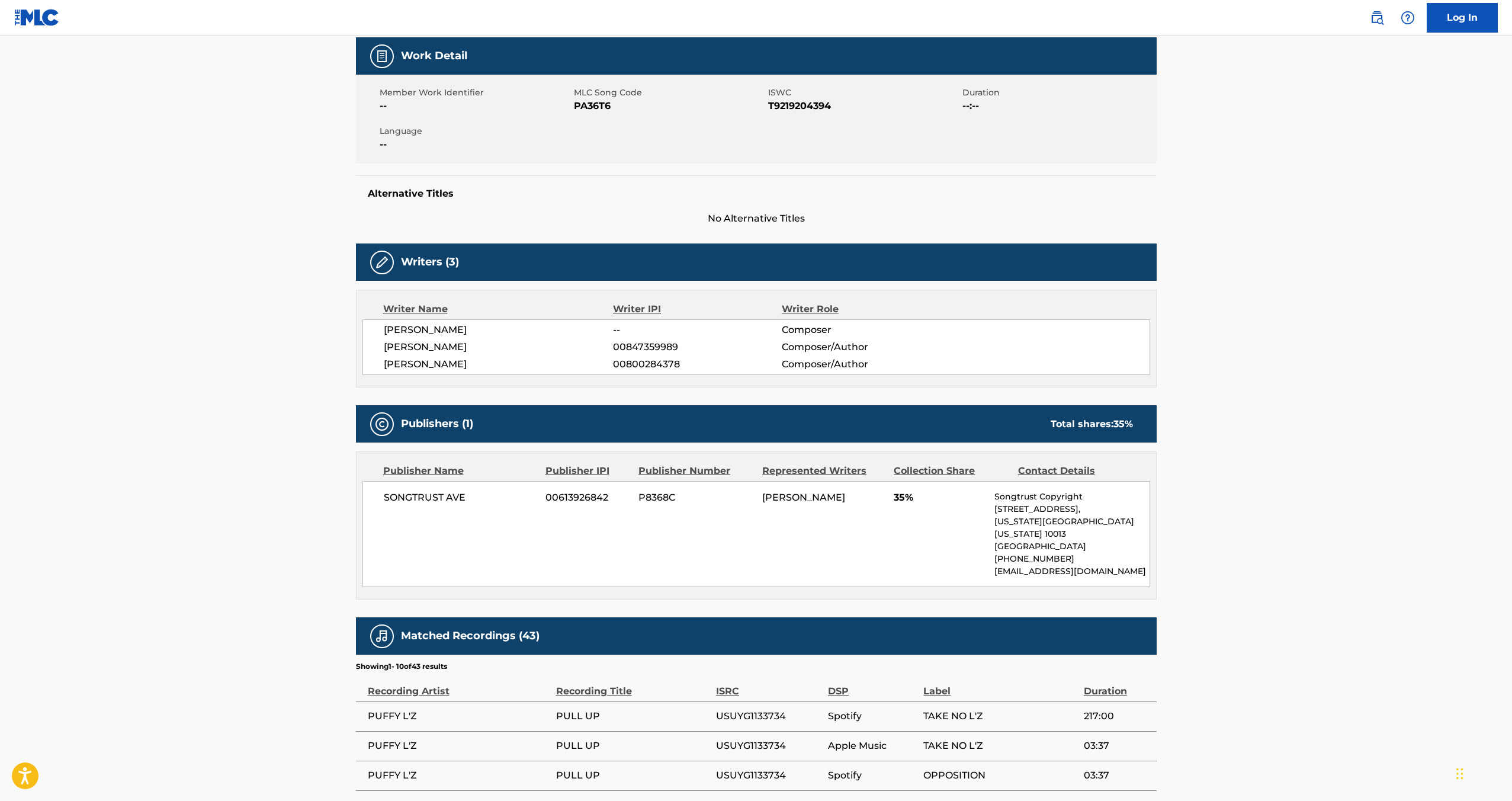
scroll to position [2, 0]
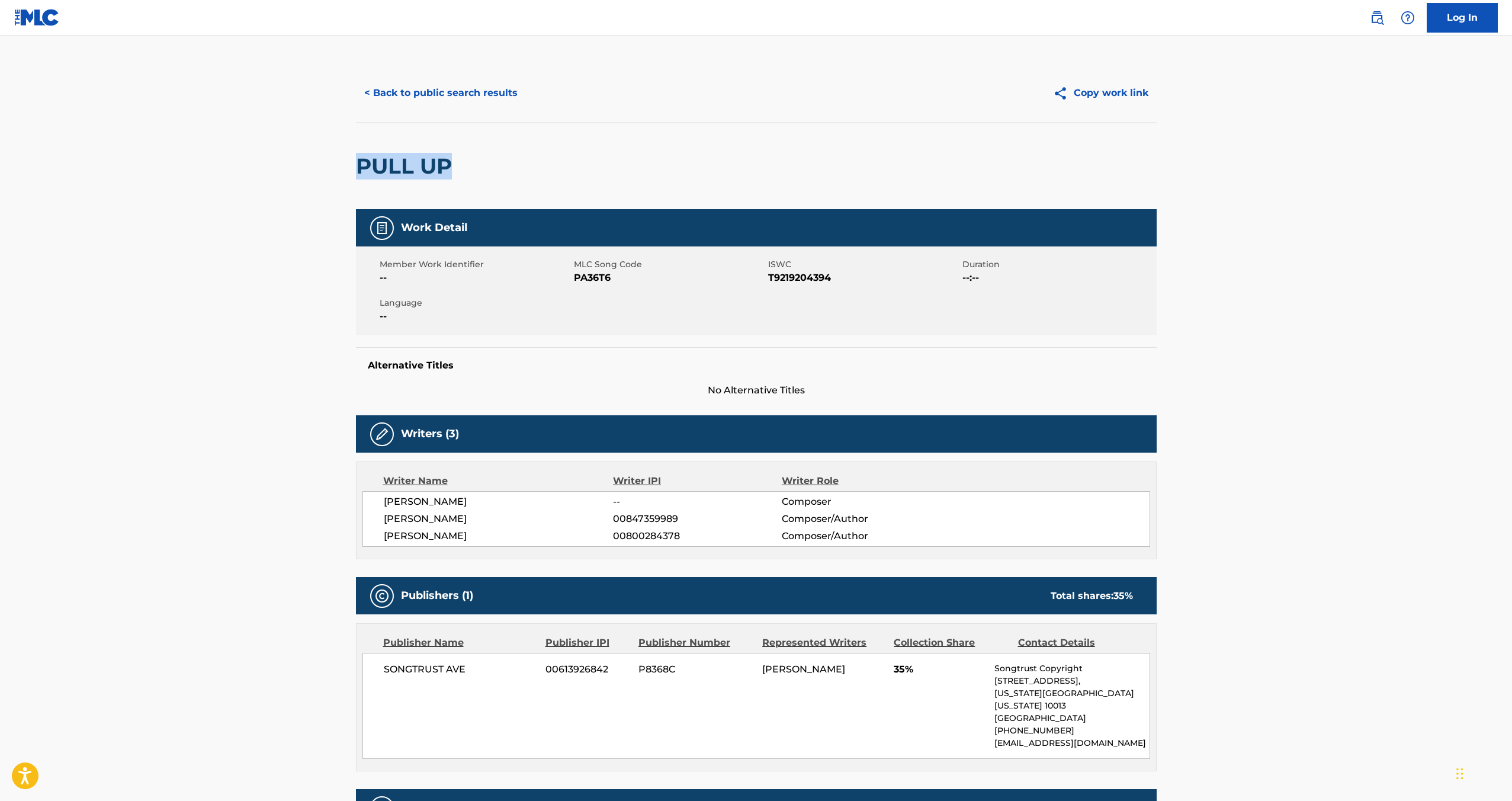
drag, startPoint x: 356, startPoint y: 160, endPoint x: 500, endPoint y: 163, distance: 144.0
click at [498, 164] on div "PULL UP" at bounding box center [756, 166] width 801 height 86
click at [602, 277] on span "PA36T6" at bounding box center [670, 278] width 191 height 14
click at [810, 276] on span "T9219204394" at bounding box center [863, 278] width 191 height 14
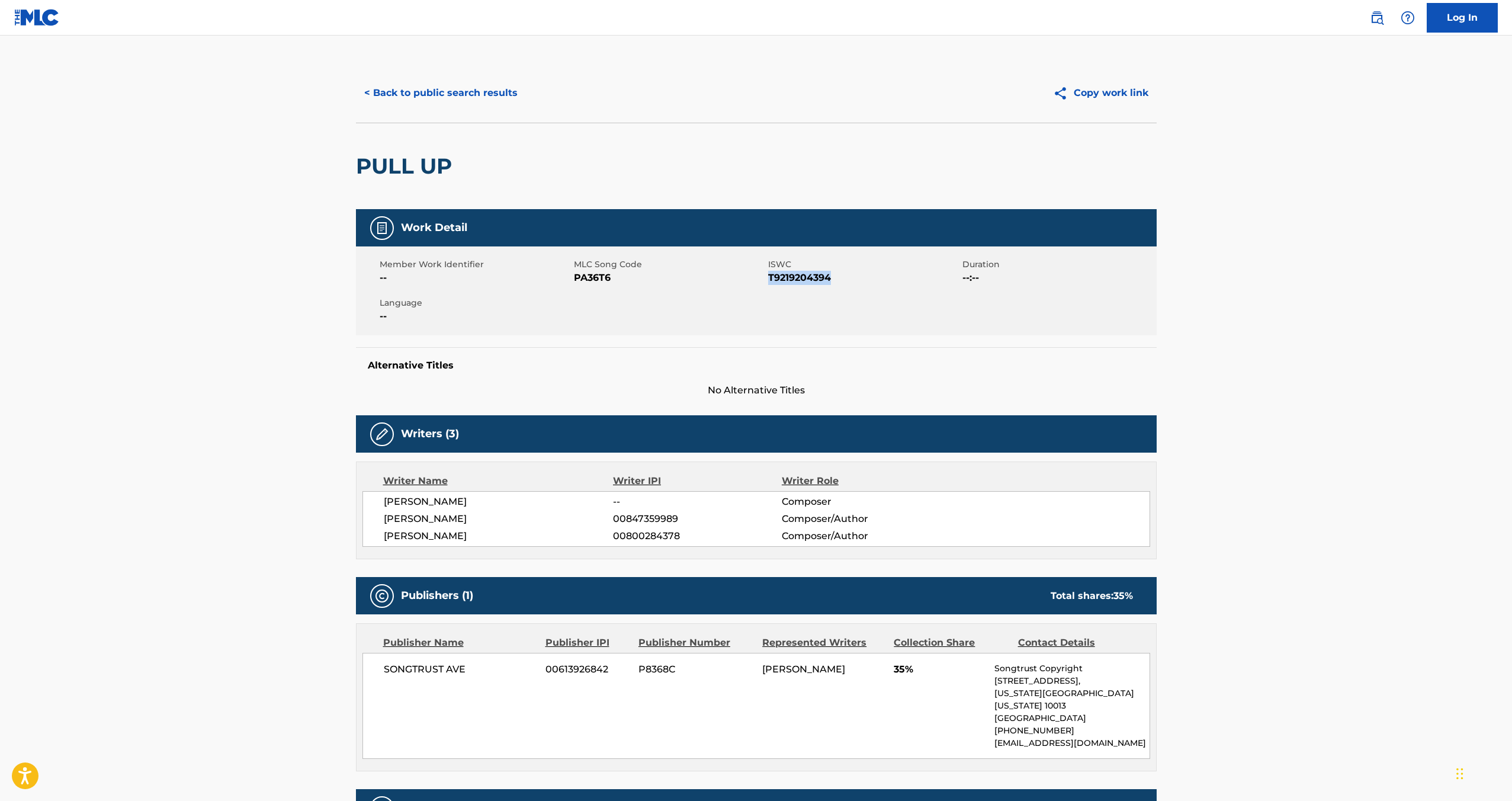
click at [810, 276] on span "T9219204394" at bounding box center [863, 278] width 191 height 14
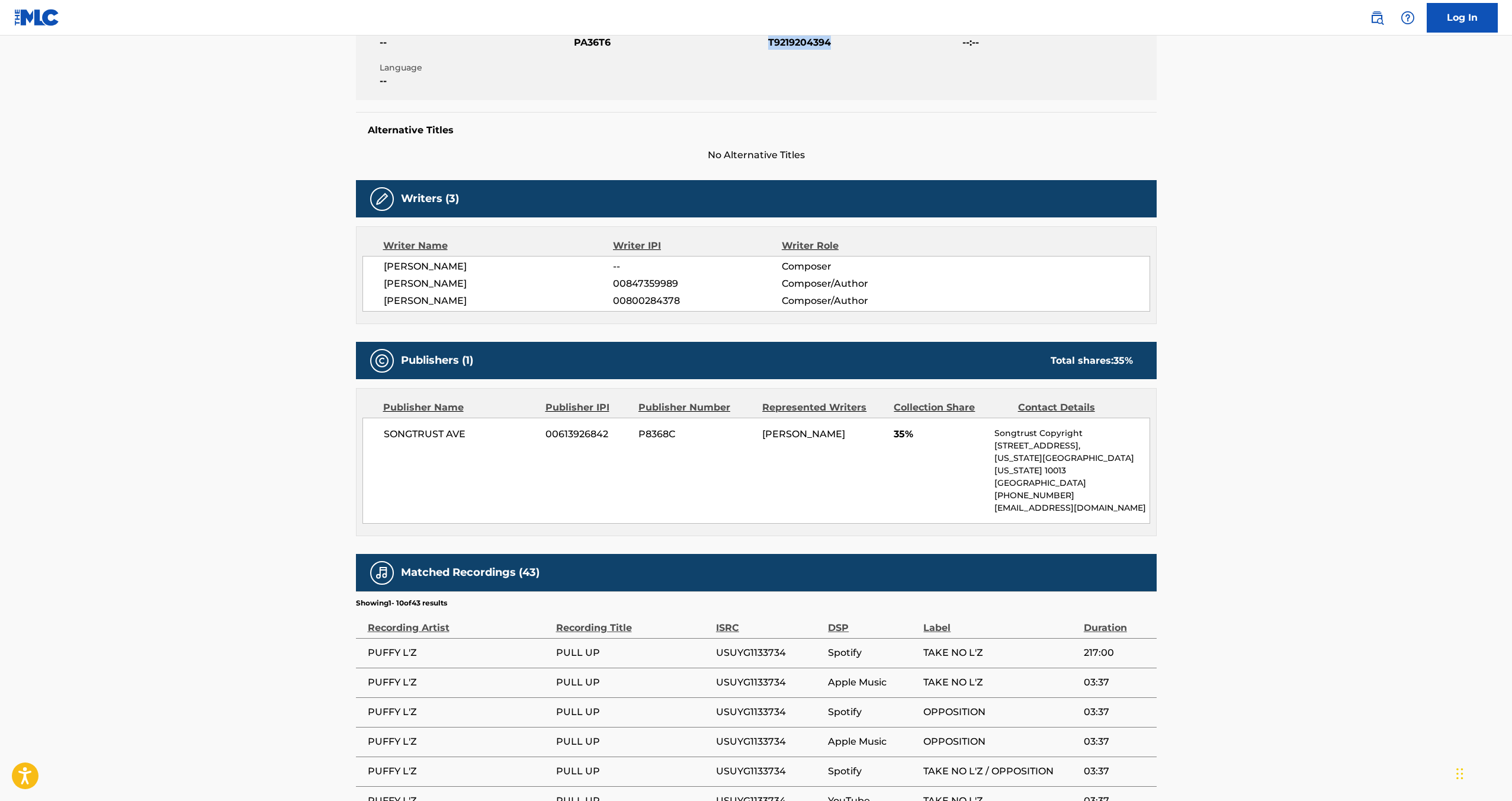
scroll to position [279, 0]
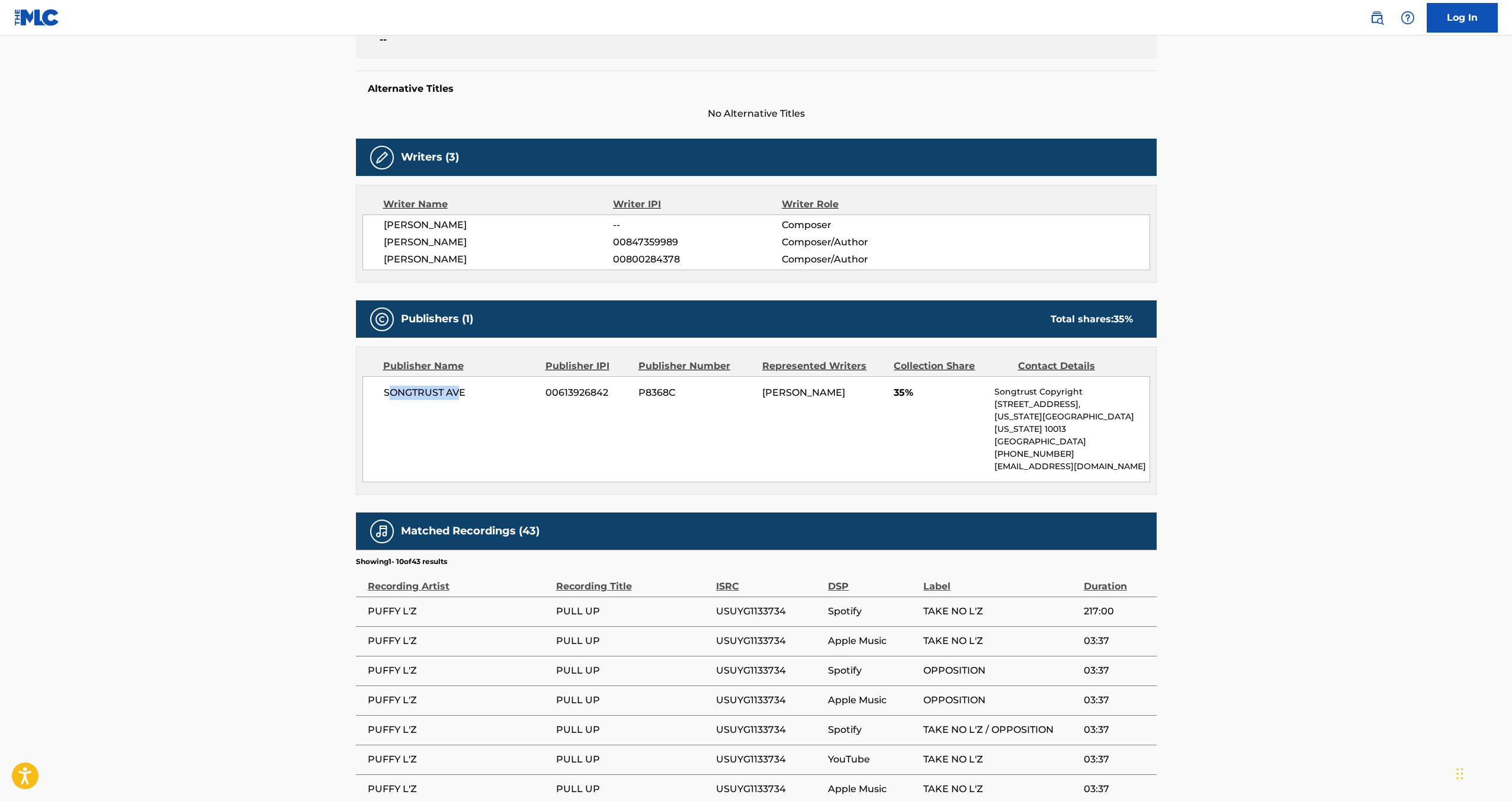
drag, startPoint x: 387, startPoint y: 394, endPoint x: 463, endPoint y: 397, distance: 76.1
click at [462, 397] on span "SONGTRUST AVE" at bounding box center [460, 393] width 154 height 14
click at [471, 394] on span "SONGTRUST AVE" at bounding box center [460, 393] width 154 height 14
click at [421, 391] on span "SONGTRUST AVE" at bounding box center [460, 393] width 154 height 14
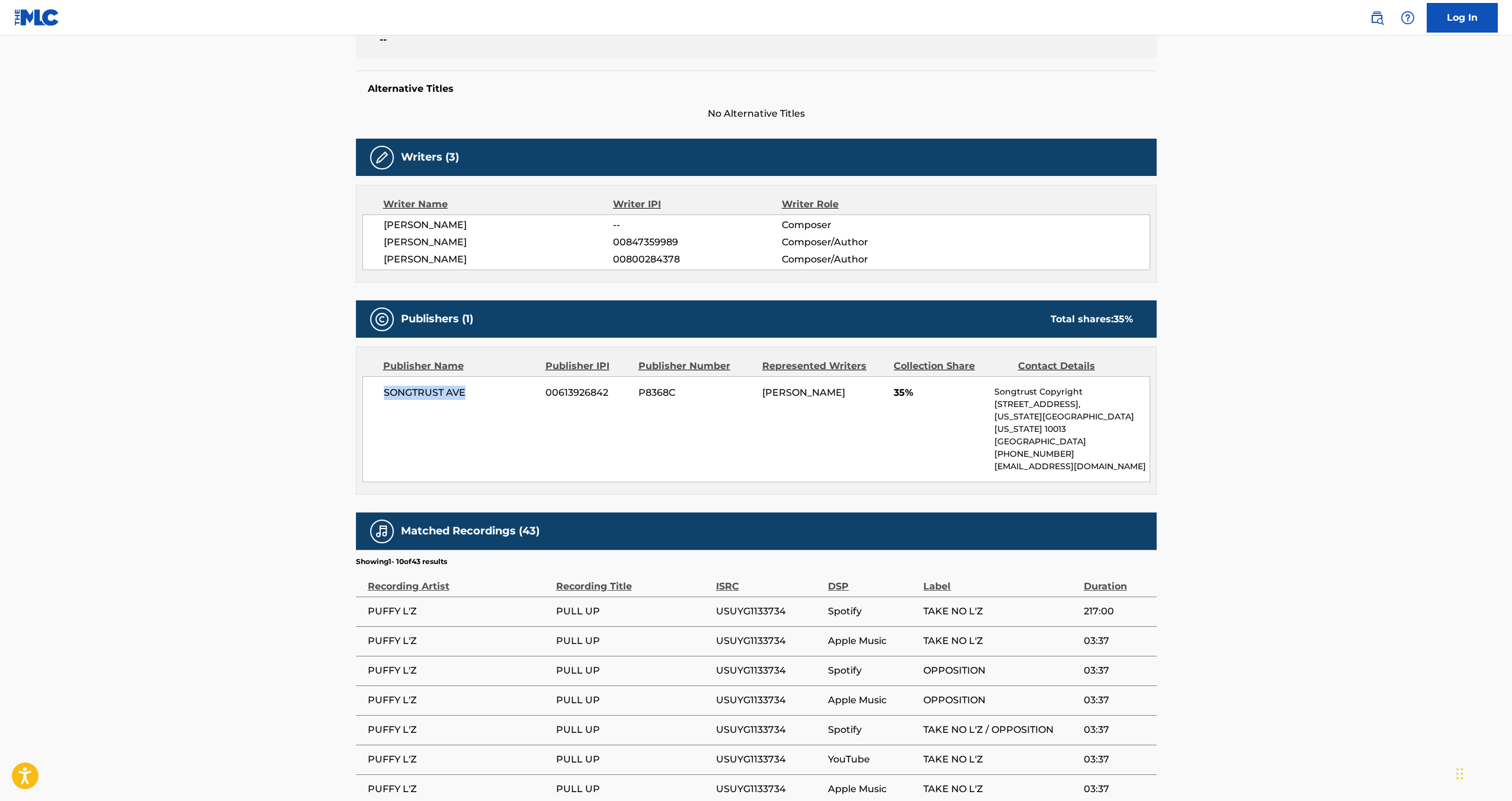
click at [459, 394] on span "SONGTRUST AVE" at bounding box center [460, 393] width 154 height 14
click at [571, 391] on span "00613926842" at bounding box center [587, 393] width 84 height 14
click at [667, 389] on span "P8368C" at bounding box center [696, 393] width 115 height 14
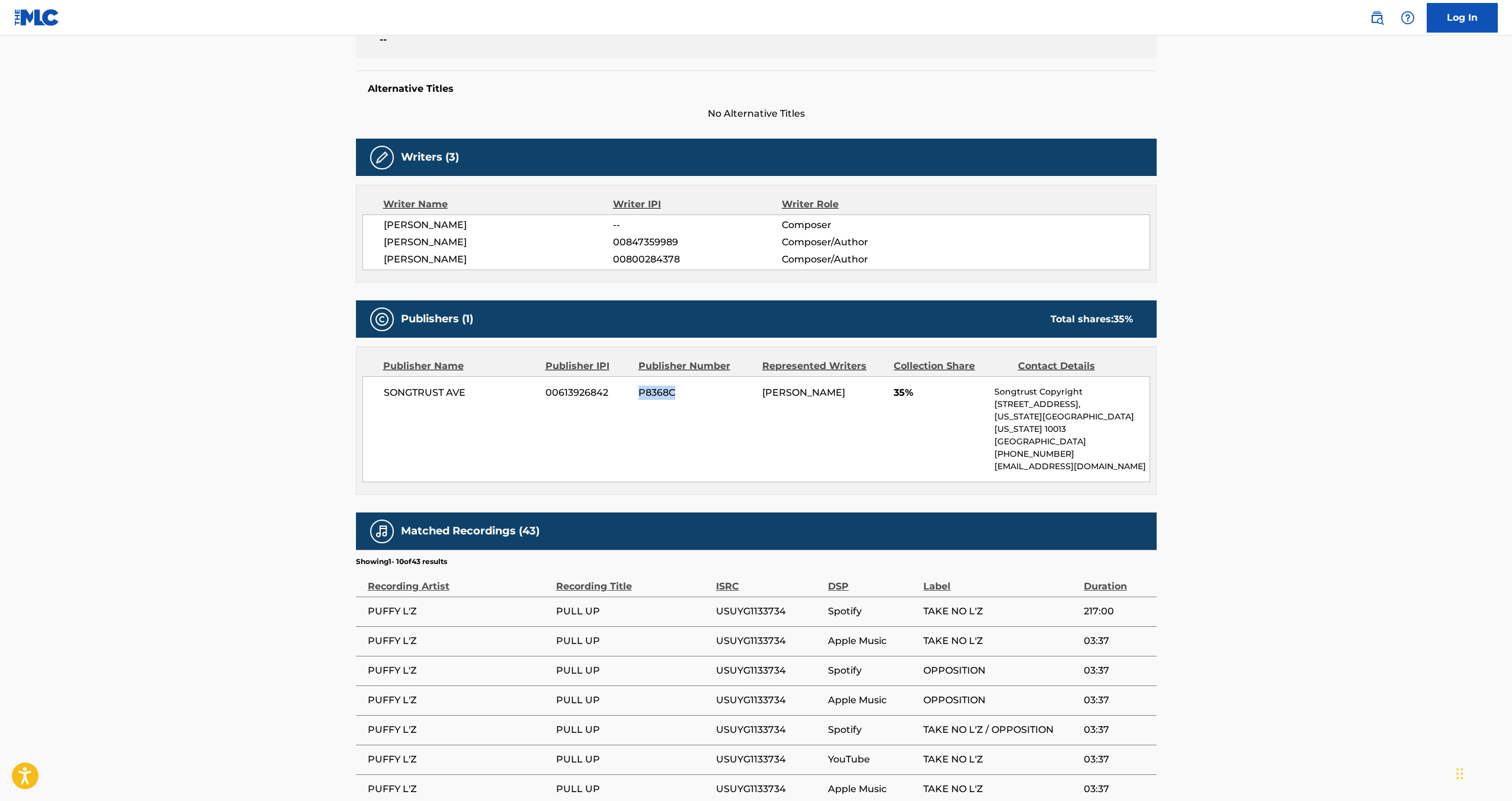
click at [667, 389] on span "P8368C" at bounding box center [696, 393] width 115 height 14
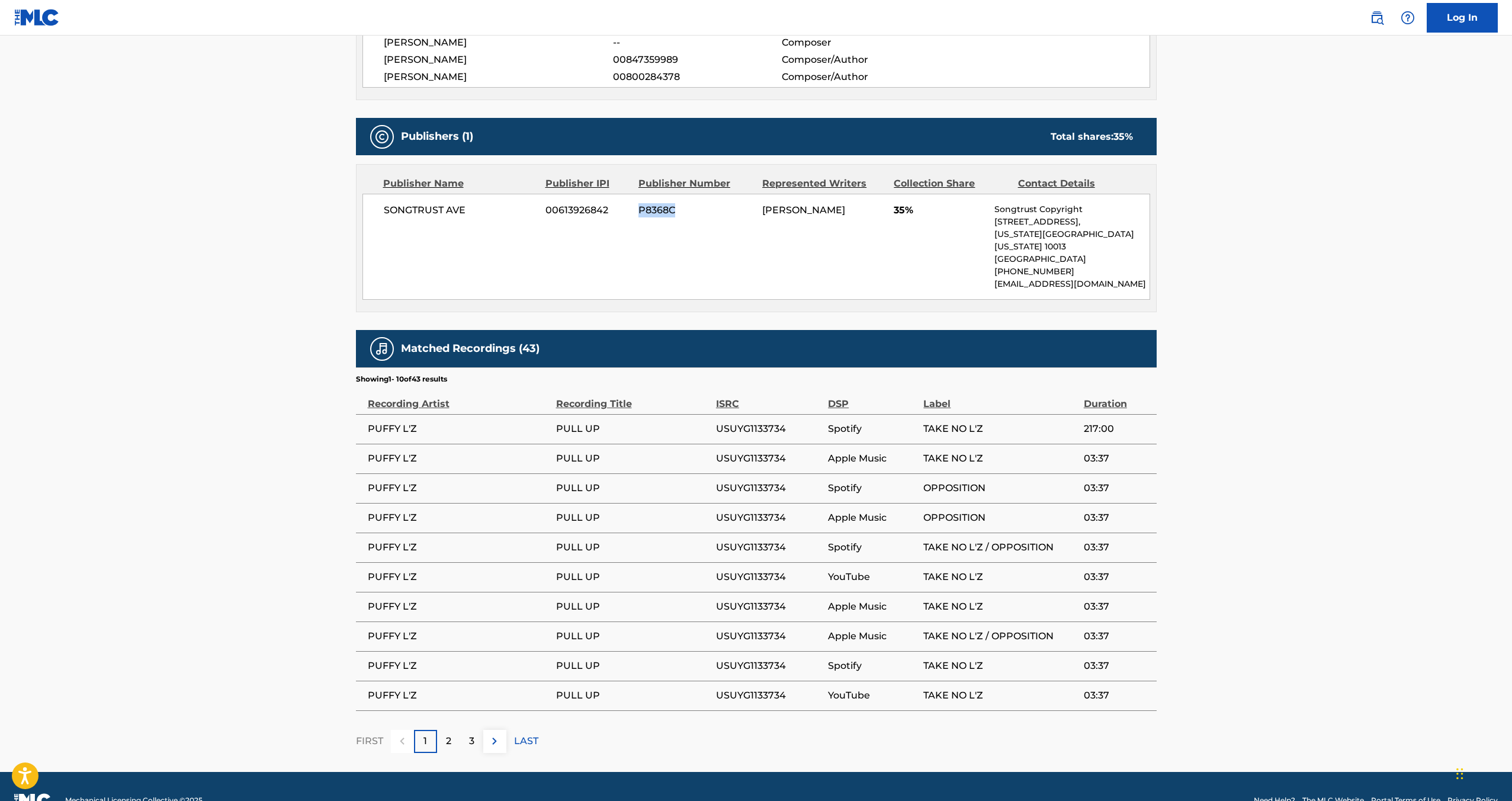
scroll to position [476, 0]
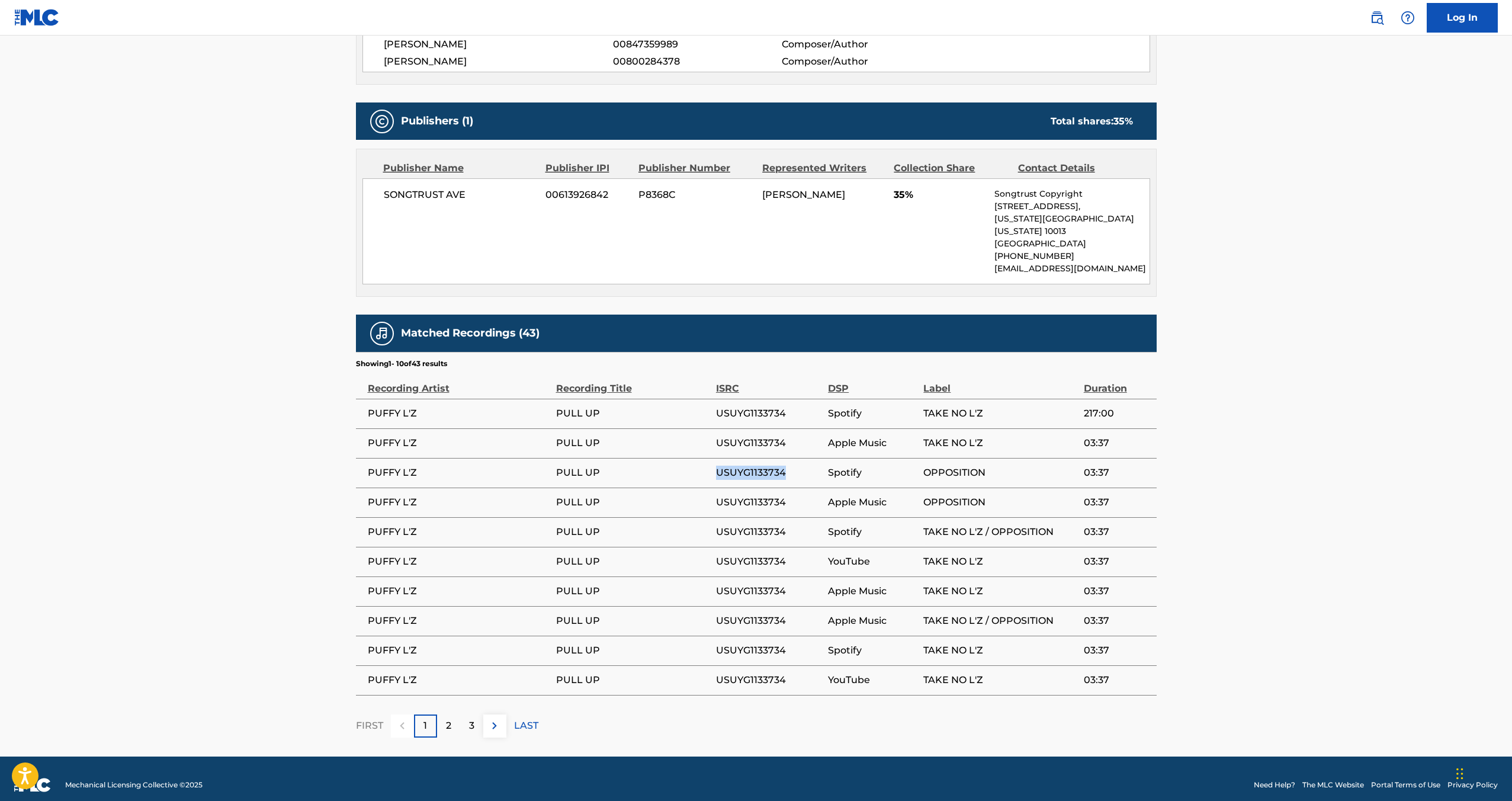
drag, startPoint x: 717, startPoint y: 457, endPoint x: 787, endPoint y: 459, distance: 70.0
click at [787, 466] on span "USUYG1133734" at bounding box center [769, 472] width 106 height 14
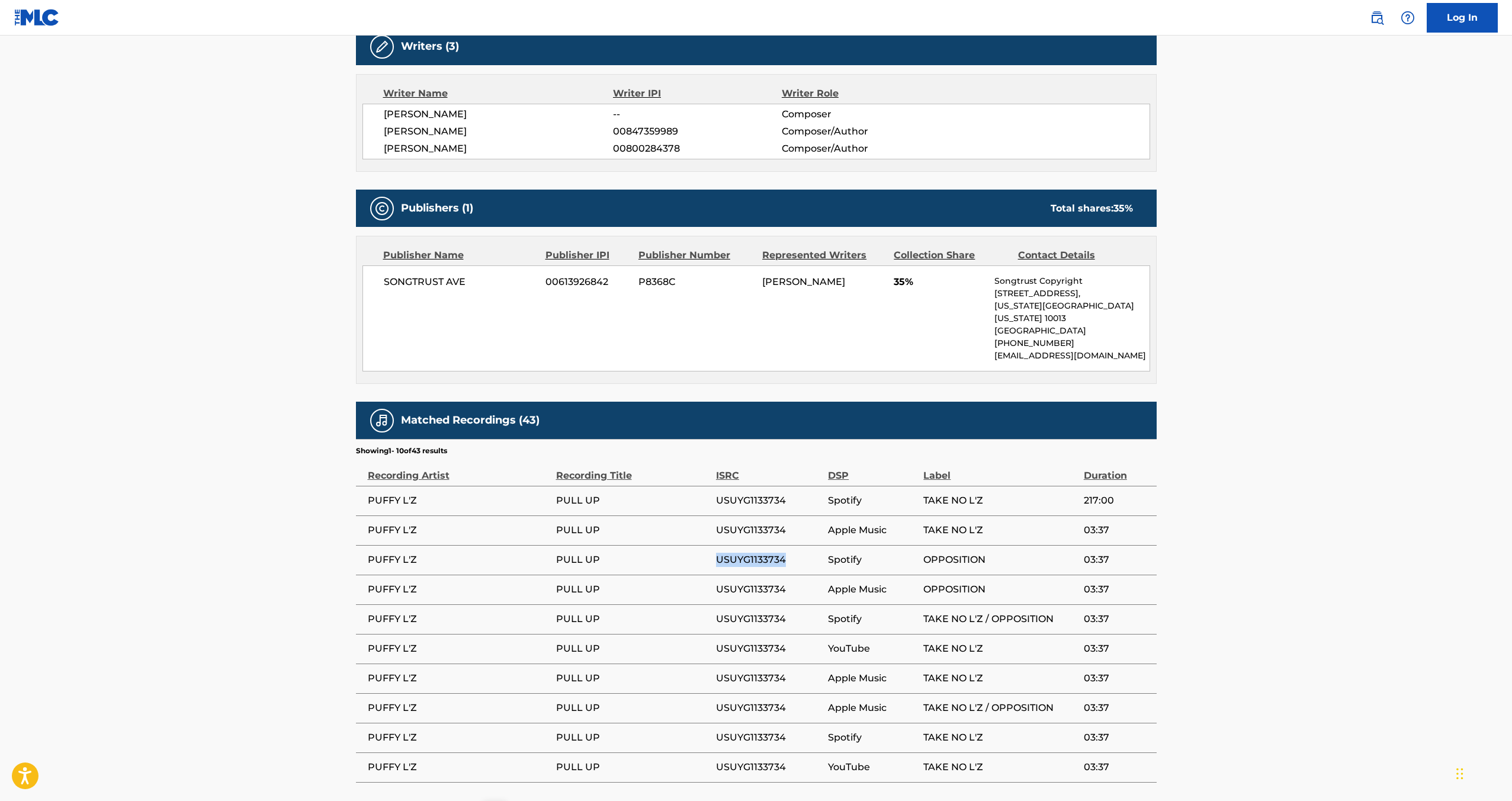
scroll to position [0, 0]
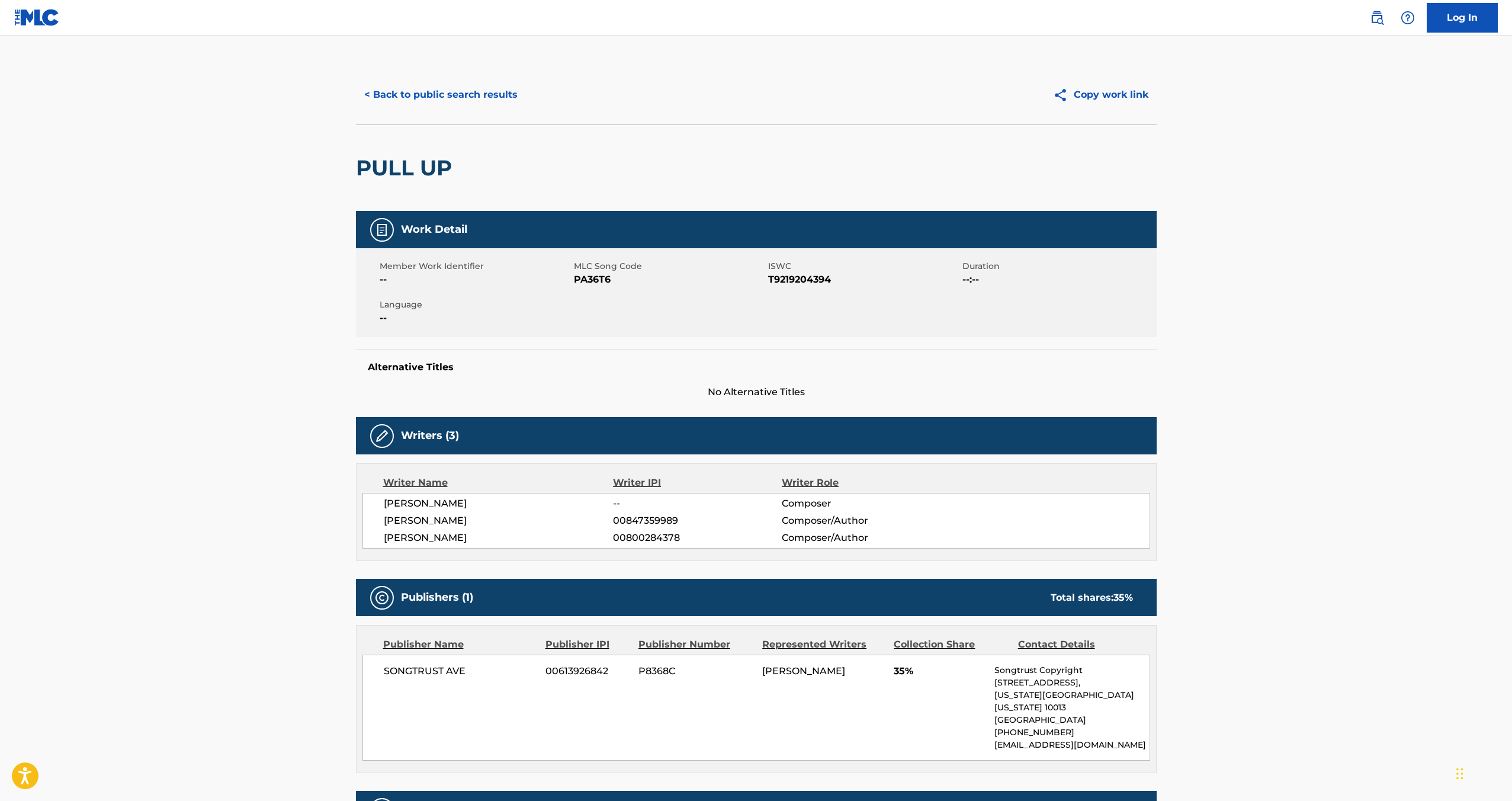
click at [442, 86] on button "< Back to public search results" at bounding box center [440, 95] width 170 height 30
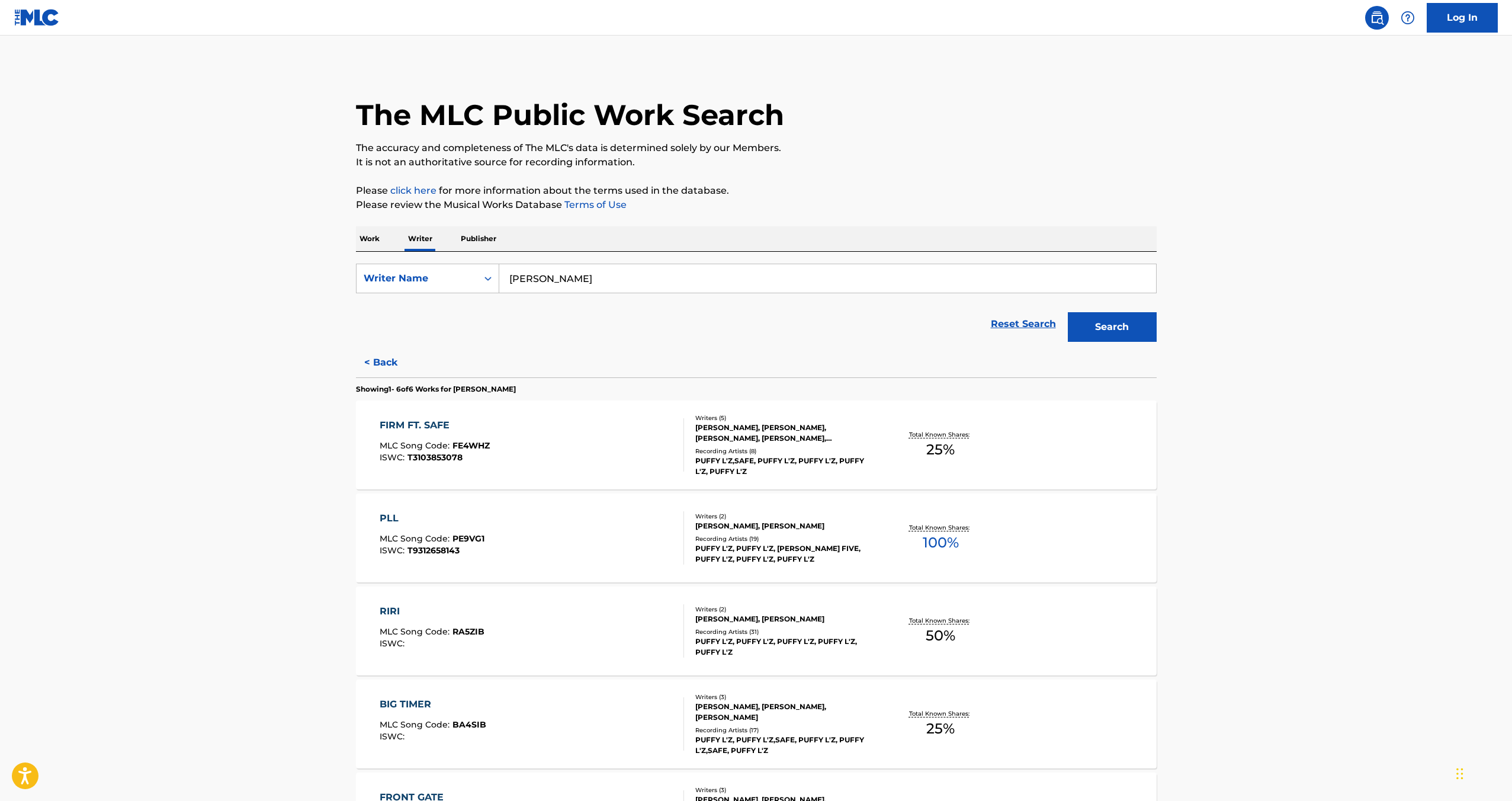
click at [378, 354] on button "< Back" at bounding box center [391, 363] width 71 height 30
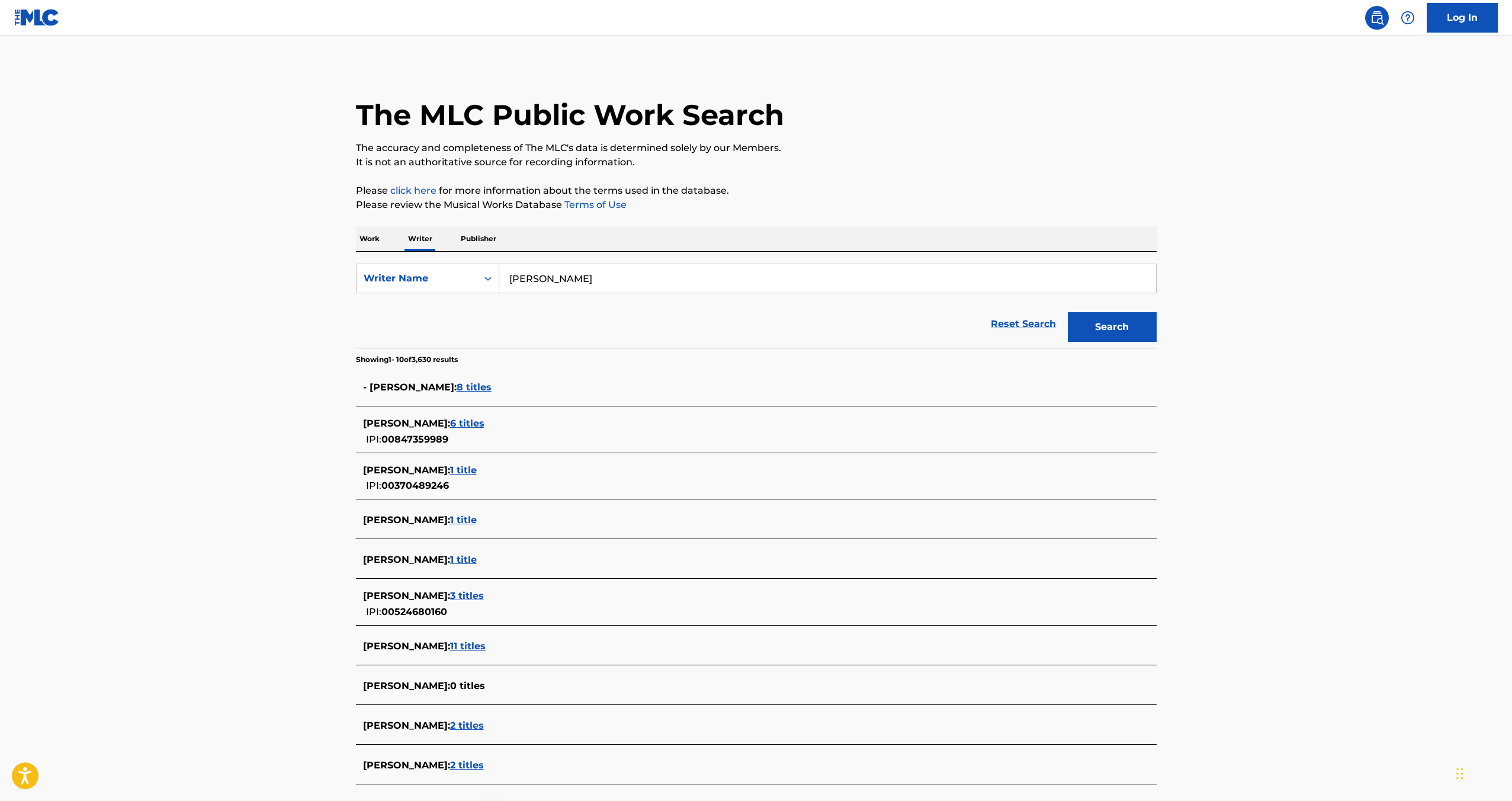
click at [475, 468] on span "1 title" at bounding box center [463, 470] width 26 height 11
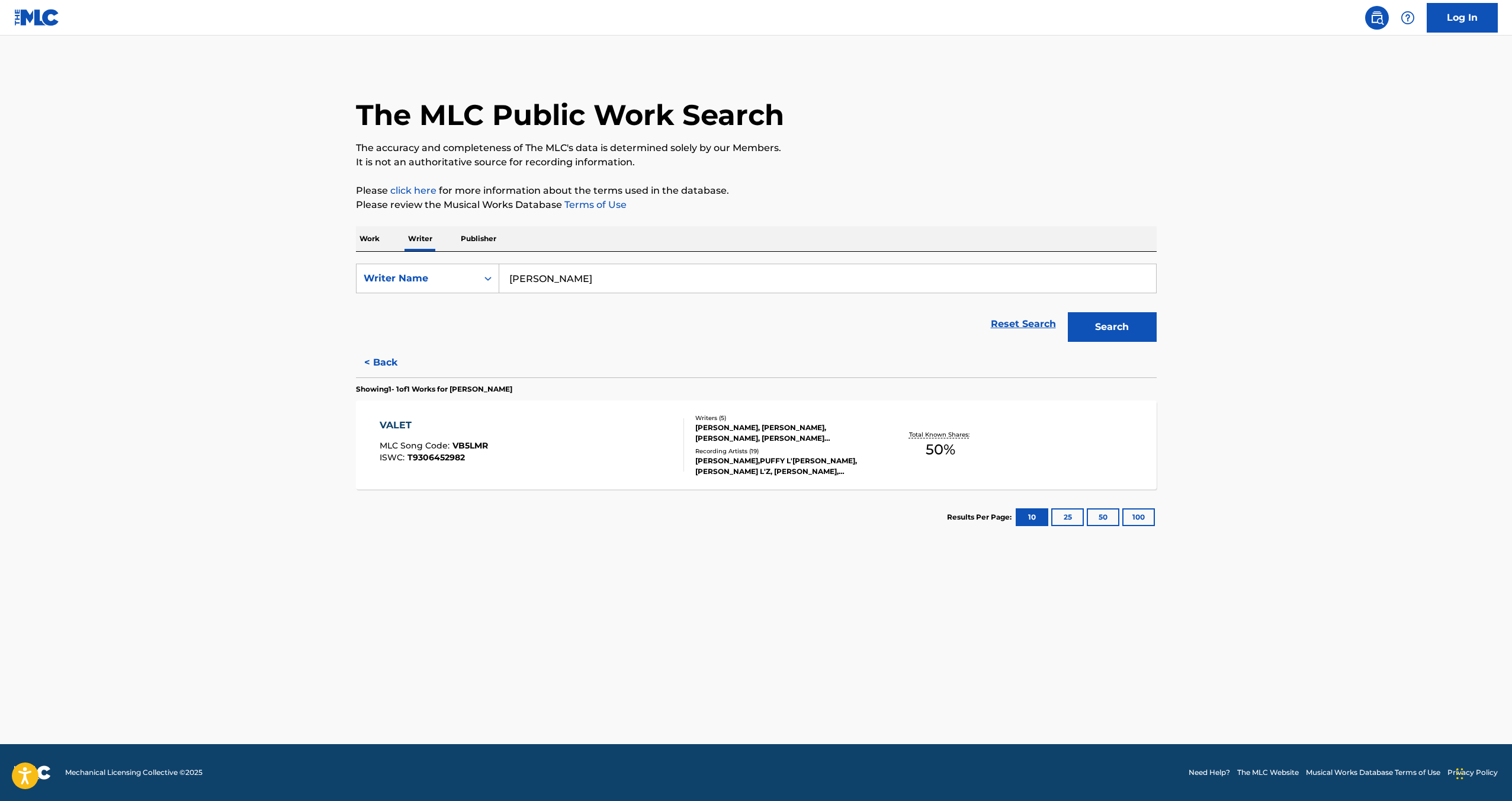
click at [395, 420] on div "VALET" at bounding box center [434, 425] width 108 height 14
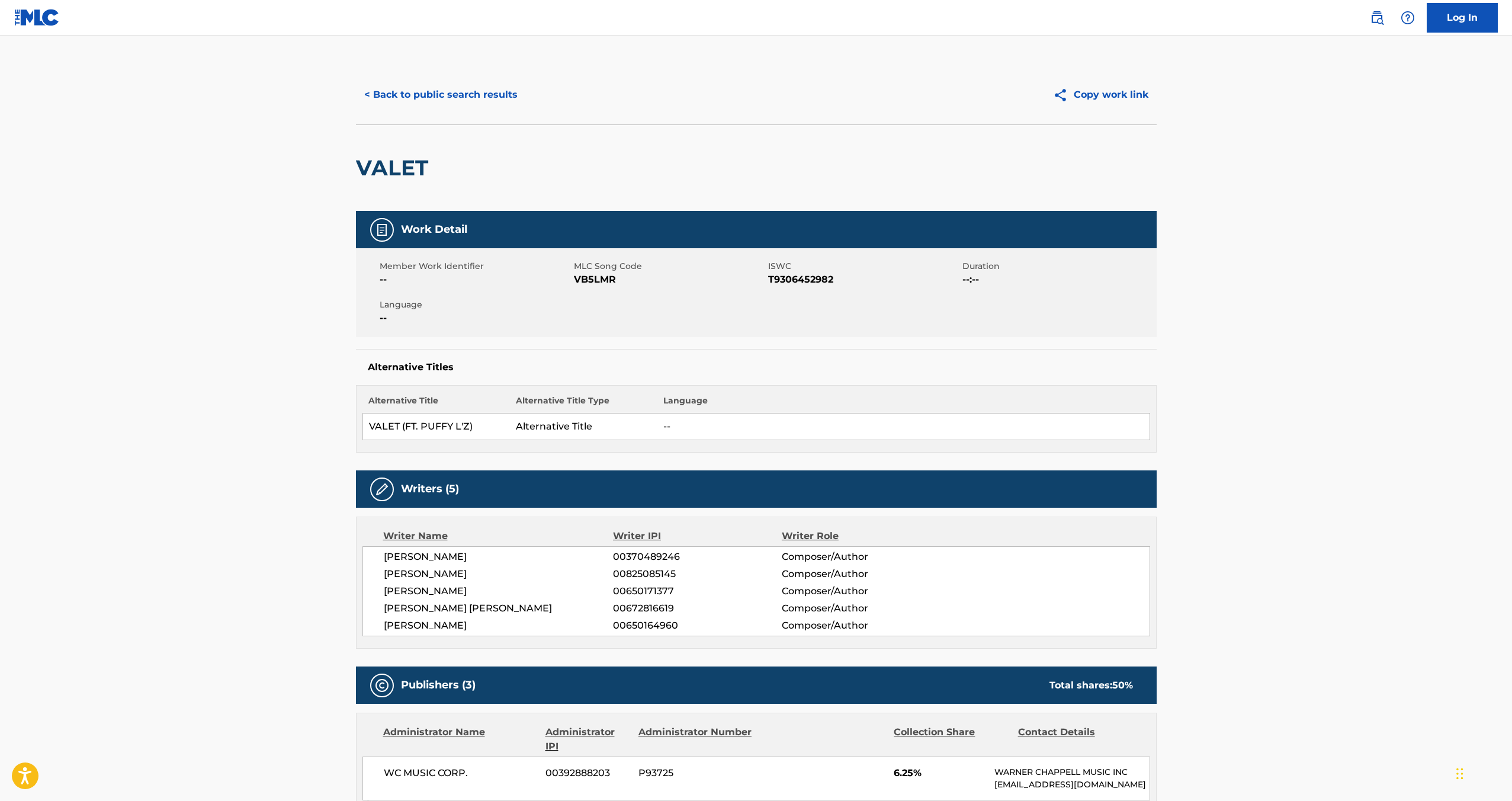
click at [599, 282] on span "VB5LMR" at bounding box center [670, 279] width 191 height 14
click at [598, 282] on span "VB5LMR" at bounding box center [670, 279] width 191 height 14
click at [795, 276] on span "T9306452982" at bounding box center [863, 279] width 191 height 14
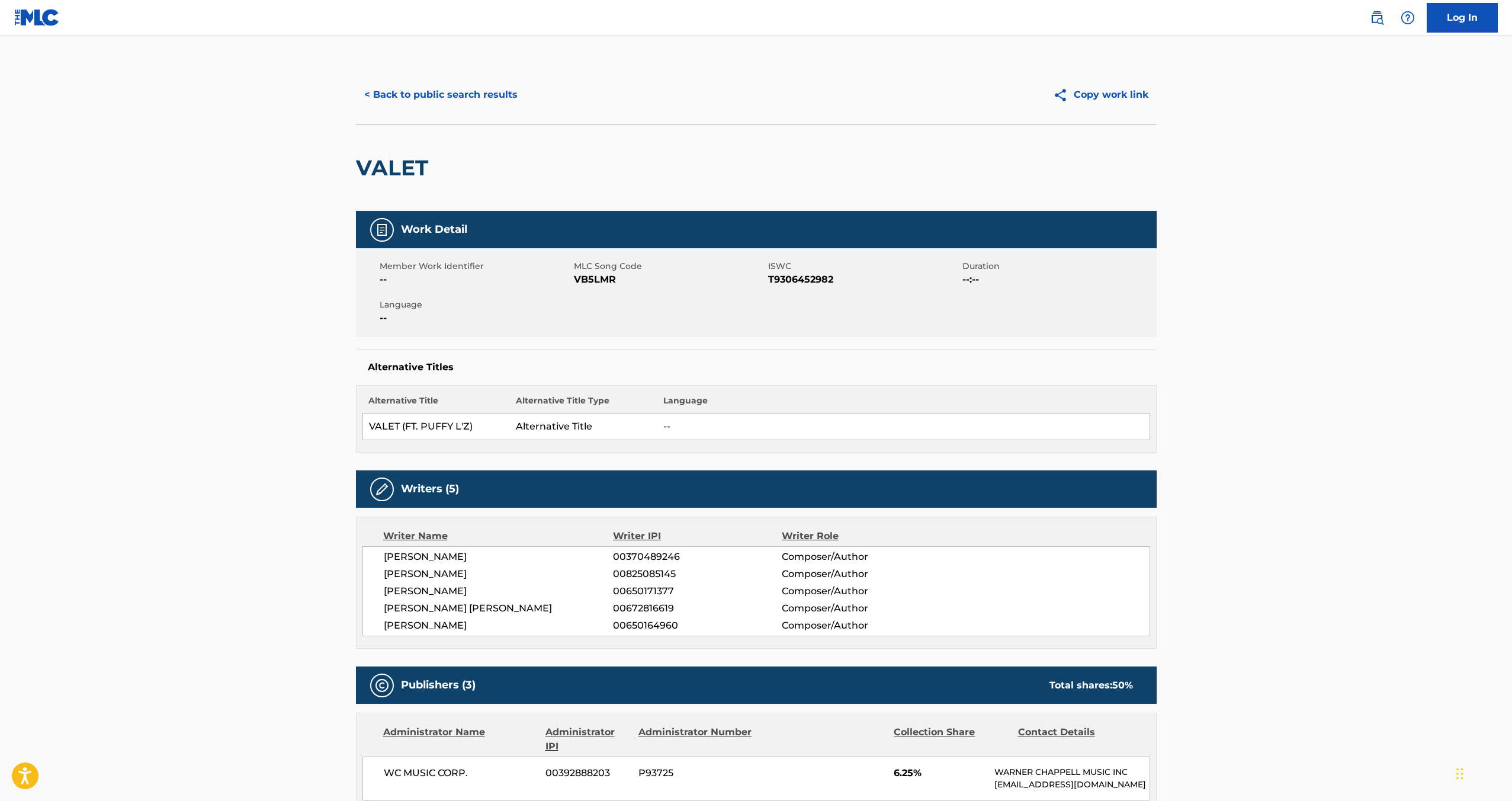
click at [440, 426] on td "VALET (FT. PUFFY L'Z)" at bounding box center [436, 426] width 148 height 26
click at [476, 425] on td "VALET (FT. PUFFY L'Z)" at bounding box center [436, 426] width 148 height 26
drag, startPoint x: 474, startPoint y: 426, endPoint x: 369, endPoint y: 427, distance: 105.0
click at [369, 427] on td "VALET (FT. PUFFY L'Z)" at bounding box center [436, 426] width 148 height 26
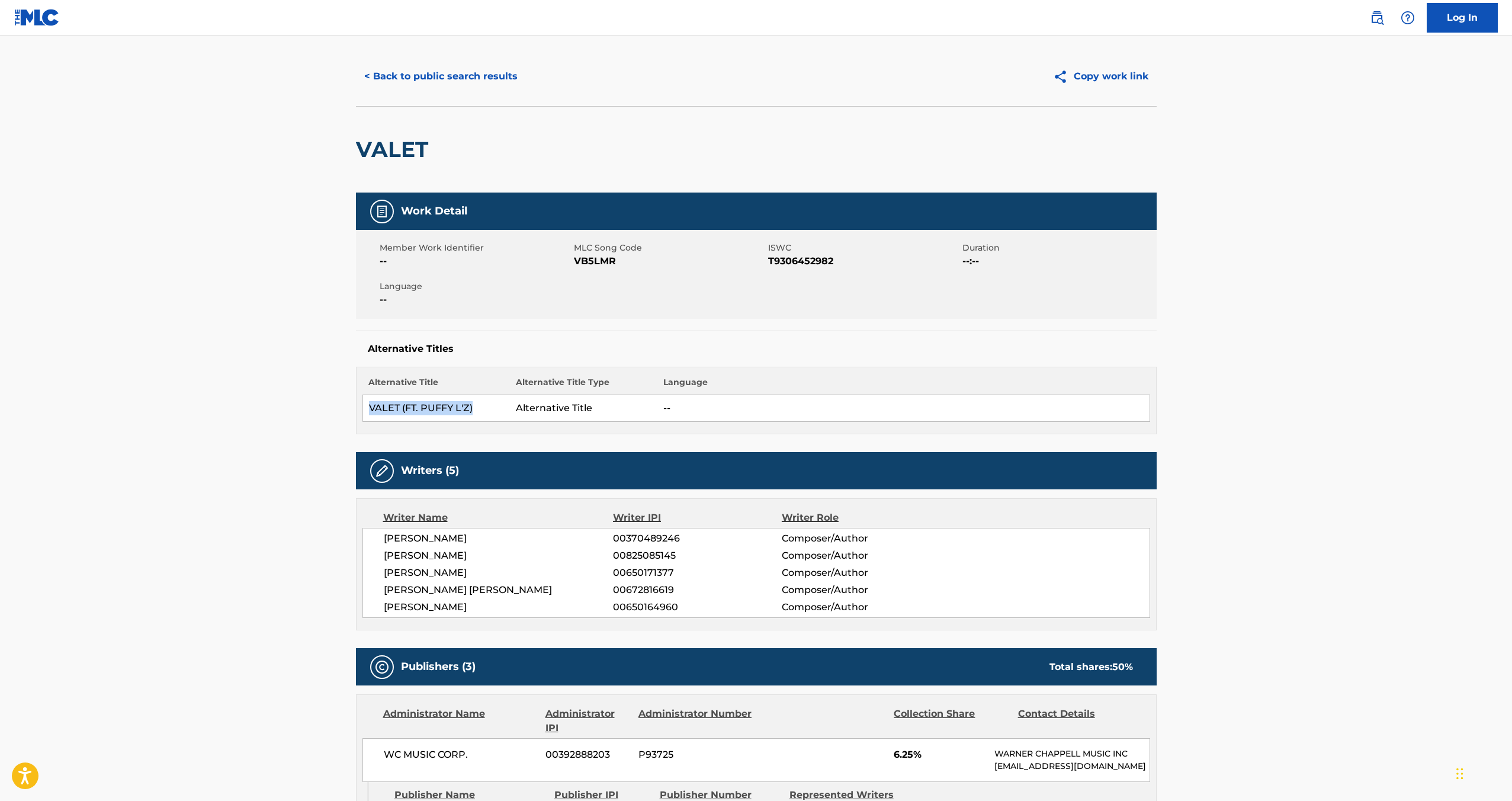
scroll to position [19, 0]
drag, startPoint x: 614, startPoint y: 538, endPoint x: 697, endPoint y: 539, distance: 83.0
click at [697, 539] on span "00370489246" at bounding box center [697, 538] width 168 height 14
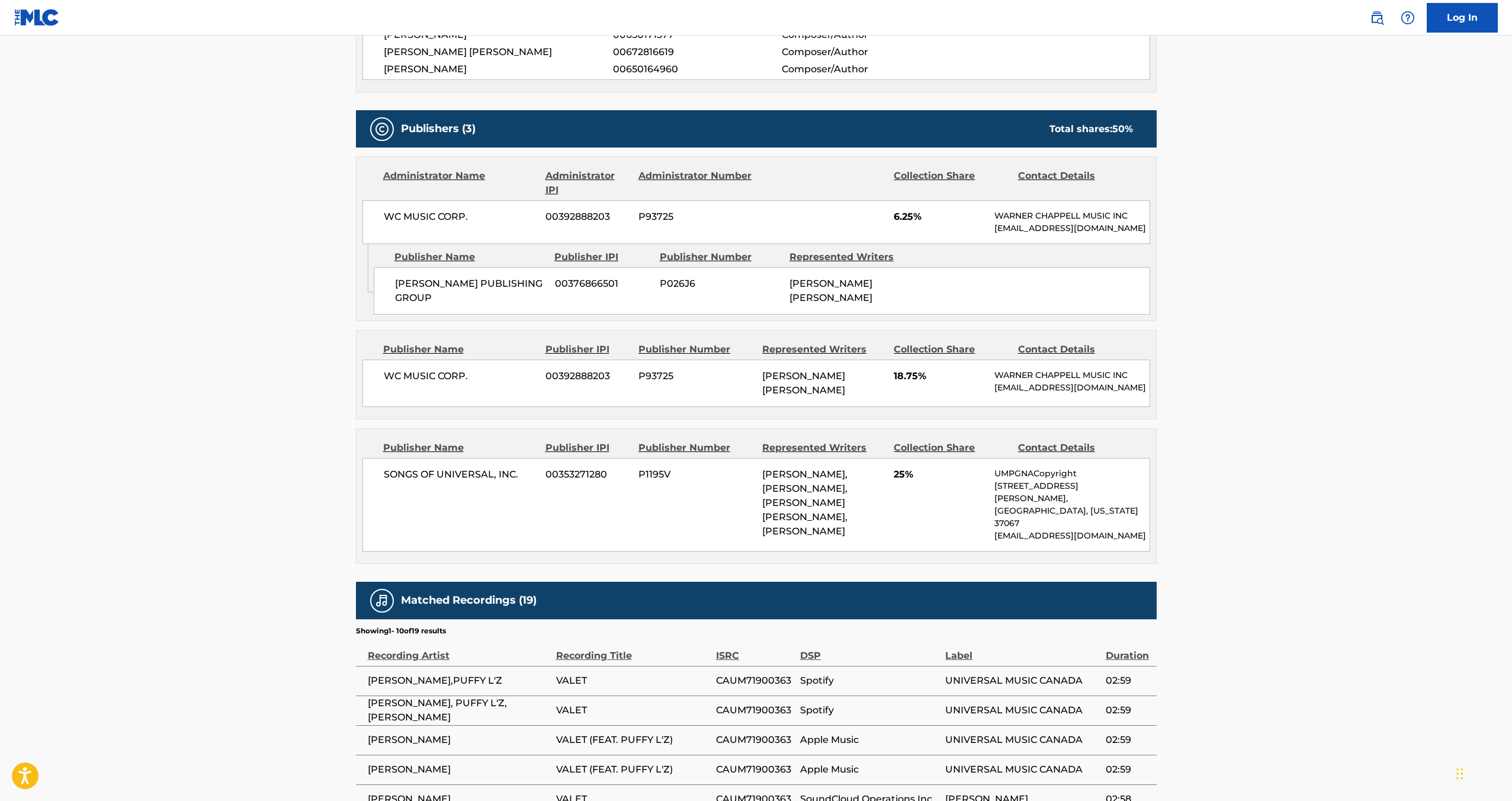
scroll to position [556, 0]
drag, startPoint x: 384, startPoint y: 488, endPoint x: 518, endPoint y: 489, distance: 134.0
click at [518, 482] on span "SONGS OF UNIVERSAL, INC." at bounding box center [460, 475] width 154 height 14
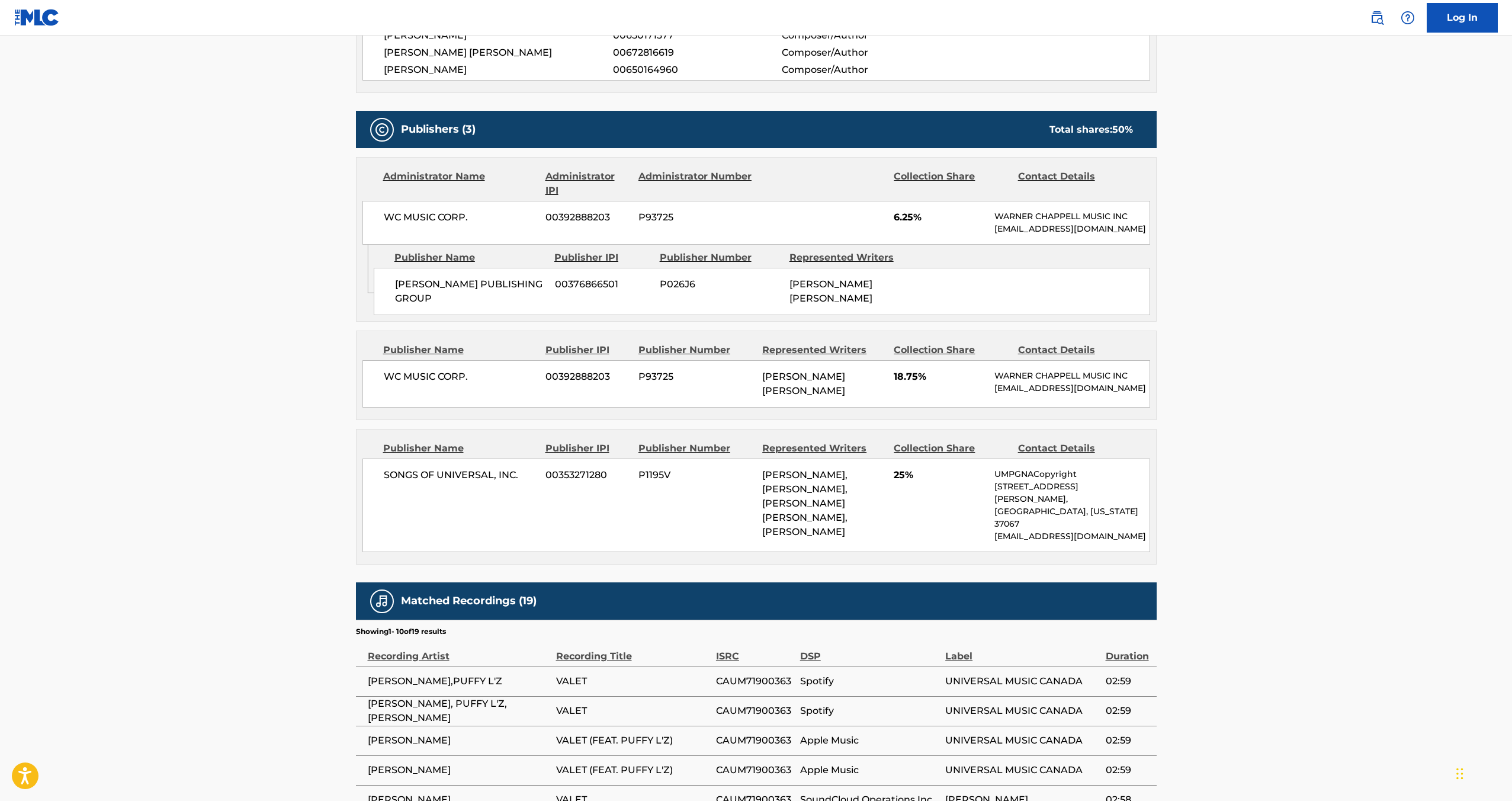
click at [487, 482] on span "SONGS OF UNIVERSAL, INC." at bounding box center [460, 475] width 154 height 14
drag, startPoint x: 520, startPoint y: 487, endPoint x: 385, endPoint y: 484, distance: 135.0
click at [385, 482] on span "SONGS OF UNIVERSAL, INC." at bounding box center [460, 475] width 154 height 14
click at [658, 482] on span "P1195V" at bounding box center [696, 475] width 115 height 14
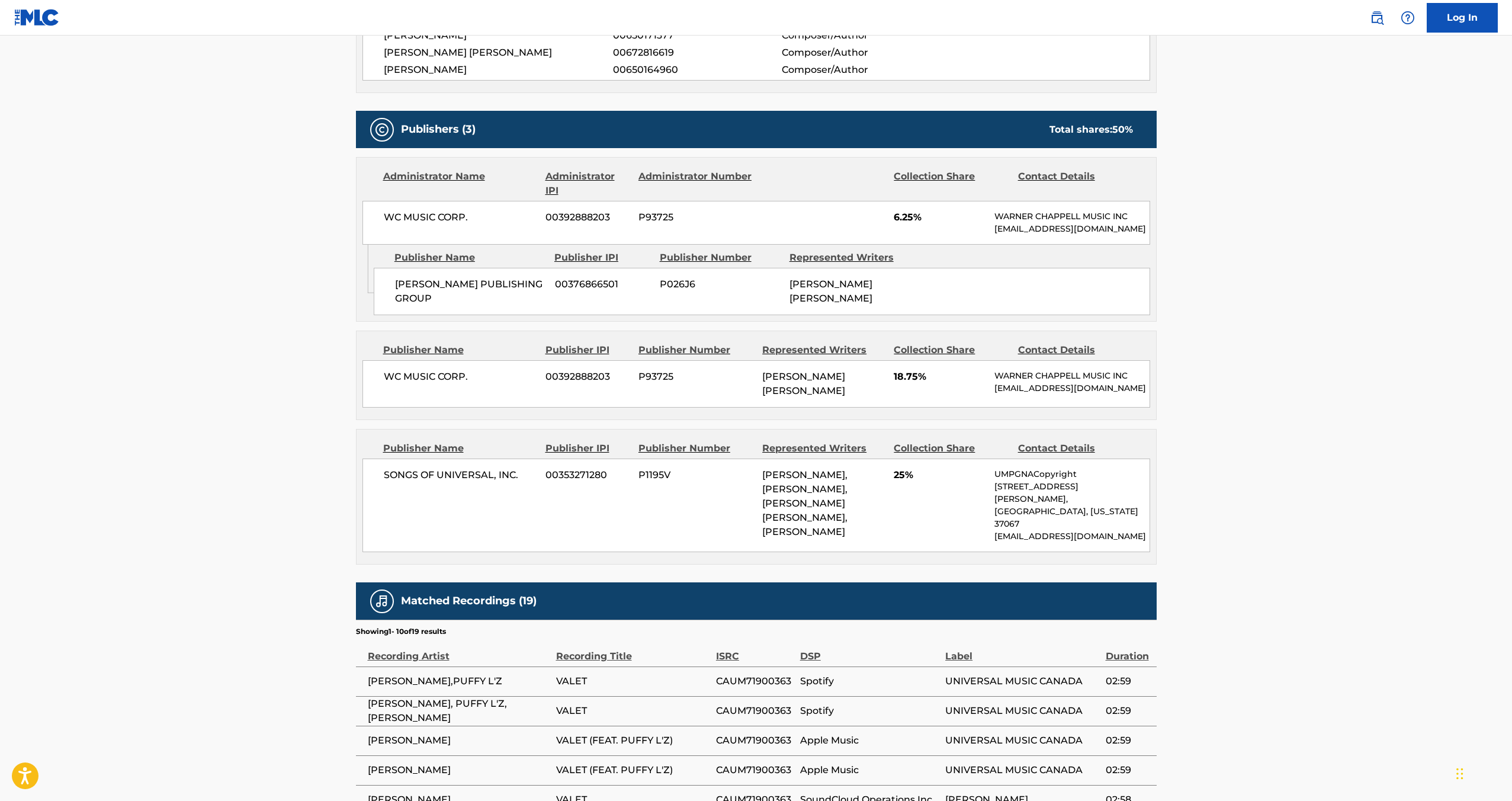
click at [567, 482] on span "00353271280" at bounding box center [587, 475] width 84 height 14
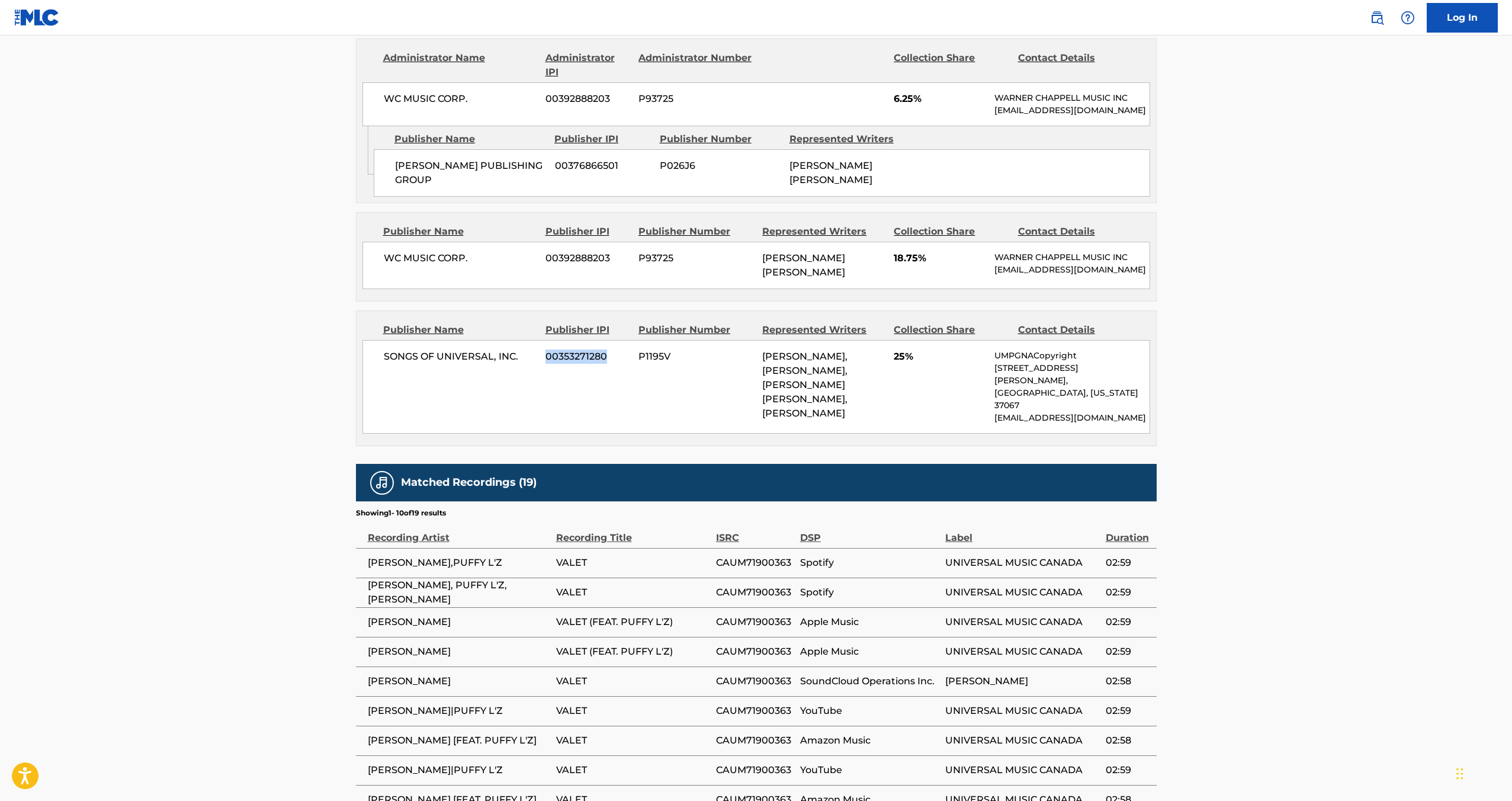
scroll to position [744, 0]
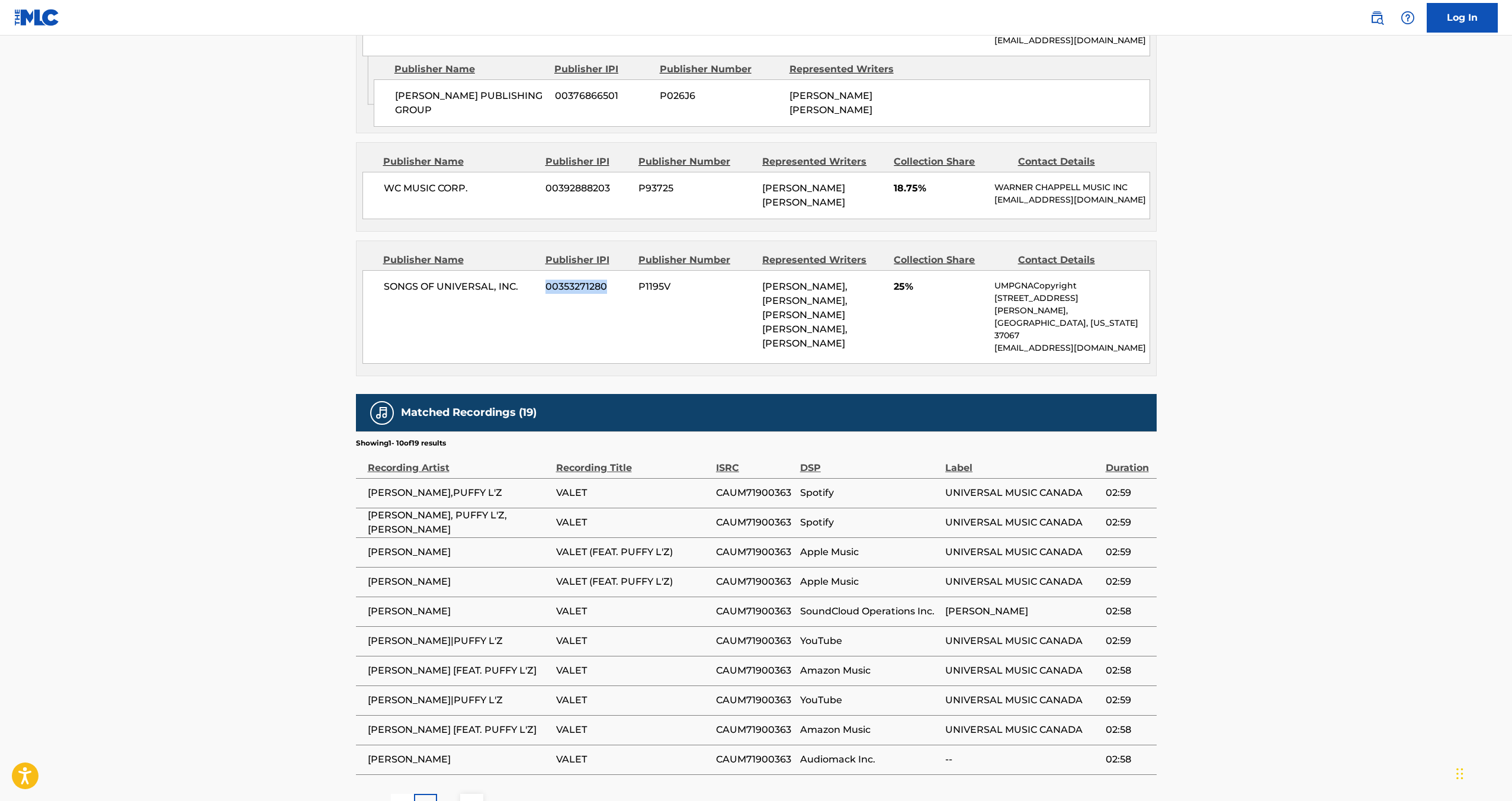
click at [754, 500] on span "CAUM71900363" at bounding box center [754, 493] width 78 height 14
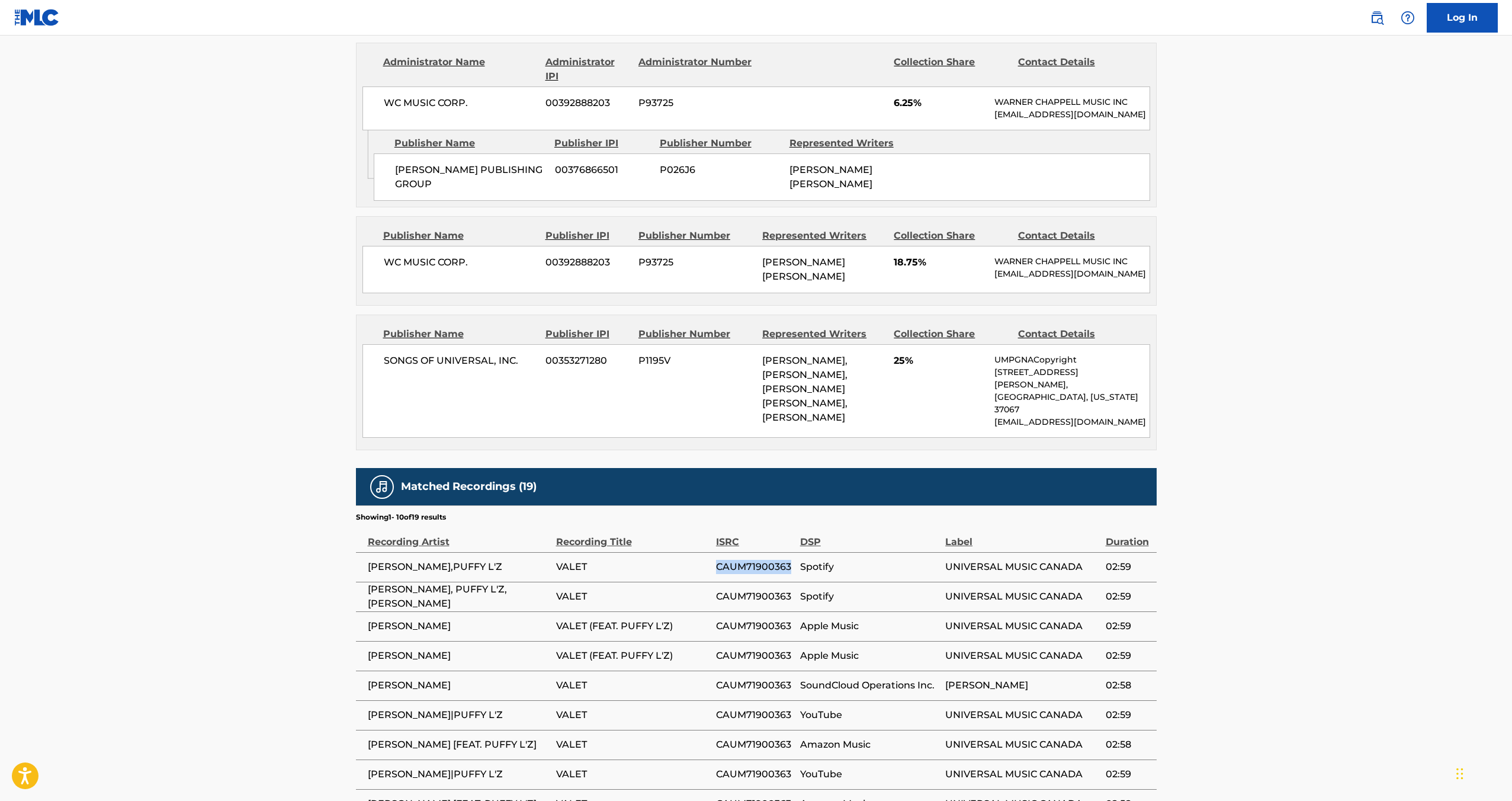
scroll to position [681, 0]
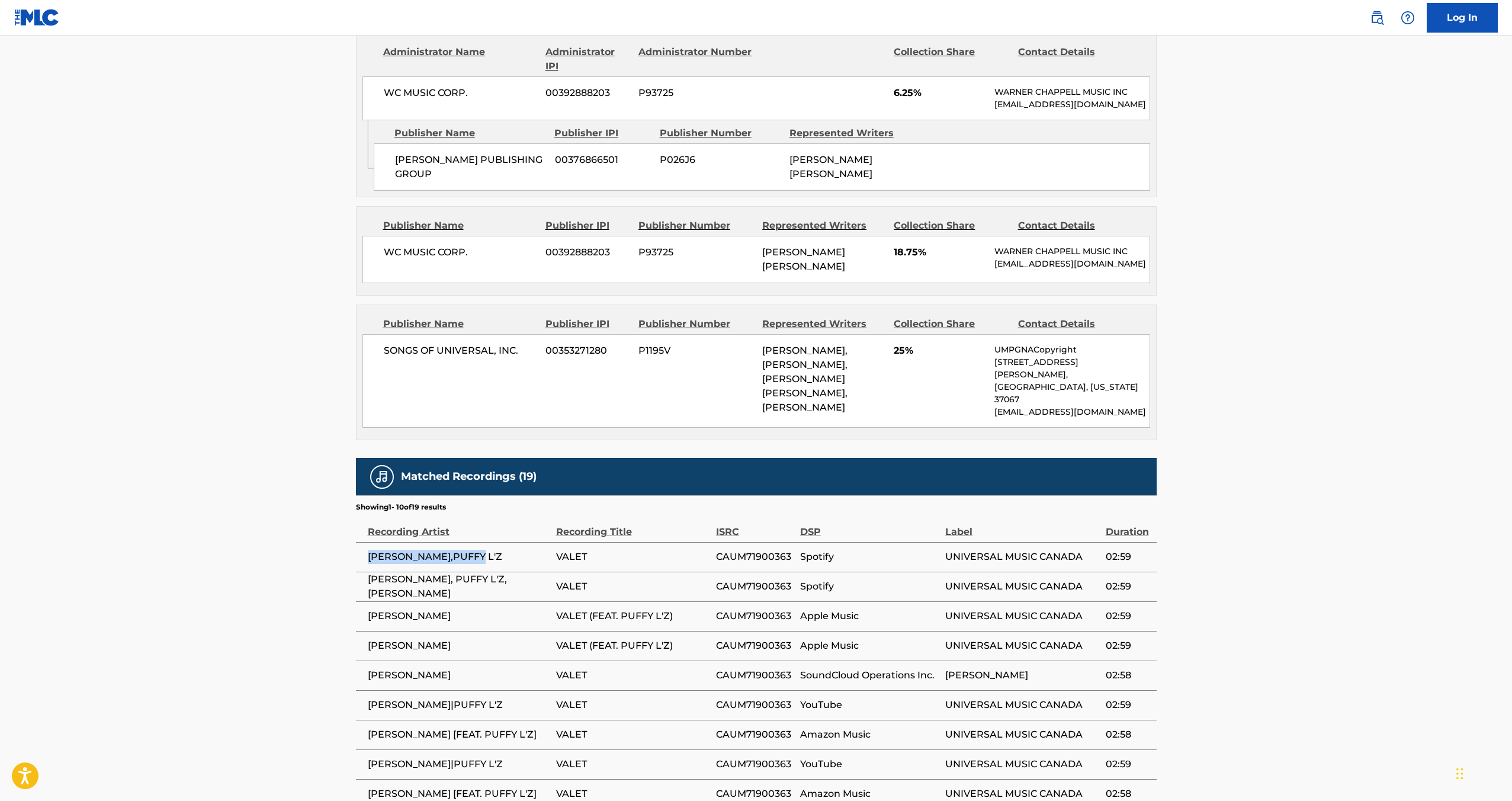
drag, startPoint x: 368, startPoint y: 563, endPoint x: 487, endPoint y: 565, distance: 119.0
click at [487, 564] on span "[PERSON_NAME],PUFFY L'Z" at bounding box center [459, 556] width 182 height 14
drag, startPoint x: 945, startPoint y: 561, endPoint x: 1079, endPoint y: 559, distance: 134.0
click at [1079, 559] on span "UNIVERSAL MUSIC CANADA" at bounding box center [1022, 556] width 154 height 14
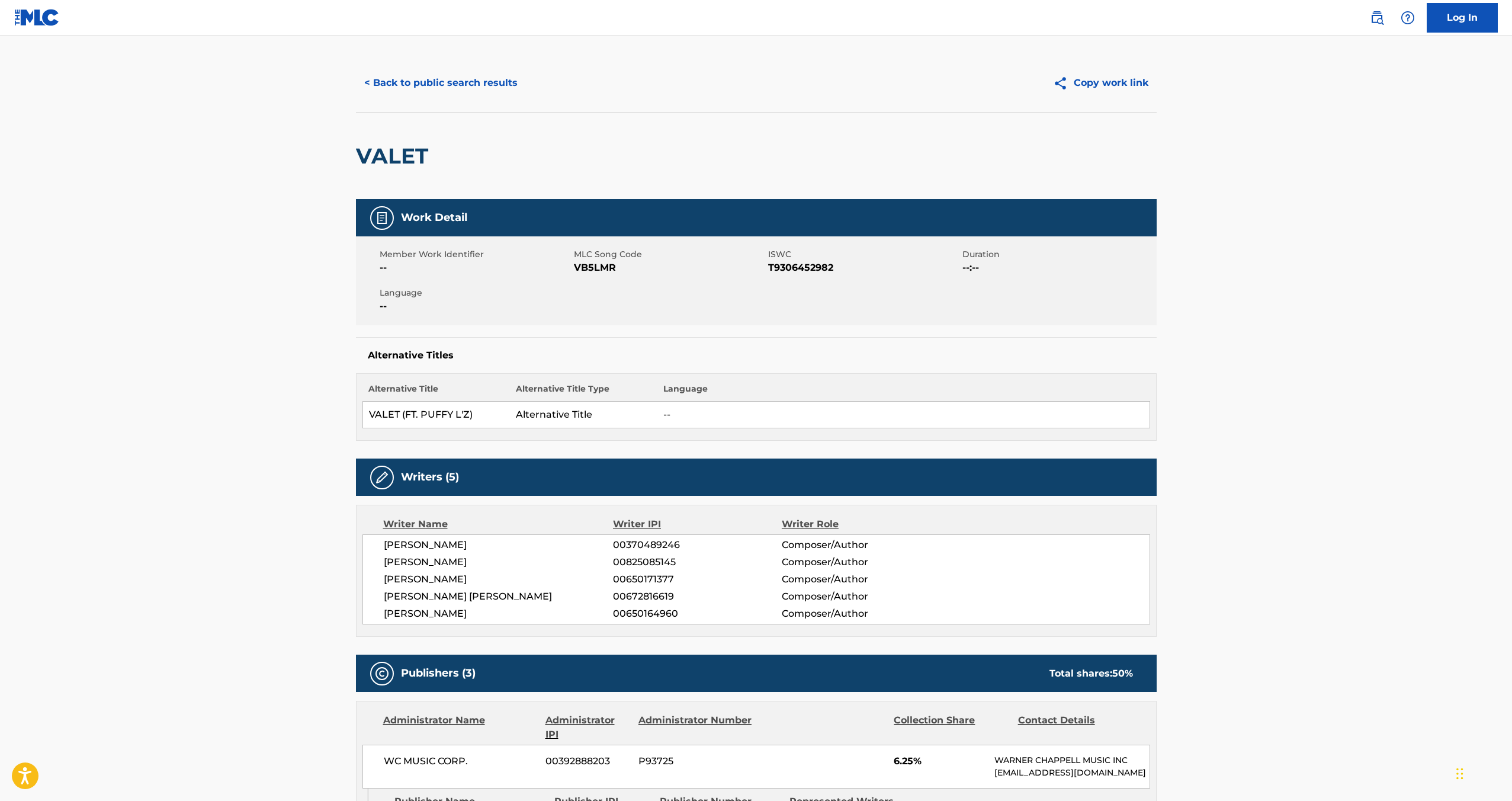
scroll to position [0, 0]
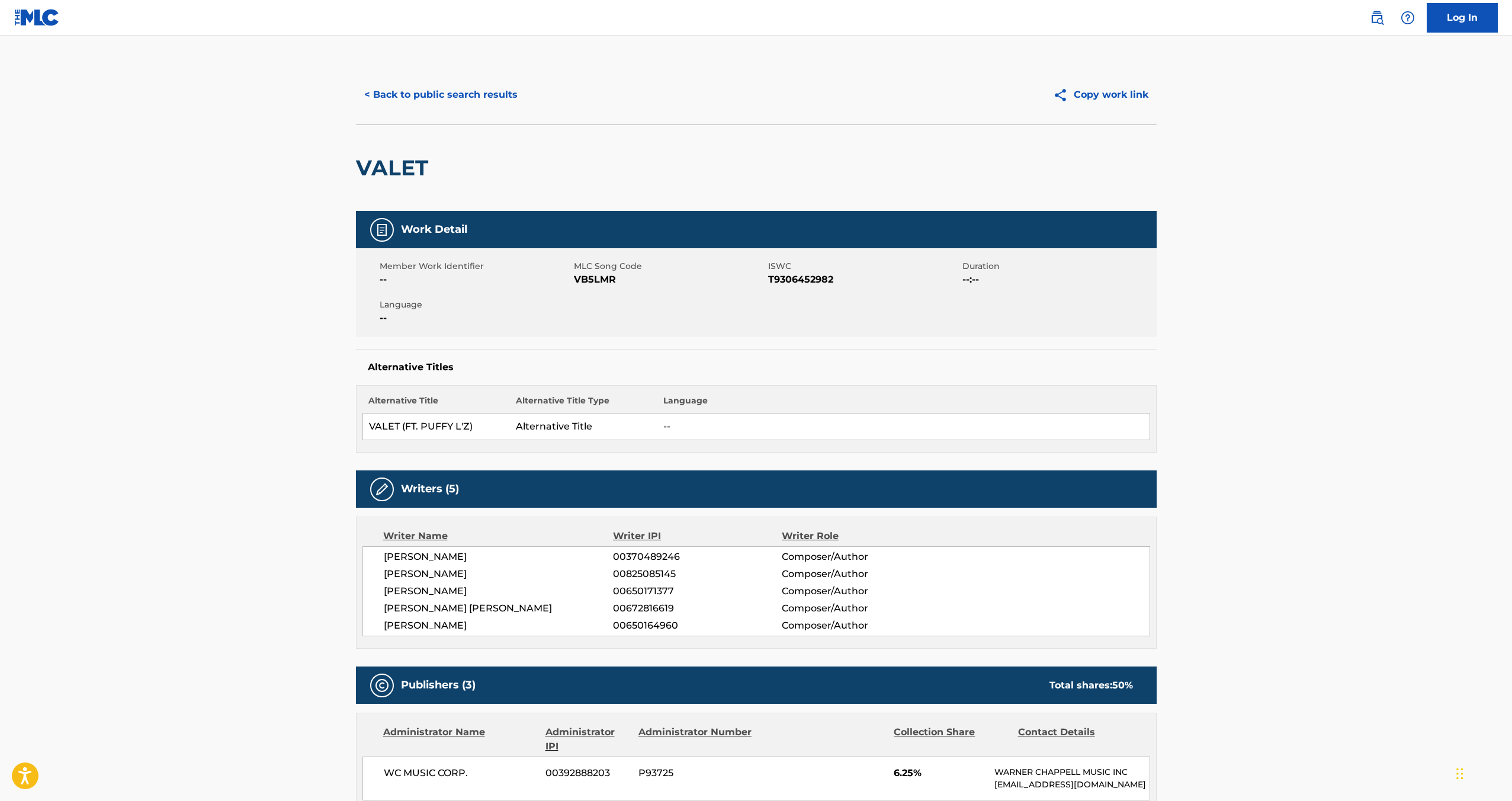
click at [403, 94] on button "< Back to public search results" at bounding box center [440, 95] width 170 height 30
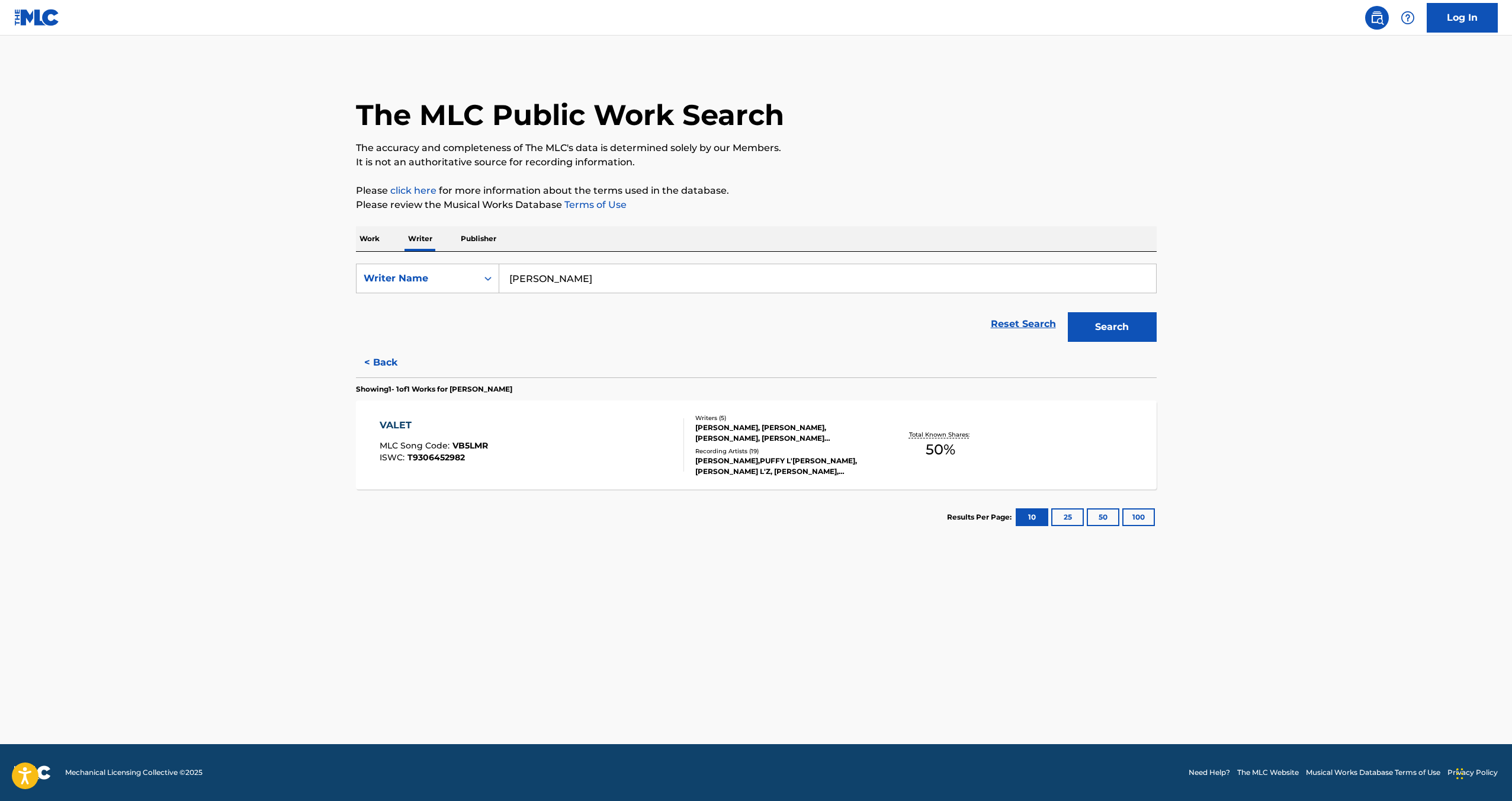
click at [380, 362] on button "< Back" at bounding box center [391, 363] width 71 height 30
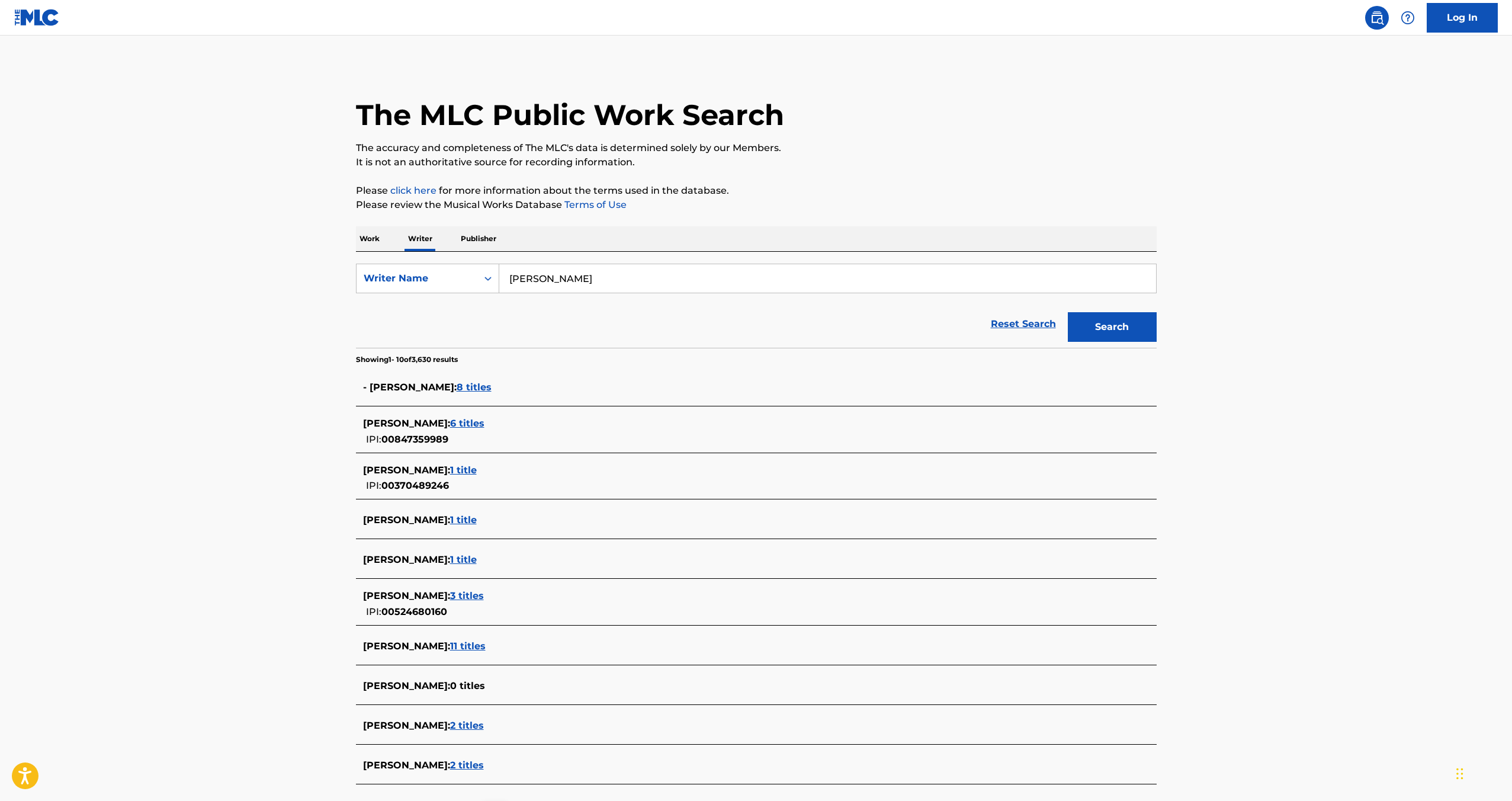
click at [457, 382] on span "8 titles" at bounding box center [474, 387] width 35 height 11
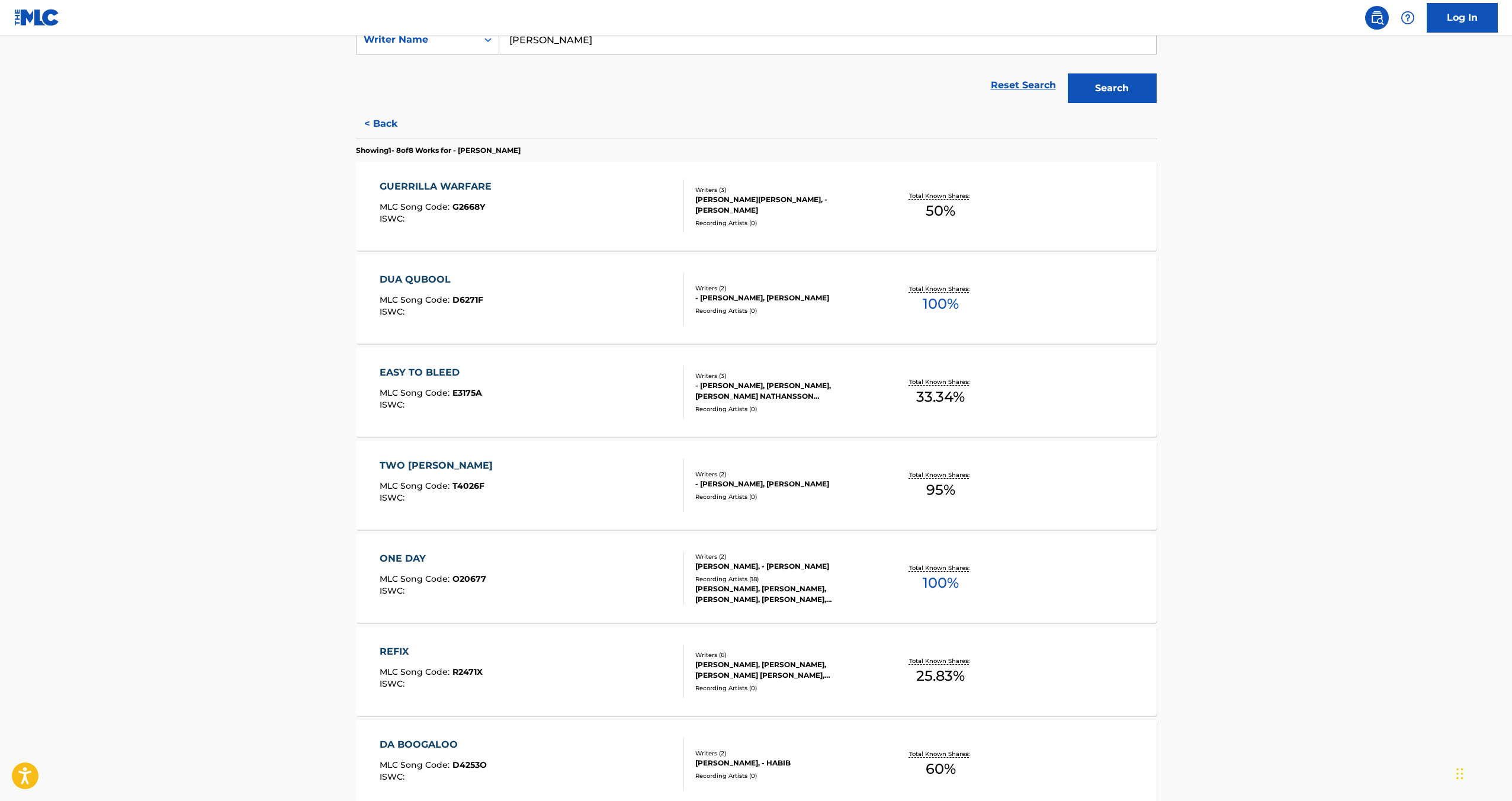
scroll to position [260, 0]
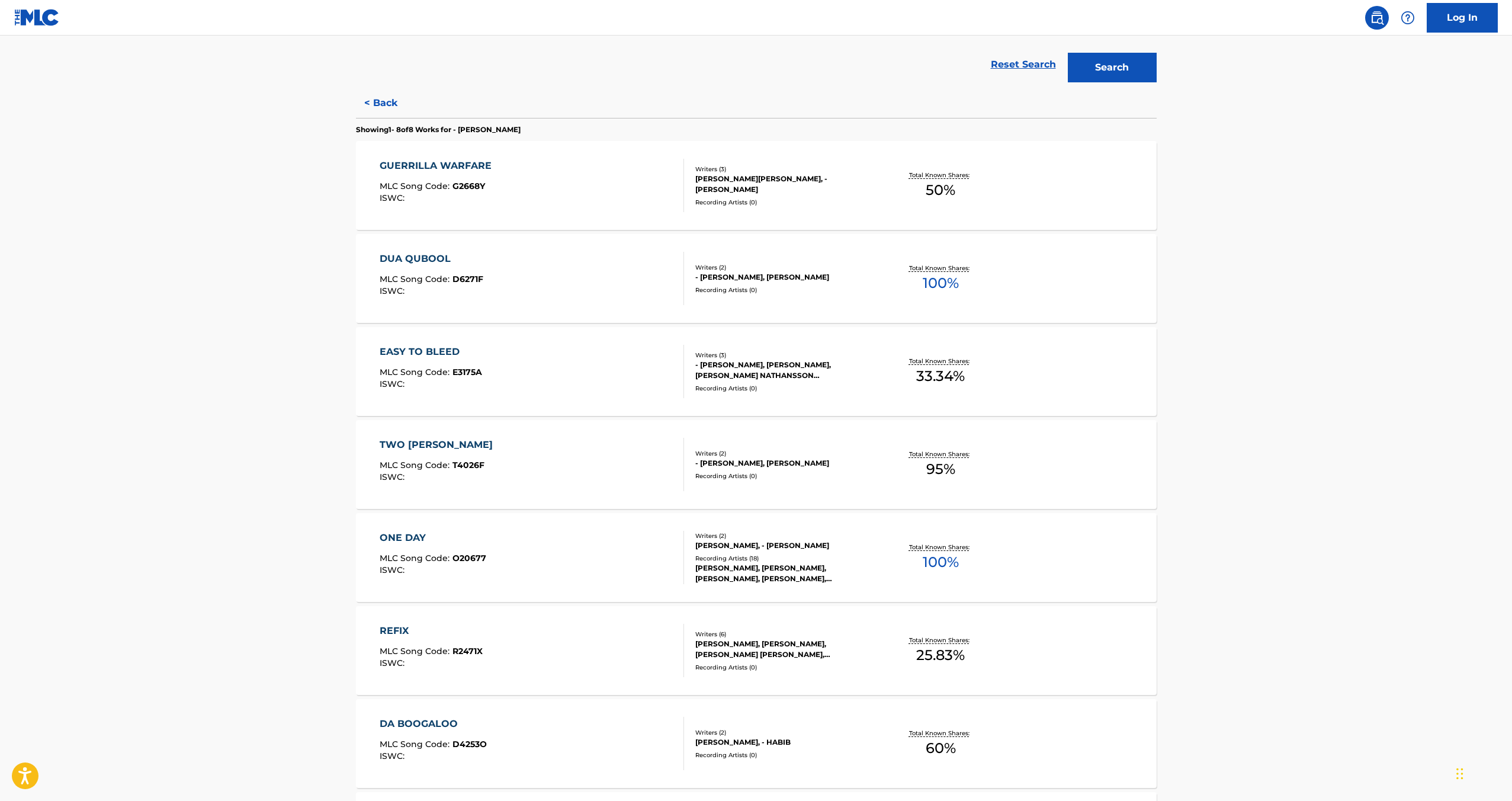
click at [413, 535] on div "ONE DAY" at bounding box center [433, 538] width 107 height 14
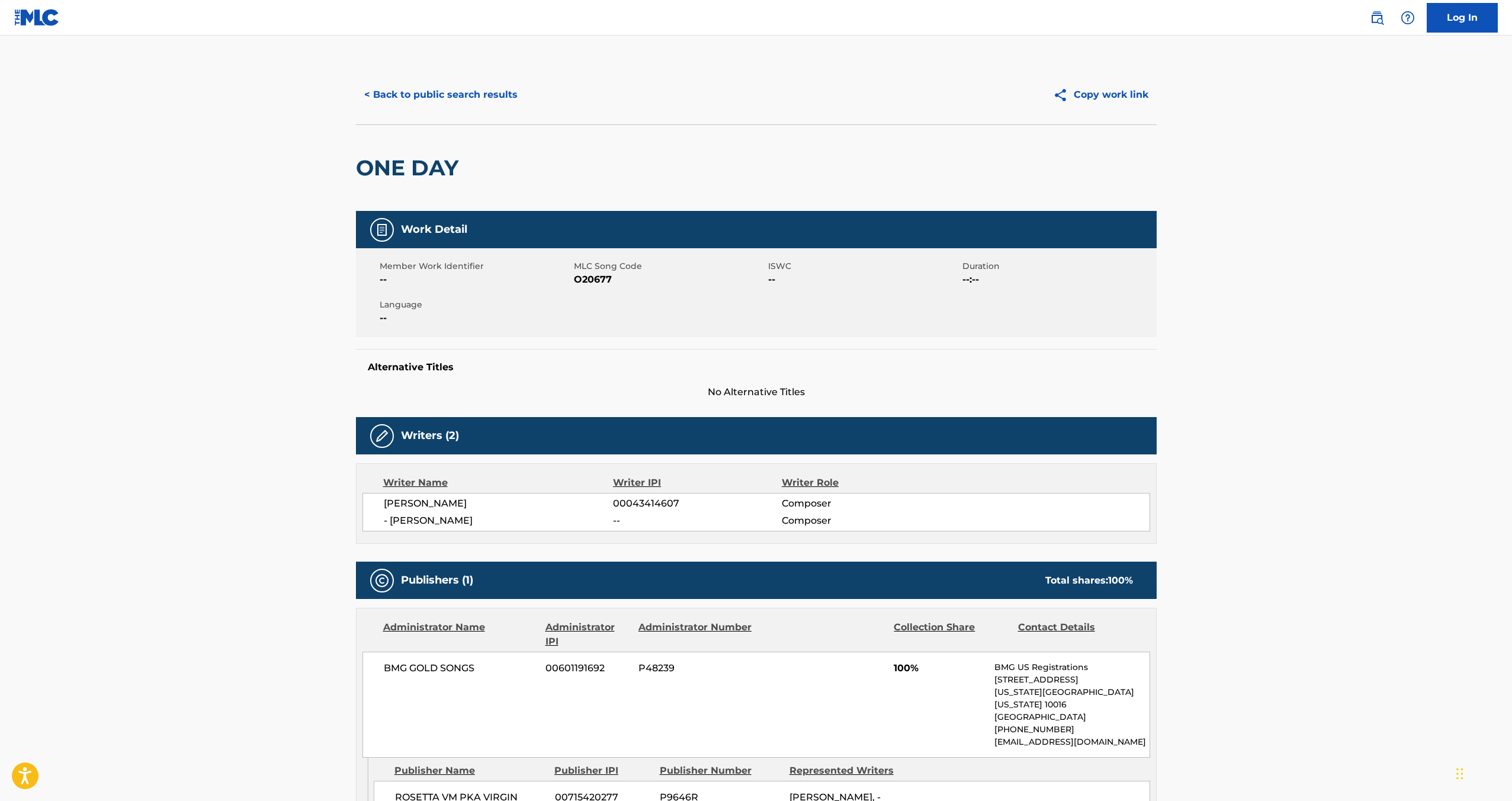
click at [399, 95] on button "< Back to public search results" at bounding box center [440, 95] width 170 height 30
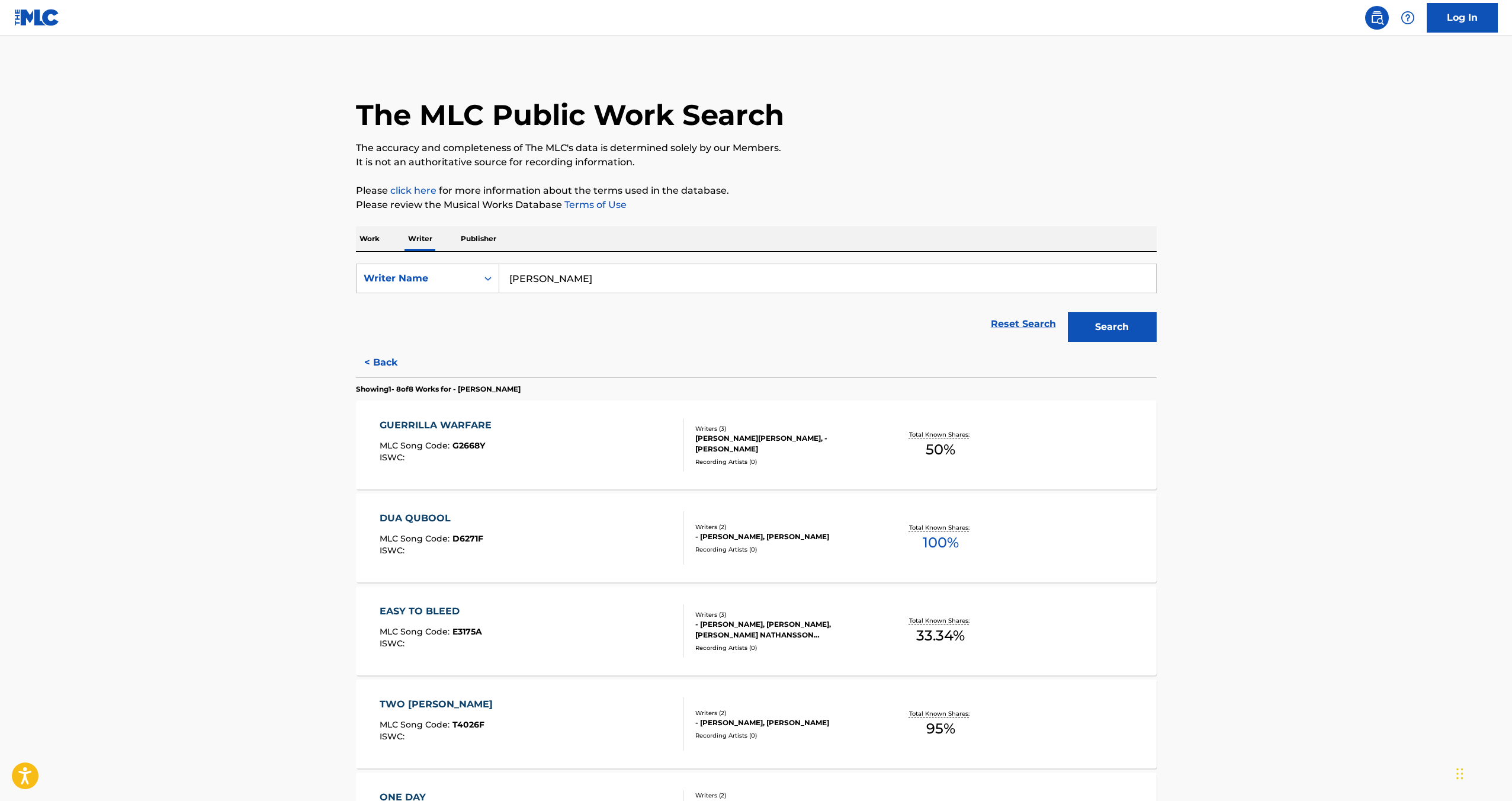
click at [369, 242] on p "Work" at bounding box center [369, 238] width 27 height 25
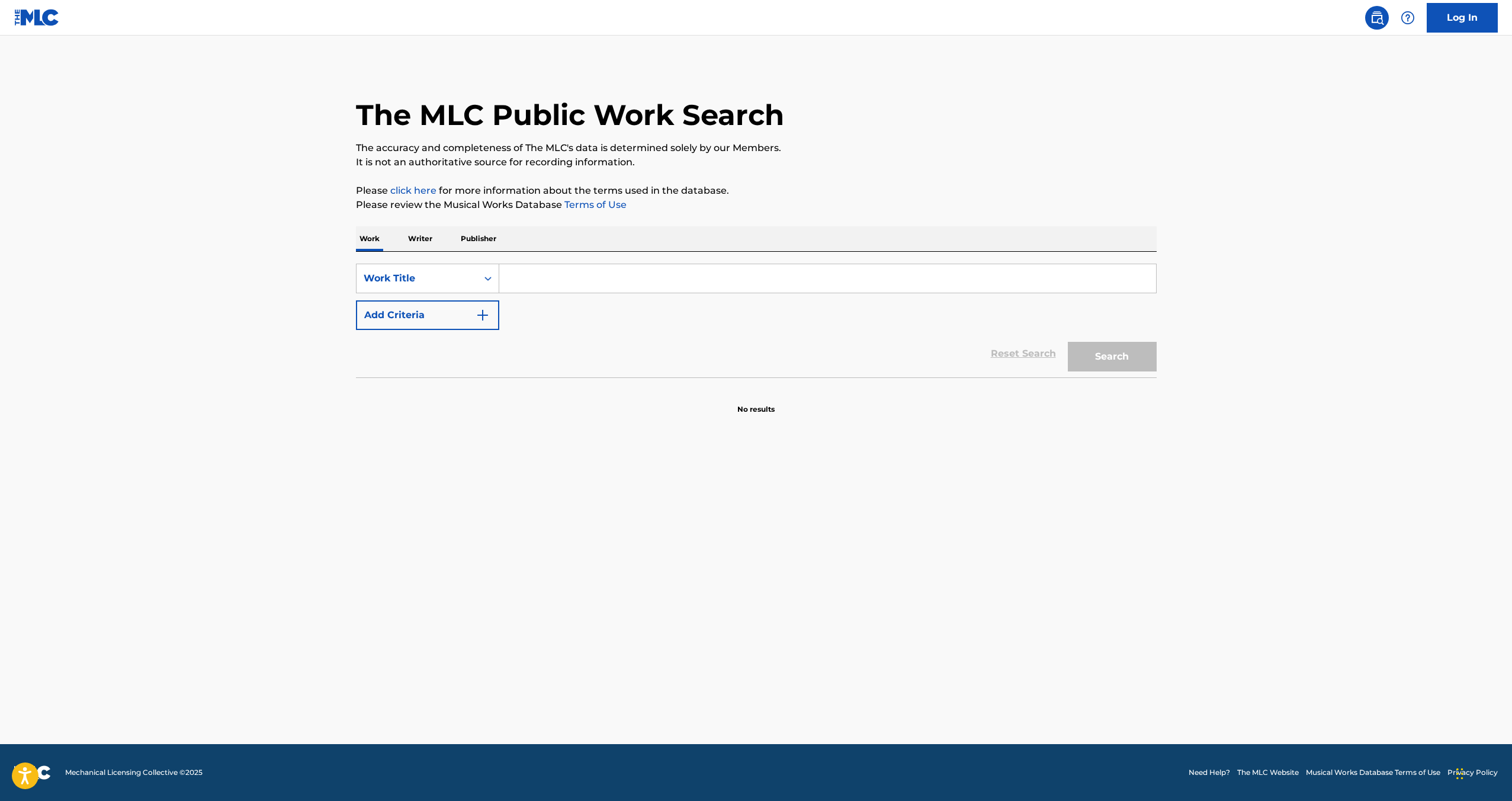
click at [556, 279] on input "Search Form" at bounding box center [828, 279] width 657 height 29
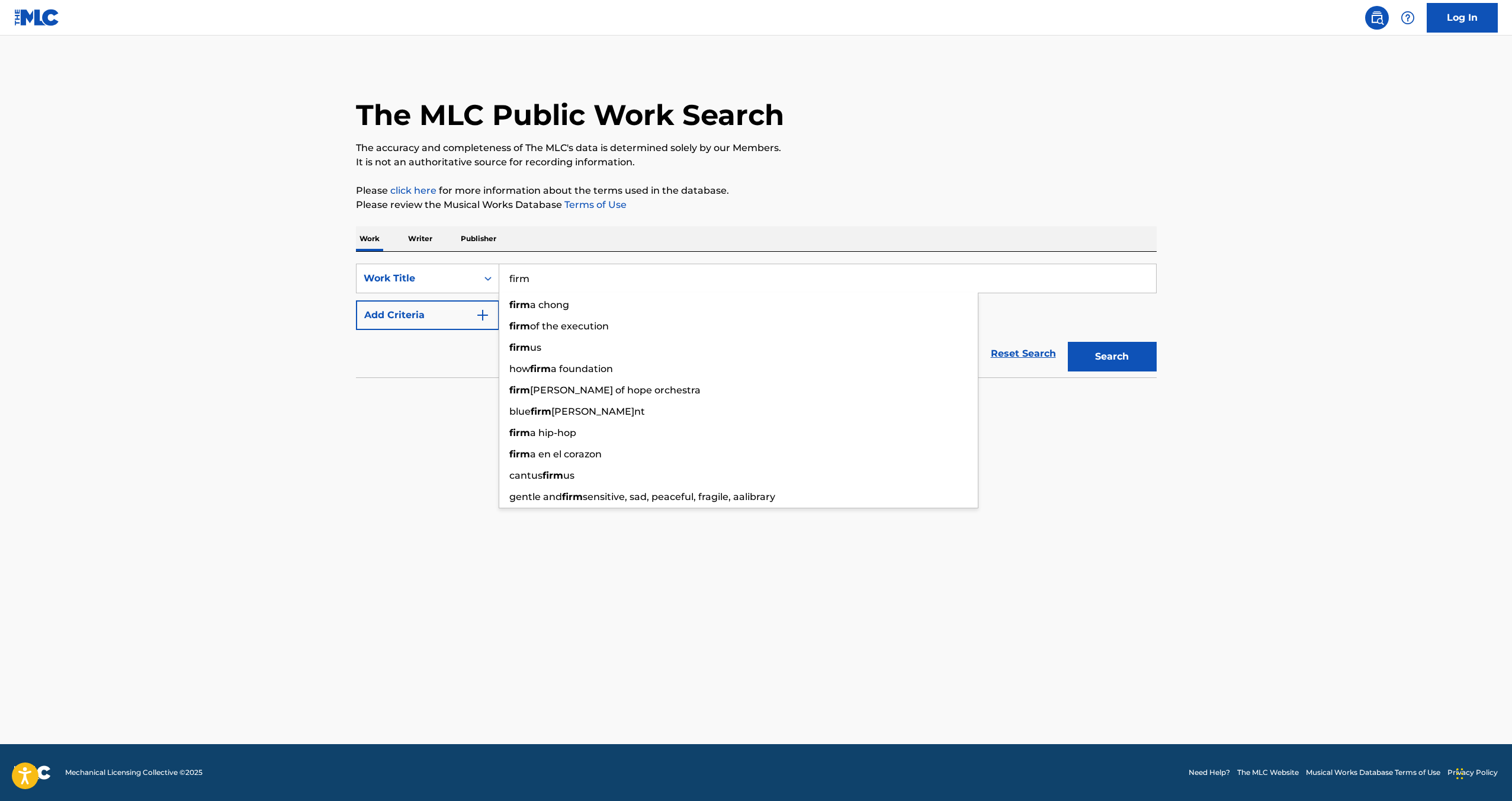
type input "firm"
click at [1068, 342] on button "Search" at bounding box center [1112, 357] width 89 height 30
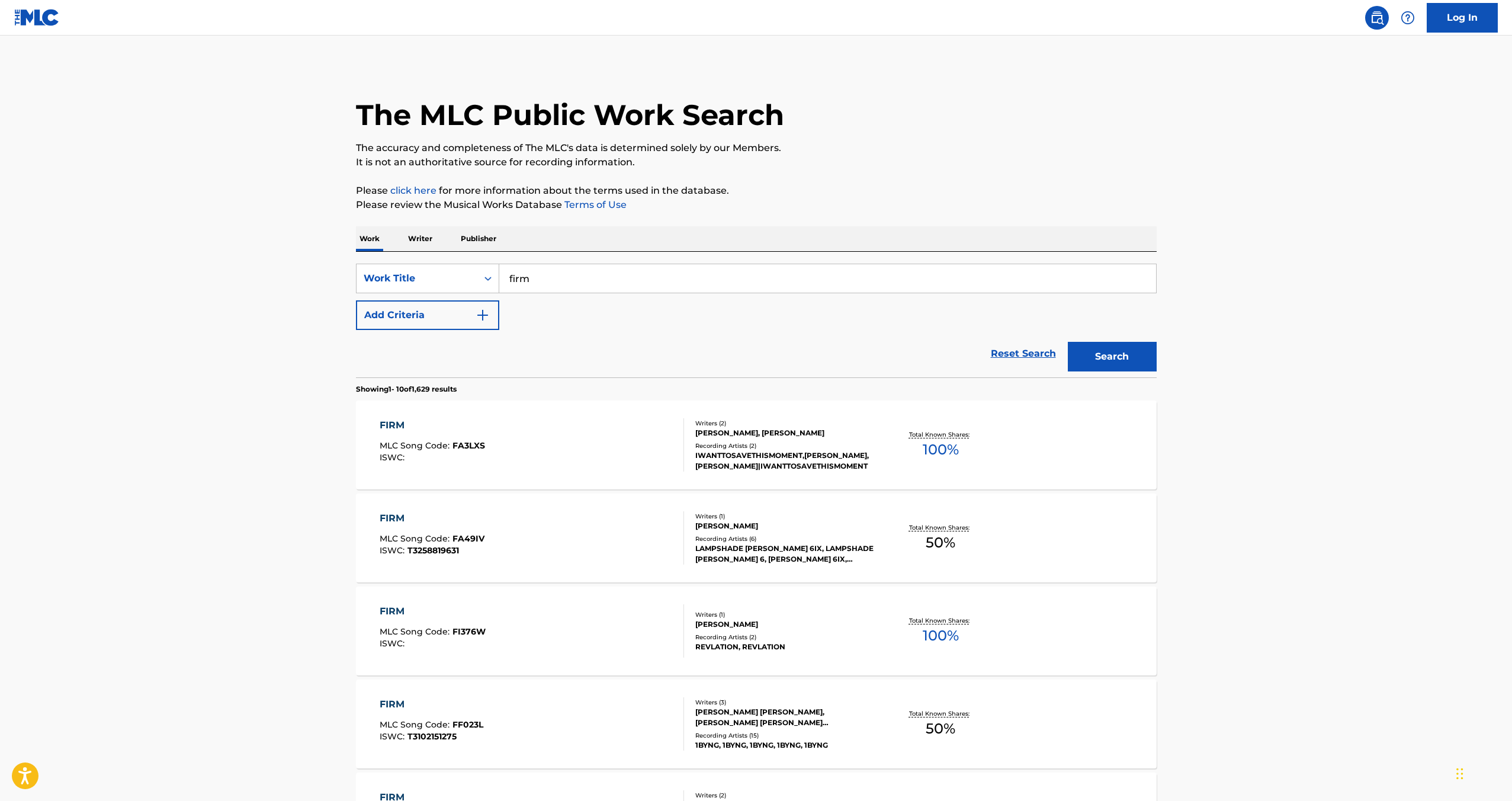
click at [493, 320] on button "Add Criteria" at bounding box center [427, 315] width 143 height 30
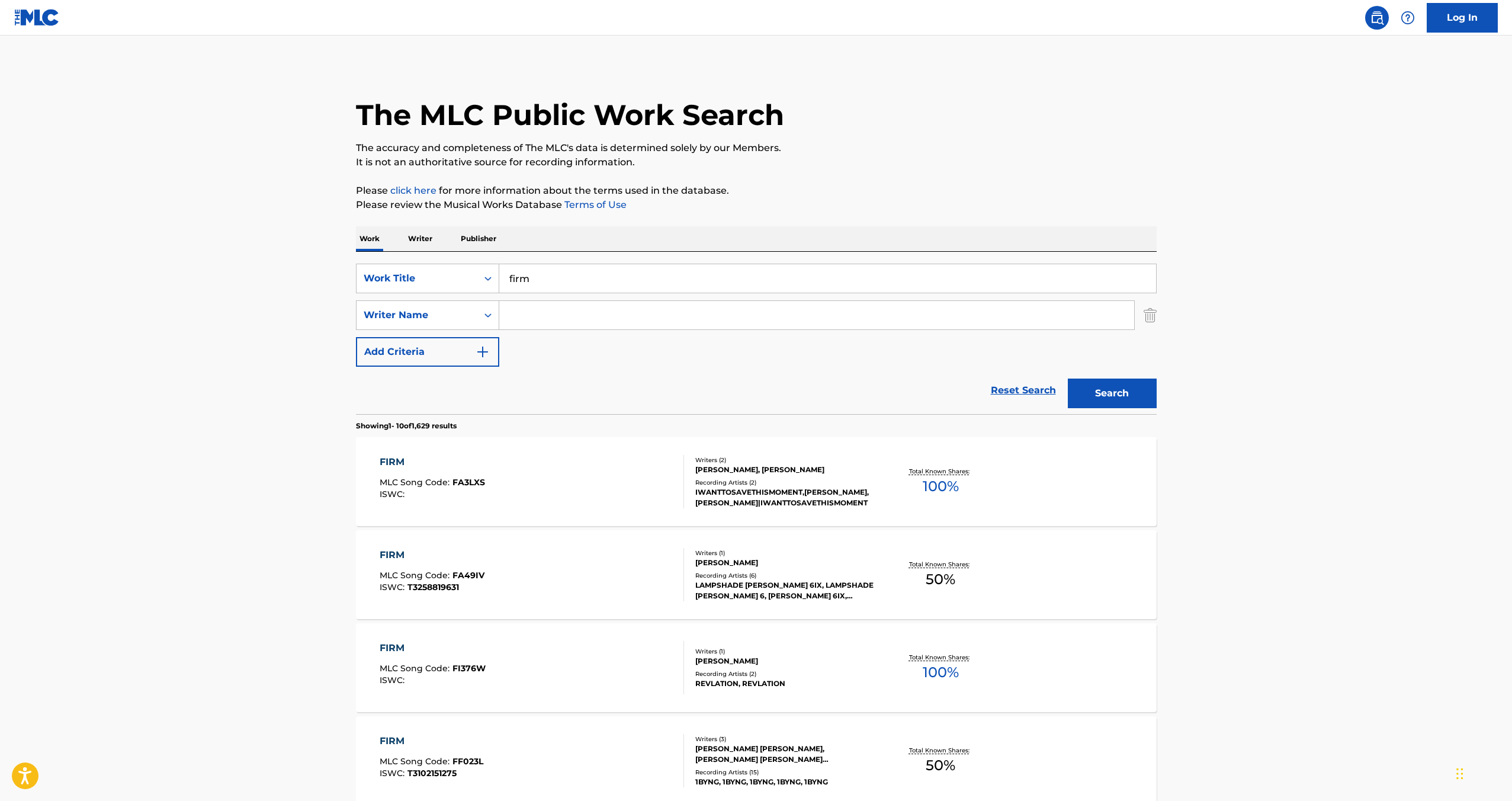
click at [512, 313] on input "Search Form" at bounding box center [817, 316] width 635 height 29
type input "[PERSON_NAME]"
click at [1068, 379] on button "Search" at bounding box center [1112, 393] width 89 height 30
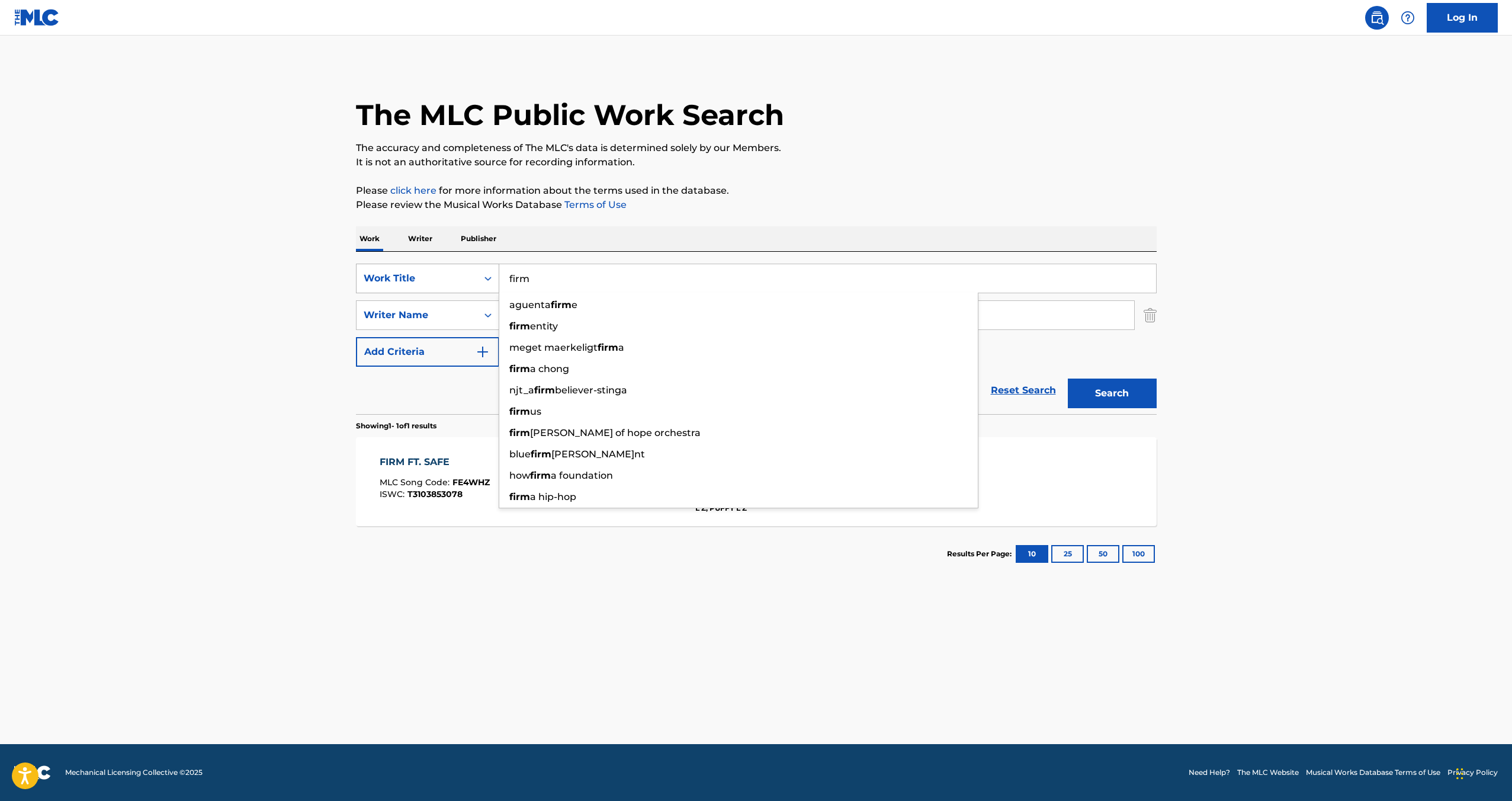
drag, startPoint x: 542, startPoint y: 278, endPoint x: 459, endPoint y: 279, distance: 83.0
click at [459, 279] on div "SearchWithCriteria6ed4963f-4183-475a-947a-68193a60ff6e Work Title firm aguenta …" at bounding box center [756, 278] width 801 height 30
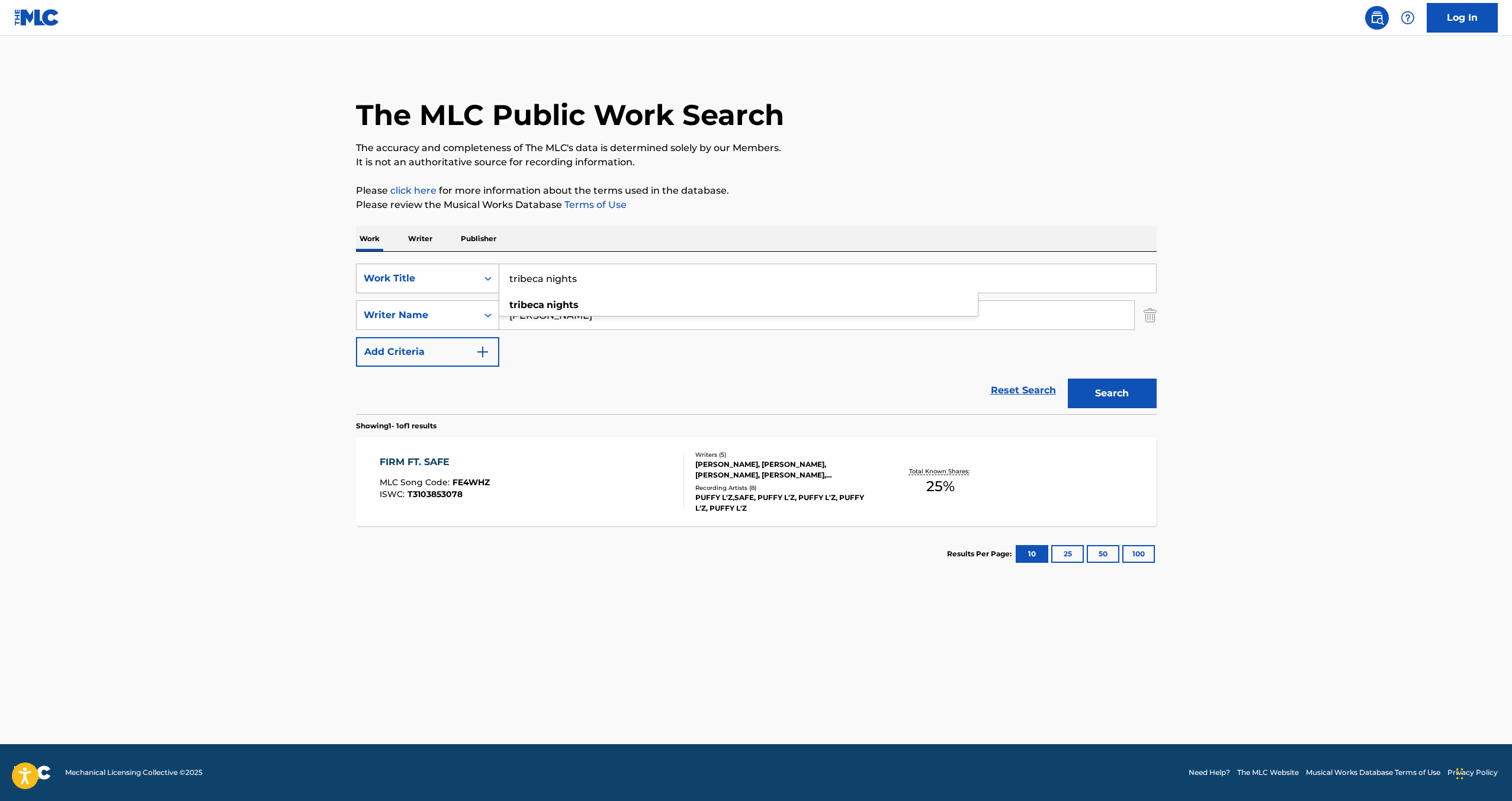
type input "tribeca nights"
click at [1068, 379] on button "Search" at bounding box center [1112, 393] width 89 height 30
click at [446, 458] on div "TRIBECA NIGHTS" at bounding box center [432, 462] width 104 height 14
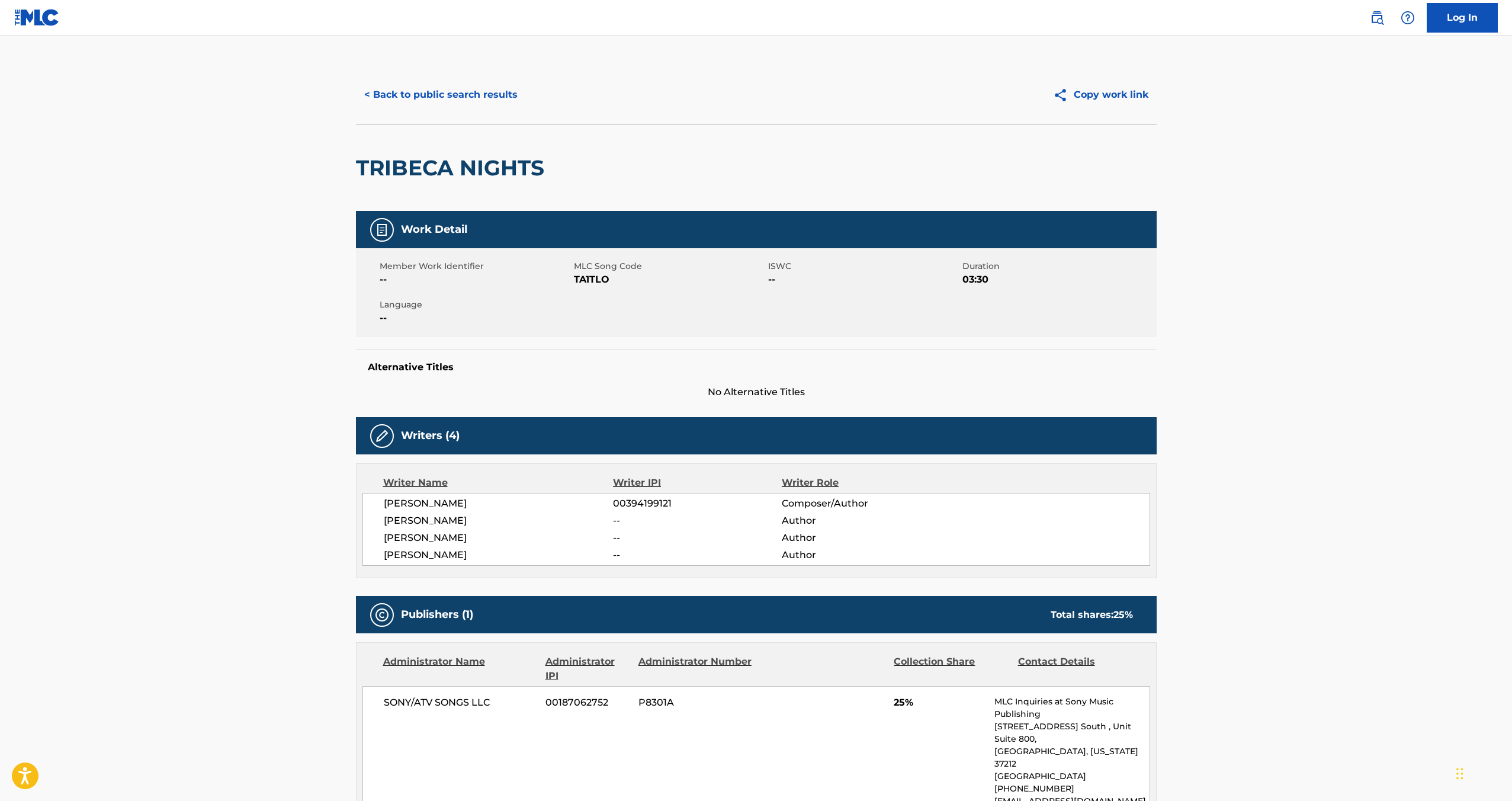
click at [1469, 15] on link "Log In" at bounding box center [1463, 17] width 71 height 30
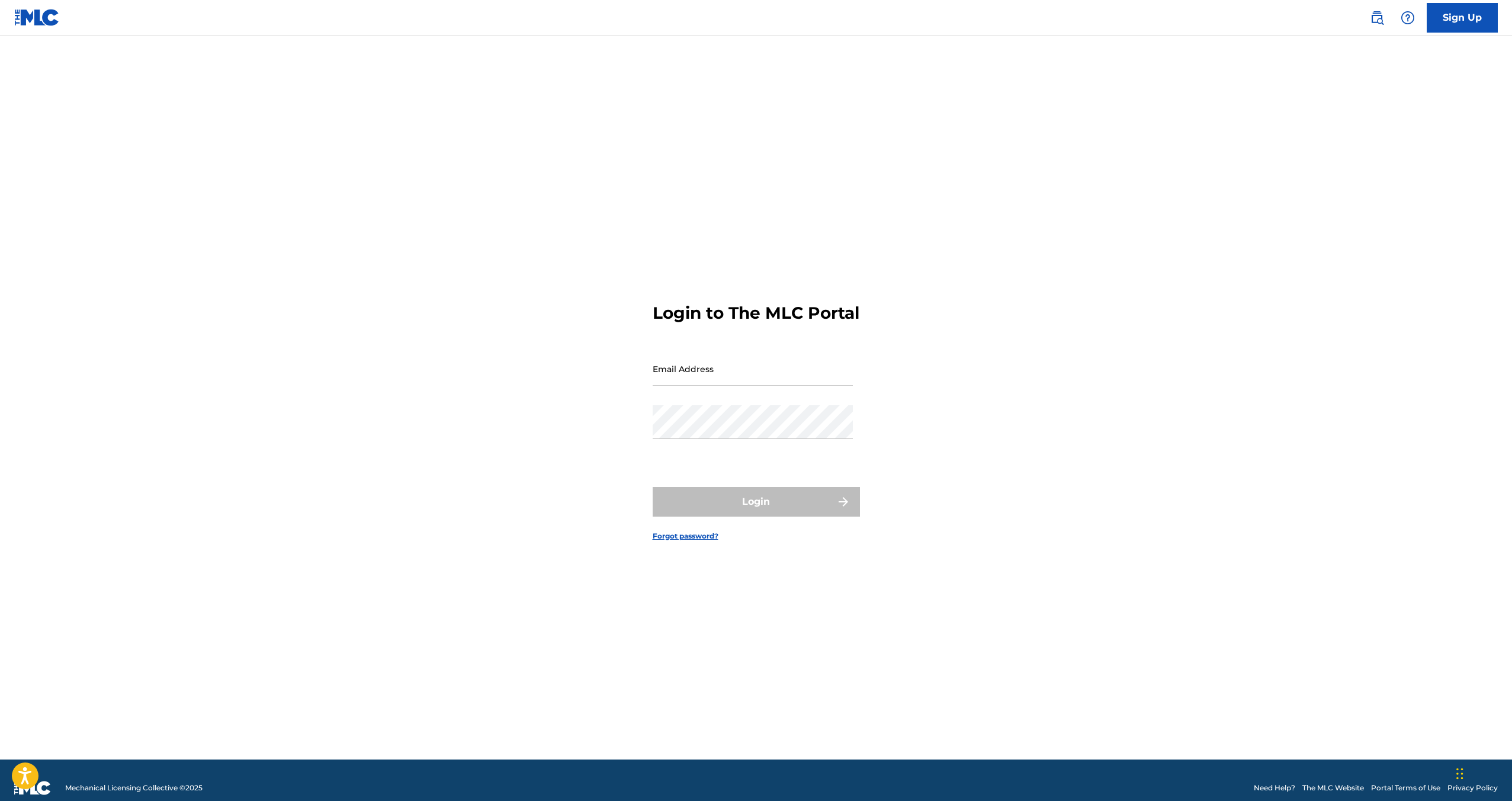
click at [724, 386] on input "Email Address" at bounding box center [753, 369] width 201 height 34
